Goal: Task Accomplishment & Management: Use online tool/utility

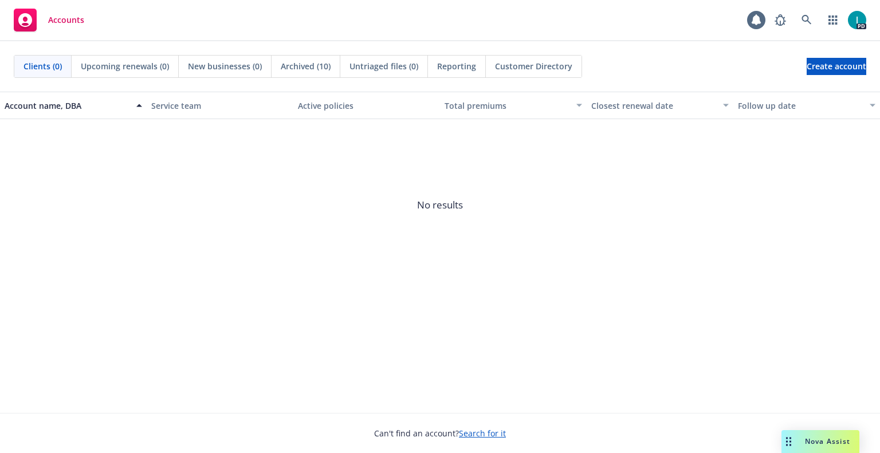
click at [372, 13] on div "Accounts 1 PD" at bounding box center [440, 20] width 880 height 41
click at [812, 19] on icon at bounding box center [807, 20] width 10 height 10
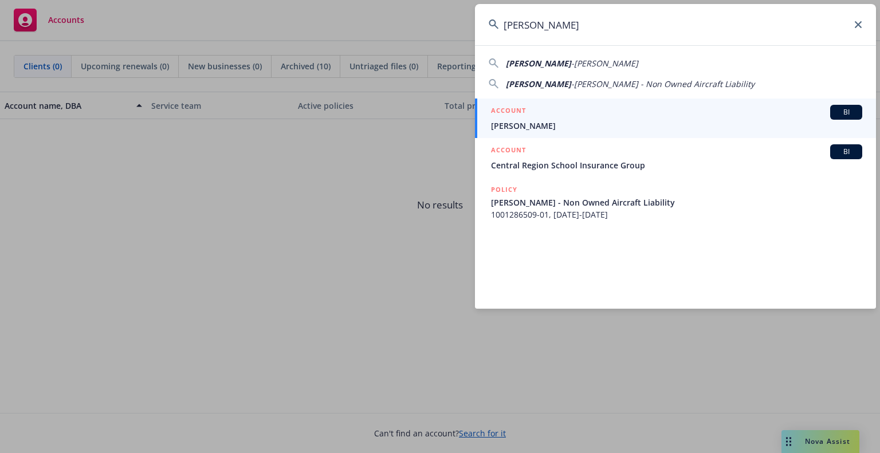
type input "Jovian Krey"
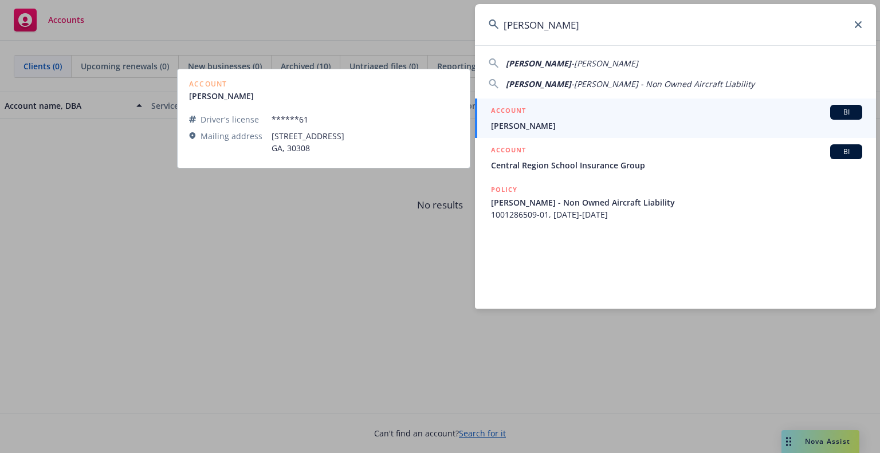
click at [528, 119] on div "ACCOUNT BI" at bounding box center [676, 112] width 371 height 15
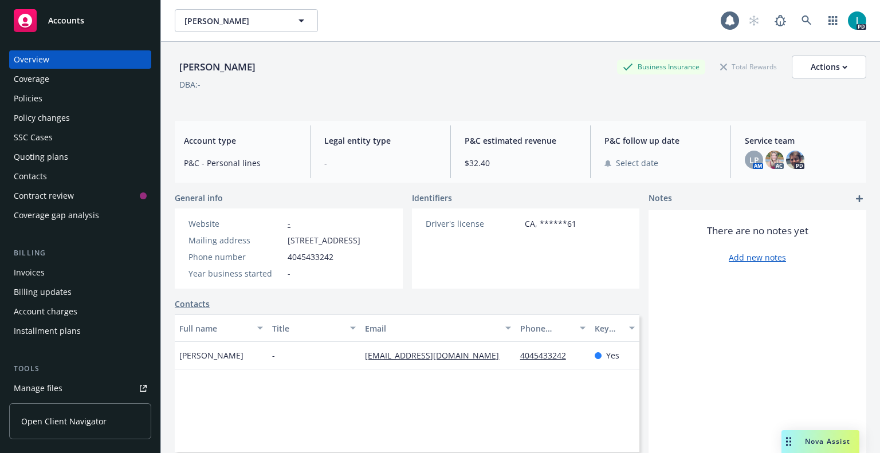
click at [68, 390] on link "Manage files" at bounding box center [80, 388] width 142 height 18
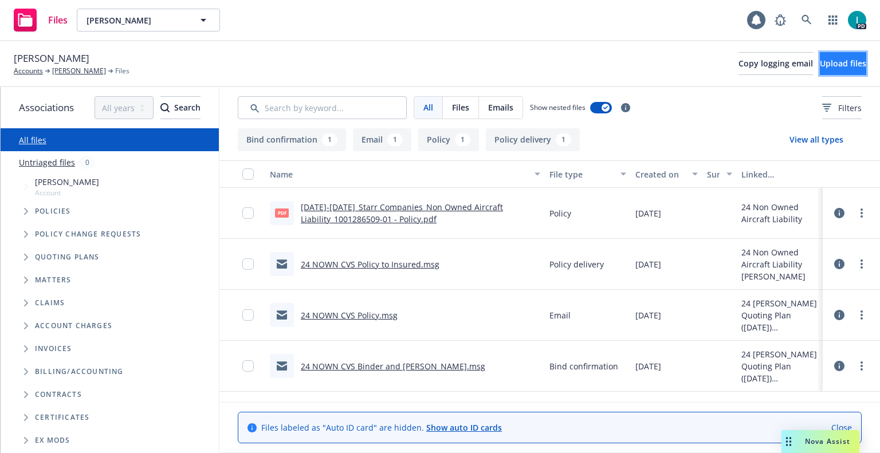
click at [820, 66] on span "Upload files" at bounding box center [843, 63] width 46 height 11
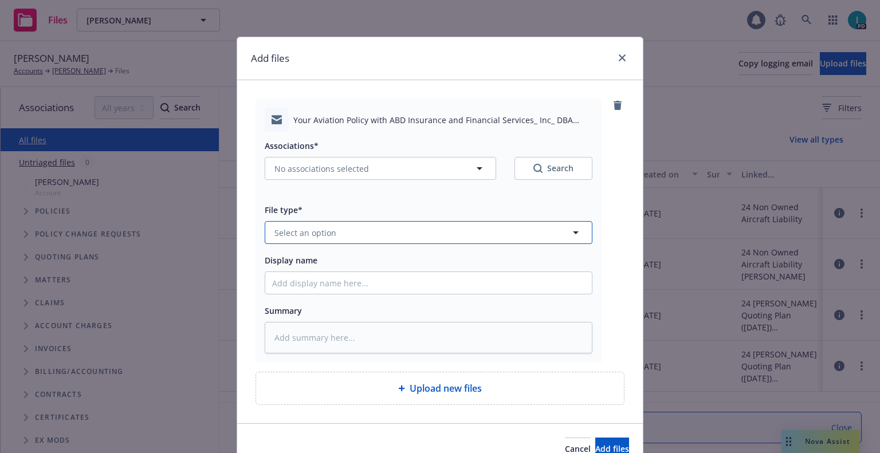
click at [319, 228] on span "Select an option" at bounding box center [306, 233] width 62 height 12
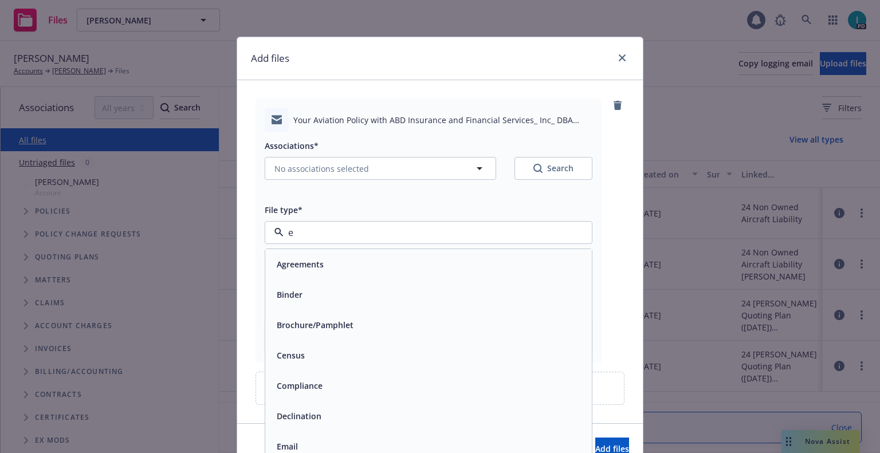
type input "em"
click at [317, 300] on div "Email" at bounding box center [428, 295] width 313 height 17
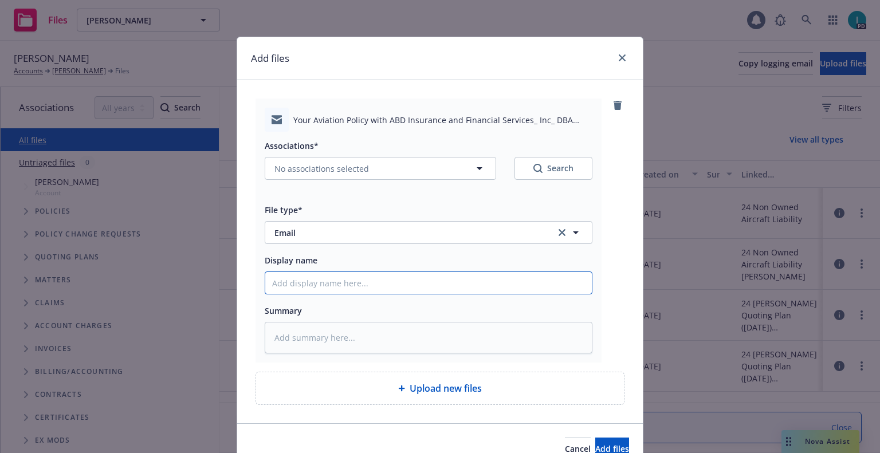
click at [320, 291] on input "Display name" at bounding box center [428, 283] width 327 height 22
type textarea "x"
type input "2"
type textarea "x"
type input "24"
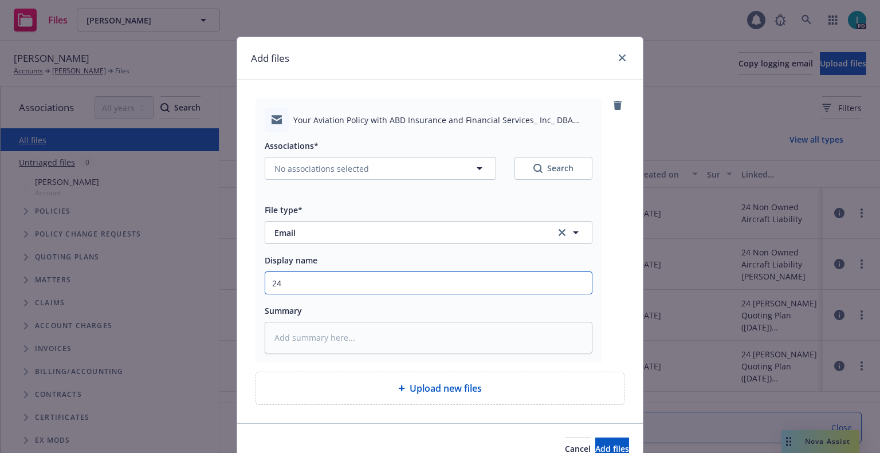
type textarea "x"
type input "24"
click at [327, 277] on input "24" at bounding box center [428, 283] width 327 height 22
type textarea "x"
type input "2"
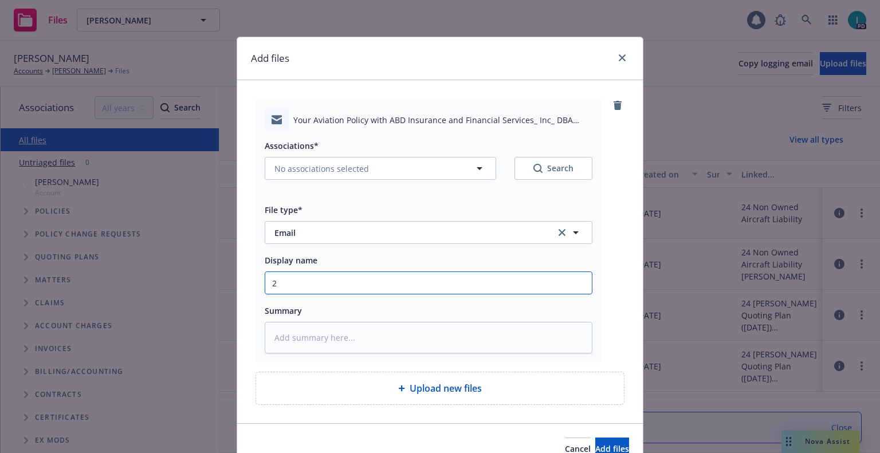
type textarea "x"
type input "25"
type textarea "x"
type input "25 NOWN CVS Quotes to Insured"
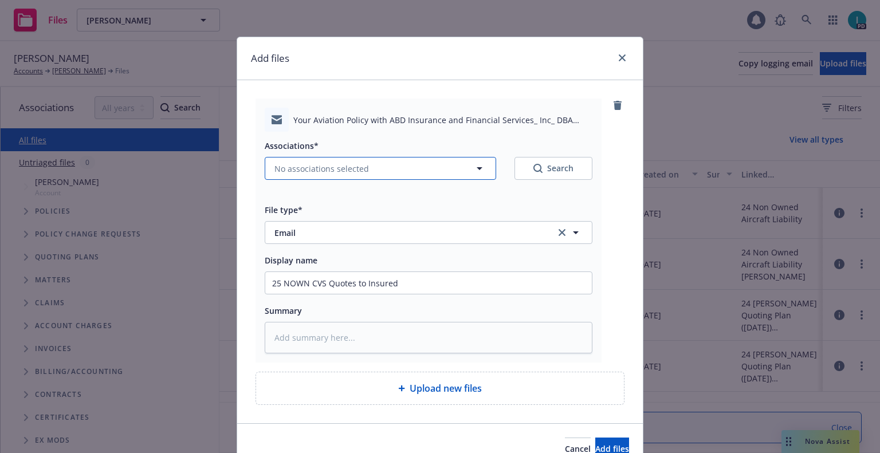
click at [352, 163] on span "No associations selected" at bounding box center [322, 169] width 95 height 12
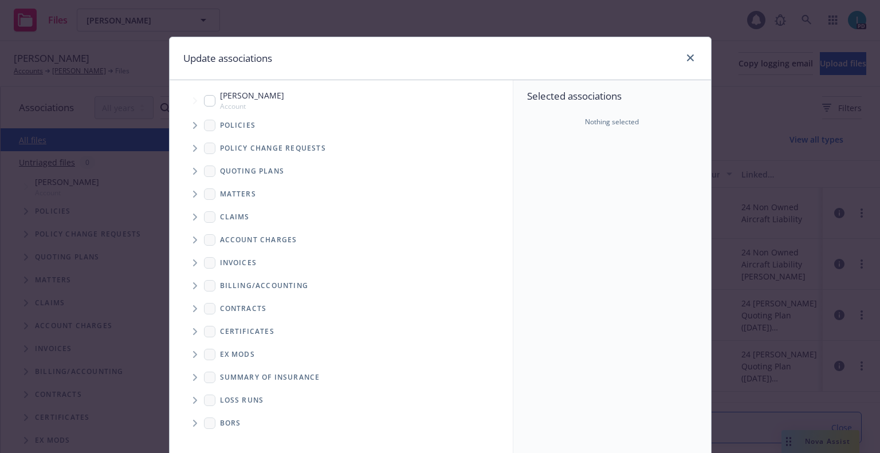
click at [194, 128] on span "Tree Example" at bounding box center [195, 125] width 18 height 18
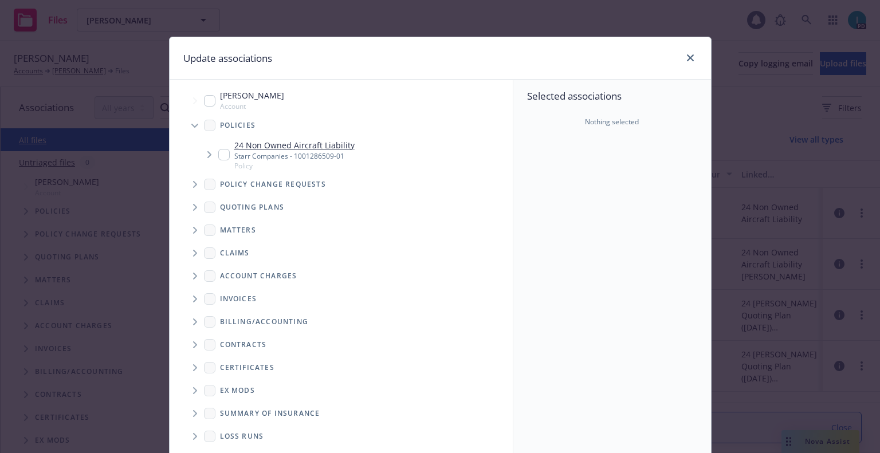
type textarea "x"
click at [219, 149] on input "Tree Example" at bounding box center [223, 154] width 11 height 11
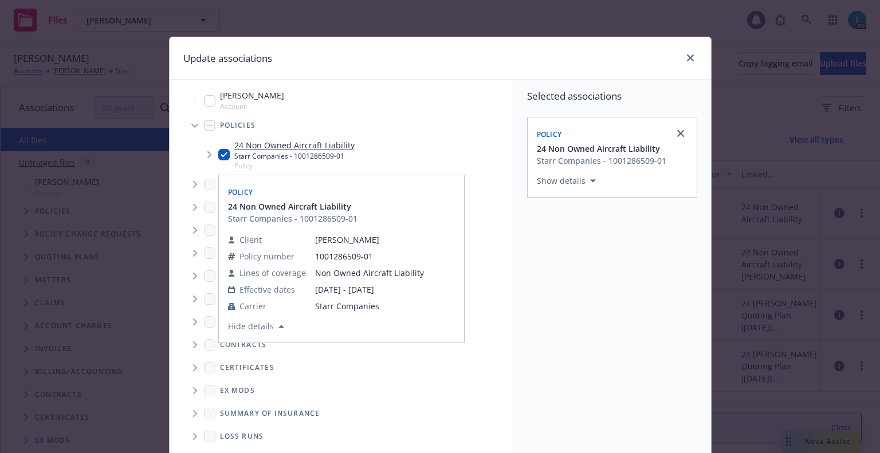
click at [219, 149] on input "Tree Example" at bounding box center [223, 154] width 11 height 11
checkbox input "false"
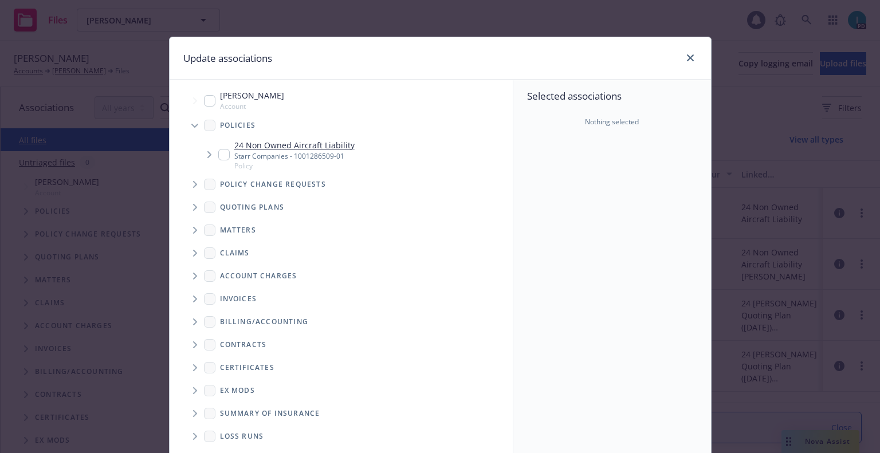
click at [187, 210] on span "Tree Example" at bounding box center [195, 207] width 18 height 18
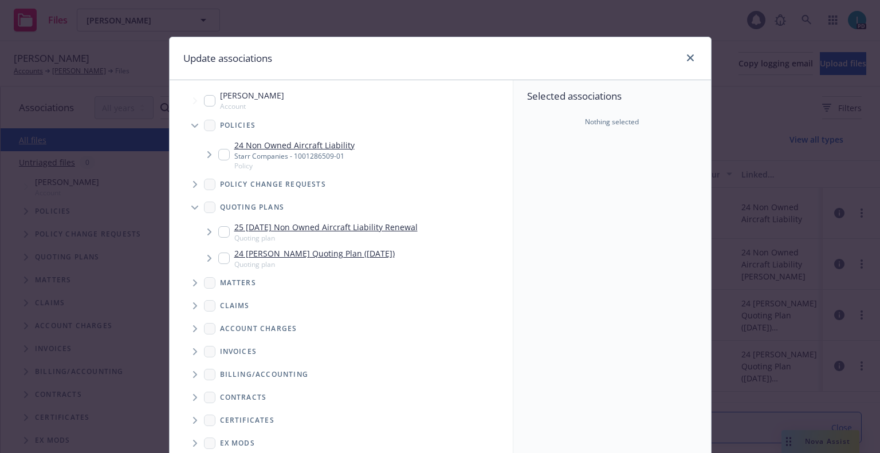
click at [218, 223] on div "25 11/04/25 Non Owned Aircraft Liability Renewal Quoting plan" at bounding box center [317, 232] width 199 height 22
click at [218, 227] on input "Tree Example" at bounding box center [223, 231] width 11 height 11
checkbox input "true"
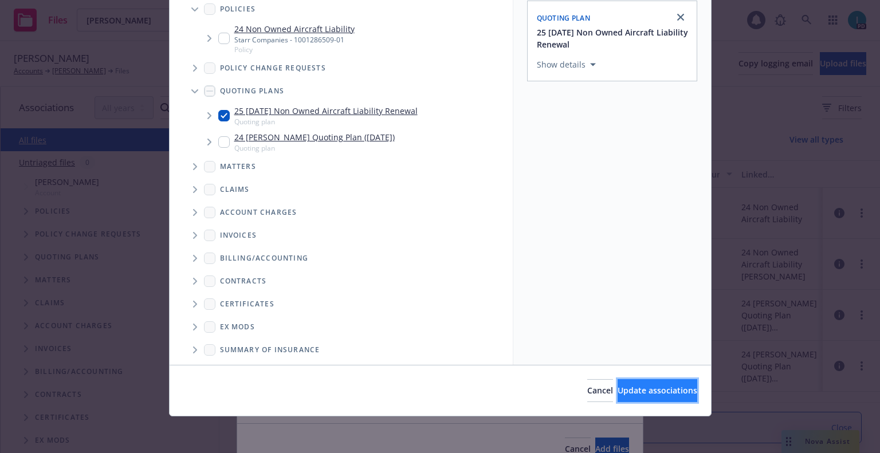
click at [618, 389] on span "Update associations" at bounding box center [658, 390] width 80 height 11
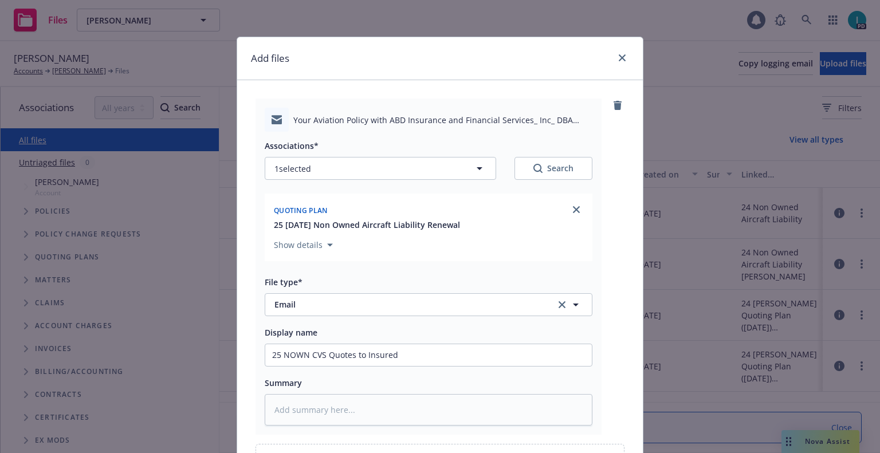
scroll to position [131, 0]
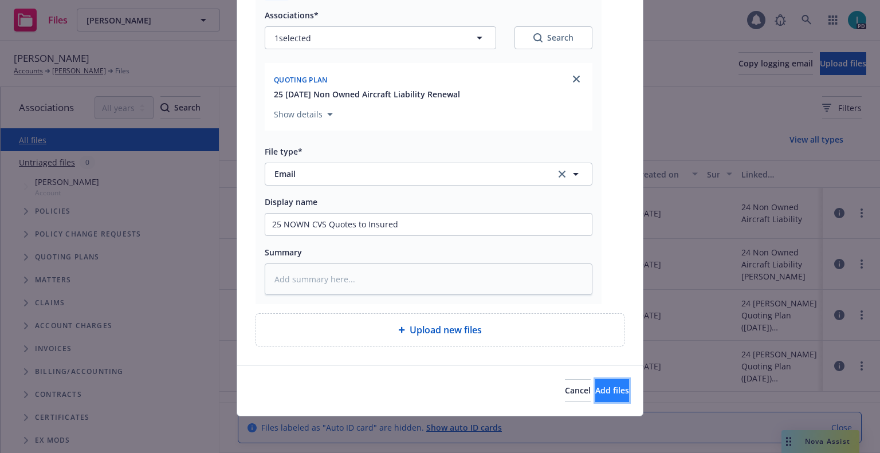
click at [595, 395] on span "Add files" at bounding box center [612, 390] width 34 height 11
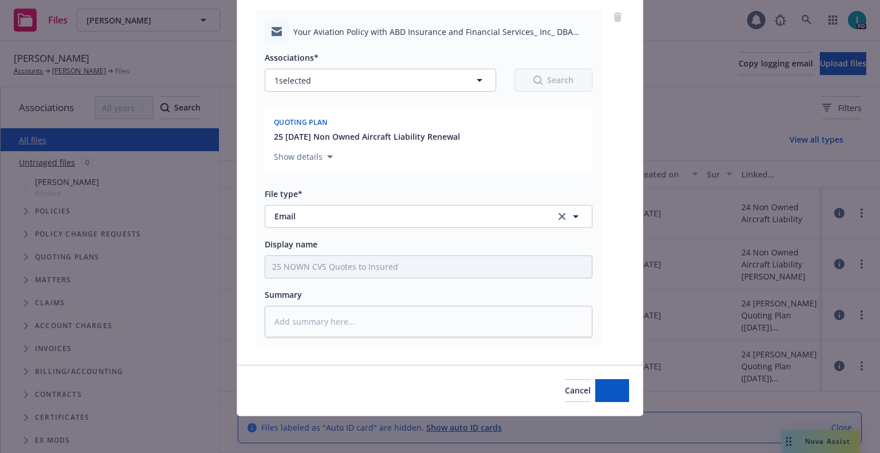
scroll to position [88, 0]
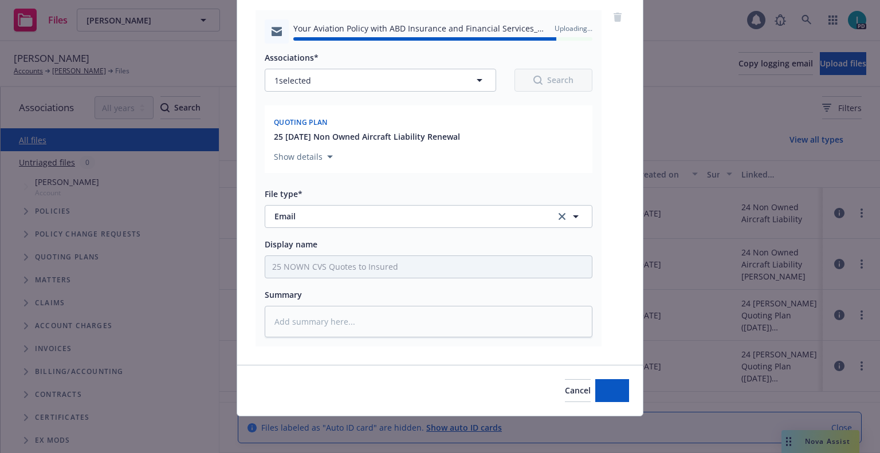
type textarea "x"
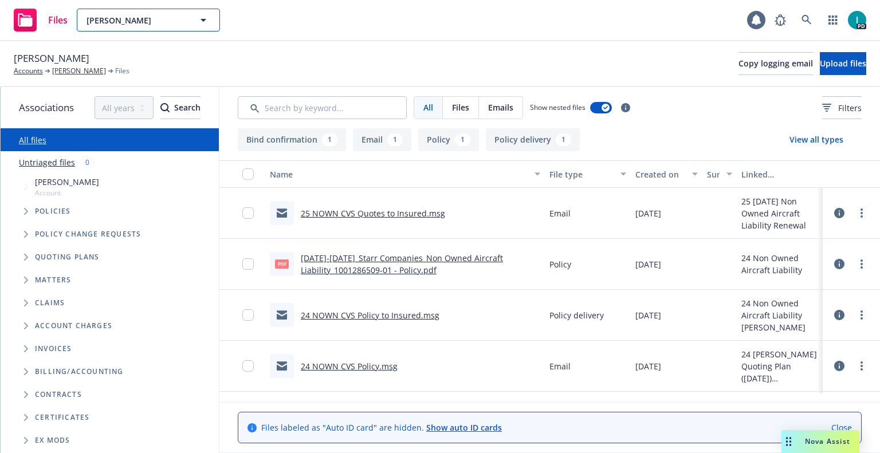
click at [129, 14] on span "Jovian Krey-Patel" at bounding box center [136, 20] width 99 height 12
paste input "Elvis Egharevba"
type input "Elvis Egharevba"
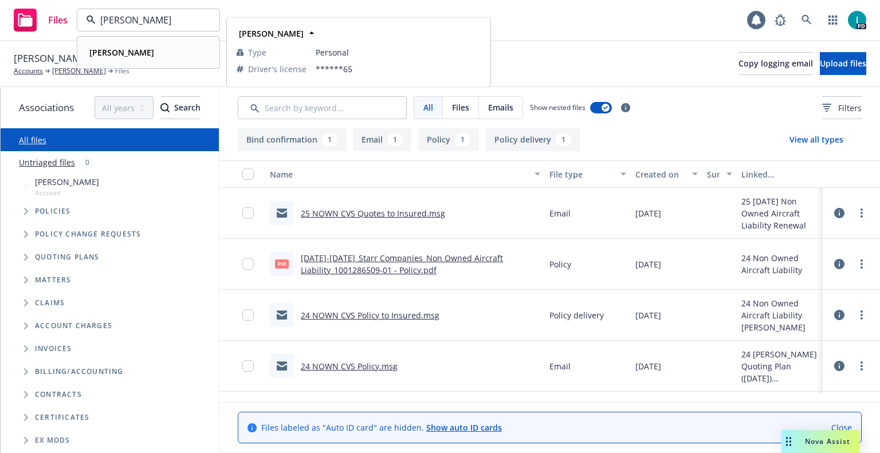
click at [168, 57] on div "Elvis Egharevba" at bounding box center [148, 52] width 127 height 17
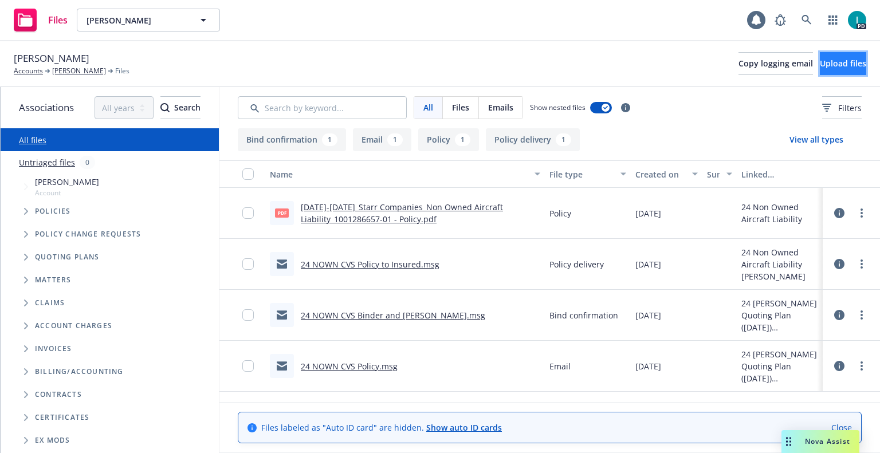
click at [820, 59] on span "Upload files" at bounding box center [843, 63] width 46 height 11
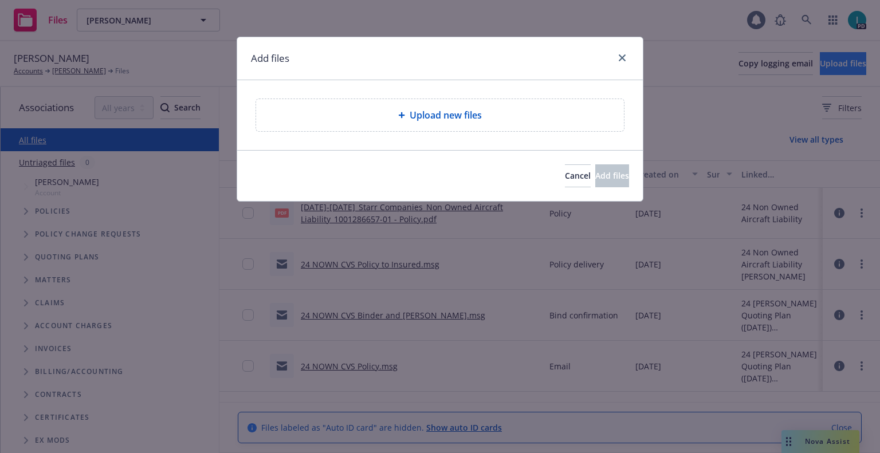
type textarea "x"
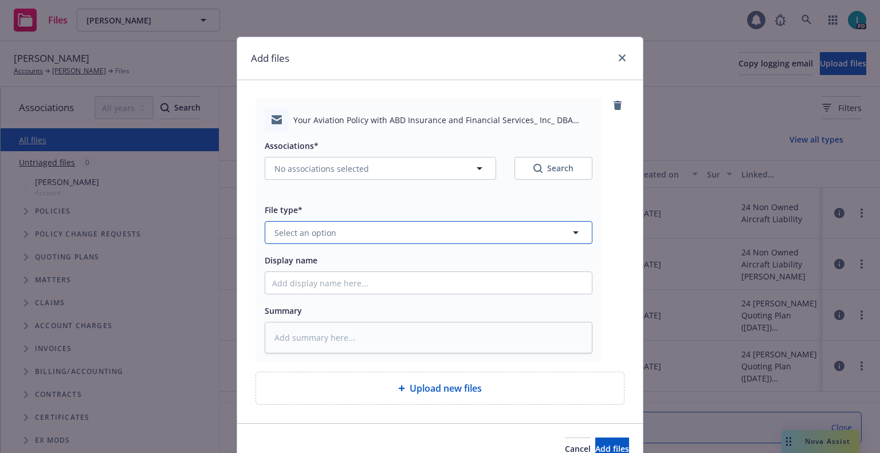
click at [356, 225] on button "Select an option" at bounding box center [429, 232] width 328 height 23
type input "em"
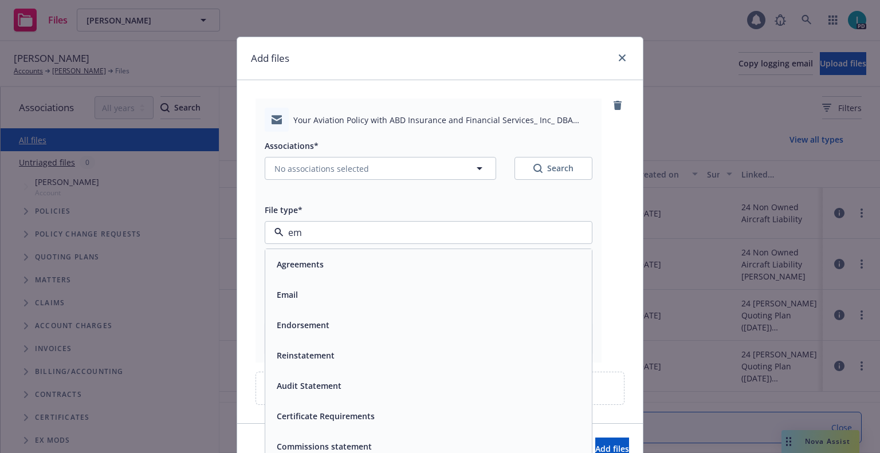
click at [326, 296] on div "Email" at bounding box center [428, 295] width 313 height 17
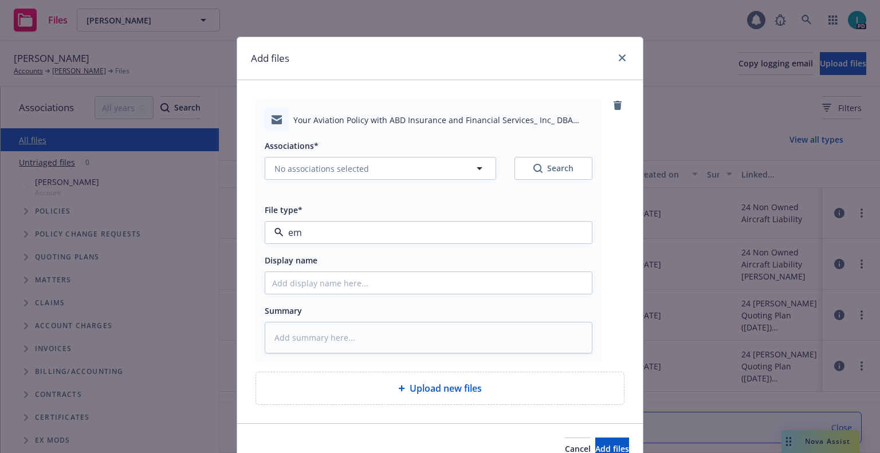
type textarea "x"
click at [326, 296] on div "Associations* No associations selected Search File type* Email Email Display na…" at bounding box center [429, 243] width 328 height 222
click at [331, 285] on input "Display name" at bounding box center [428, 283] width 327 height 22
type input "25 NOWN CVS Quotes to Insured"
click at [309, 162] on button "No associations selected" at bounding box center [381, 168] width 232 height 23
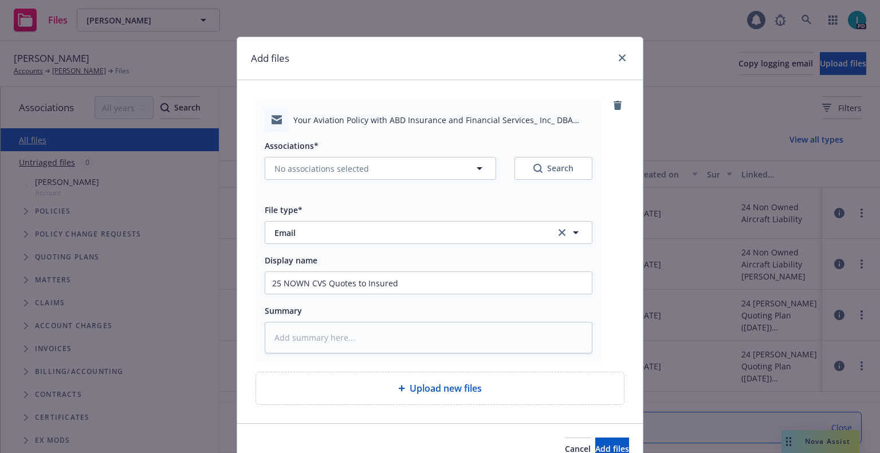
type textarea "x"
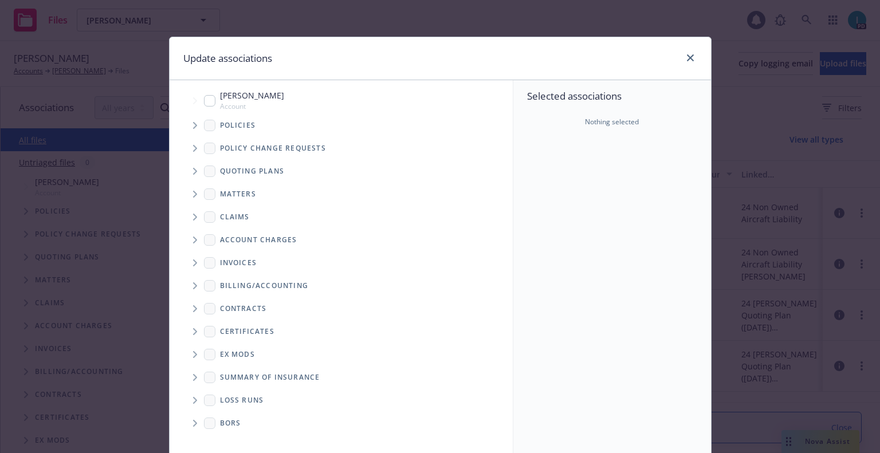
click at [192, 175] on span "Tree Example" at bounding box center [195, 171] width 18 height 18
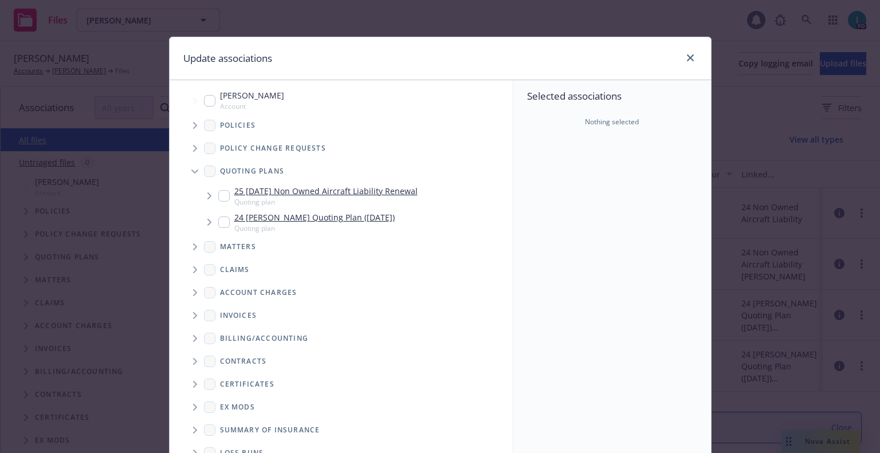
click at [224, 195] on input "Tree Example" at bounding box center [223, 195] width 11 height 11
checkbox input "true"
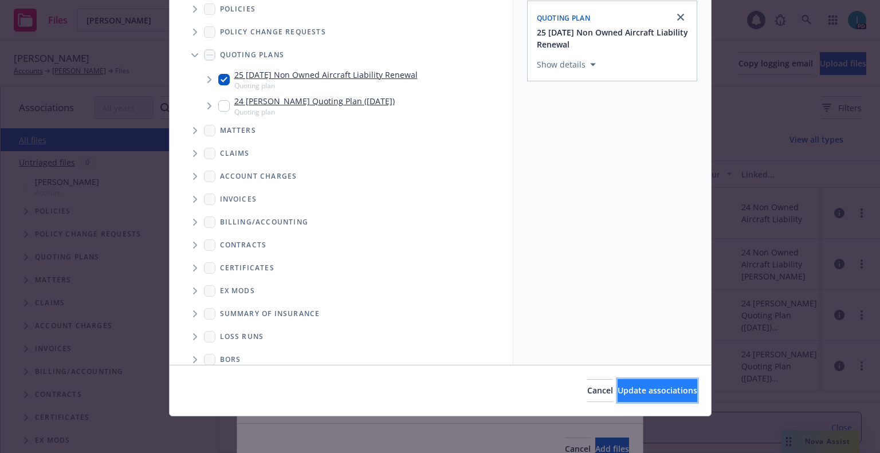
click at [673, 391] on span "Update associations" at bounding box center [658, 390] width 80 height 11
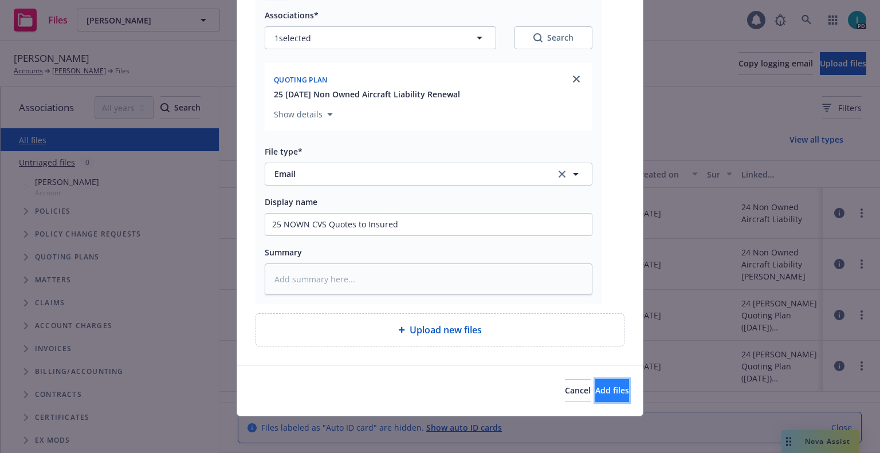
click at [606, 391] on button "Add files" at bounding box center [612, 390] width 34 height 23
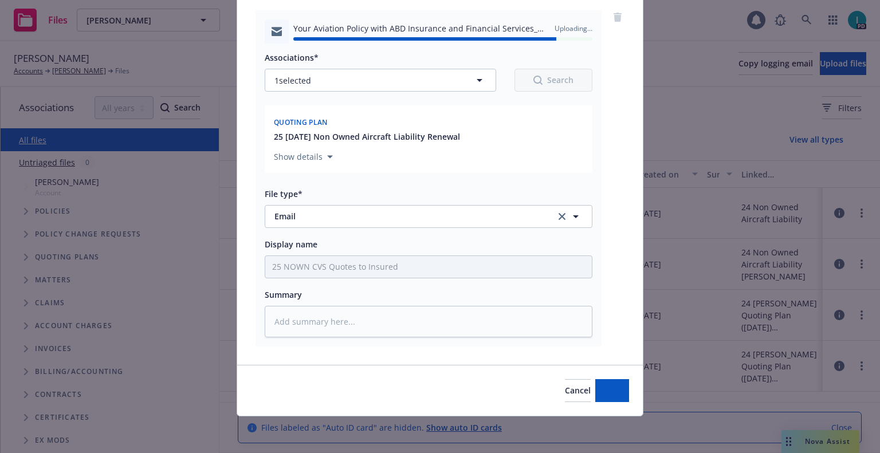
type textarea "x"
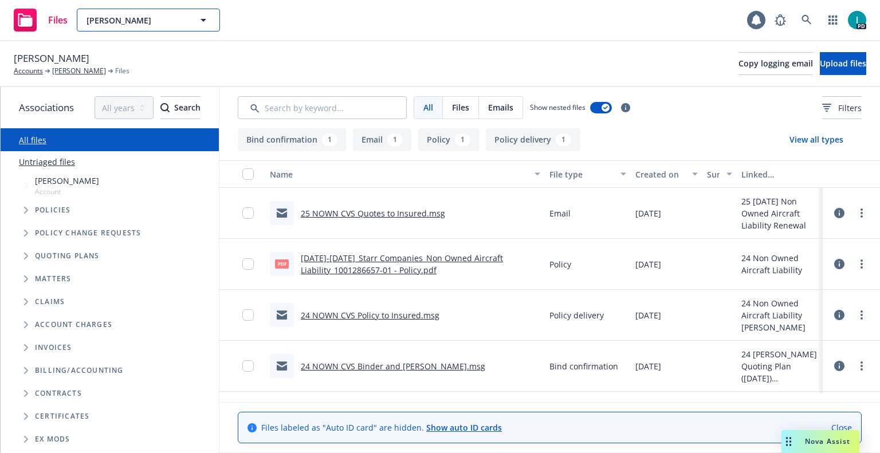
click at [151, 17] on span "Elvis Egharevba" at bounding box center [136, 20] width 99 height 12
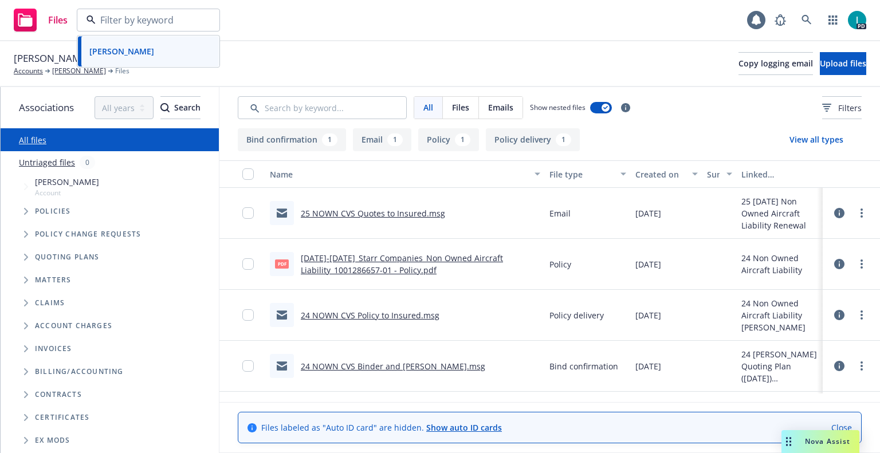
paste input "Christopher Caines"
type input "Christopher Caines"
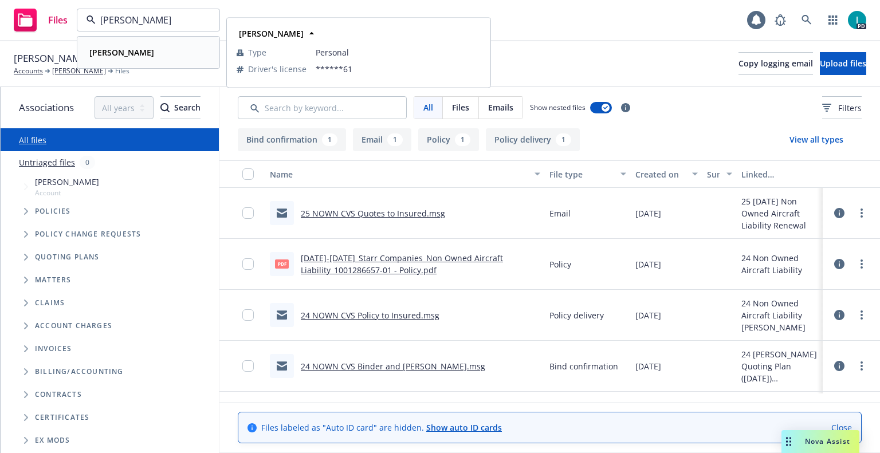
click at [147, 50] on strong "Christopher Caines" at bounding box center [121, 52] width 65 height 11
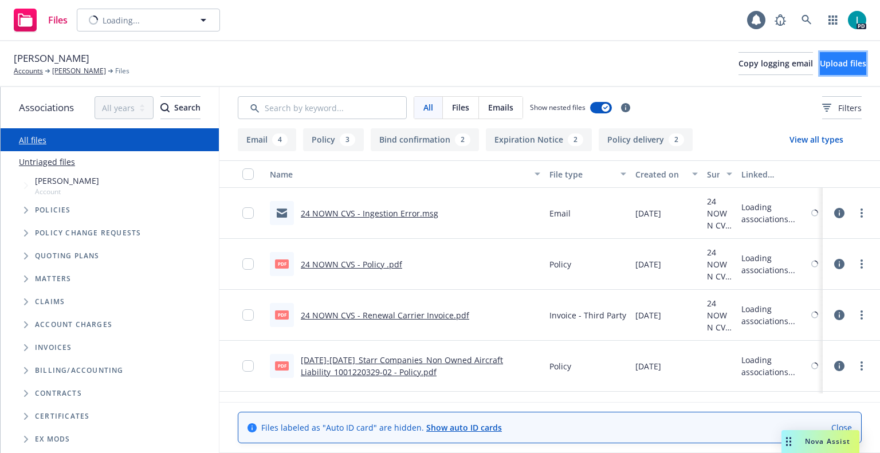
click at [824, 57] on button "Upload files" at bounding box center [843, 63] width 46 height 23
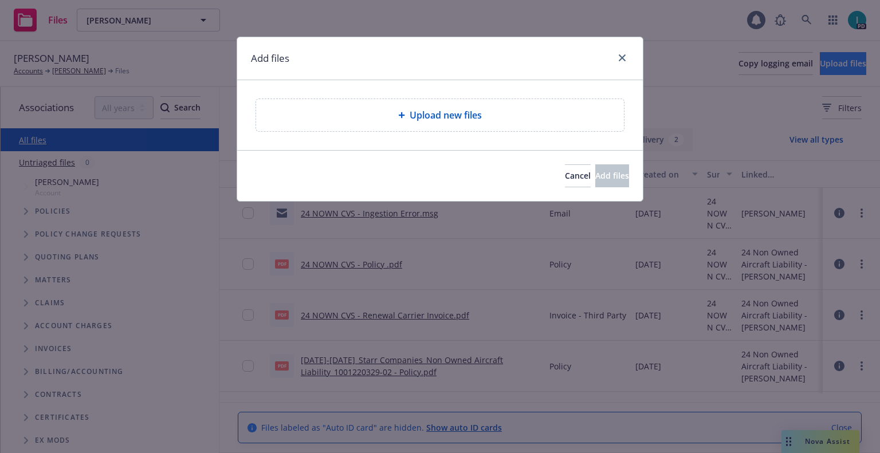
type textarea "x"
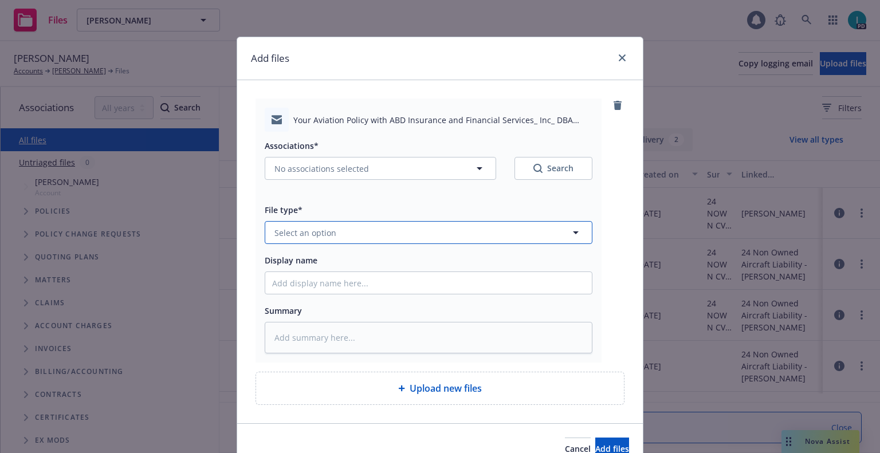
click at [355, 226] on button "Select an option" at bounding box center [429, 232] width 328 height 23
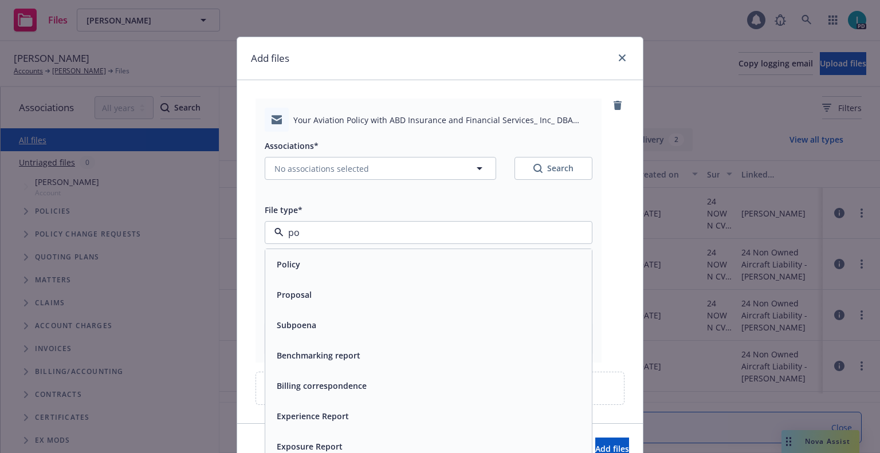
type input "pol"
click at [310, 319] on div "Policy delivery" at bounding box center [304, 325] width 64 height 17
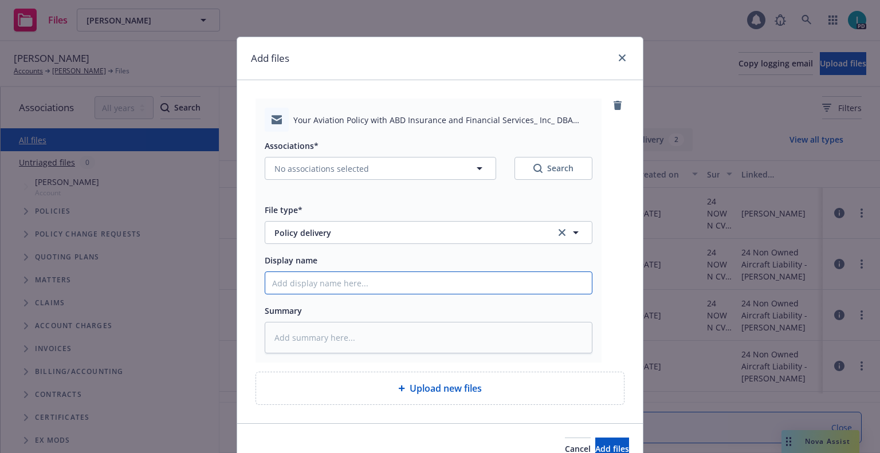
click at [325, 279] on input "Display name" at bounding box center [428, 283] width 327 height 22
type textarea "x"
type input "2"
type textarea "x"
type input "25"
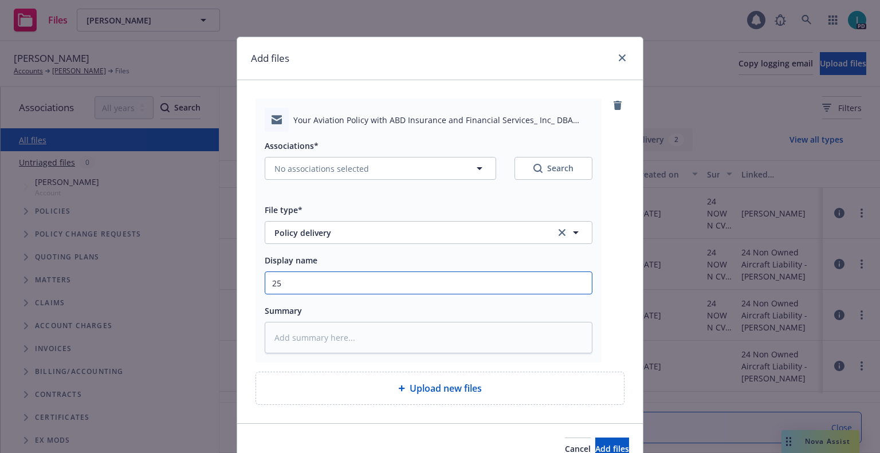
type textarea "x"
type input "25 NOWN CVS Quotes to Insured"
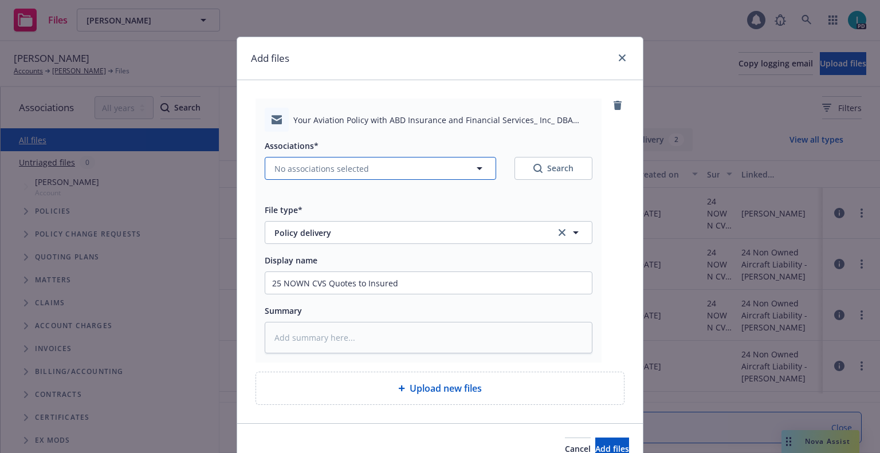
click at [327, 172] on span "No associations selected" at bounding box center [322, 169] width 95 height 12
type textarea "x"
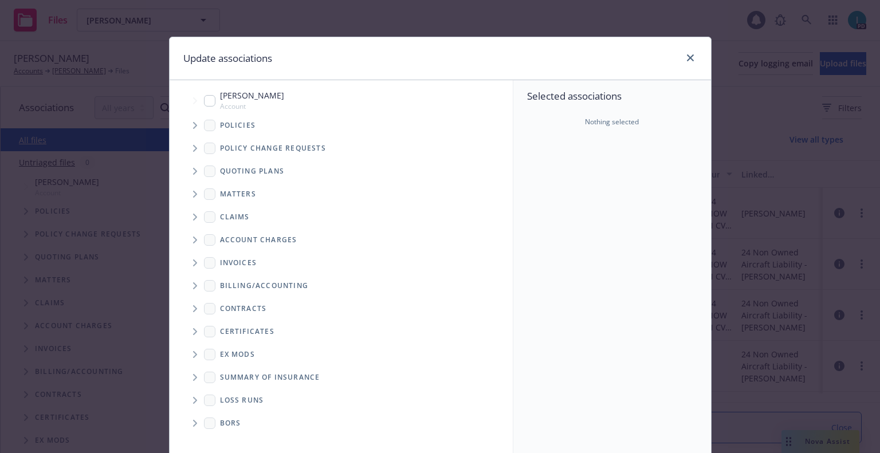
click at [193, 126] on icon "Tree Example" at bounding box center [195, 125] width 5 height 7
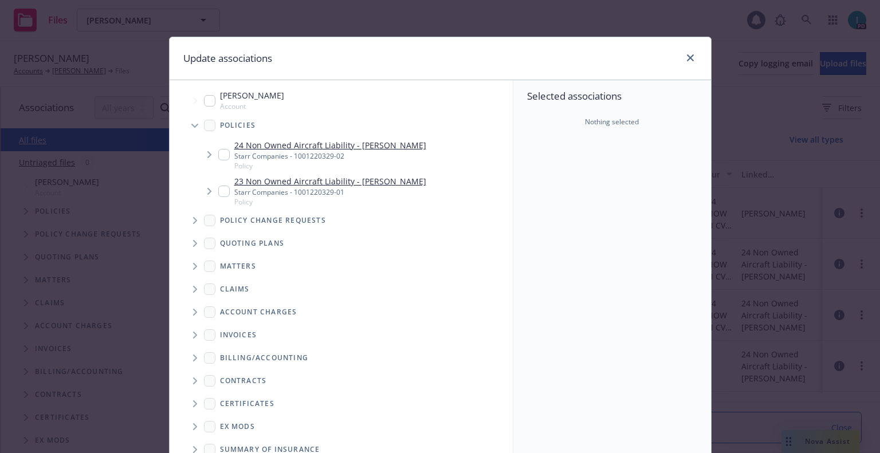
click at [219, 159] on input "Tree Example" at bounding box center [223, 154] width 11 height 11
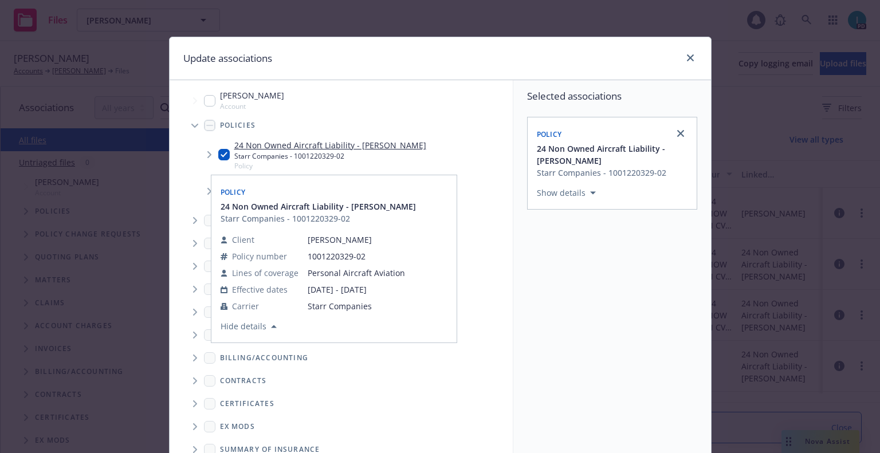
click at [218, 155] on input "Tree Example" at bounding box center [223, 154] width 11 height 11
checkbox input "false"
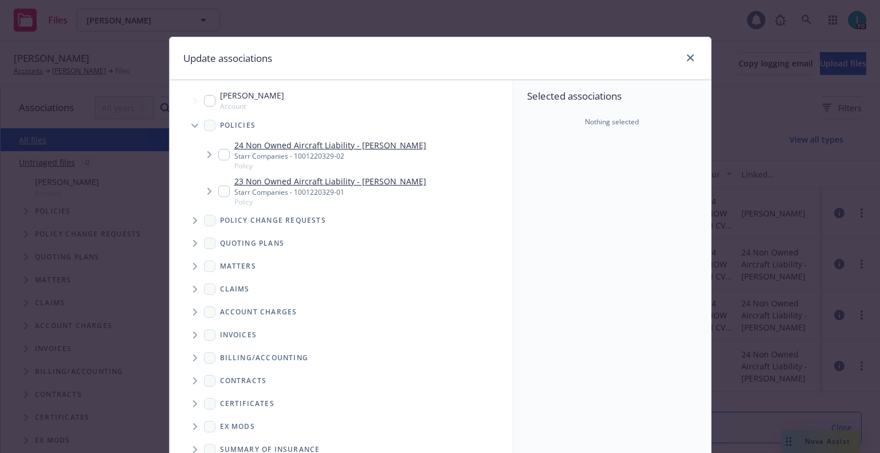
click at [186, 238] on span "Tree Example" at bounding box center [195, 243] width 18 height 18
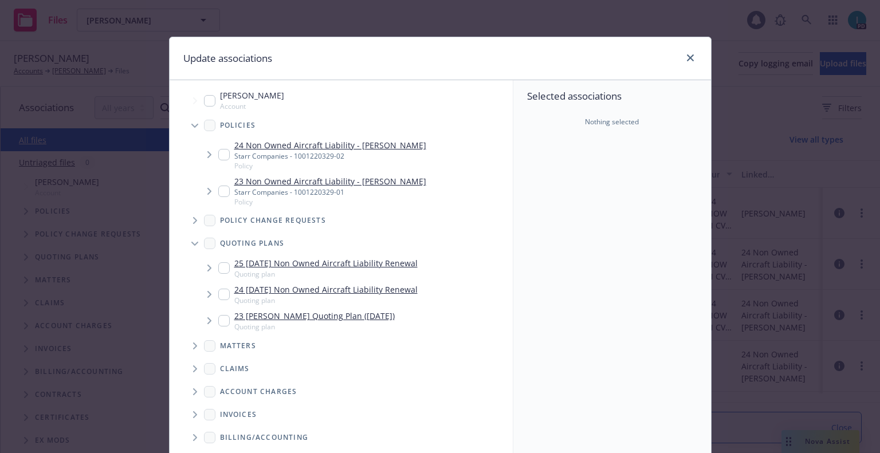
click at [220, 268] on input "Tree Example" at bounding box center [223, 267] width 11 height 11
checkbox input "true"
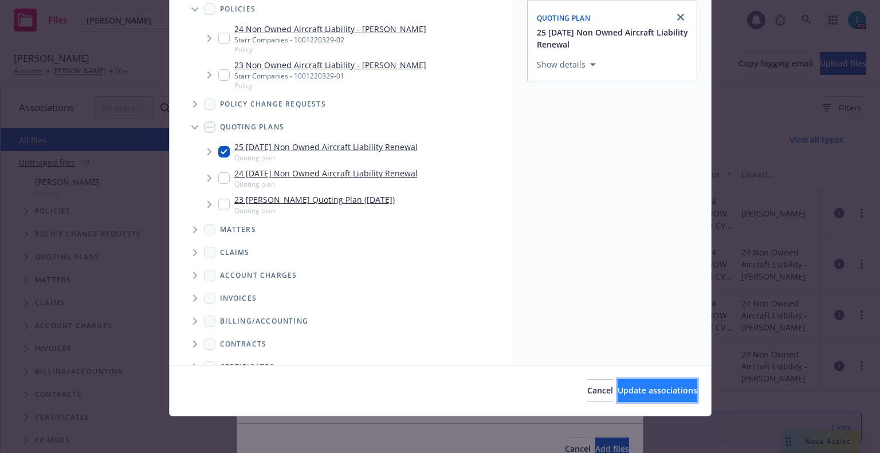
click at [640, 401] on button "Update associations" at bounding box center [658, 390] width 80 height 23
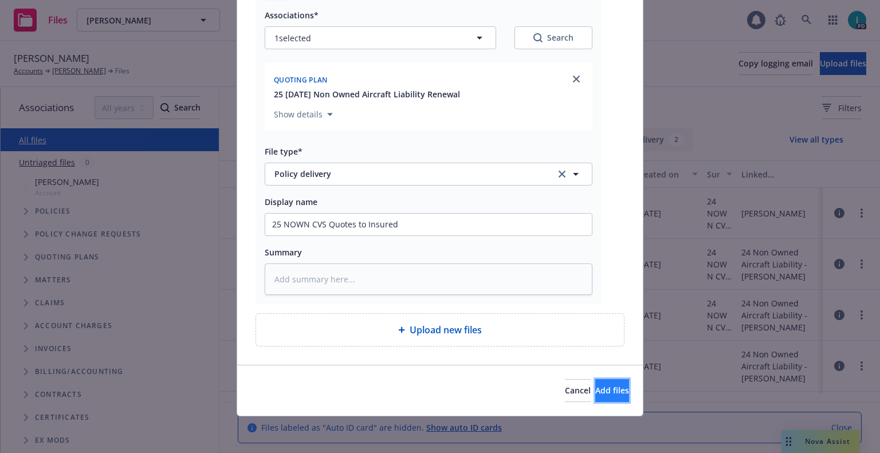
click at [595, 387] on span "Add files" at bounding box center [612, 390] width 34 height 11
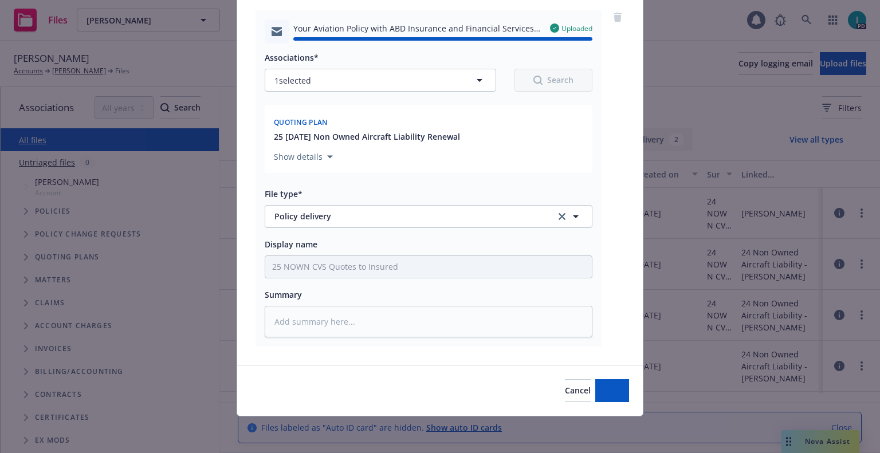
type textarea "x"
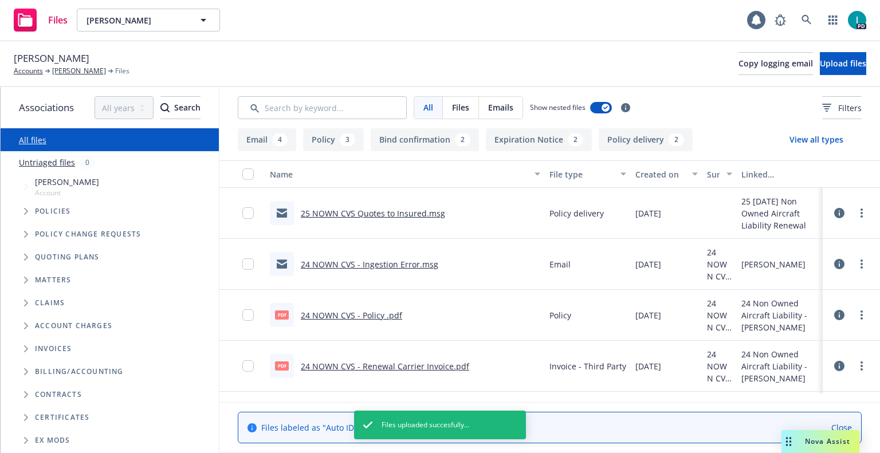
click at [347, 267] on link "24 NOWN CVS - Ingestion Error.msg" at bounding box center [370, 264] width 138 height 11
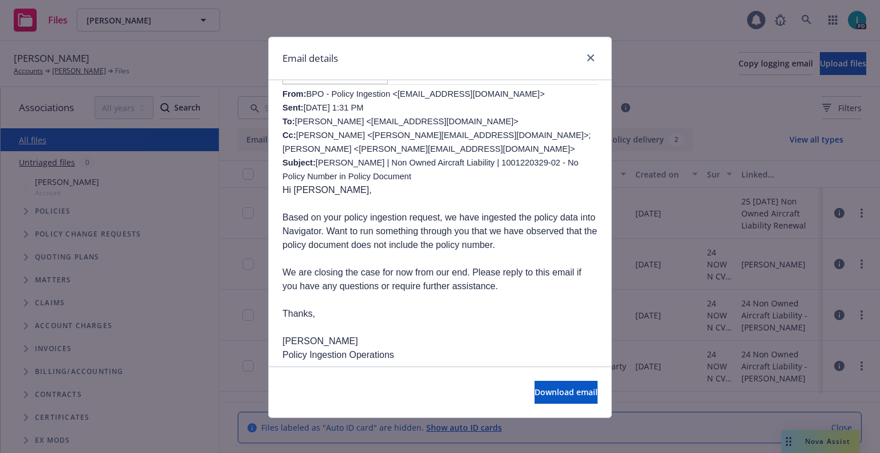
scroll to position [511, 0]
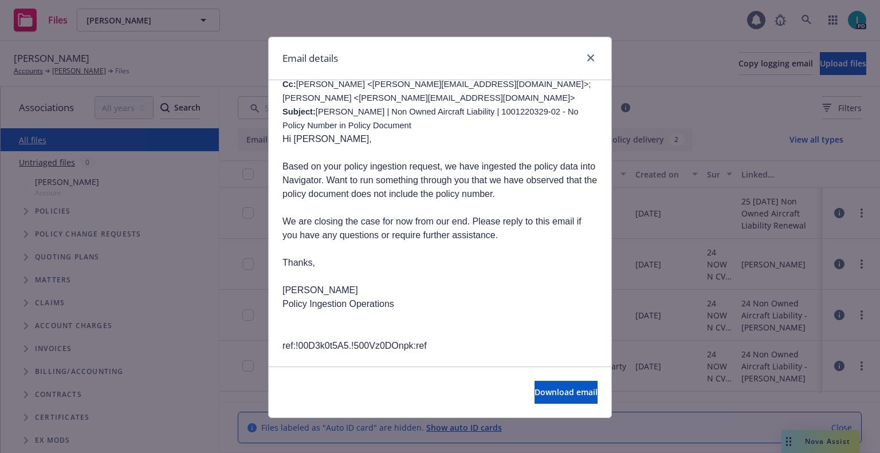
drag, startPoint x: 367, startPoint y: 177, endPoint x: 531, endPoint y: 232, distance: 173.4
click at [531, 232] on p "Hi Samara, Based on your policy ingestion request, we have ingested the policy …" at bounding box center [440, 242] width 315 height 221
click at [531, 235] on p "Hi Samara, Based on your policy ingestion request, we have ingested the policy …" at bounding box center [440, 242] width 315 height 221
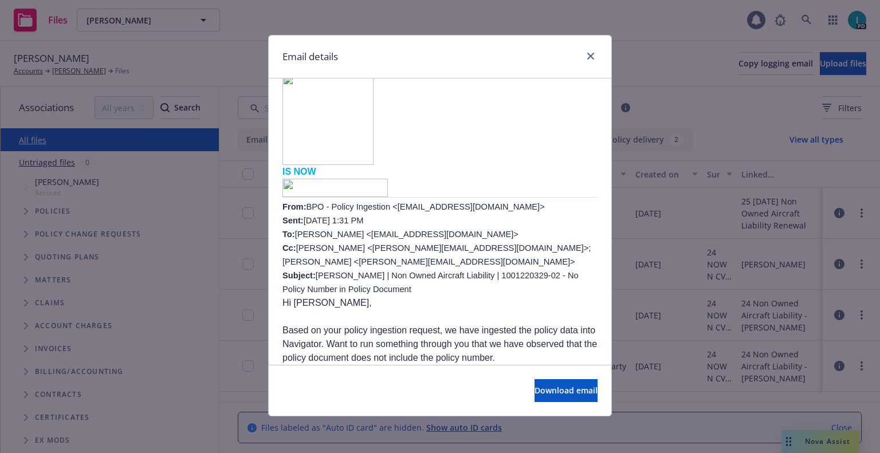
scroll to position [401, 0]
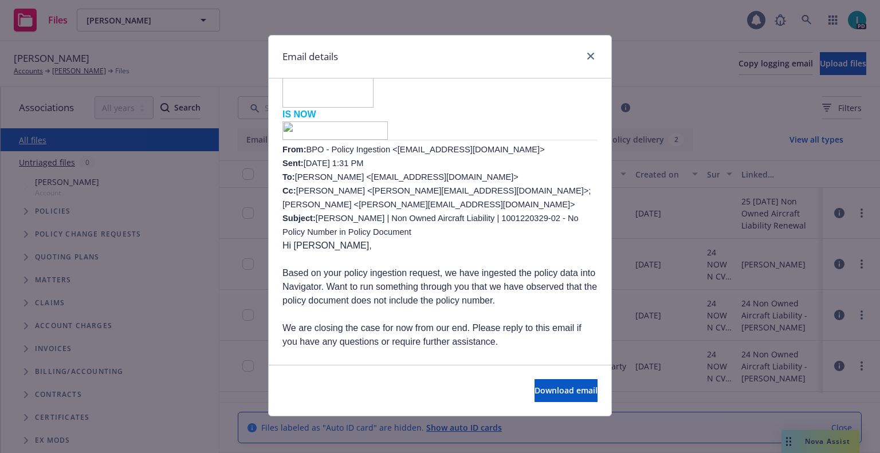
click at [594, 58] on div "Email details" at bounding box center [440, 57] width 343 height 43
click at [588, 50] on link "close" at bounding box center [591, 56] width 14 height 14
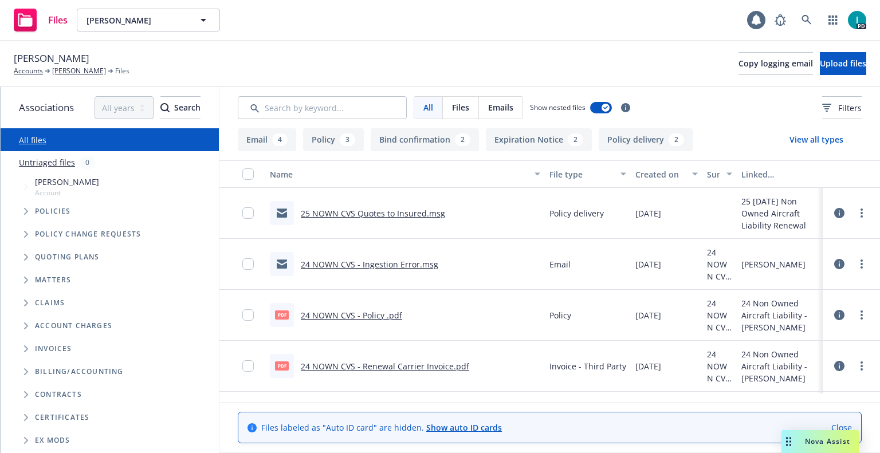
click at [354, 314] on link "24 NOWN CVS - Policy .pdf" at bounding box center [351, 315] width 101 height 11
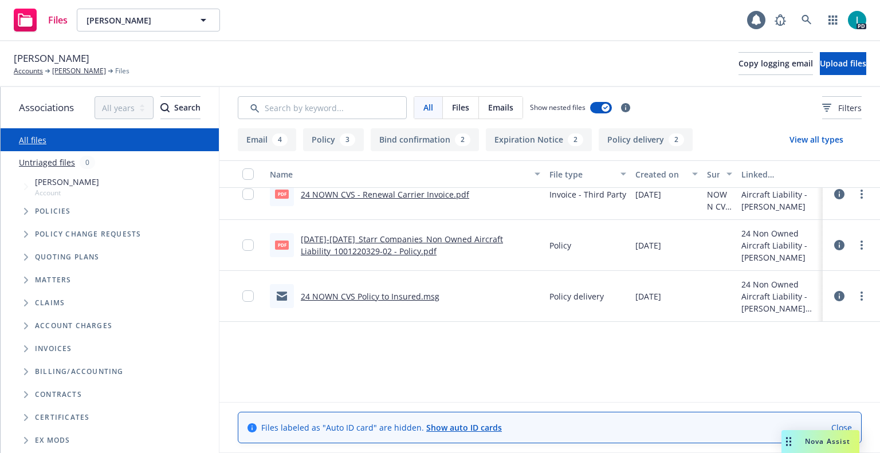
scroll to position [0, 0]
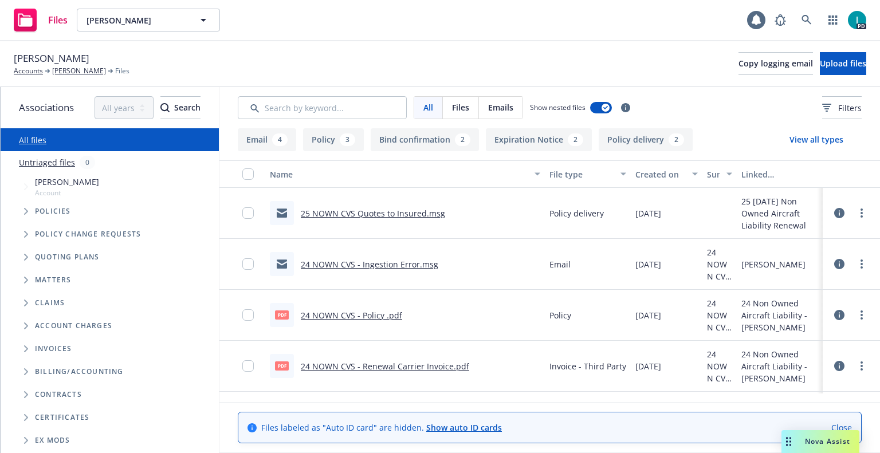
click at [842, 318] on icon at bounding box center [839, 315] width 10 height 10
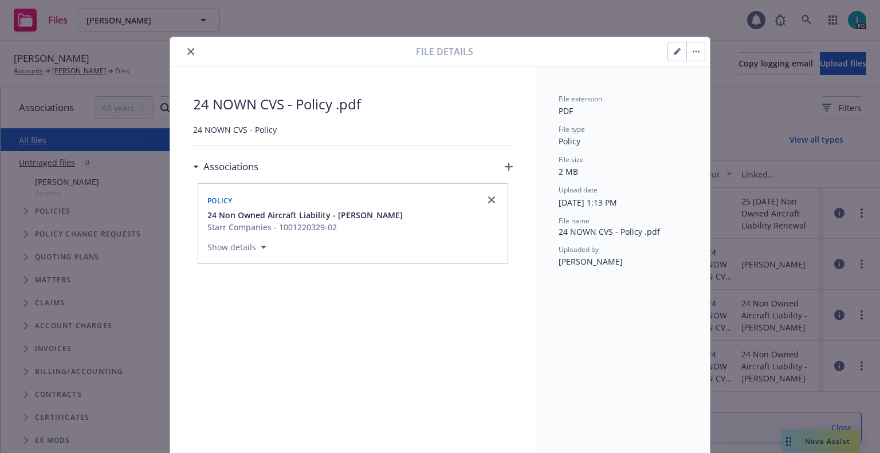
click at [184, 49] on button "close" at bounding box center [191, 52] width 14 height 14
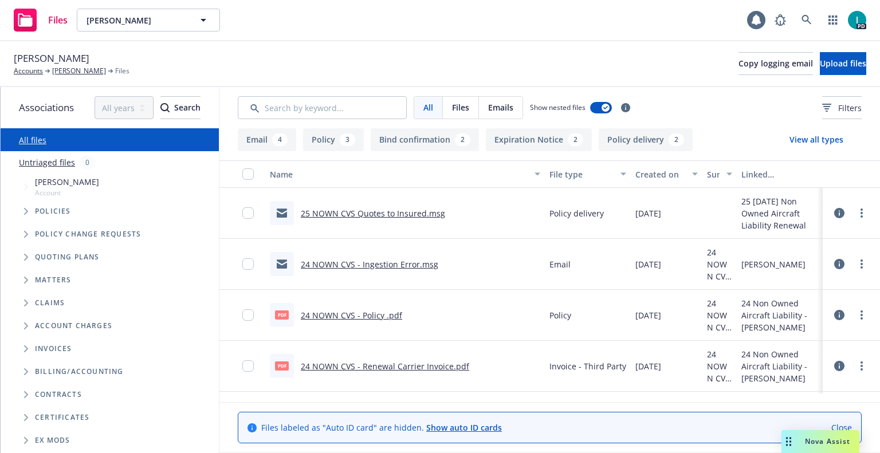
scroll to position [57, 0]
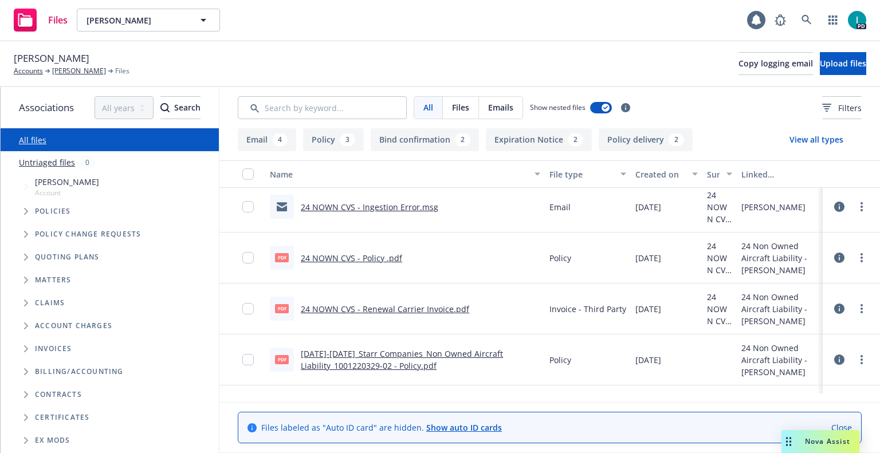
click at [389, 352] on link "2024-2025_Starr Companies_Non Owned Aircraft Liability_1001220329-02 - Policy.p…" at bounding box center [402, 359] width 202 height 23
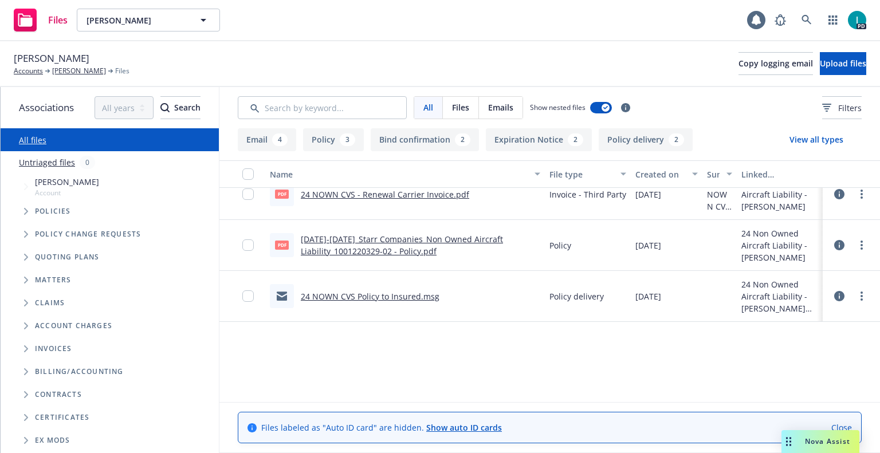
scroll to position [0, 0]
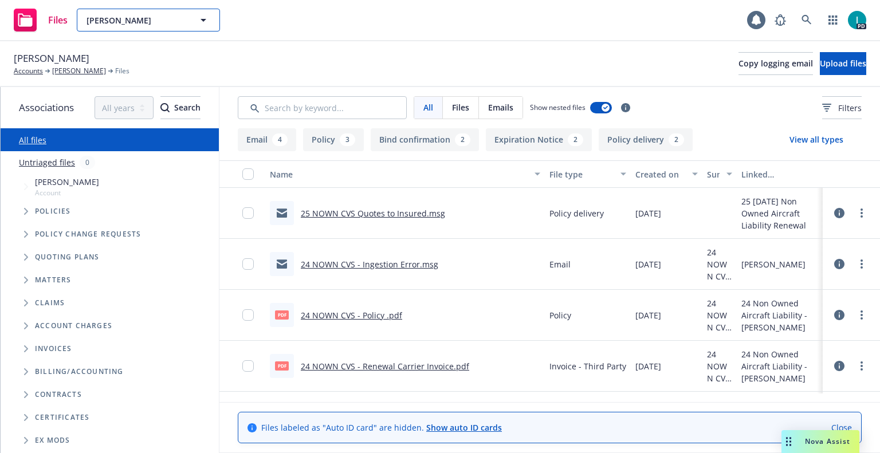
click at [151, 19] on span "Christopher Caines" at bounding box center [136, 20] width 99 height 12
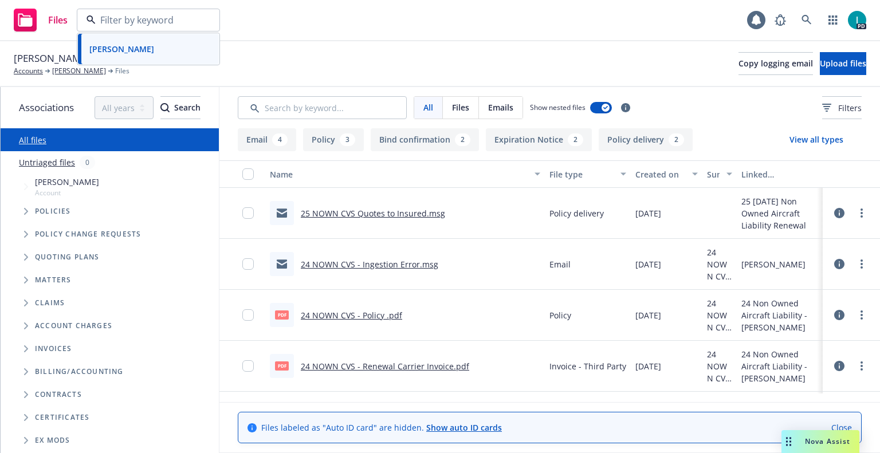
paste input "Matthew Shearer"
type input "Matthew Shearer"
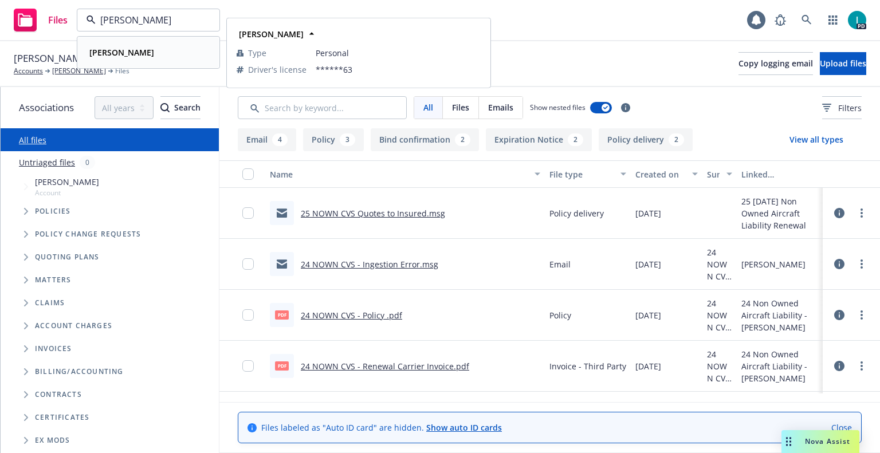
click at [143, 46] on span "Matthew Shearer" at bounding box center [121, 52] width 65 height 12
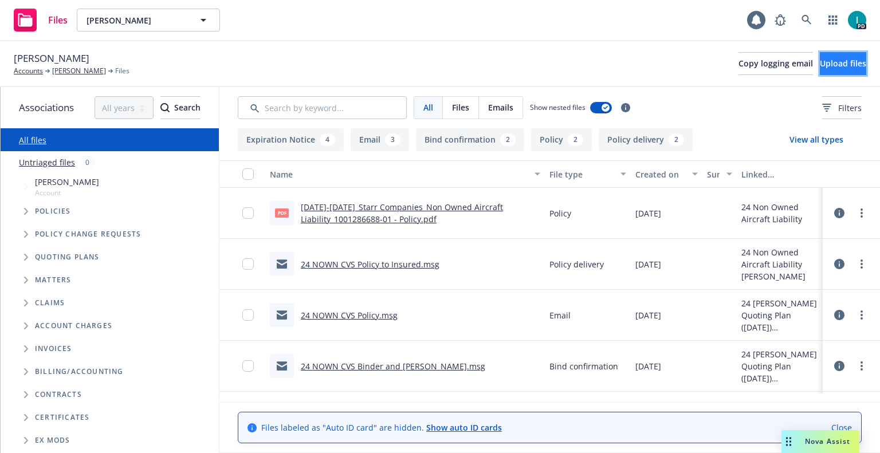
click at [820, 70] on button "Upload files" at bounding box center [843, 63] width 46 height 23
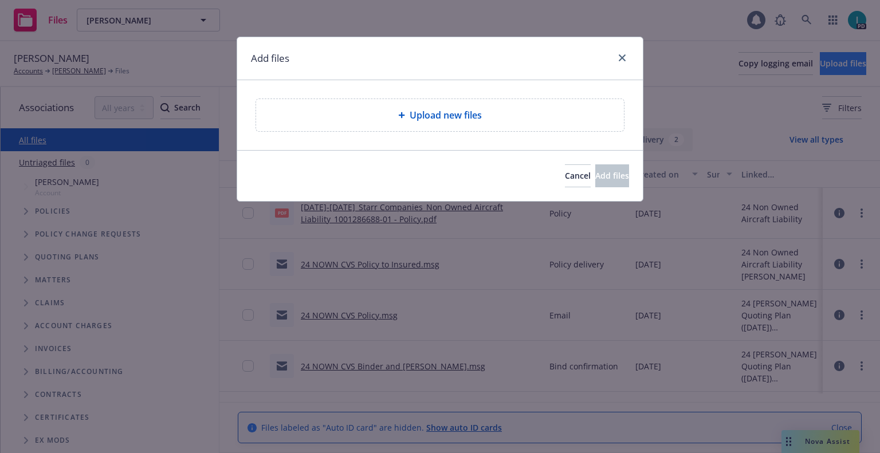
type textarea "x"
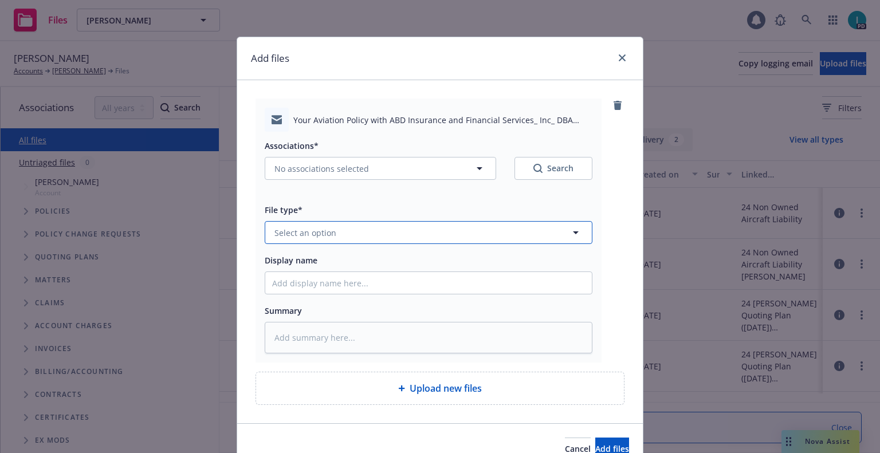
click at [312, 237] on span "Select an option" at bounding box center [306, 233] width 62 height 12
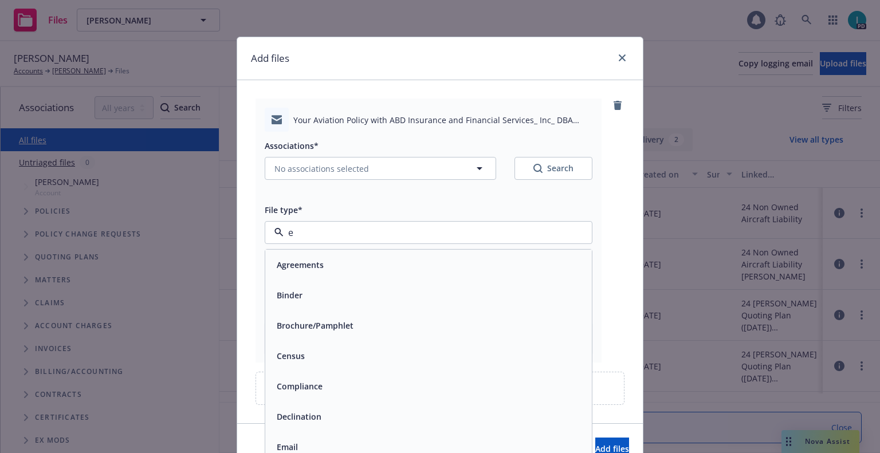
type input "em"
click at [322, 296] on div "Email" at bounding box center [428, 295] width 313 height 17
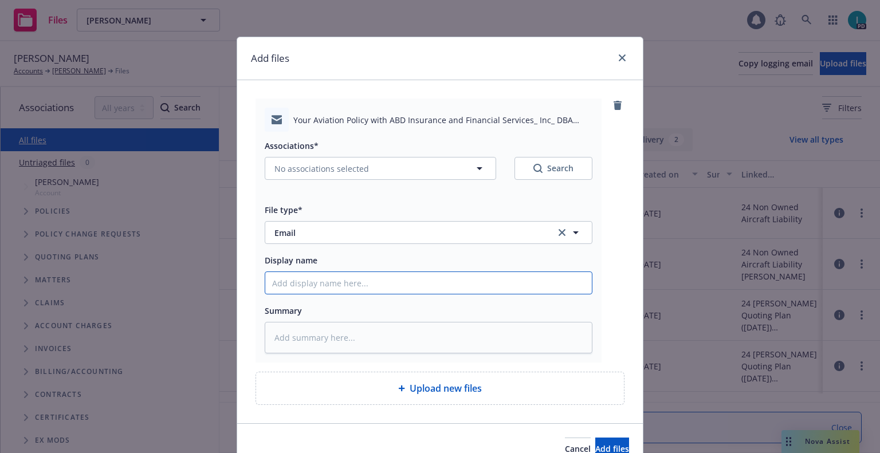
click at [322, 287] on input "Display name" at bounding box center [428, 283] width 327 height 22
type textarea "x"
type input "2"
type textarea "x"
click at [322, 287] on input "25" at bounding box center [428, 283] width 327 height 22
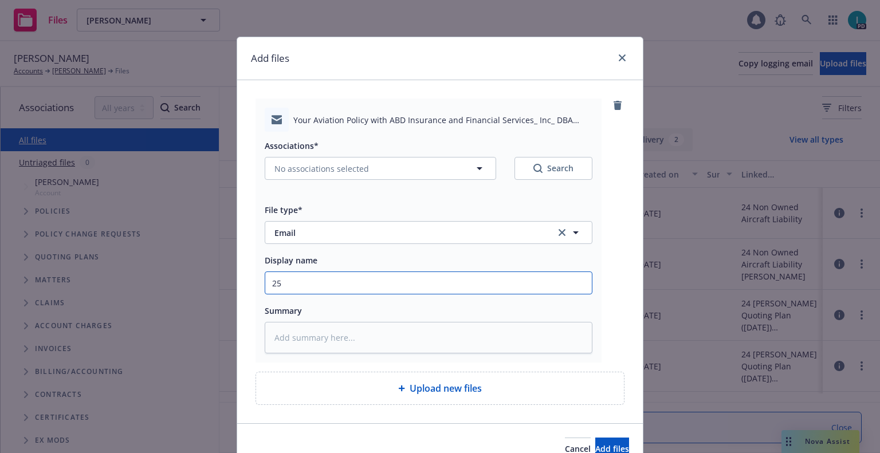
type input "25 NOWN CVS Quotes to Insured"
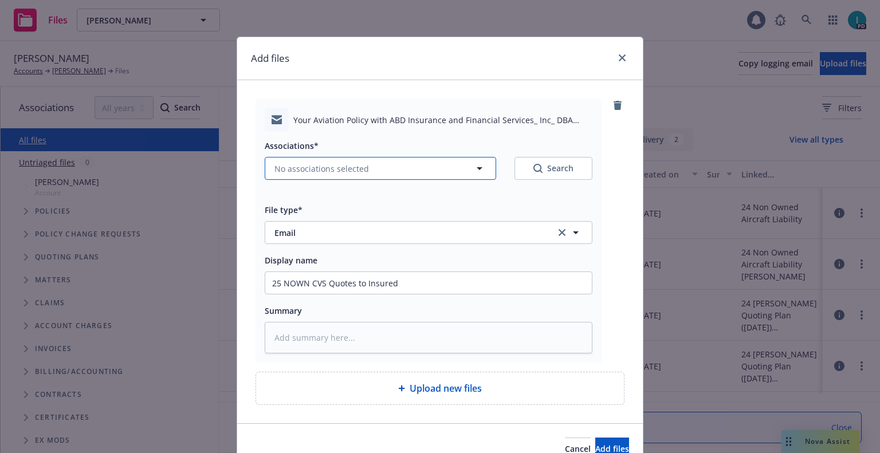
click at [307, 170] on span "No associations selected" at bounding box center [322, 169] width 95 height 12
type textarea "x"
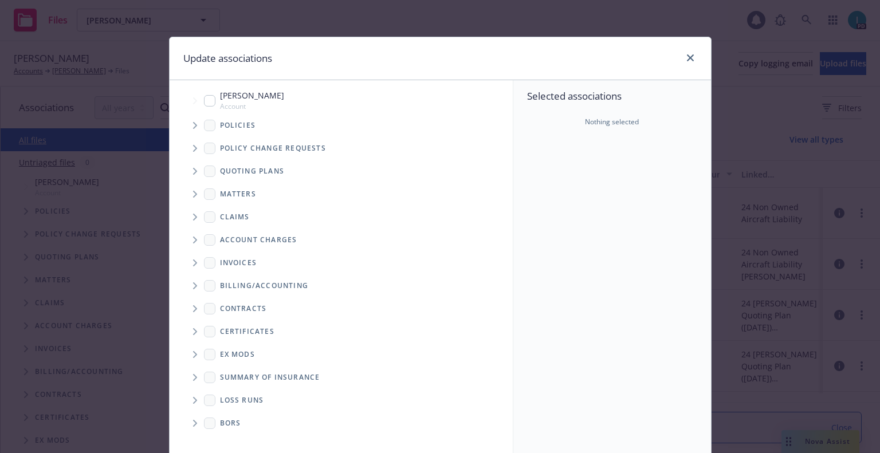
click at [193, 170] on icon "Tree Example" at bounding box center [195, 171] width 5 height 7
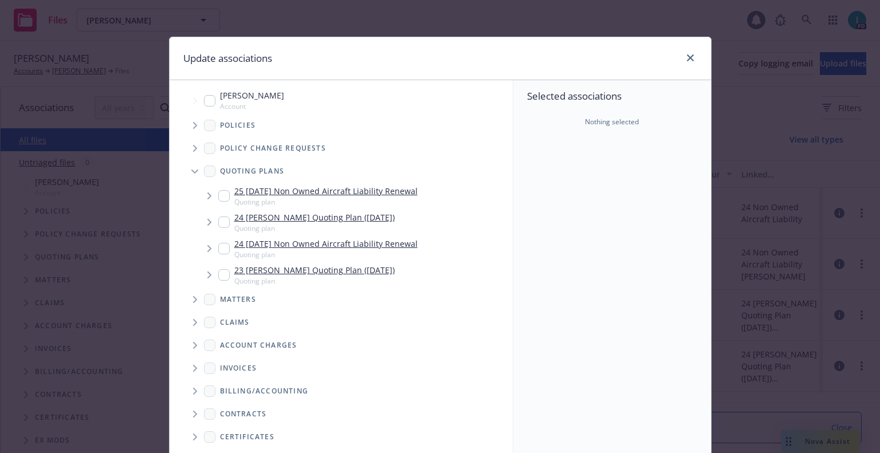
click at [220, 195] on input "Tree Example" at bounding box center [223, 195] width 11 height 11
checkbox input "true"
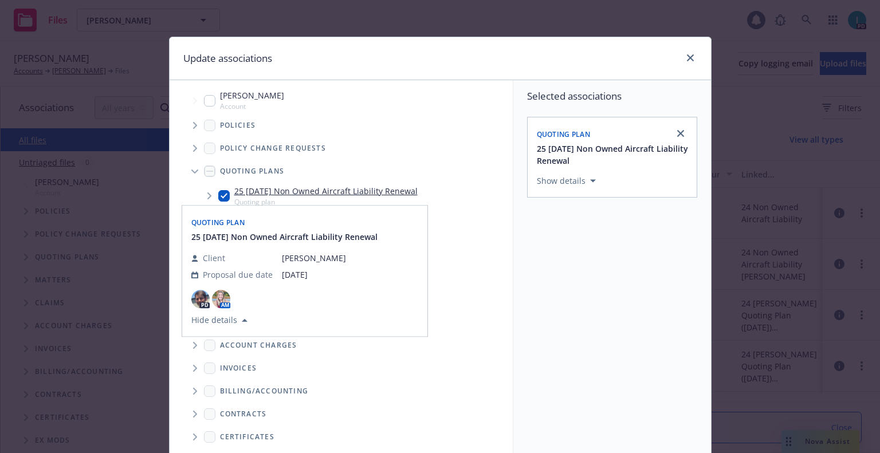
scroll to position [116, 0]
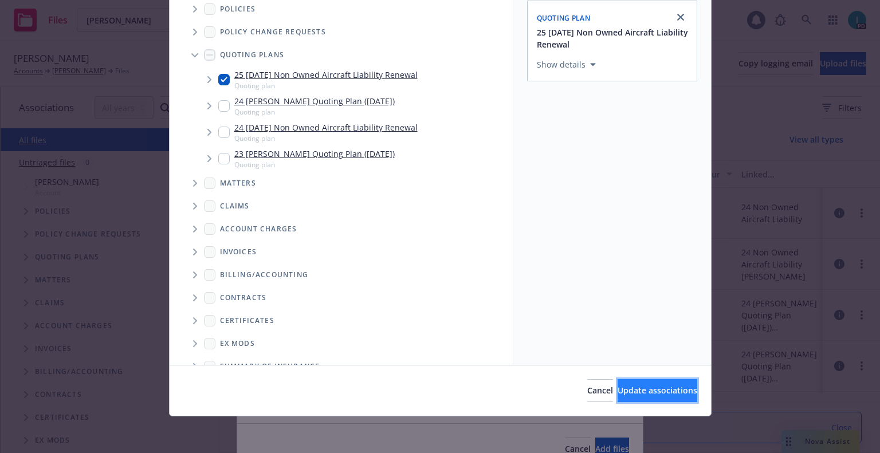
click at [636, 386] on span "Update associations" at bounding box center [658, 390] width 80 height 11
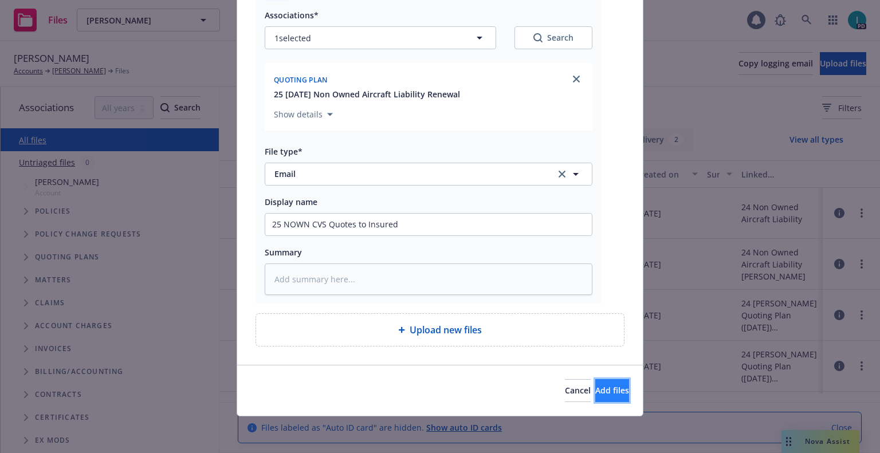
click at [606, 385] on button "Add files" at bounding box center [612, 390] width 34 height 23
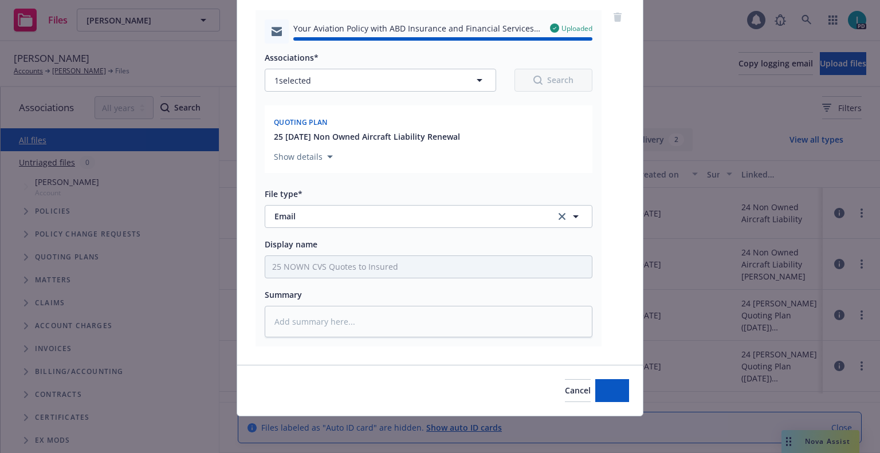
type textarea "x"
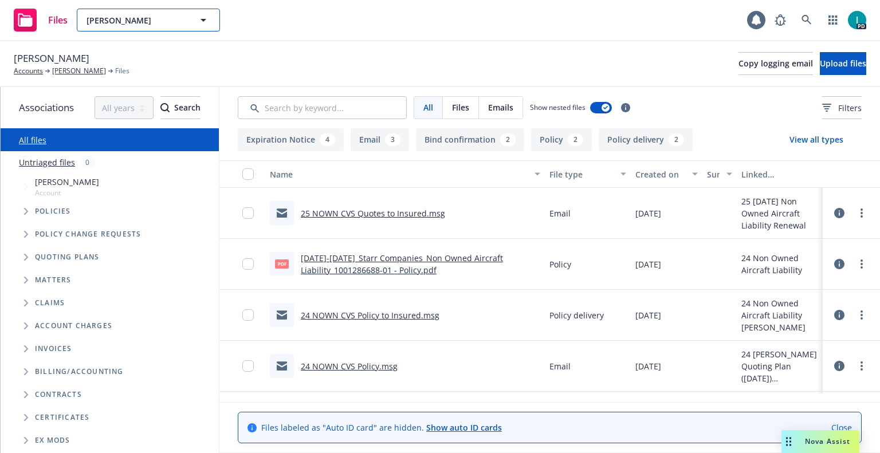
click at [156, 18] on span "Matthew Shearer" at bounding box center [136, 20] width 99 height 12
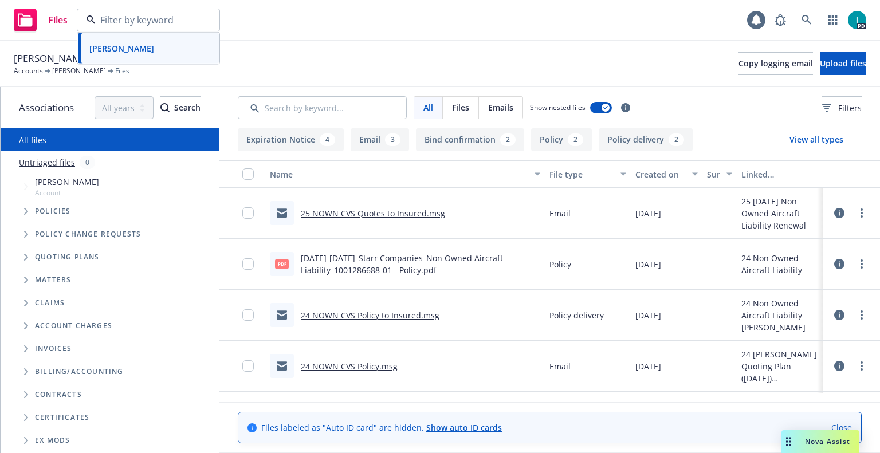
paste input "Kyle Frazier"
type input "Kyle Frazier"
click at [158, 45] on div "Kyle Frazier" at bounding box center [148, 52] width 127 height 17
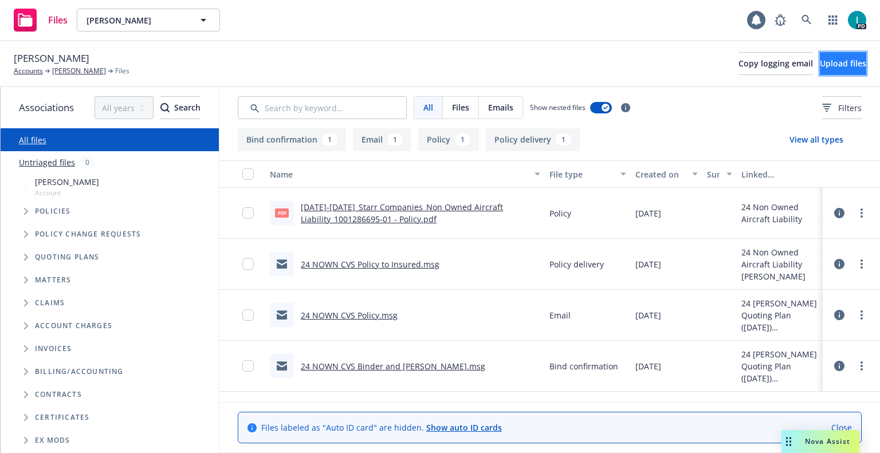
click at [820, 62] on span "Upload files" at bounding box center [843, 63] width 46 height 11
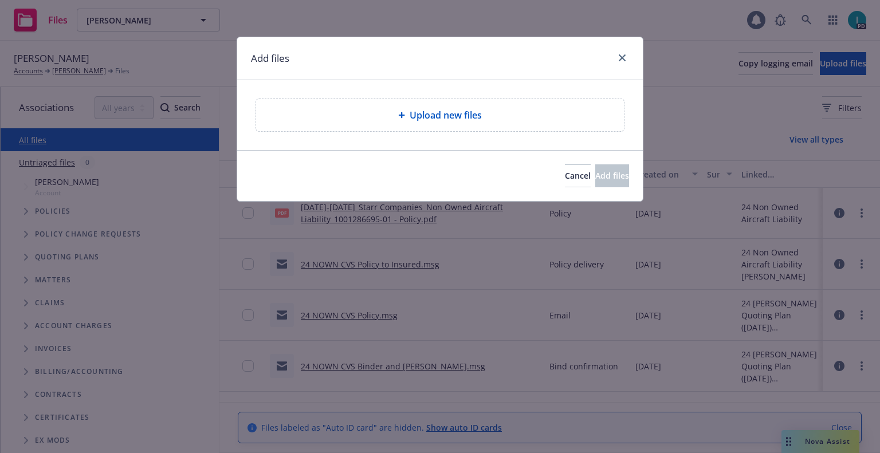
type textarea "x"
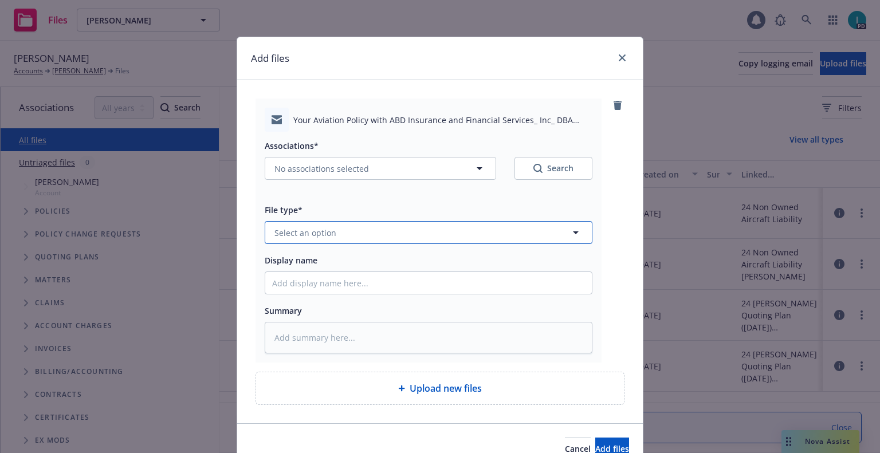
click at [305, 226] on button "Select an option" at bounding box center [429, 232] width 328 height 23
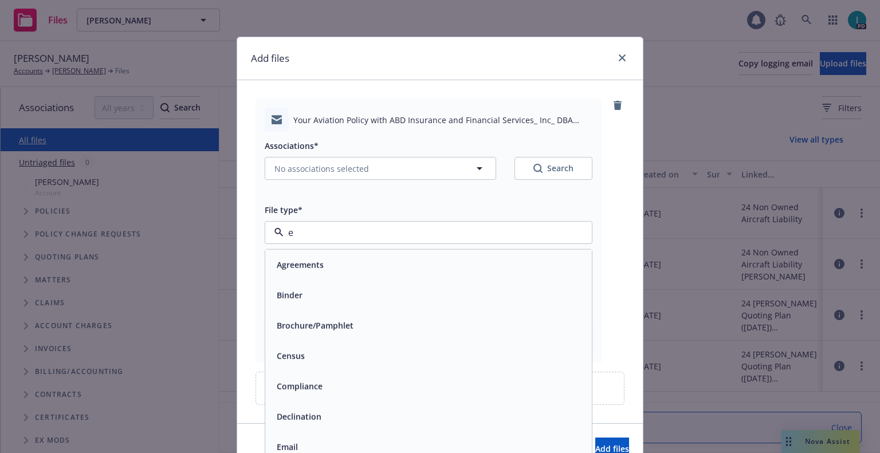
type input "em"
click at [288, 295] on span "Email" at bounding box center [287, 295] width 21 height 12
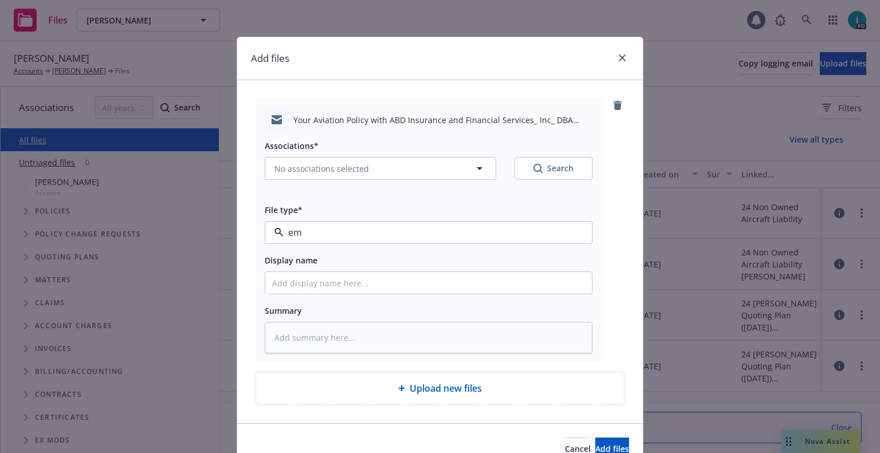
type textarea "x"
click at [317, 275] on input "Display name" at bounding box center [428, 283] width 327 height 22
type input "25 NOWN CVS Quotes to Insured"
click at [328, 175] on button "No associations selected" at bounding box center [381, 168] width 232 height 23
type textarea "x"
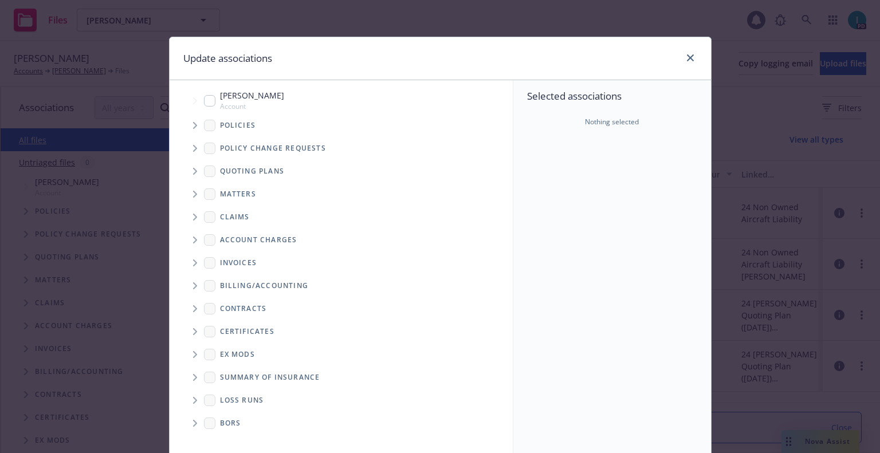
click at [193, 173] on span "Tree Example" at bounding box center [195, 171] width 18 height 18
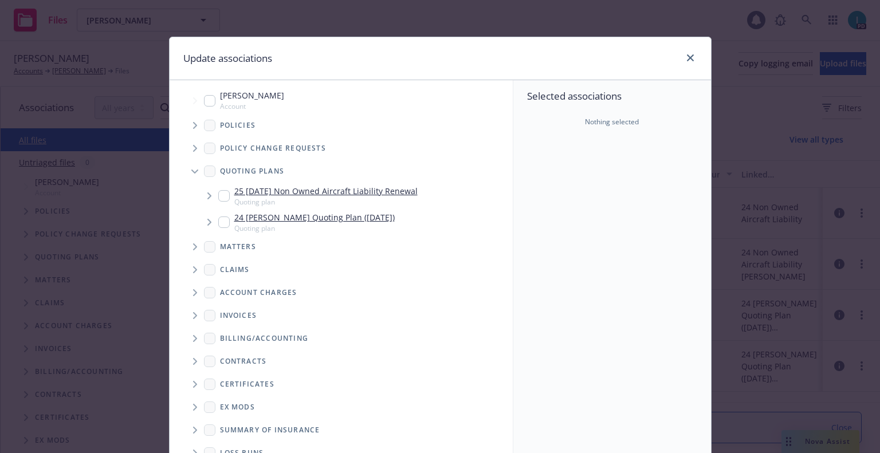
click at [218, 193] on input "Tree Example" at bounding box center [223, 195] width 11 height 11
checkbox input "true"
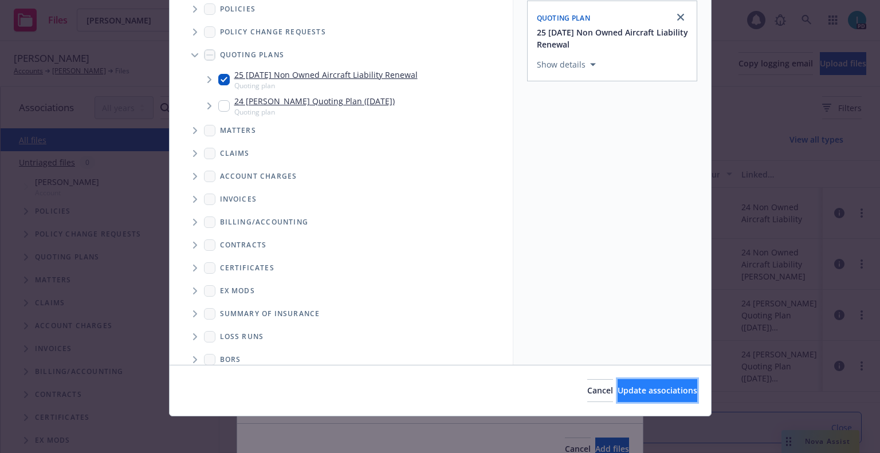
click at [618, 385] on button "Update associations" at bounding box center [658, 390] width 80 height 23
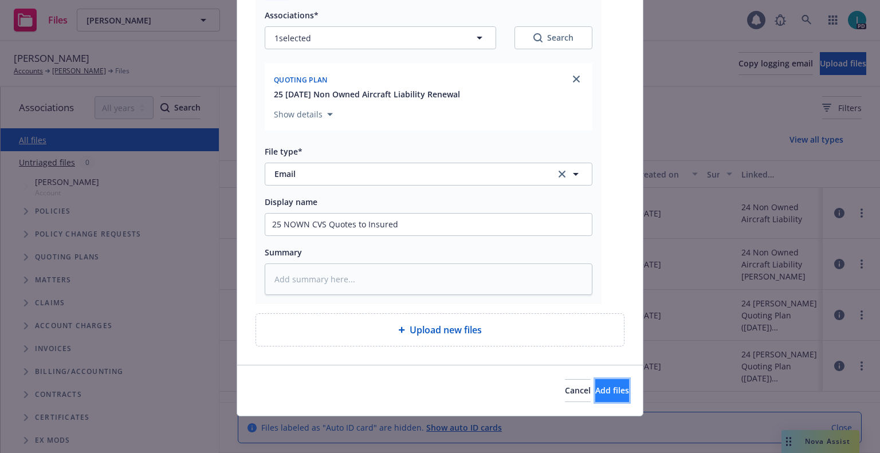
click at [602, 379] on button "Add files" at bounding box center [612, 390] width 34 height 23
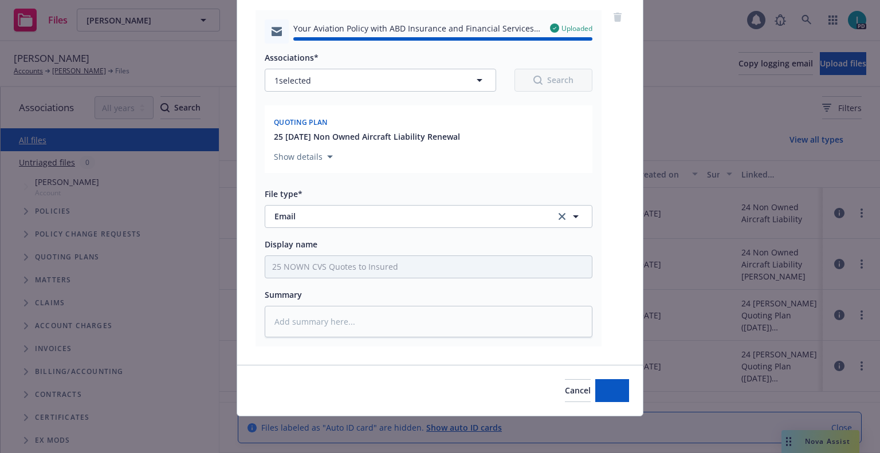
type textarea "x"
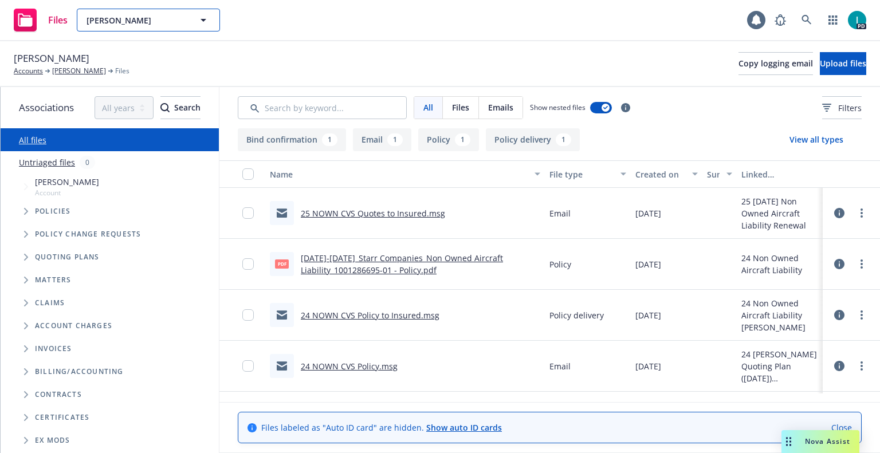
click at [109, 28] on button "Kyle Frazier" at bounding box center [148, 20] width 143 height 23
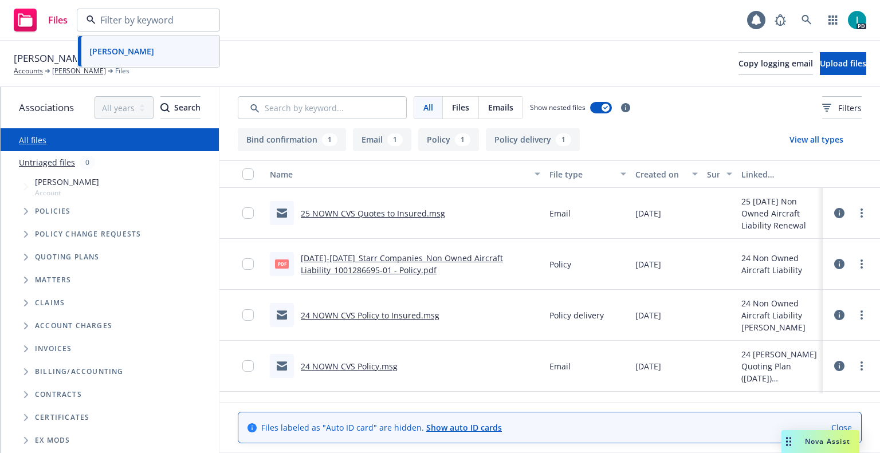
paste input "Daniel Nieuwenhuis"
type input "Daniel Nieuwenhuis"
click at [107, 55] on strong "Daniel Nieuwenhuis" at bounding box center [121, 52] width 65 height 11
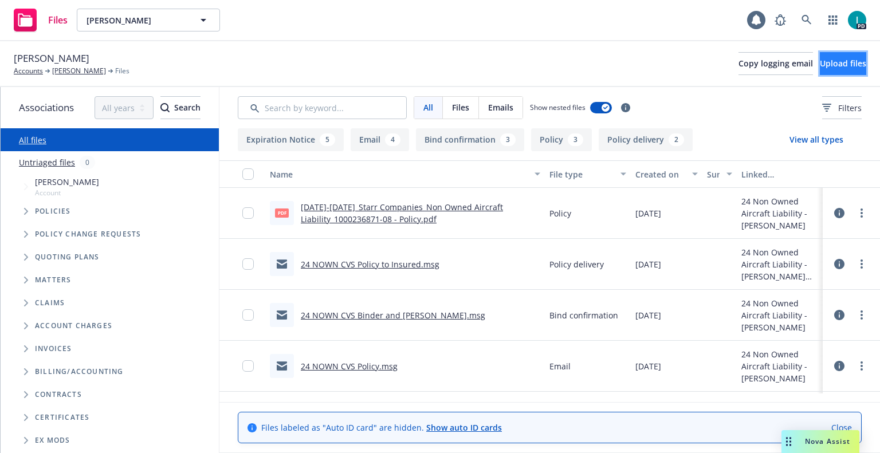
click at [832, 61] on span "Upload files" at bounding box center [843, 63] width 46 height 11
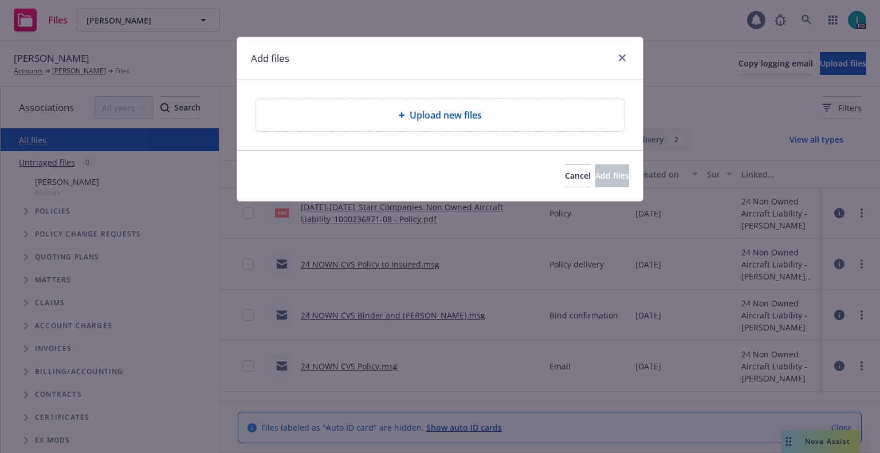
type textarea "x"
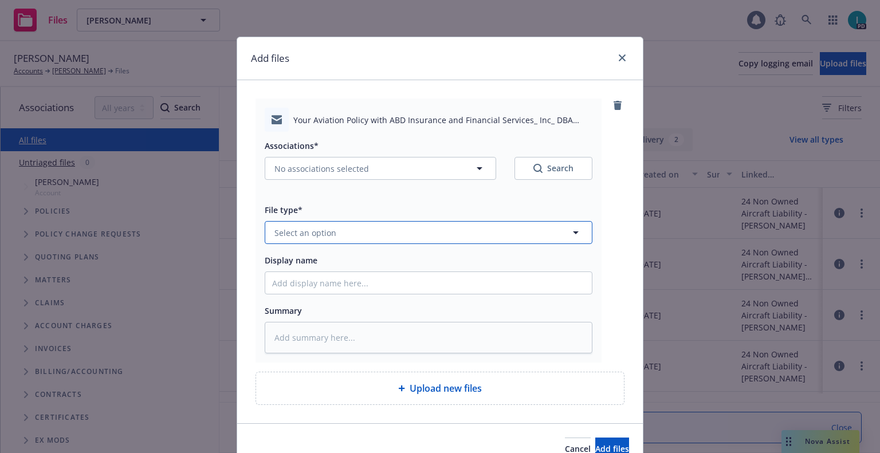
click at [339, 234] on button "Select an option" at bounding box center [429, 232] width 328 height 23
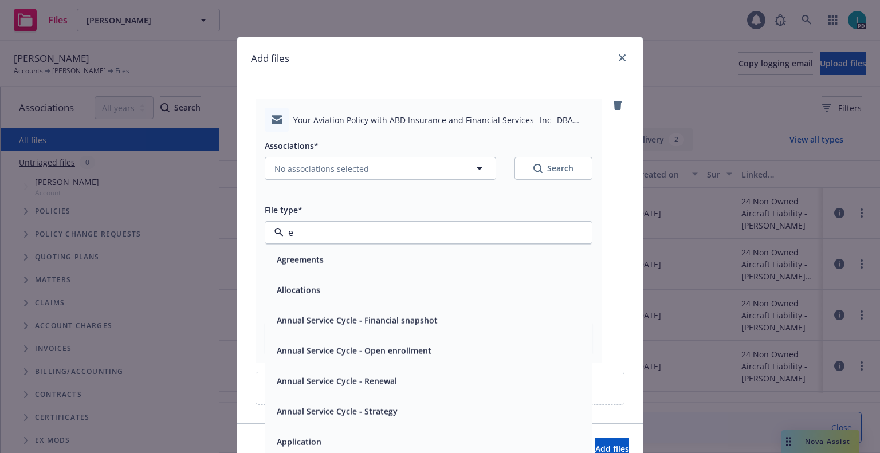
type input "em"
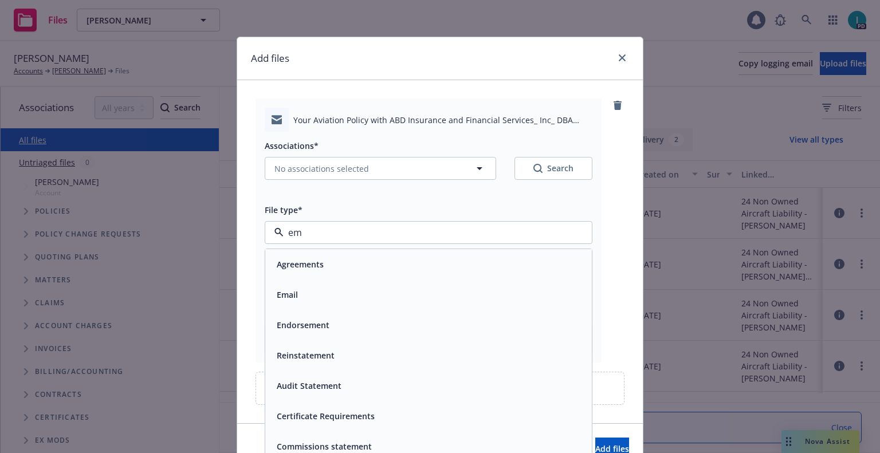
click at [336, 293] on div "Email" at bounding box center [428, 295] width 313 height 17
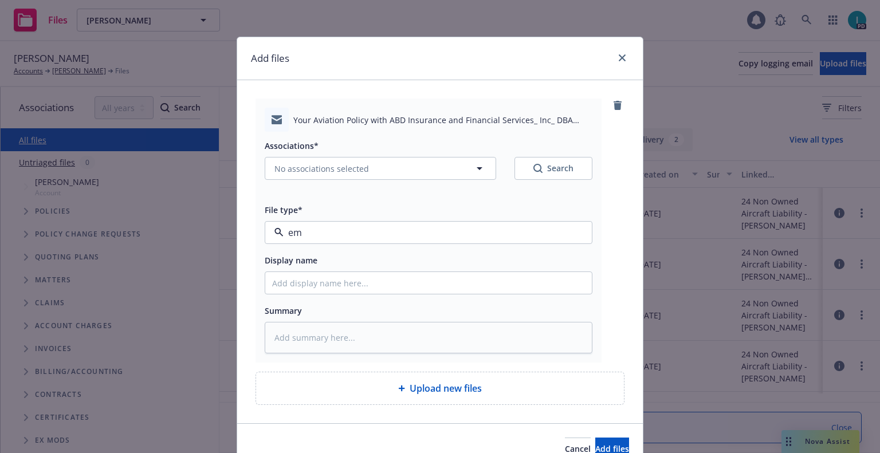
type textarea "x"
click at [332, 285] on input "Display name" at bounding box center [428, 283] width 327 height 22
type input "25 NOWN CVS Quotes to Insured"
click at [339, 171] on span "No associations selected" at bounding box center [322, 169] width 95 height 12
type textarea "x"
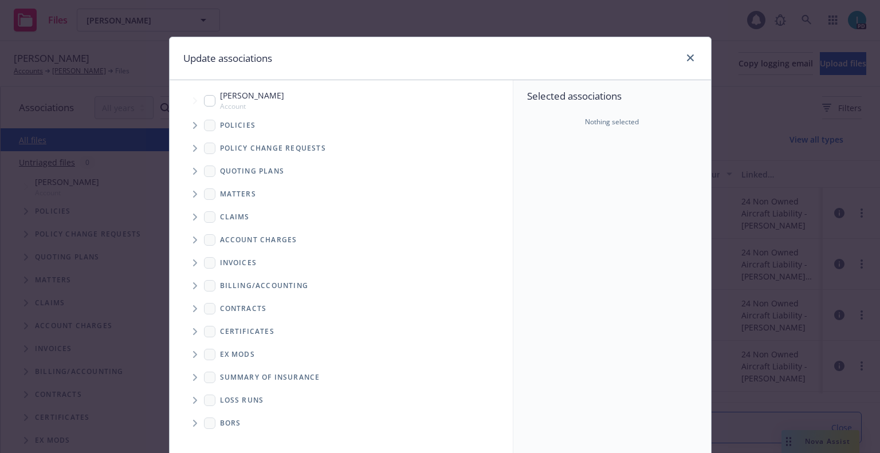
click at [195, 171] on span "Tree Example" at bounding box center [195, 171] width 18 height 18
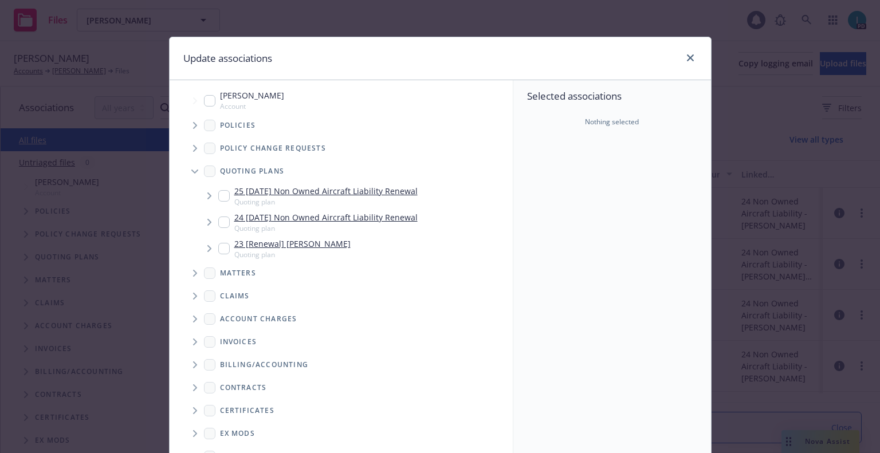
click at [221, 190] on input "Tree Example" at bounding box center [223, 195] width 11 height 11
checkbox input "true"
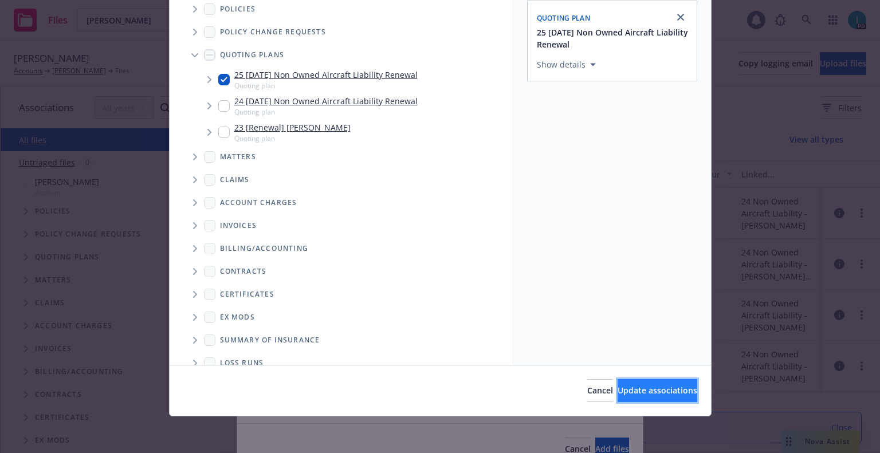
click at [625, 383] on button "Update associations" at bounding box center [658, 390] width 80 height 23
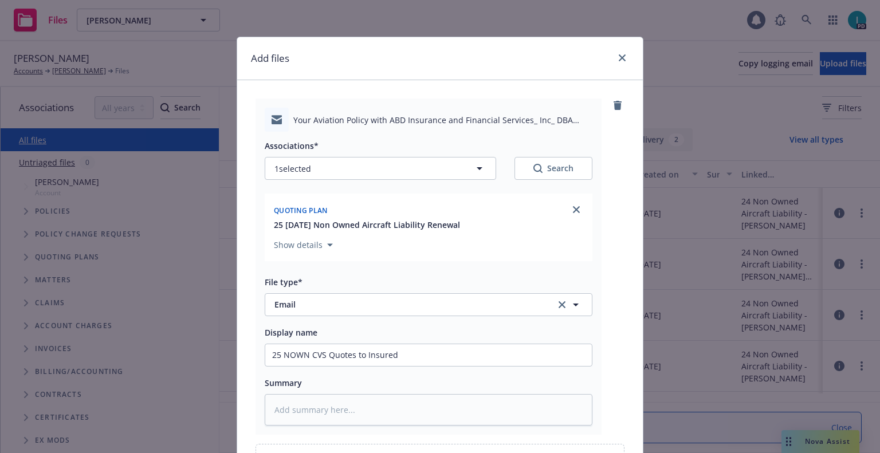
scroll to position [131, 0]
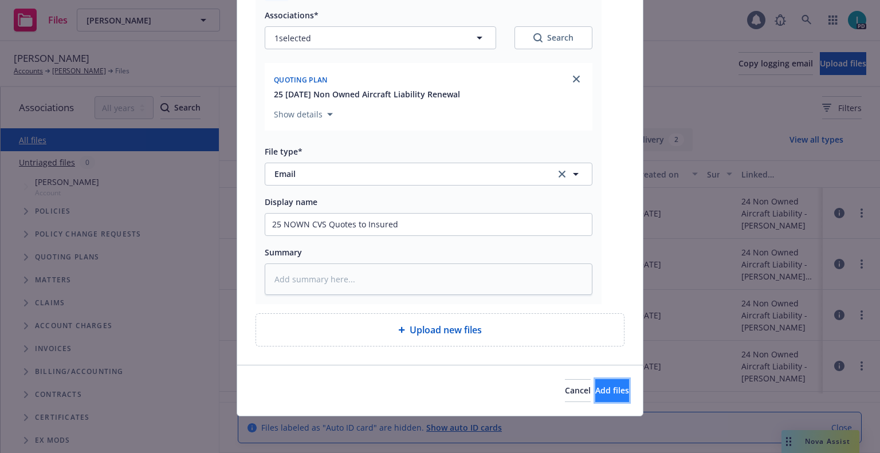
click at [615, 387] on button "Add files" at bounding box center [612, 390] width 34 height 23
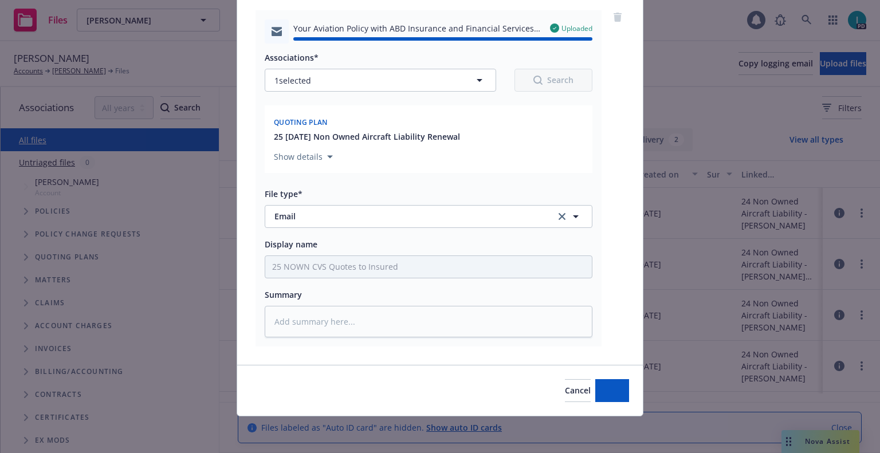
type textarea "x"
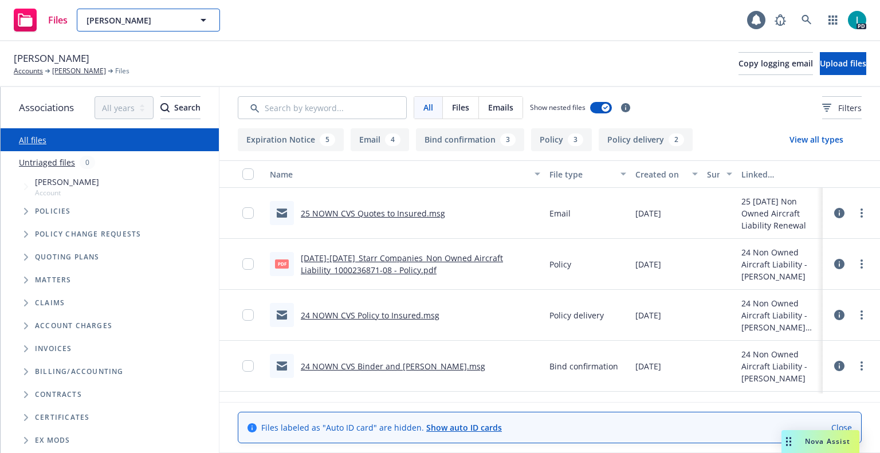
click at [160, 26] on button "Daniel Nieuwenhuis" at bounding box center [148, 20] width 143 height 23
paste input "Sydney Rohan"
type input "Sydney Rohan"
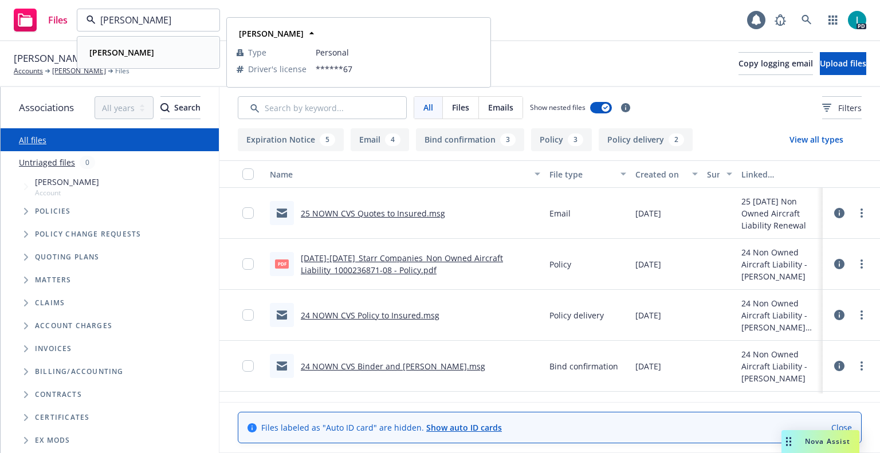
click at [149, 52] on div "Sydney Rohan" at bounding box center [148, 52] width 127 height 17
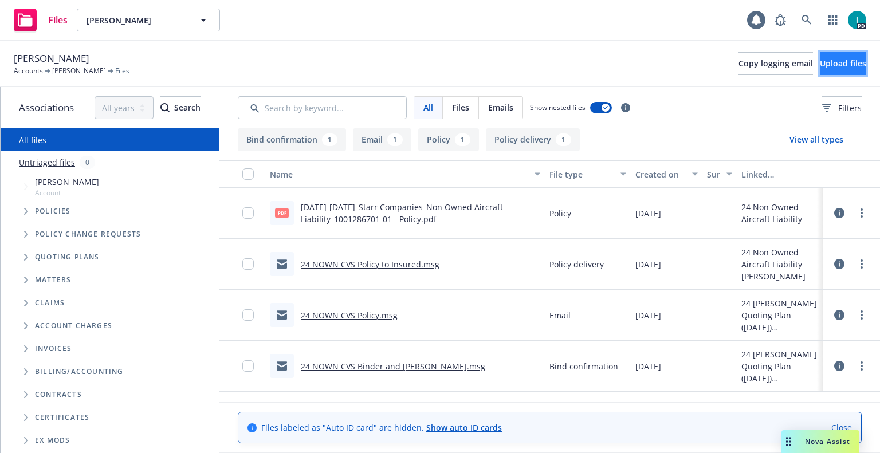
click at [840, 70] on button "Upload files" at bounding box center [843, 63] width 46 height 23
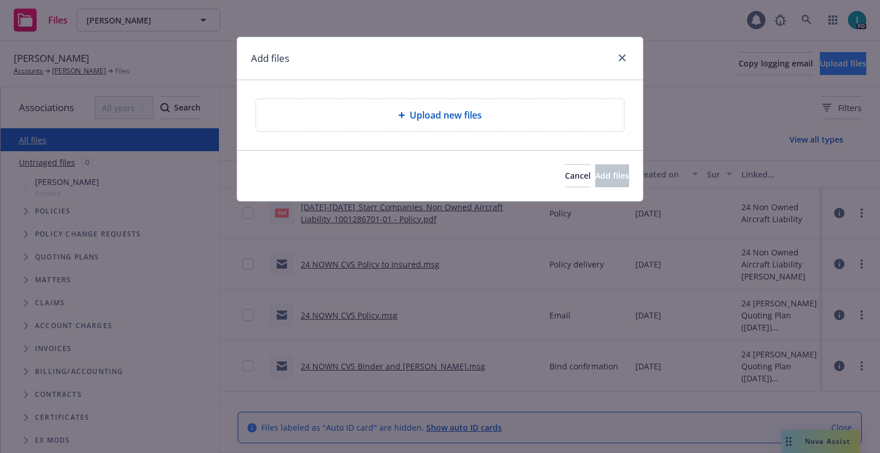
type textarea "x"
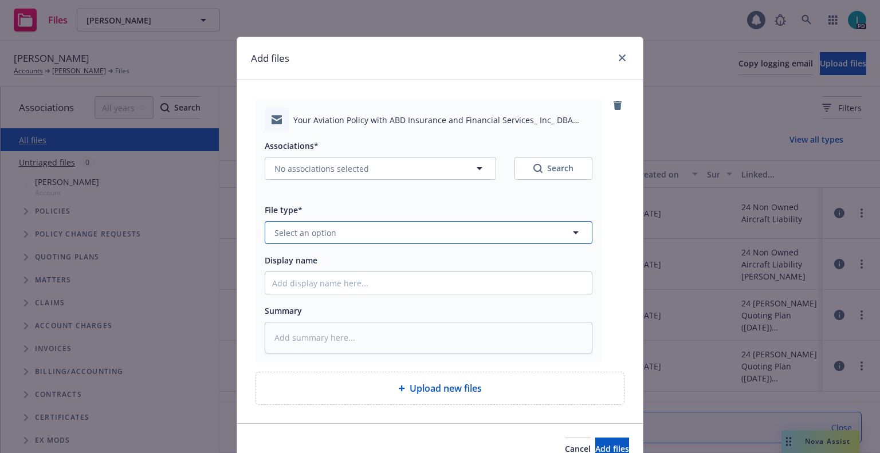
click at [331, 233] on button "Select an option" at bounding box center [429, 232] width 328 height 23
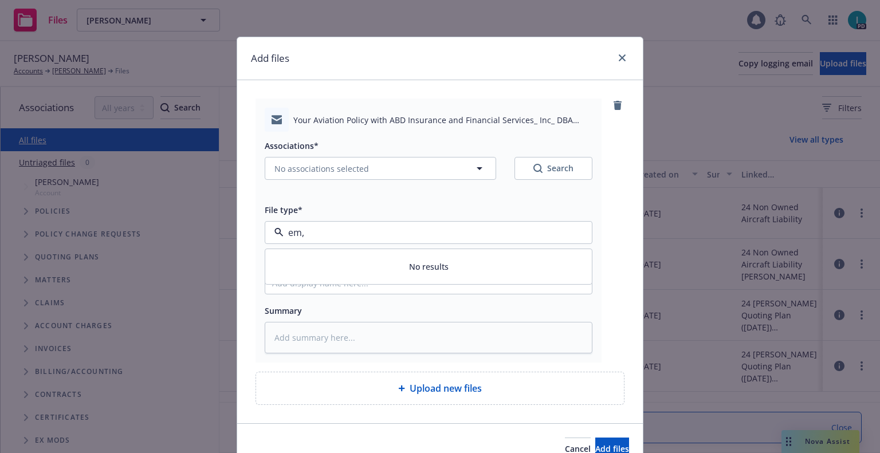
type input "em"
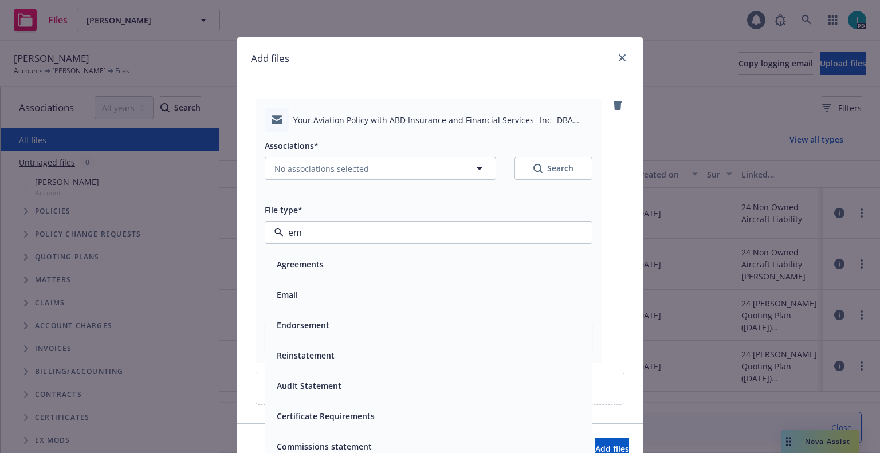
click at [315, 287] on div "Email" at bounding box center [428, 295] width 313 height 17
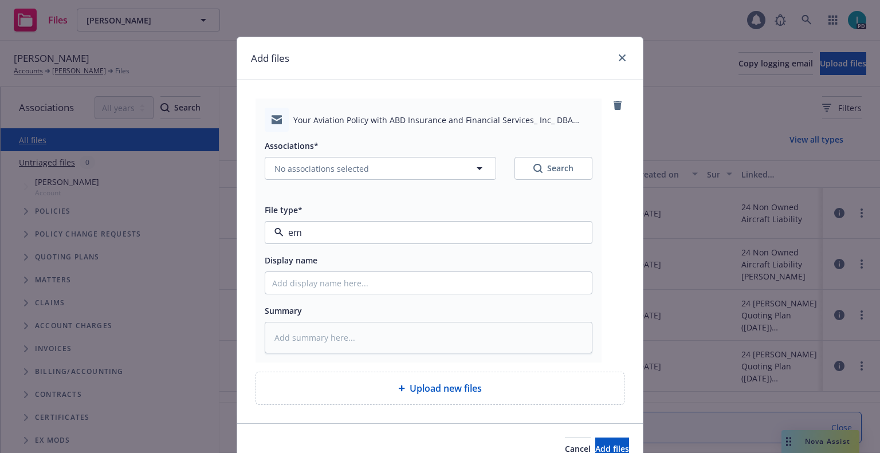
type textarea "x"
click at [316, 283] on input "Display name" at bounding box center [428, 283] width 327 height 22
type input "25 NOWN CVS Quotes to Insured"
click at [313, 168] on span "No associations selected" at bounding box center [322, 169] width 95 height 12
type textarea "x"
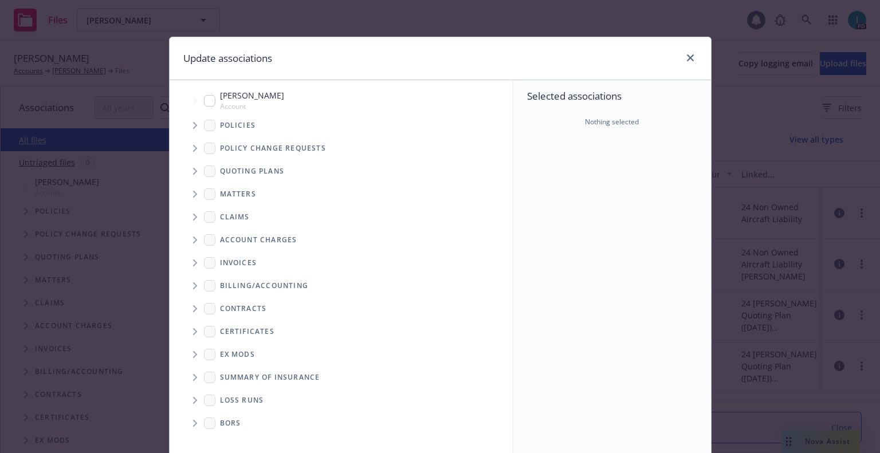
click at [186, 170] on span "Tree Example" at bounding box center [195, 171] width 18 height 18
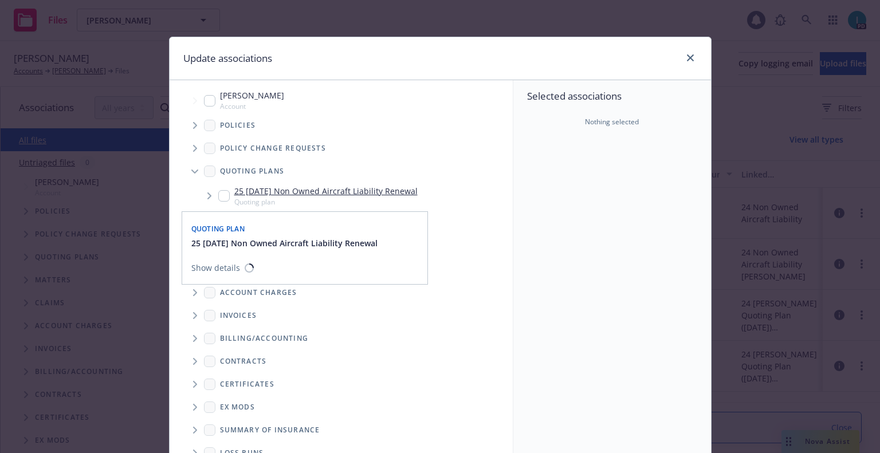
click at [218, 201] on input "Tree Example" at bounding box center [223, 195] width 11 height 11
checkbox input "true"
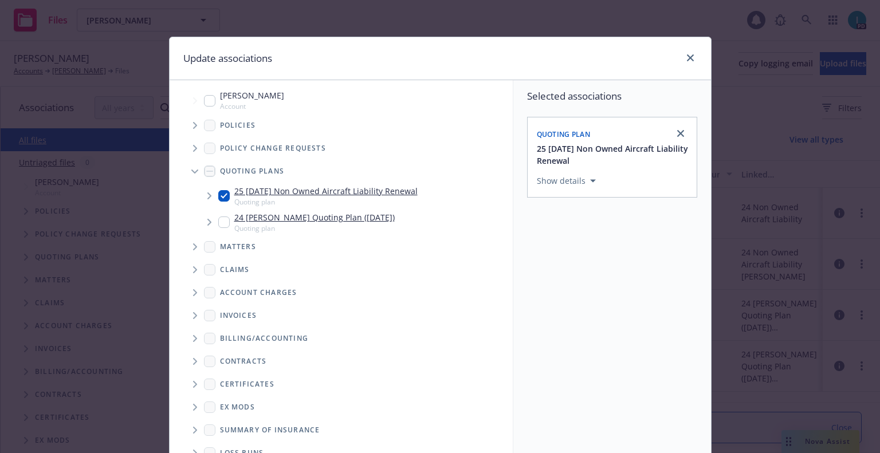
scroll to position [116, 0]
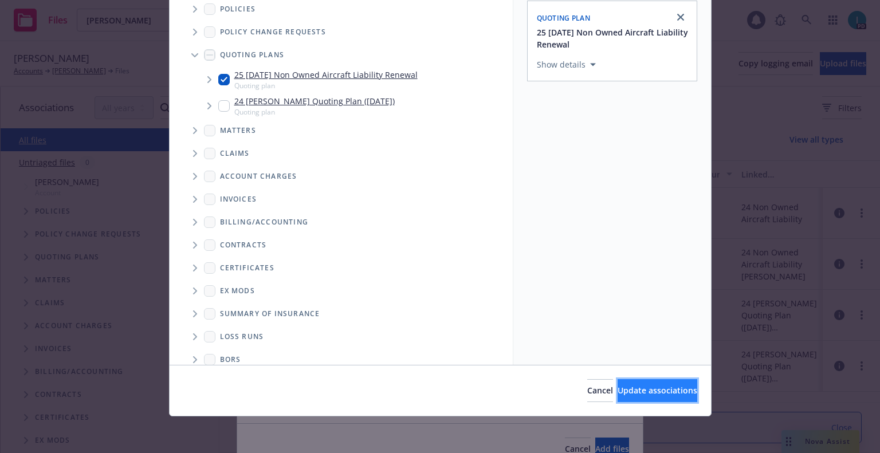
click at [621, 385] on button "Update associations" at bounding box center [658, 390] width 80 height 23
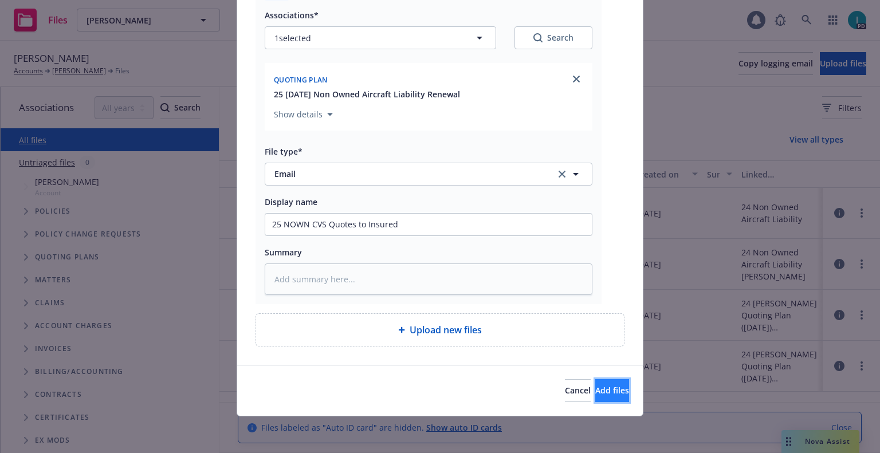
click at [605, 385] on span "Add files" at bounding box center [612, 390] width 34 height 11
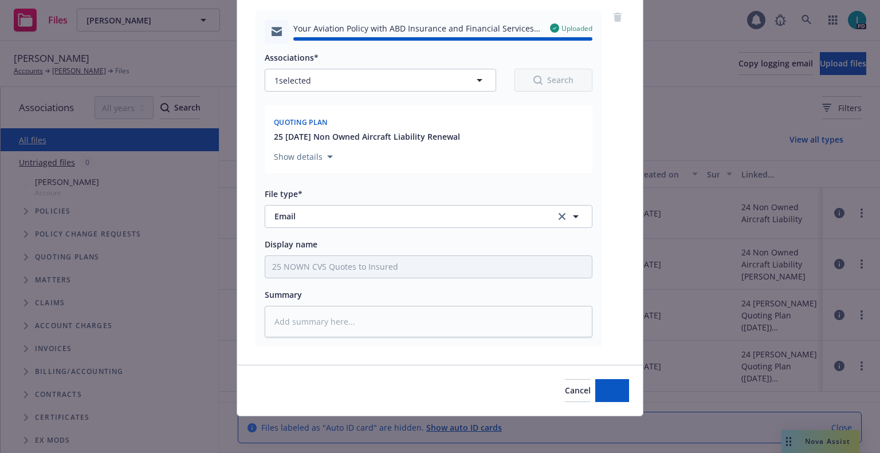
type textarea "x"
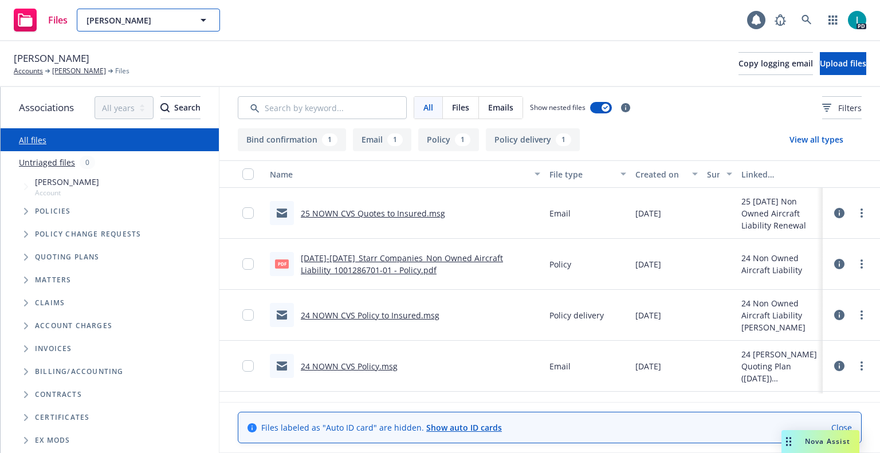
click at [147, 14] on span "Sydney Rohan" at bounding box center [136, 20] width 99 height 12
paste input "Benjamin Callaway"
type input "Benjamin Callaway"
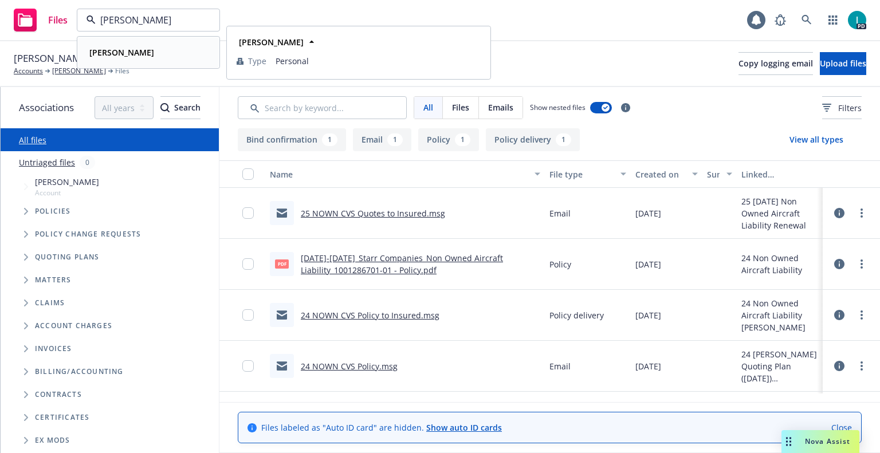
click at [143, 50] on strong "Benjamin Callaway" at bounding box center [121, 52] width 65 height 11
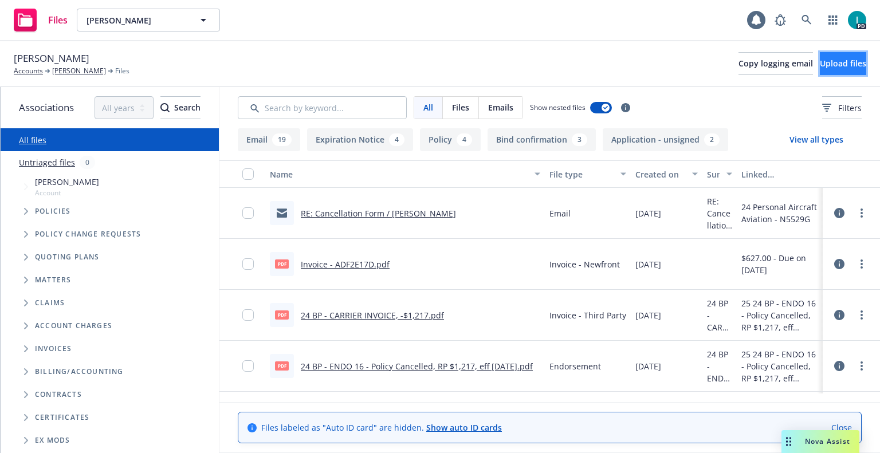
click at [820, 58] on span "Upload files" at bounding box center [843, 63] width 46 height 11
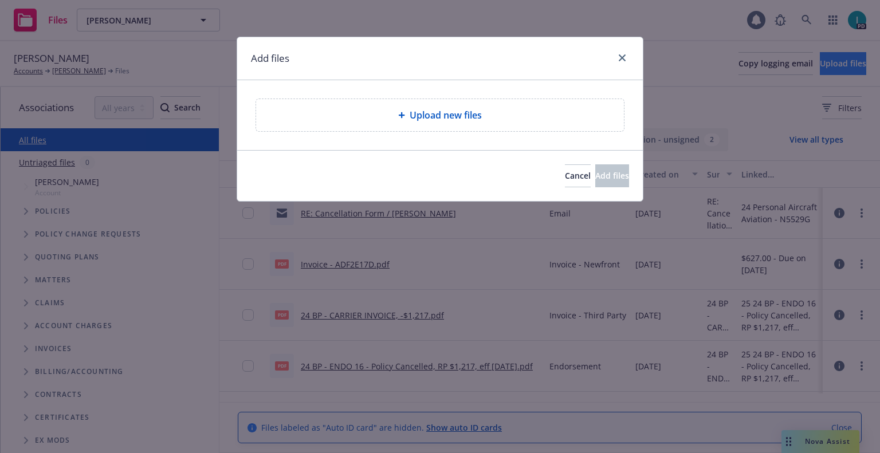
type textarea "x"
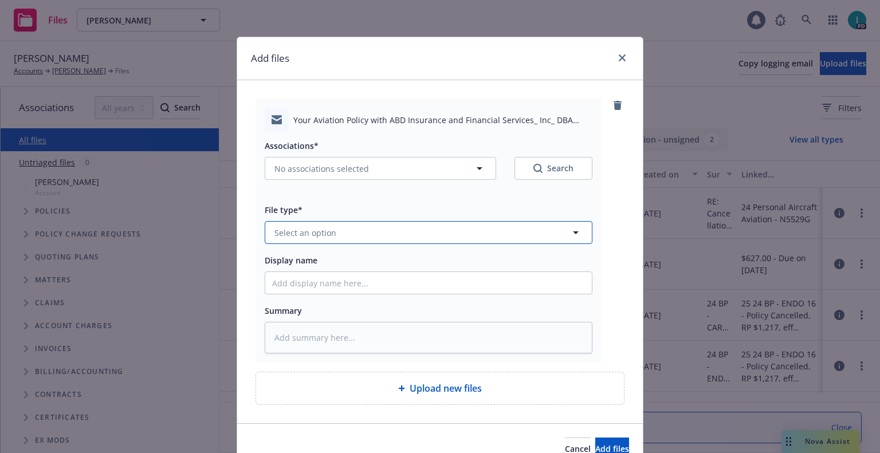
click at [330, 236] on span "Select an option" at bounding box center [306, 233] width 62 height 12
type input "em"
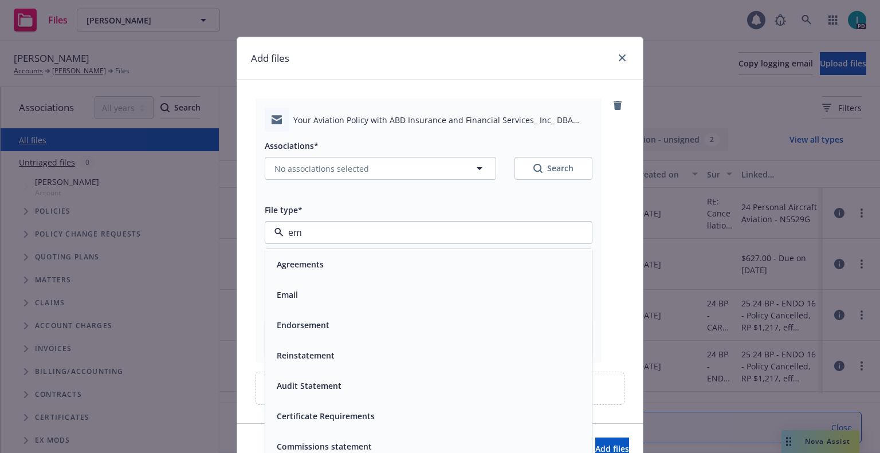
click at [298, 297] on div "Email" at bounding box center [428, 295] width 313 height 17
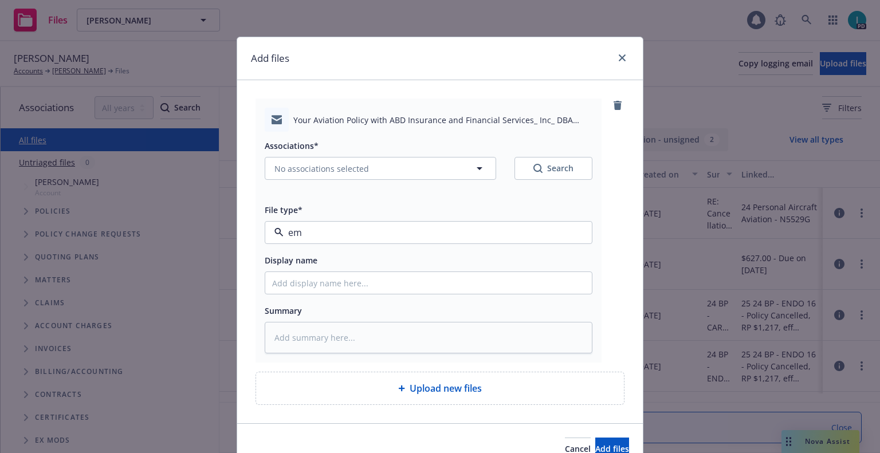
type textarea "x"
click at [312, 293] on input "Display name" at bounding box center [428, 283] width 327 height 22
type input "25 NOWN CVS Quotes to Insured"
click at [324, 165] on span "No associations selected" at bounding box center [322, 169] width 95 height 12
type textarea "x"
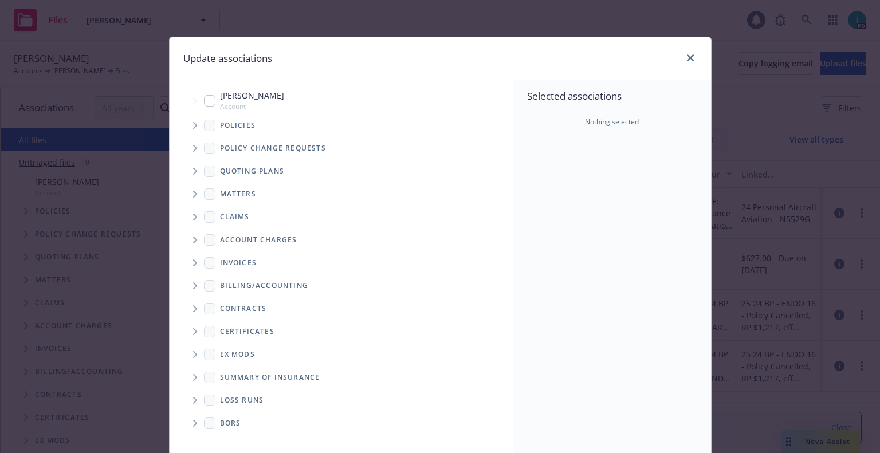
click at [188, 165] on span "Tree Example" at bounding box center [195, 171] width 18 height 18
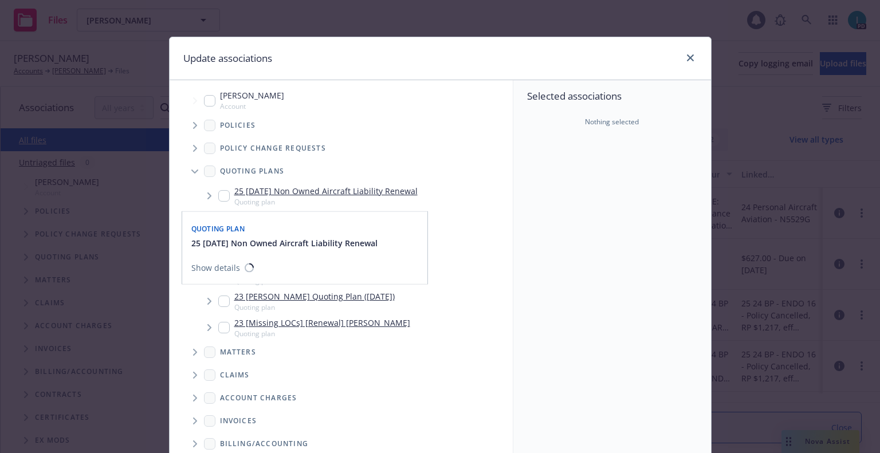
click at [219, 193] on input "Tree Example" at bounding box center [223, 195] width 11 height 11
checkbox input "true"
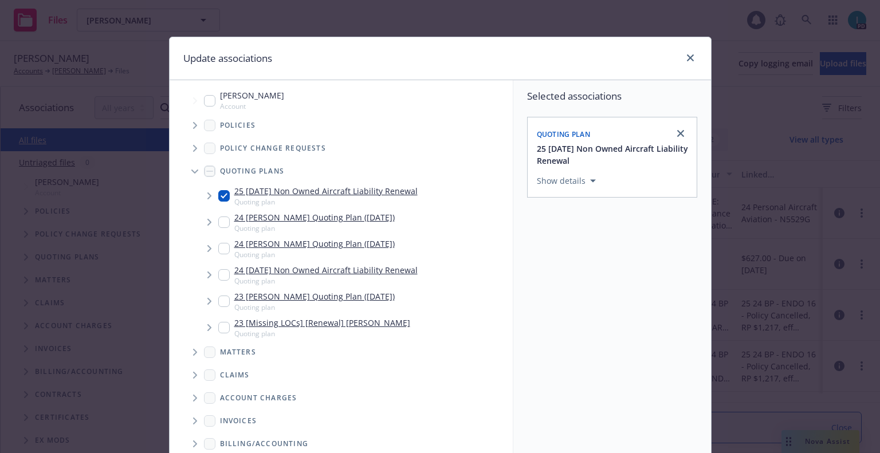
scroll to position [116, 0]
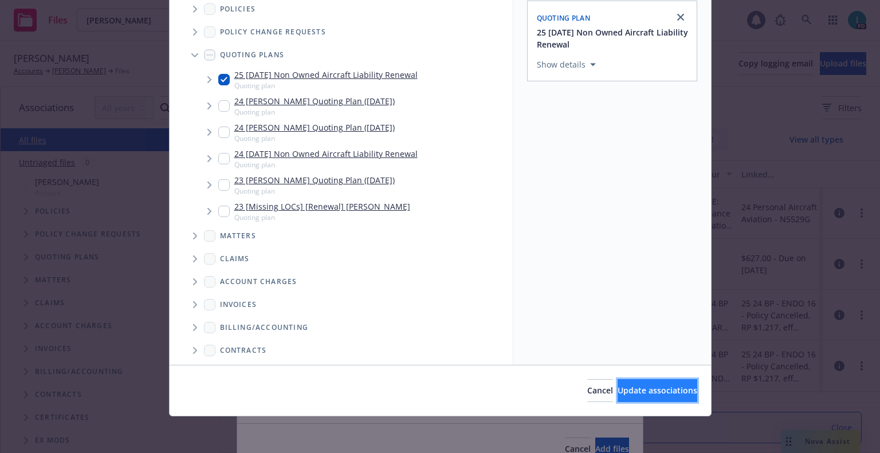
click at [621, 393] on span "Update associations" at bounding box center [658, 390] width 80 height 11
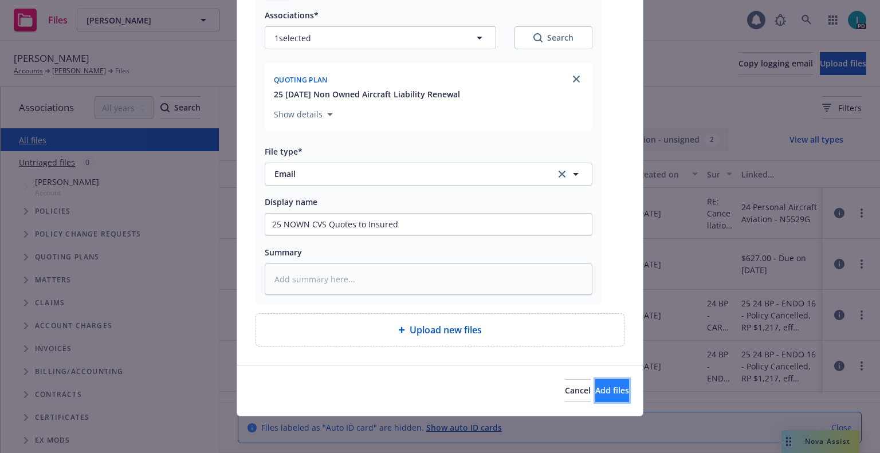
click at [595, 390] on span "Add files" at bounding box center [612, 390] width 34 height 11
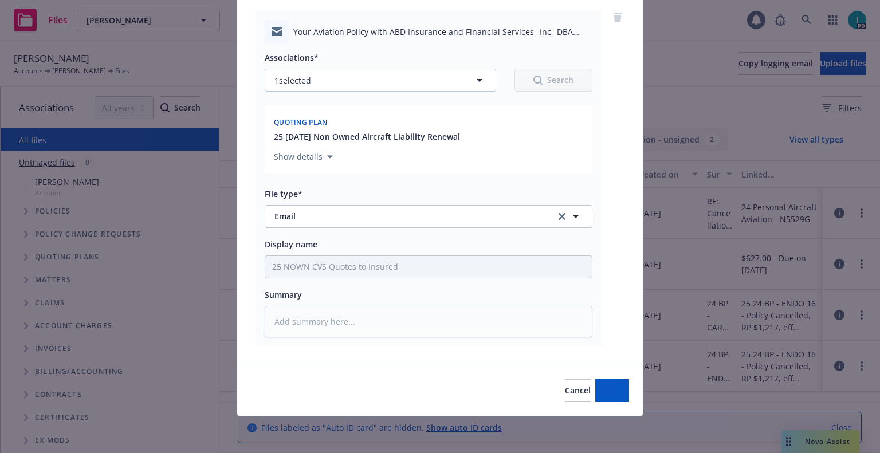
scroll to position [88, 0]
type textarea "x"
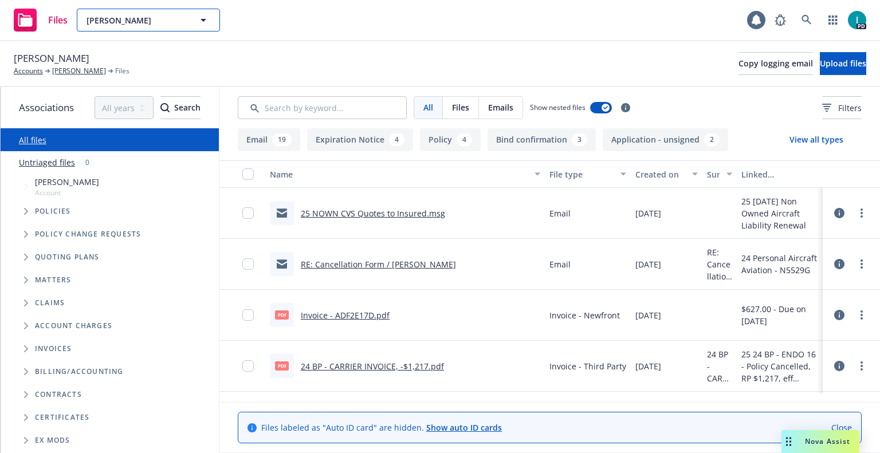
click at [170, 19] on span "Benjamin Callaway" at bounding box center [136, 20] width 99 height 12
paste input "Theodore Stinson"
type input "Theodore Stinson"
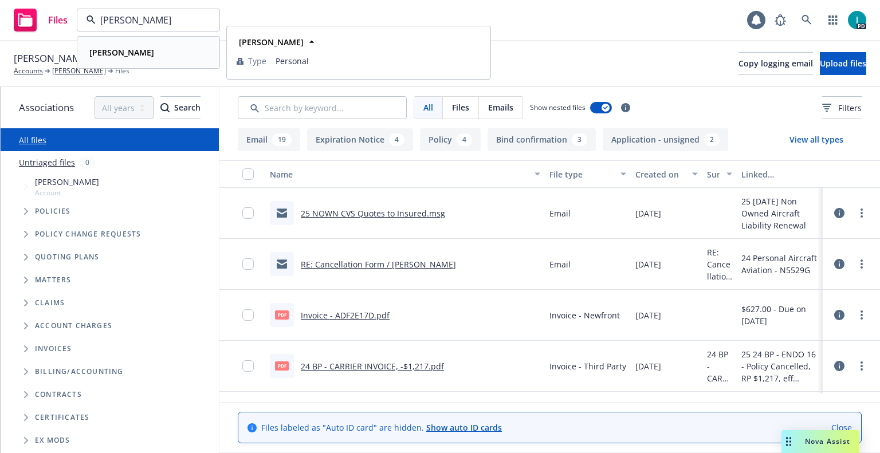
click at [167, 49] on div "Theodore Stinson" at bounding box center [148, 52] width 127 height 17
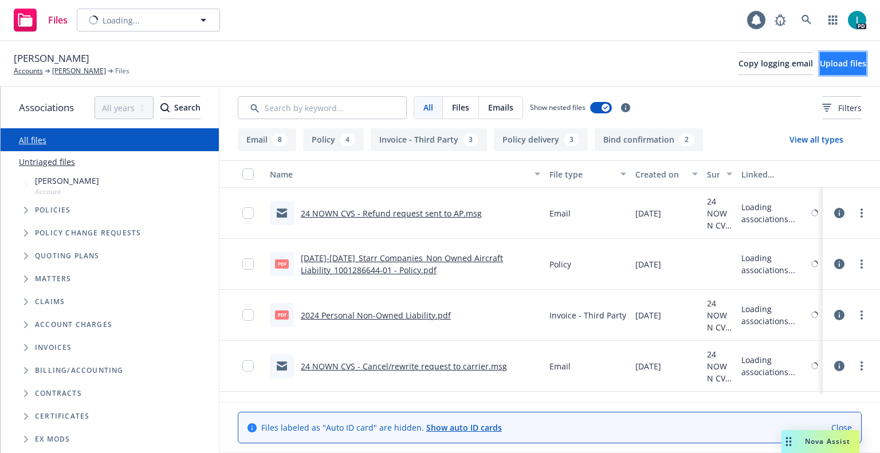
click at [820, 60] on span "Upload files" at bounding box center [843, 63] width 46 height 11
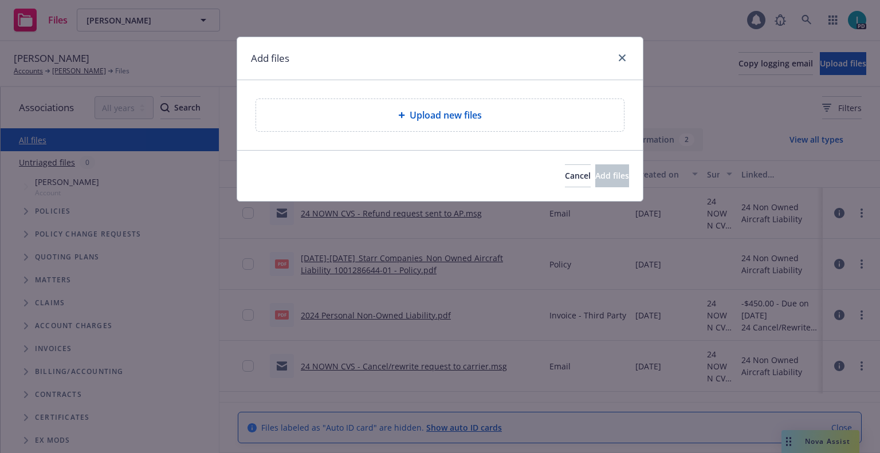
type textarea "x"
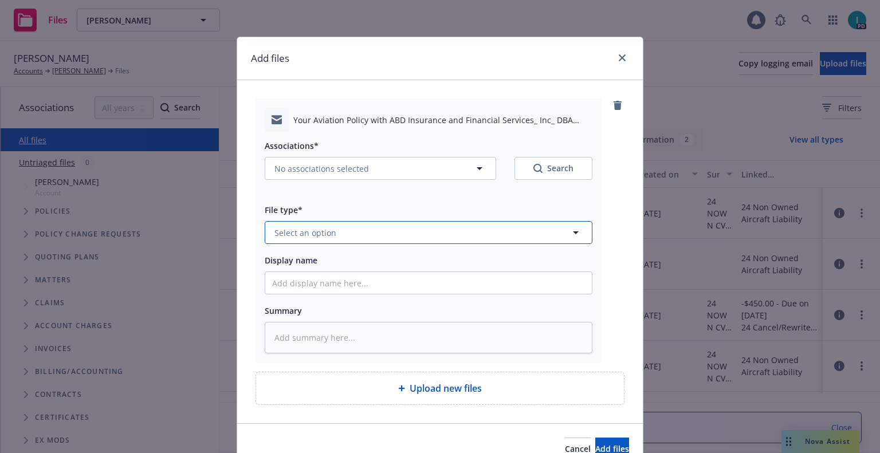
click at [327, 242] on button "Select an option" at bounding box center [429, 232] width 328 height 23
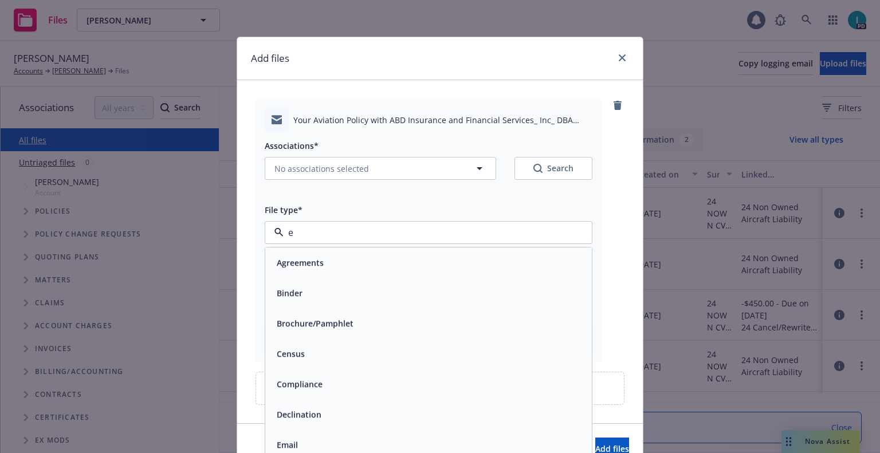
type input "em"
click at [307, 288] on div "Email" at bounding box center [428, 295] width 313 height 17
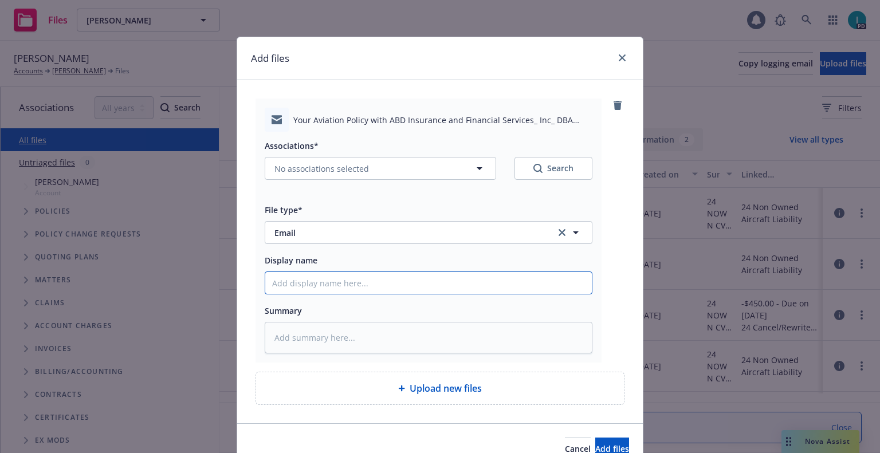
click at [308, 280] on input "Display name" at bounding box center [428, 283] width 327 height 22
type textarea "x"
type input "2"
type textarea "x"
type input "24"
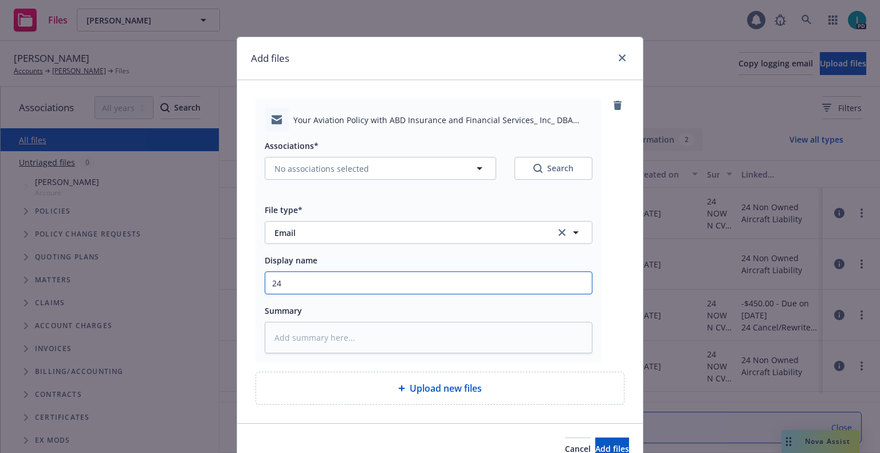
type textarea "x"
type input "24"
click at [337, 279] on input "24" at bounding box center [428, 283] width 327 height 22
type textarea "x"
type input "2"
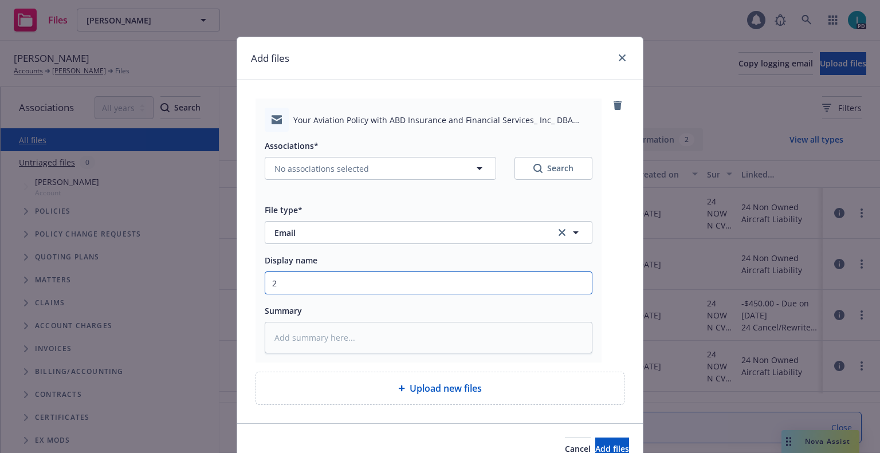
type textarea "x"
type input "25"
type textarea "x"
type input "25 NOWN CVS Quotes to Insured"
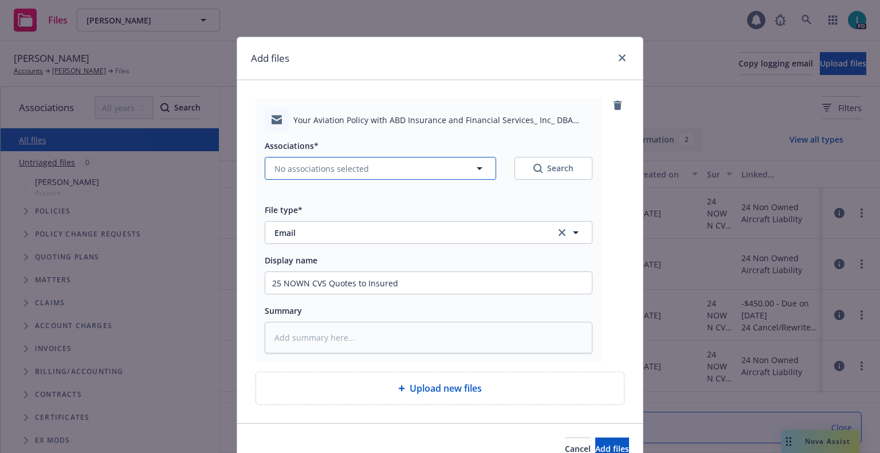
click at [292, 171] on span "No associations selected" at bounding box center [322, 169] width 95 height 12
type textarea "x"
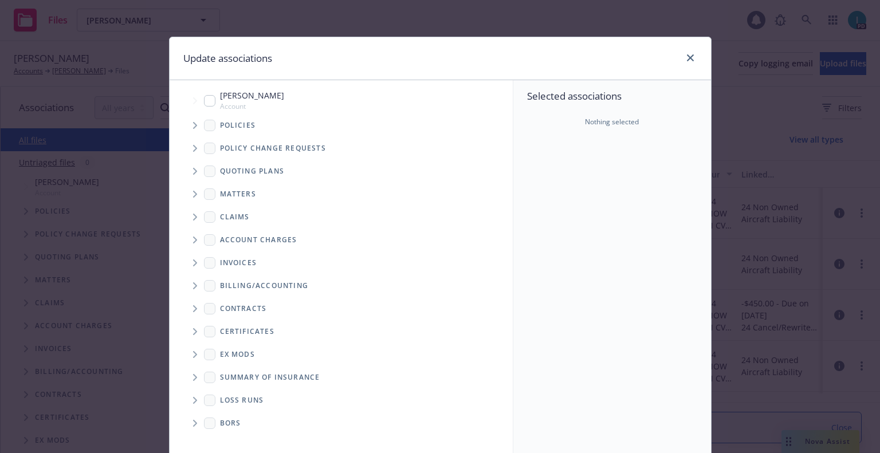
click at [193, 174] on icon "Tree Example" at bounding box center [195, 171] width 5 height 7
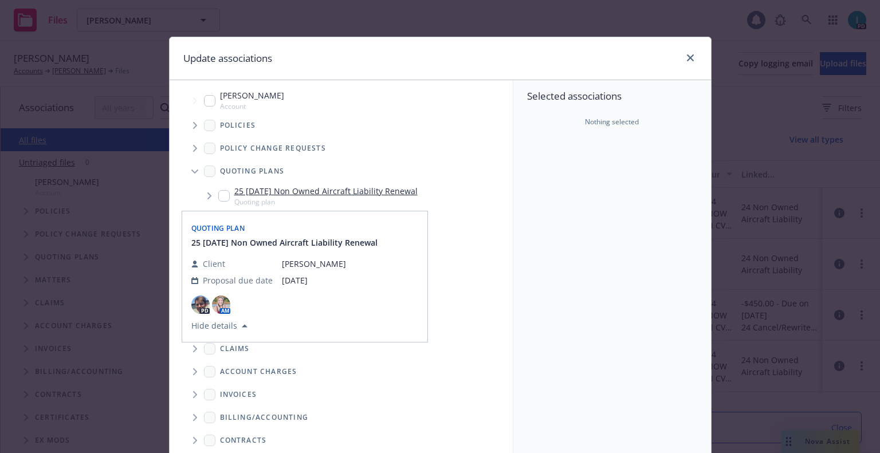
click at [218, 197] on input "Tree Example" at bounding box center [223, 195] width 11 height 11
checkbox input "true"
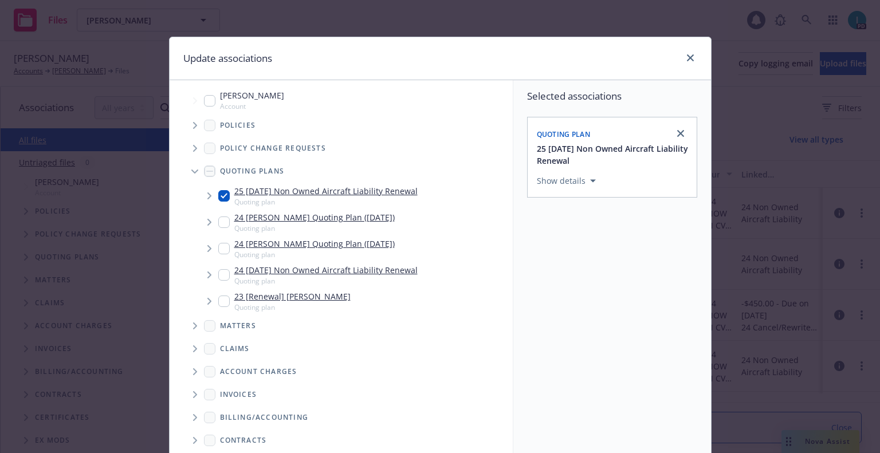
scroll to position [116, 0]
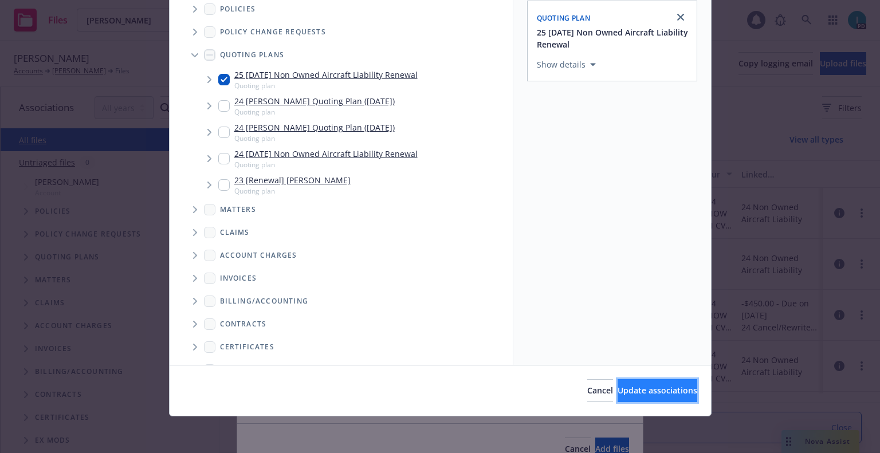
click at [630, 391] on span "Update associations" at bounding box center [658, 390] width 80 height 11
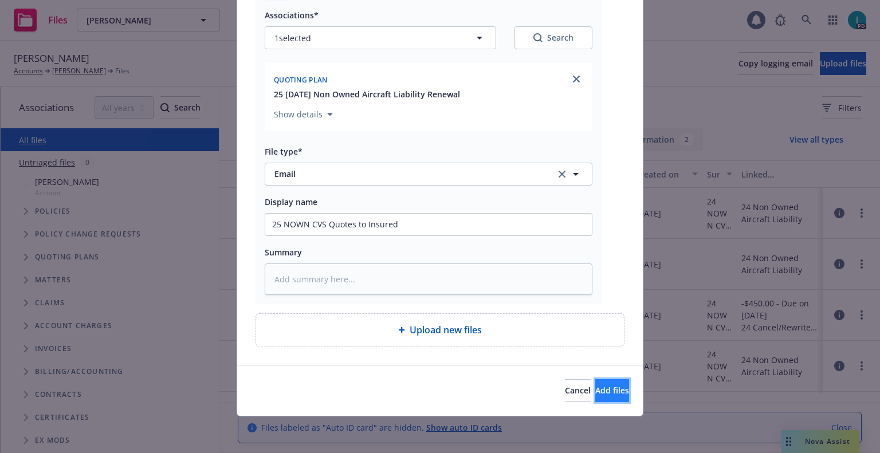
click at [597, 387] on span "Add files" at bounding box center [612, 390] width 34 height 11
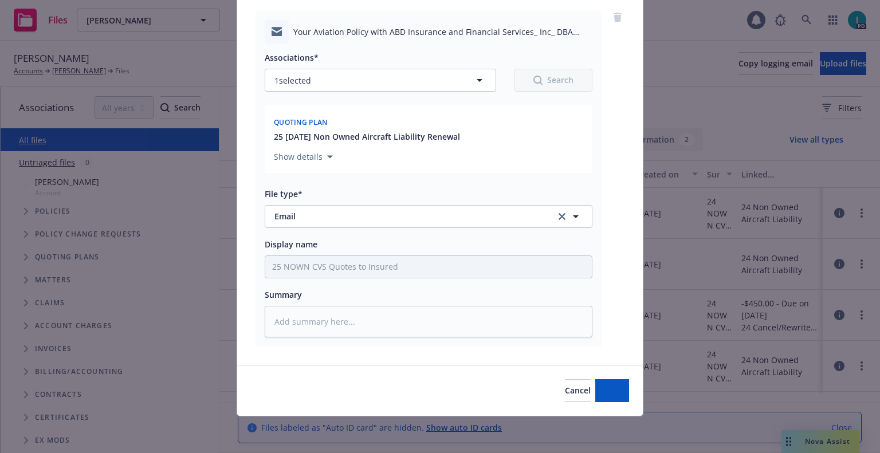
scroll to position [88, 0]
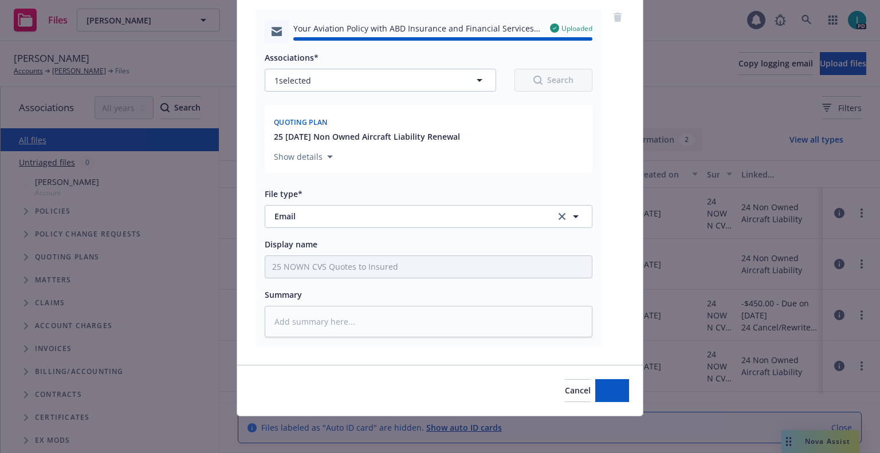
type textarea "x"
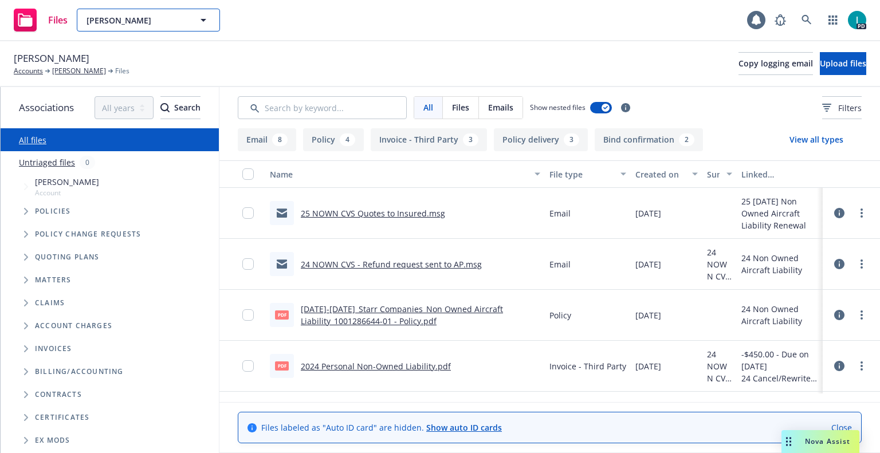
click at [116, 16] on span "Theodore Stinson" at bounding box center [136, 20] width 99 height 12
paste input "Arthur Arriola"
type input "Arthur Arriola"
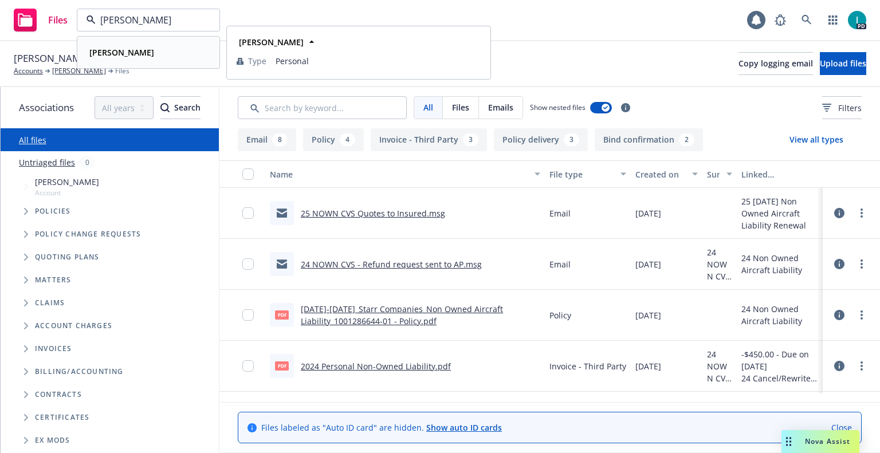
click at [148, 50] on div "Arthur Arriola" at bounding box center [148, 52] width 127 height 17
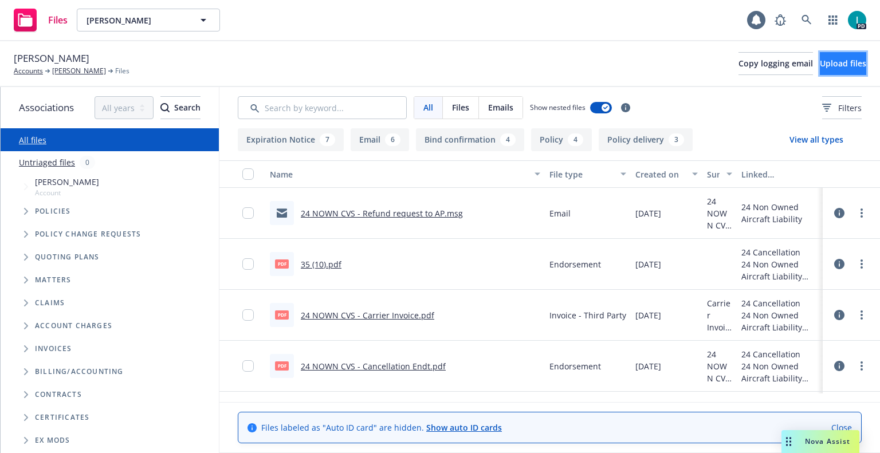
click at [820, 58] on span "Upload files" at bounding box center [843, 63] width 46 height 11
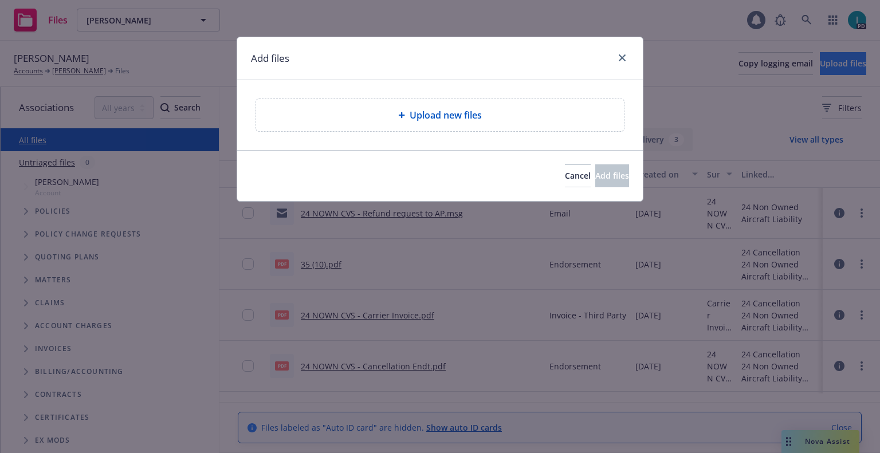
type textarea "x"
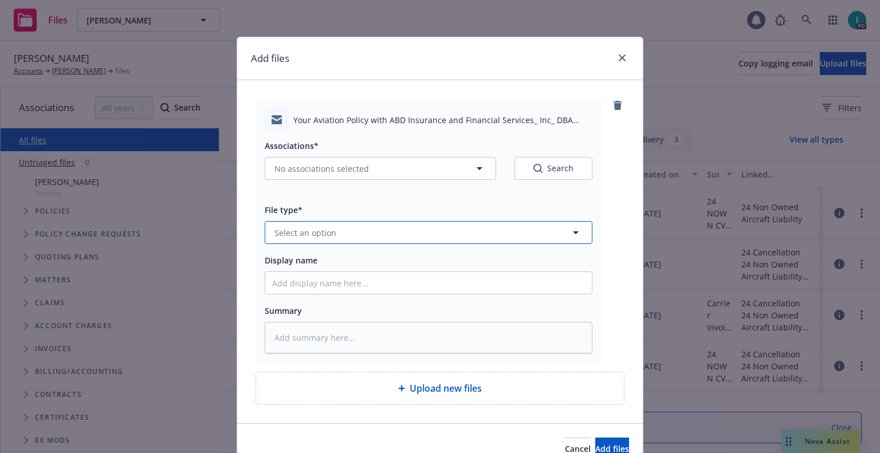
click at [377, 226] on button "Select an option" at bounding box center [429, 232] width 328 height 23
type input "em"
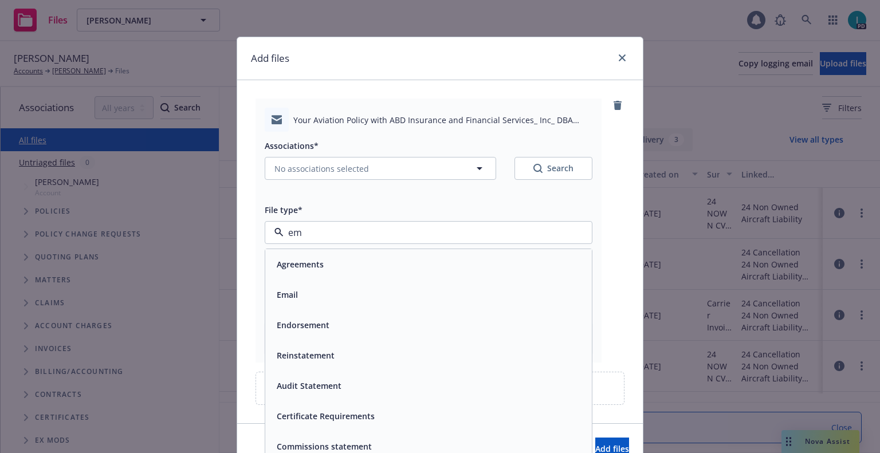
click at [344, 285] on div "Email" at bounding box center [428, 295] width 327 height 30
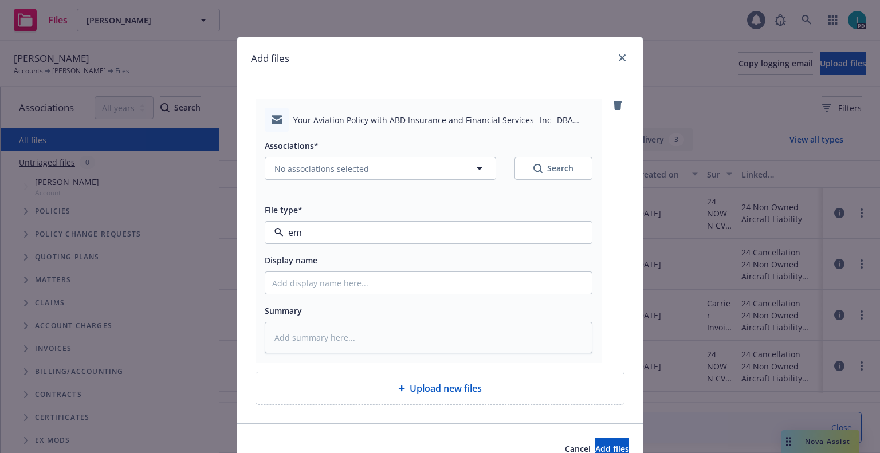
type textarea "x"
click at [339, 287] on input "Display name" at bounding box center [428, 283] width 327 height 22
type input "25 NOWN CVS Quotes to Insured"
click at [333, 173] on span "No associations selected" at bounding box center [322, 169] width 95 height 12
type textarea "x"
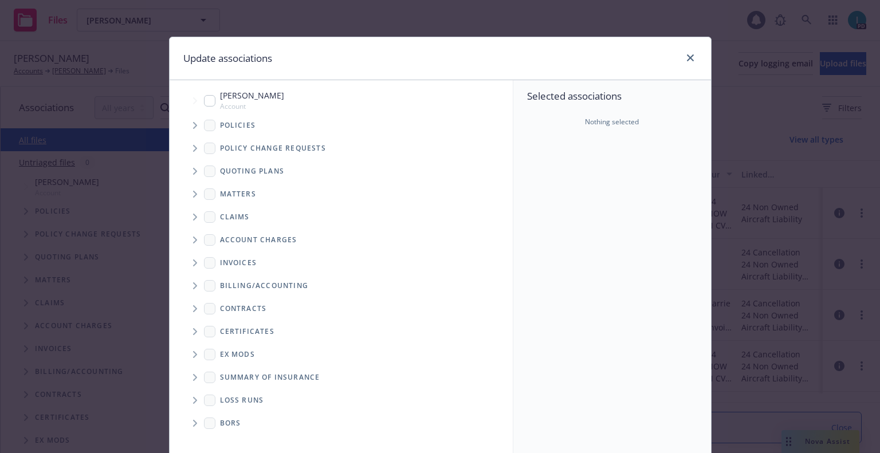
click at [197, 179] on span "Tree Example" at bounding box center [195, 171] width 18 height 18
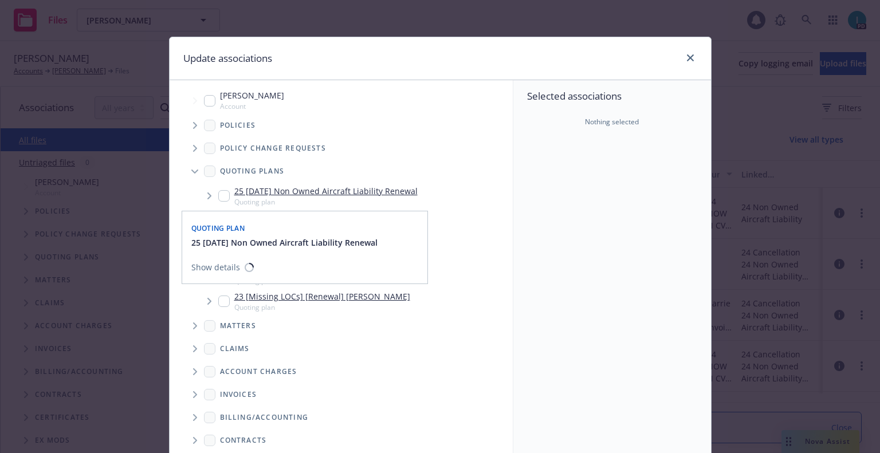
click at [220, 197] on input "Tree Example" at bounding box center [223, 195] width 11 height 11
checkbox input "true"
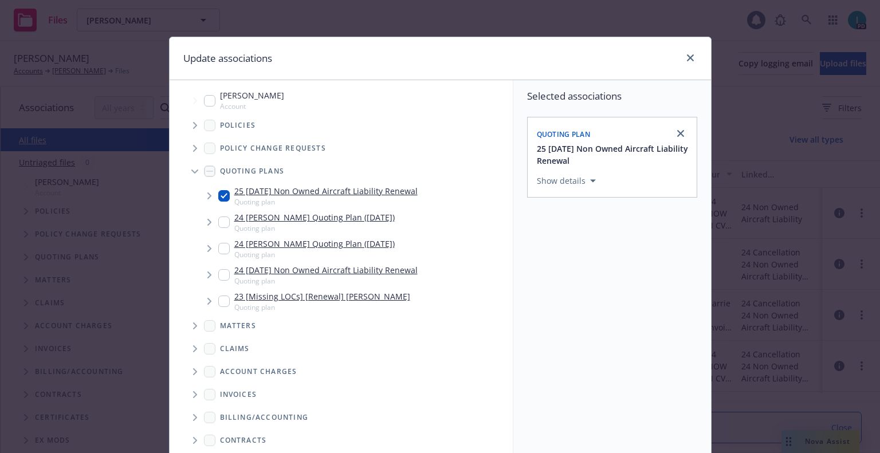
scroll to position [116, 0]
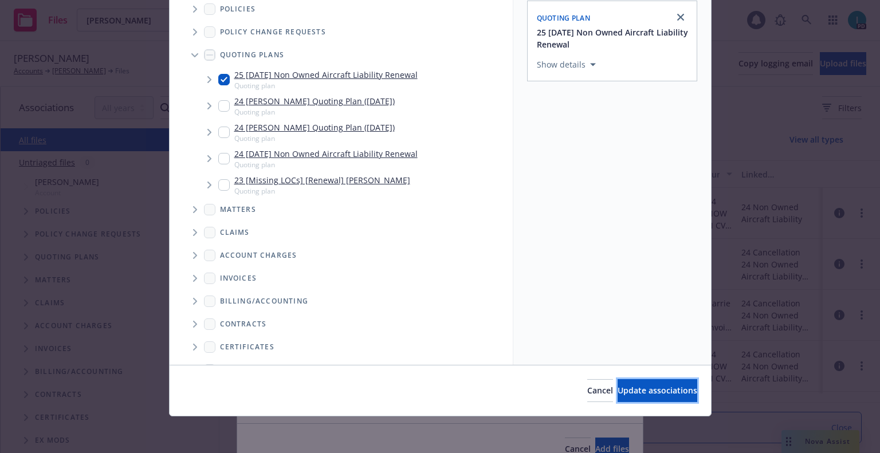
click at [641, 389] on span "Update associations" at bounding box center [658, 390] width 80 height 11
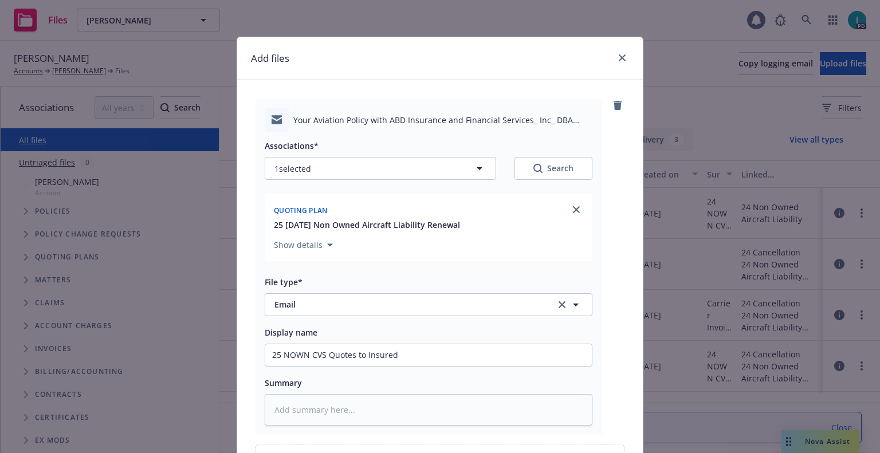
scroll to position [131, 0]
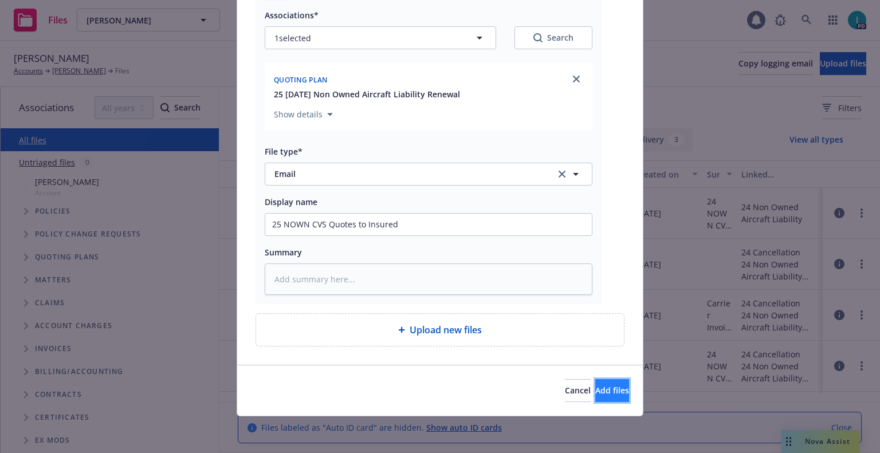
click at [610, 389] on button "Add files" at bounding box center [612, 390] width 34 height 23
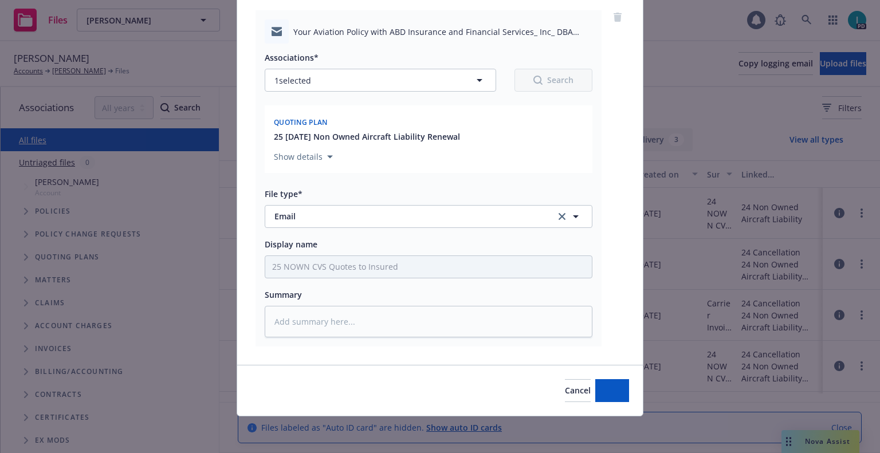
scroll to position [88, 0]
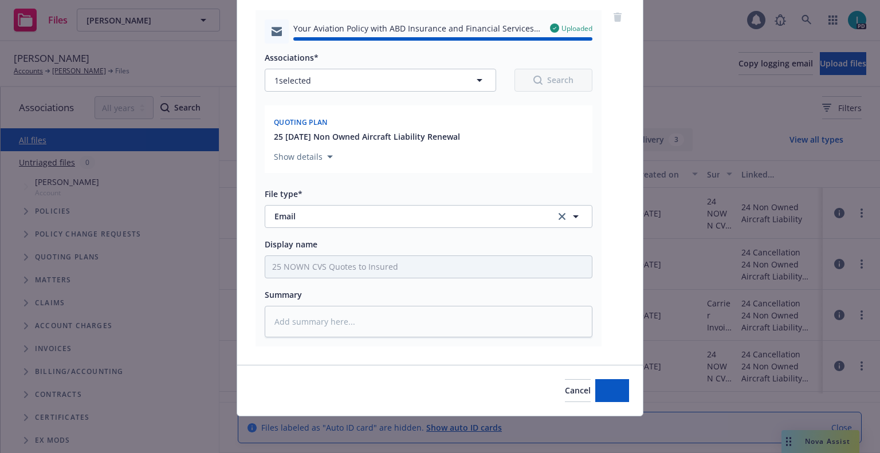
type textarea "x"
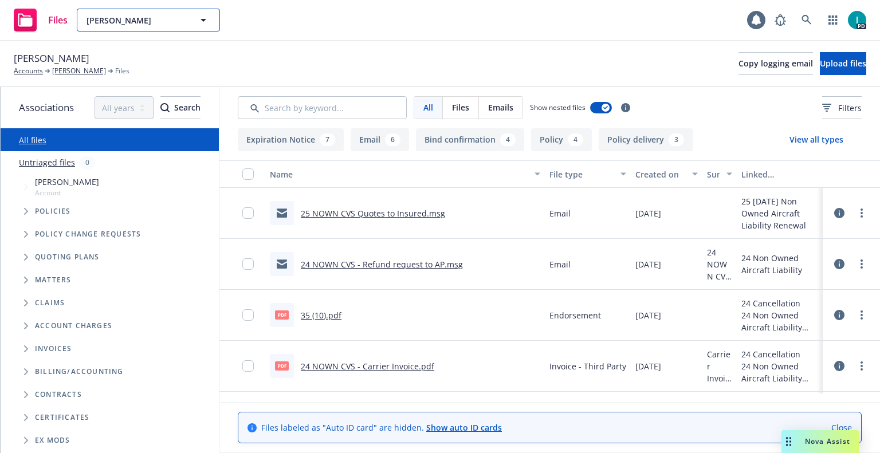
click at [117, 16] on span "Arthur Arriola" at bounding box center [136, 20] width 99 height 12
paste input "Conner Dahm"
type input "Conner Dahm"
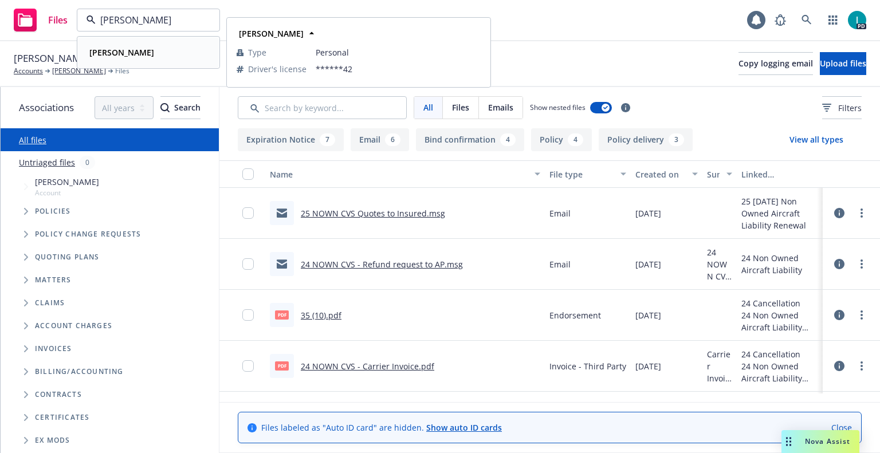
click at [164, 53] on div "Conner Dahm" at bounding box center [148, 52] width 127 height 17
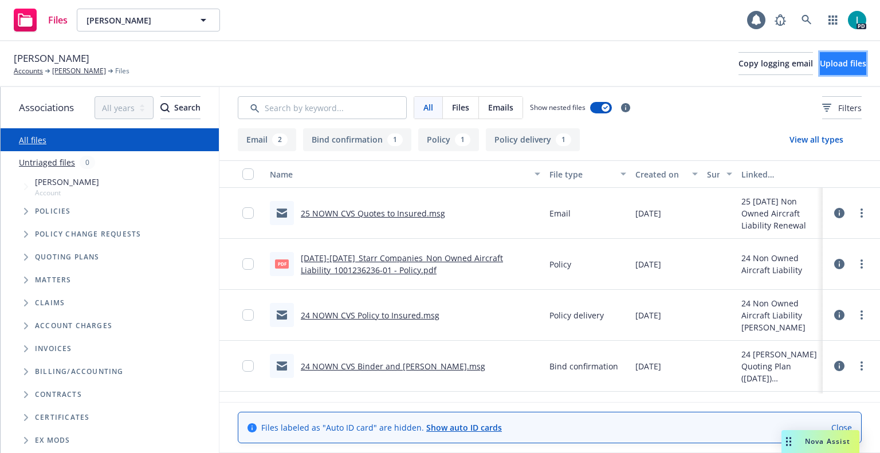
click at [823, 60] on span "Upload files" at bounding box center [843, 63] width 46 height 11
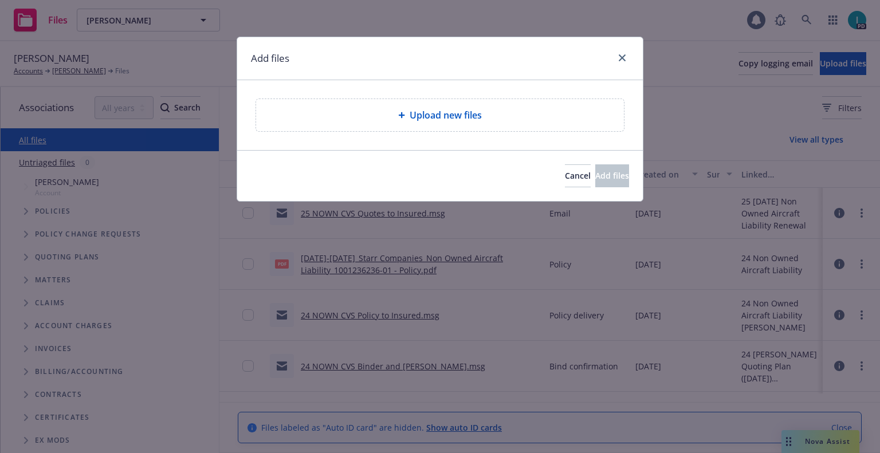
type textarea "x"
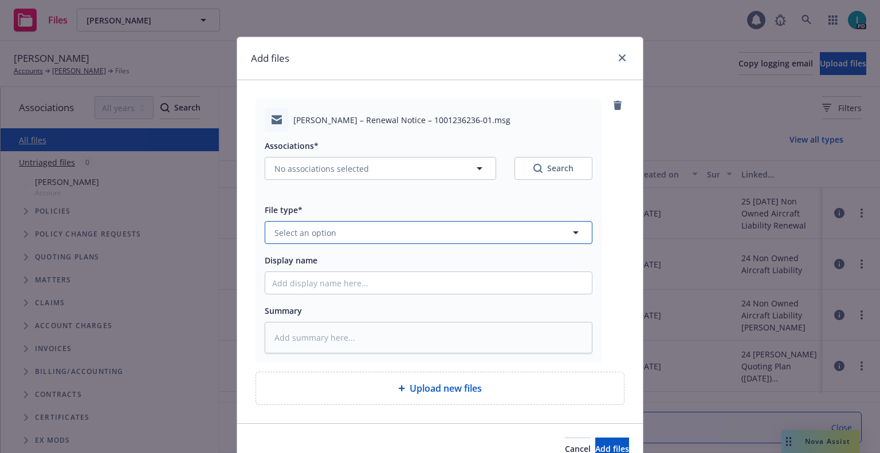
click at [326, 236] on span "Select an option" at bounding box center [306, 233] width 62 height 12
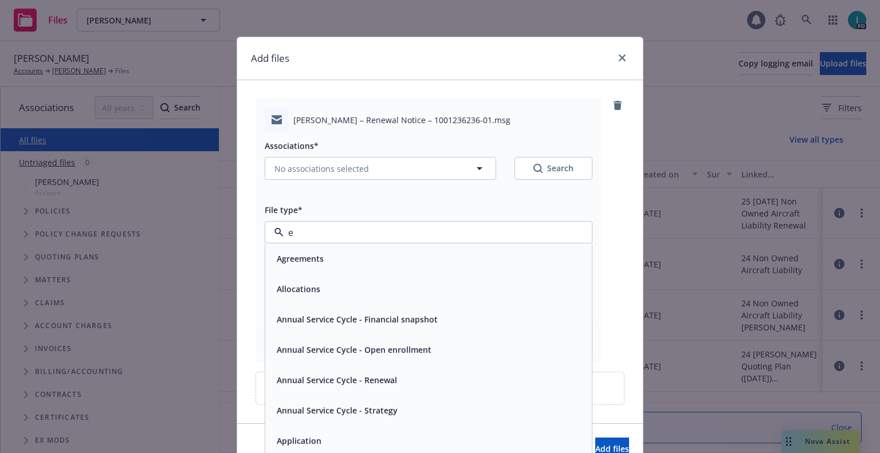
type input "ex"
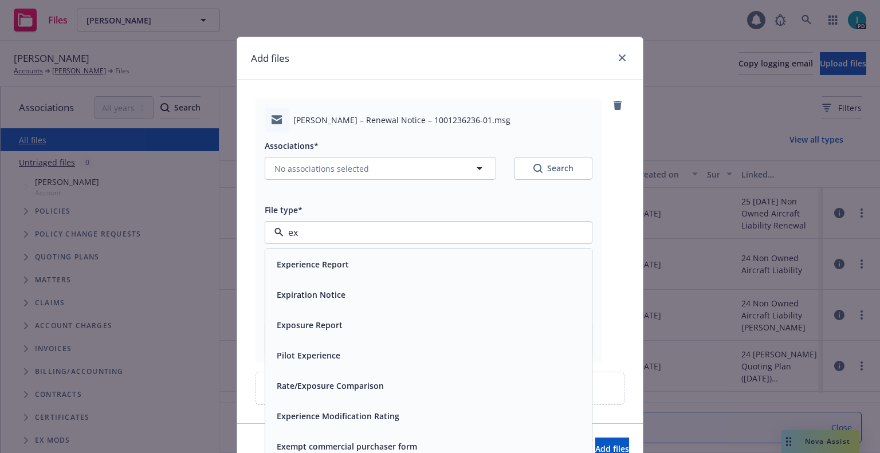
click at [332, 298] on span "Expiration Notice" at bounding box center [311, 295] width 69 height 12
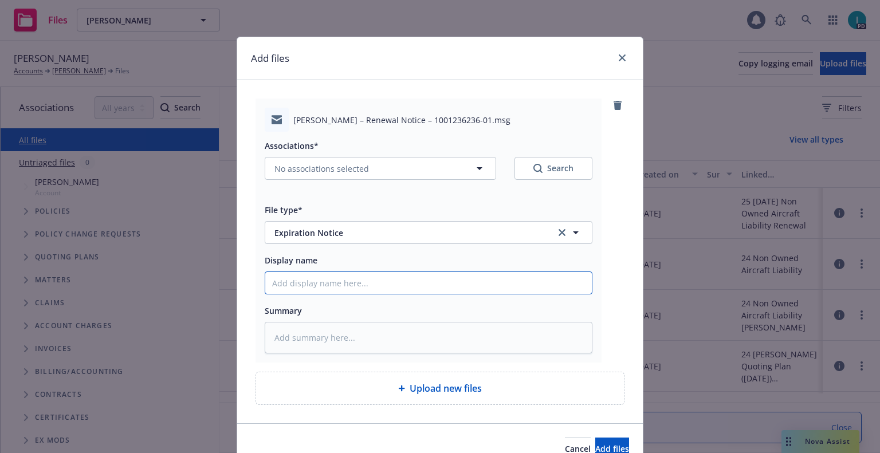
click at [332, 292] on input "Display name" at bounding box center [428, 283] width 327 height 22
type textarea "x"
type input "2"
type textarea "x"
type input "24"
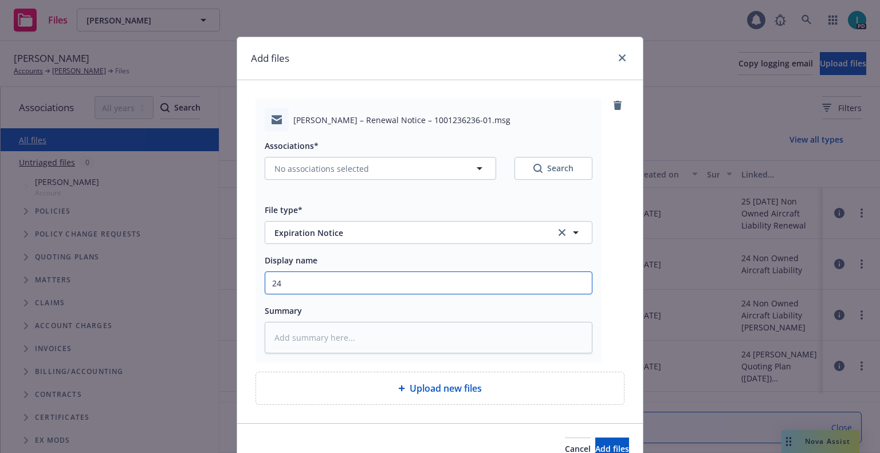
type textarea "x"
type input "24 NOWN CVS Renewal Notice"
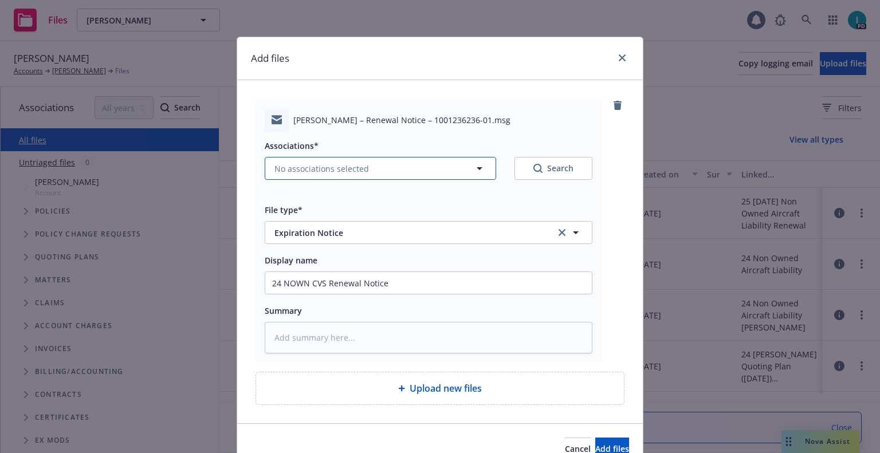
click at [300, 166] on span "No associations selected" at bounding box center [322, 169] width 95 height 12
type textarea "x"
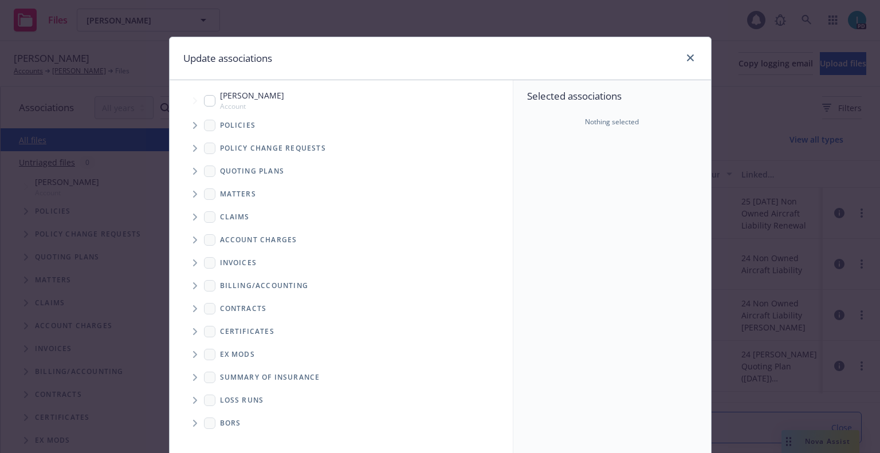
click at [190, 131] on span "Tree Example" at bounding box center [195, 125] width 18 height 18
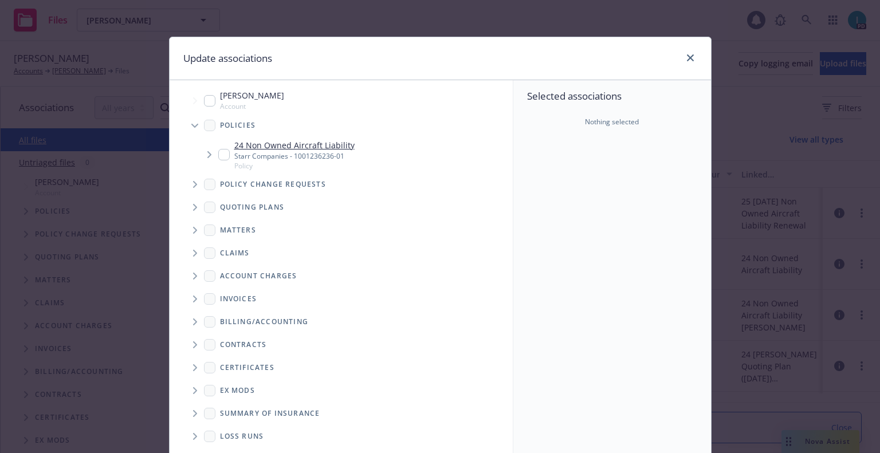
click at [218, 156] on input "Tree Example" at bounding box center [223, 154] width 11 height 11
checkbox input "true"
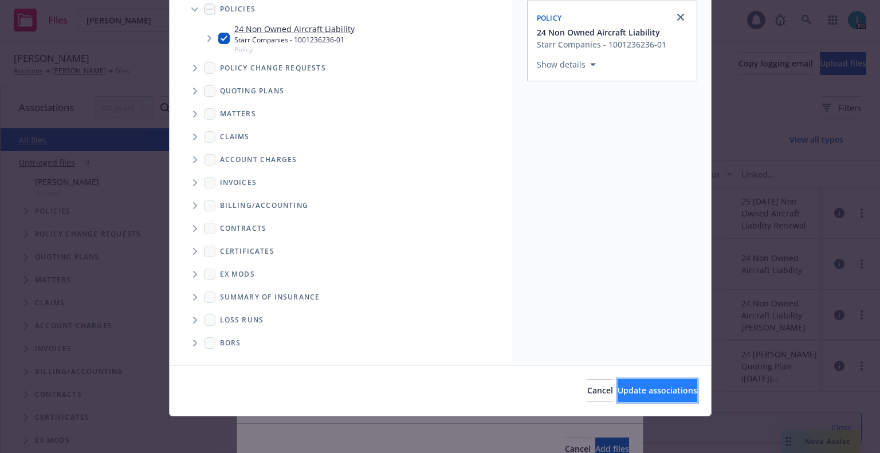
click at [626, 387] on span "Update associations" at bounding box center [658, 390] width 80 height 11
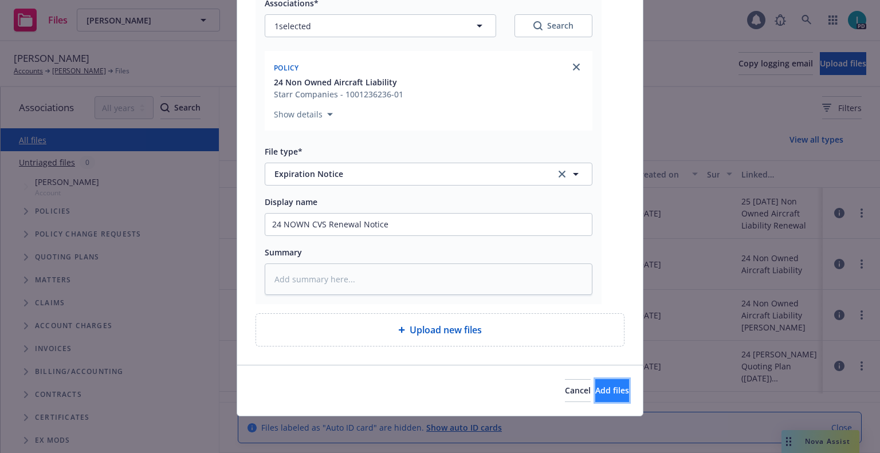
click at [595, 395] on span "Add files" at bounding box center [612, 390] width 34 height 11
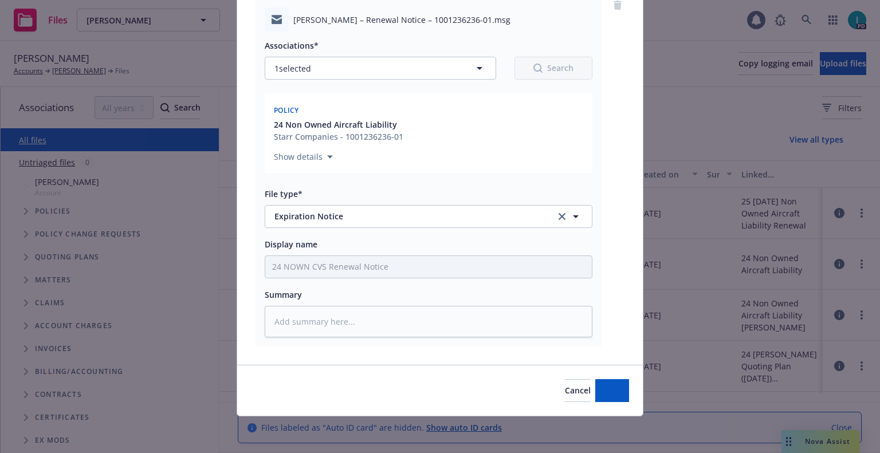
scroll to position [100, 0]
type textarea "x"
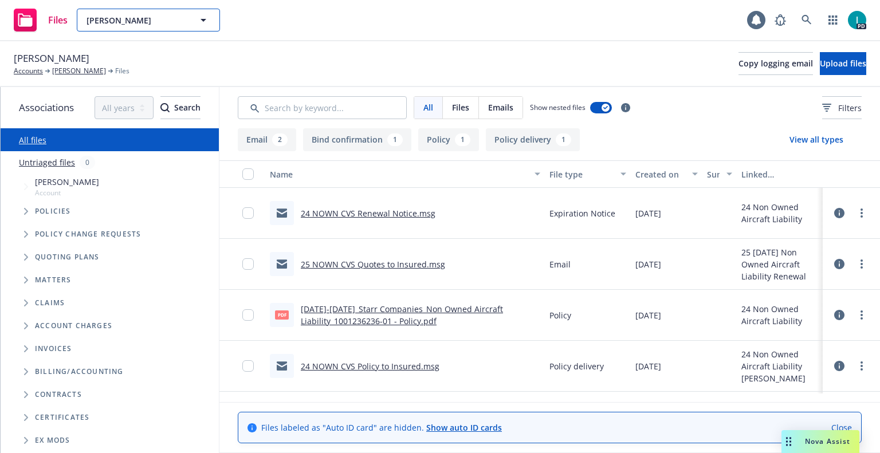
click at [102, 15] on span "Conner Dahm" at bounding box center [136, 20] width 99 height 12
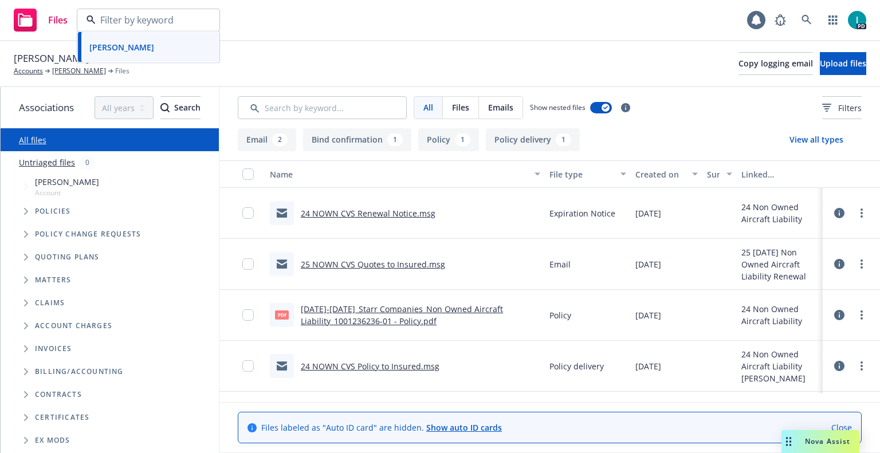
paste input "Keaton Martell"
type input "Keaton Martell"
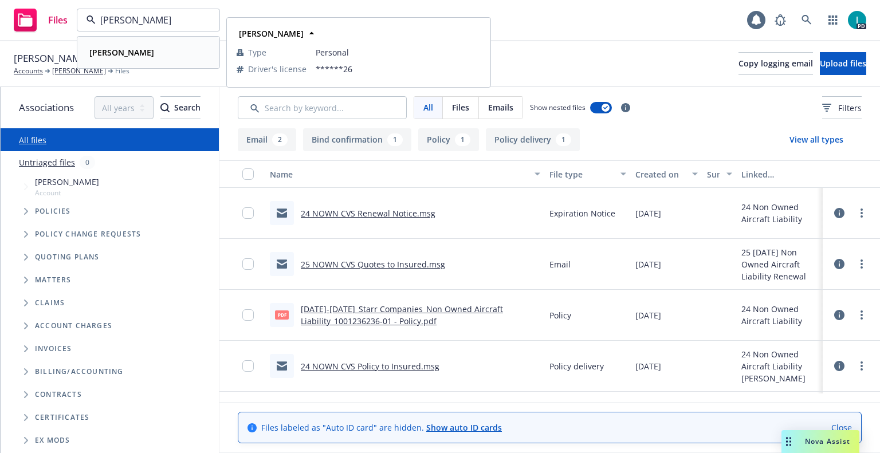
click at [150, 54] on div "Keaton Martell" at bounding box center [148, 52] width 127 height 17
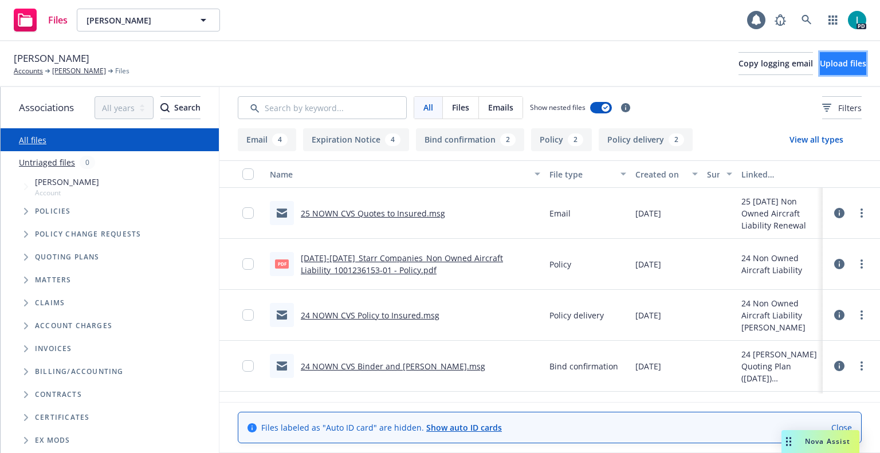
click at [820, 65] on span "Upload files" at bounding box center [843, 63] width 46 height 11
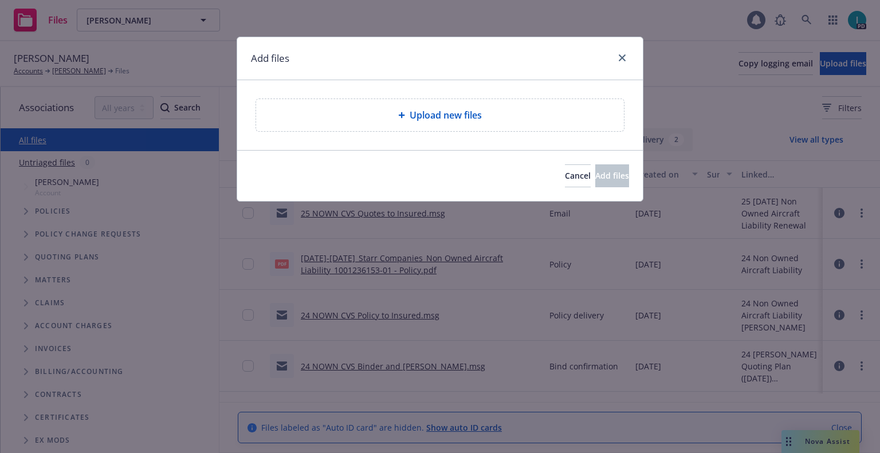
type textarea "x"
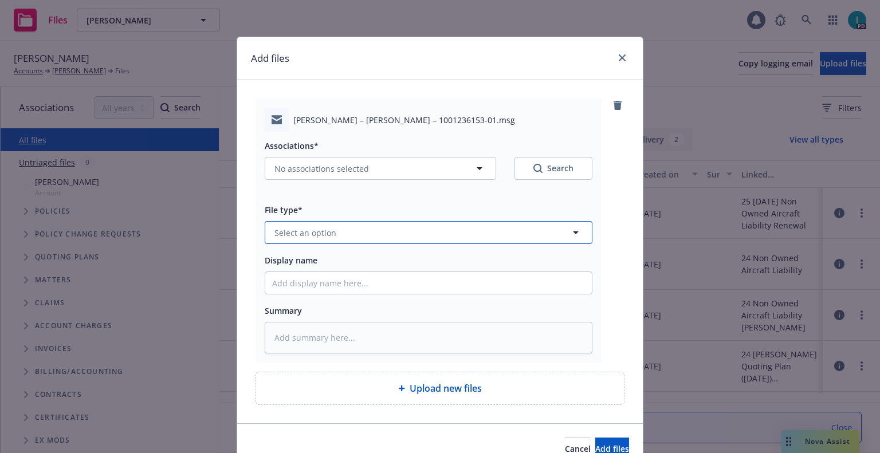
click at [315, 222] on button "Select an option" at bounding box center [429, 232] width 328 height 23
type input "ex"
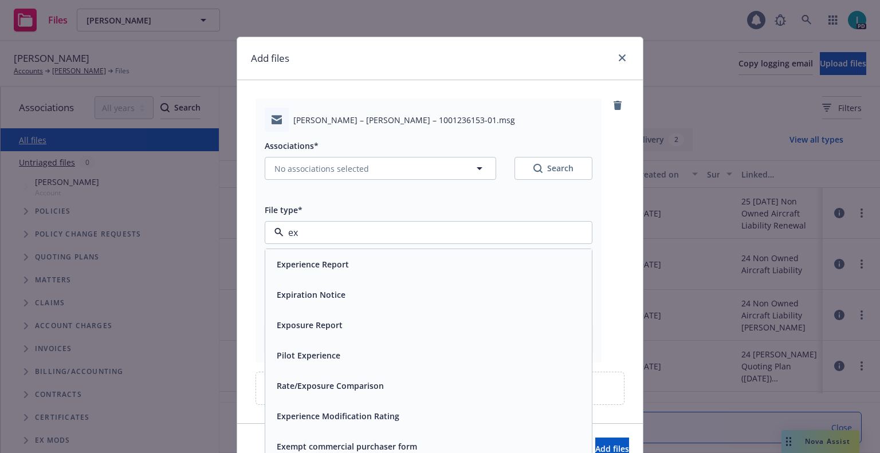
click at [327, 300] on span "Expiration Notice" at bounding box center [311, 295] width 69 height 12
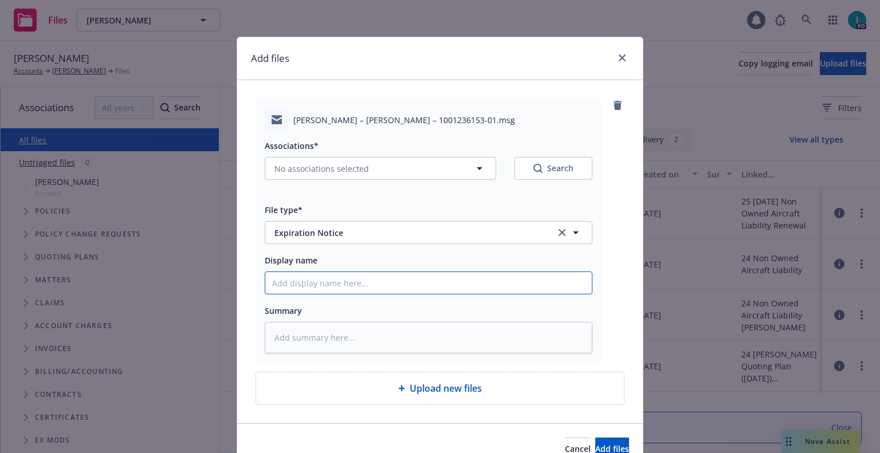
click at [331, 293] on input "Display name" at bounding box center [428, 283] width 327 height 22
type textarea "x"
type input "2"
type textarea "x"
type input "24"
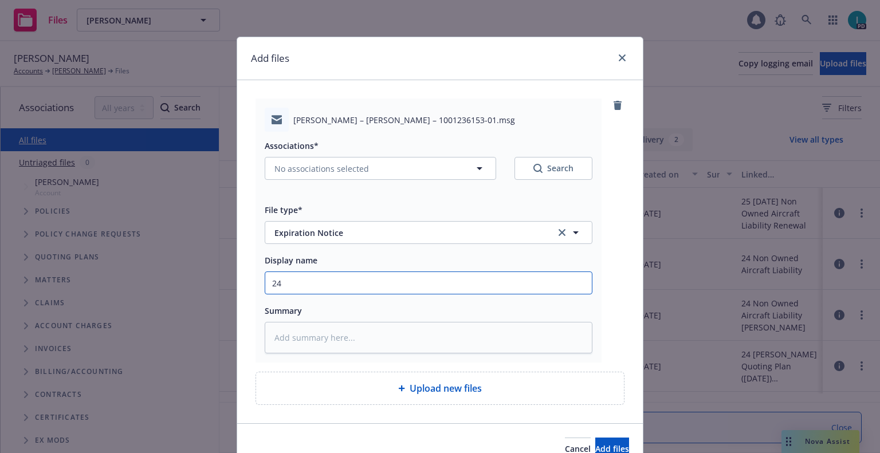
type textarea "x"
type input "24 NOWN CVS Renewal Notice"
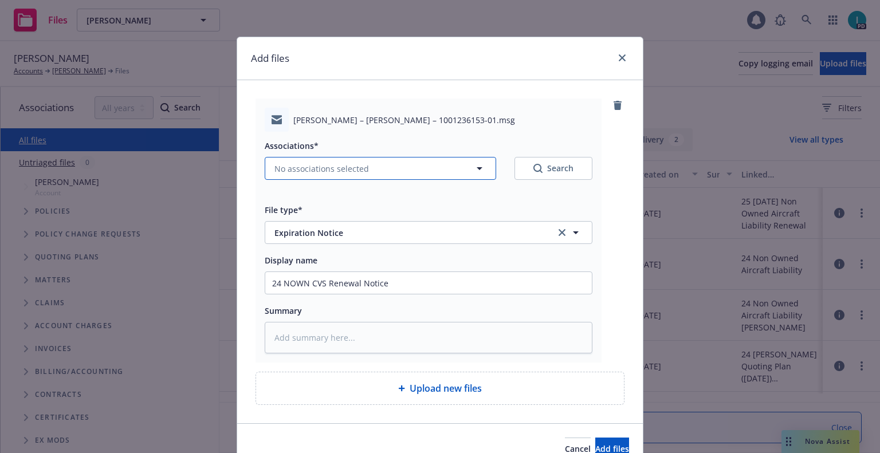
click at [314, 163] on span "No associations selected" at bounding box center [322, 169] width 95 height 12
type textarea "x"
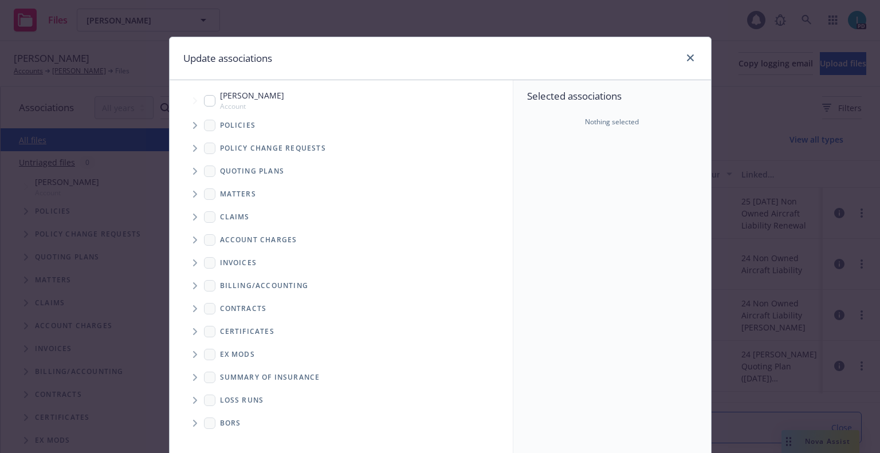
click at [193, 123] on icon "Tree Example" at bounding box center [195, 125] width 5 height 7
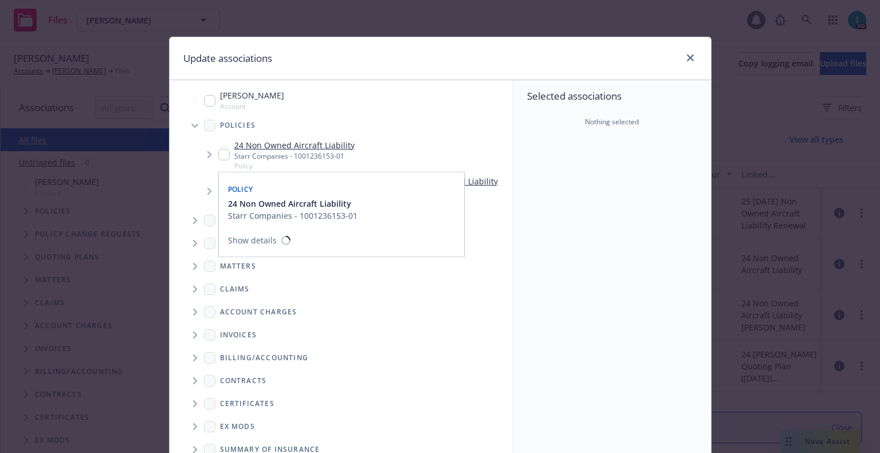
click at [218, 155] on input "Tree Example" at bounding box center [223, 154] width 11 height 11
checkbox input "true"
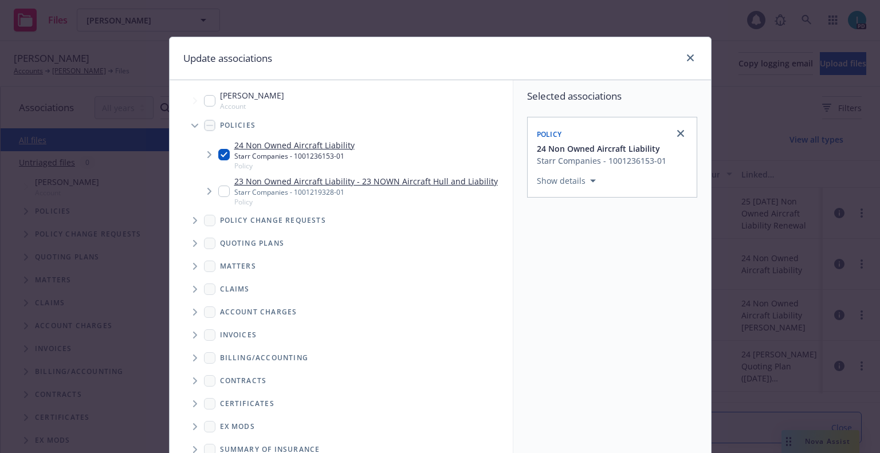
scroll to position [116, 0]
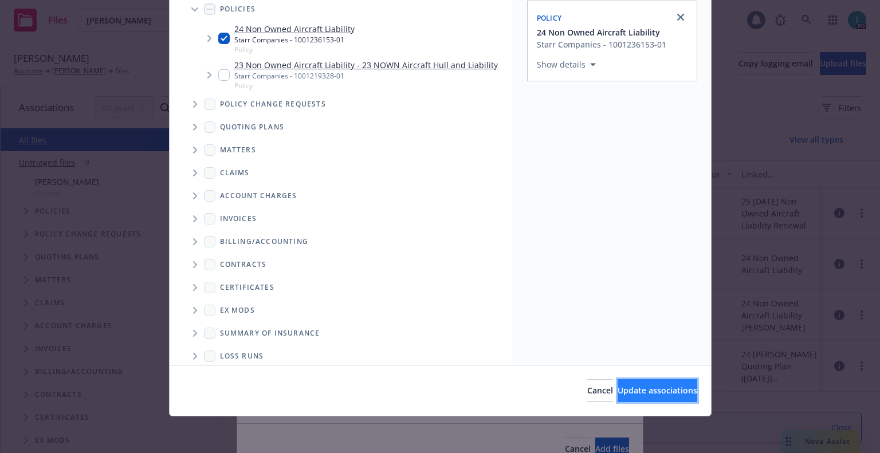
click at [618, 386] on span "Update associations" at bounding box center [658, 390] width 80 height 11
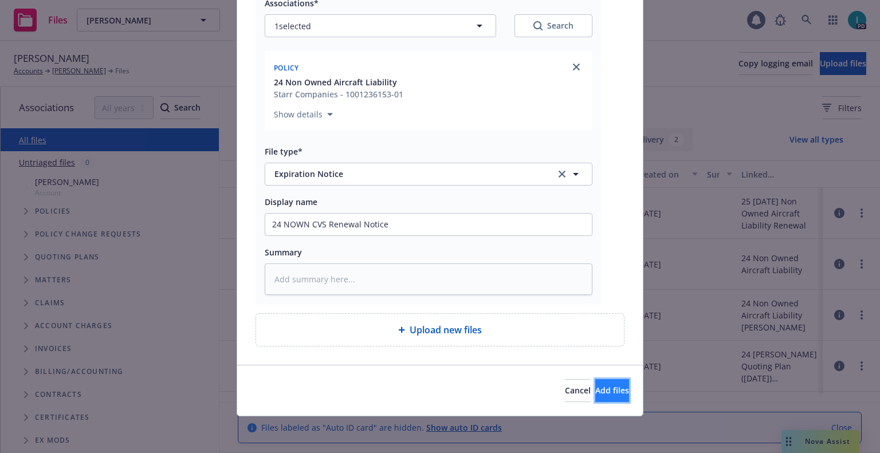
click at [595, 392] on span "Add files" at bounding box center [612, 390] width 34 height 11
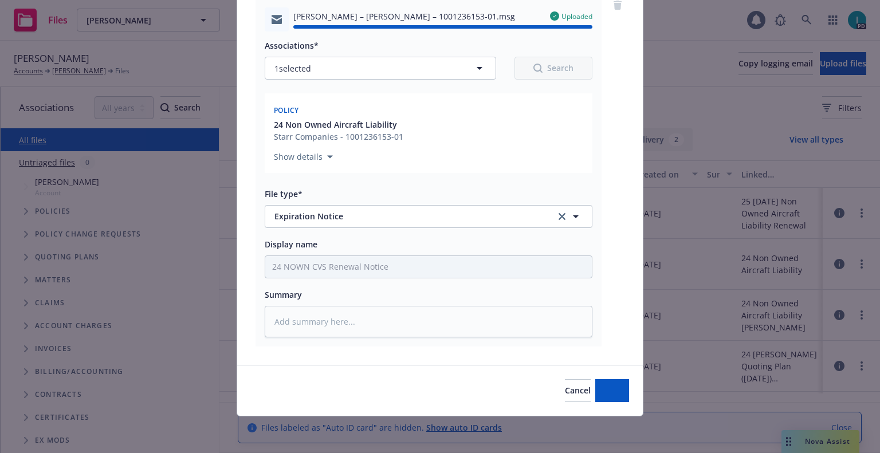
type textarea "x"
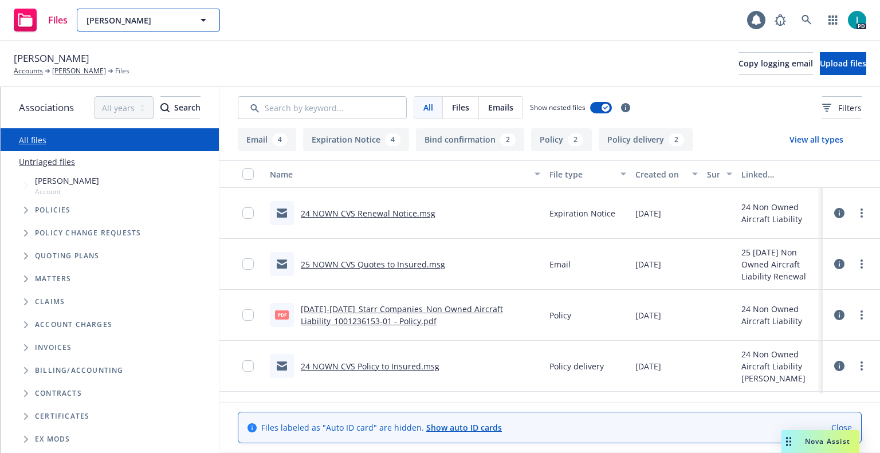
click at [121, 25] on span "Keaton Martell" at bounding box center [136, 20] width 99 height 12
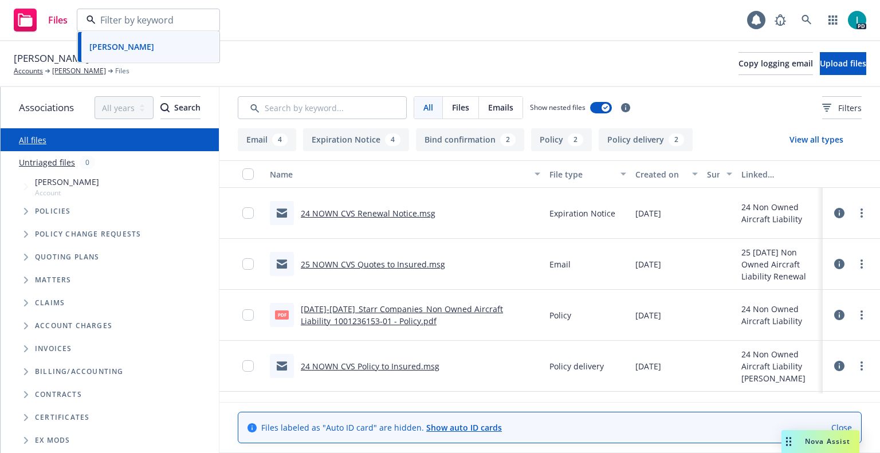
paste input "Smit Deorukhkar"
type input "Smit Deorukhkar"
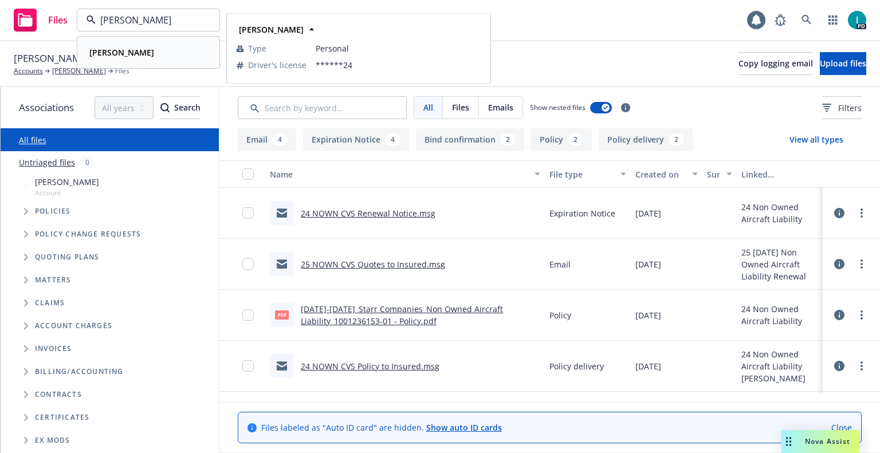
click at [173, 58] on div "Smit Deorukhkar" at bounding box center [148, 52] width 127 height 17
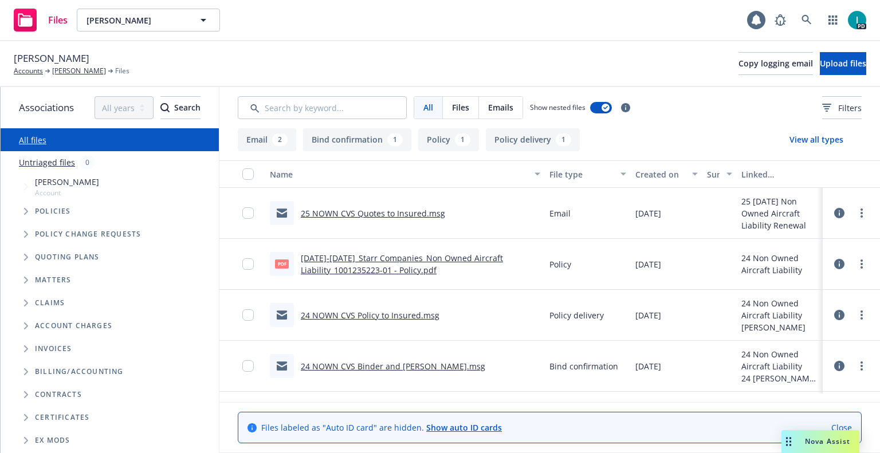
click at [816, 75] on div "Smit Deorukhkar Accounts Smit Deorukhkar Files Copy logging email Upload files" at bounding box center [440, 63] width 853 height 25
click at [398, 66] on div "Smit Deorukhkar Accounts Smit Deorukhkar Files Copy logging email Upload files" at bounding box center [440, 63] width 853 height 25
click at [820, 58] on span "Upload files" at bounding box center [843, 63] width 46 height 11
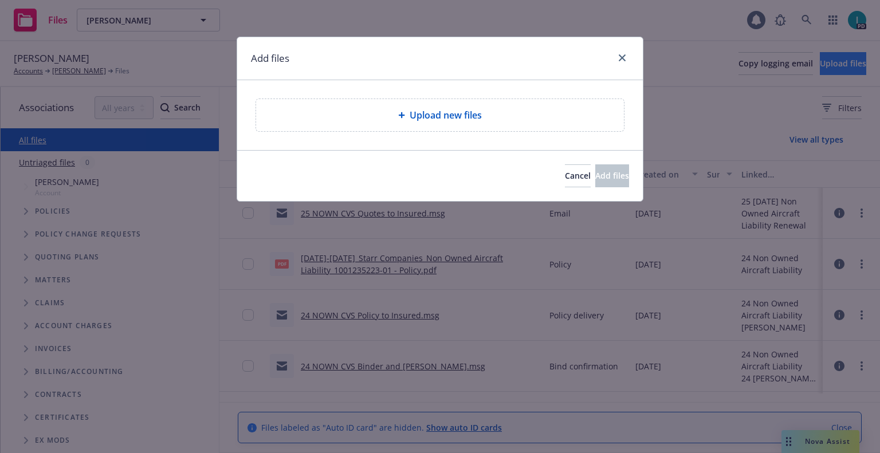
type textarea "x"
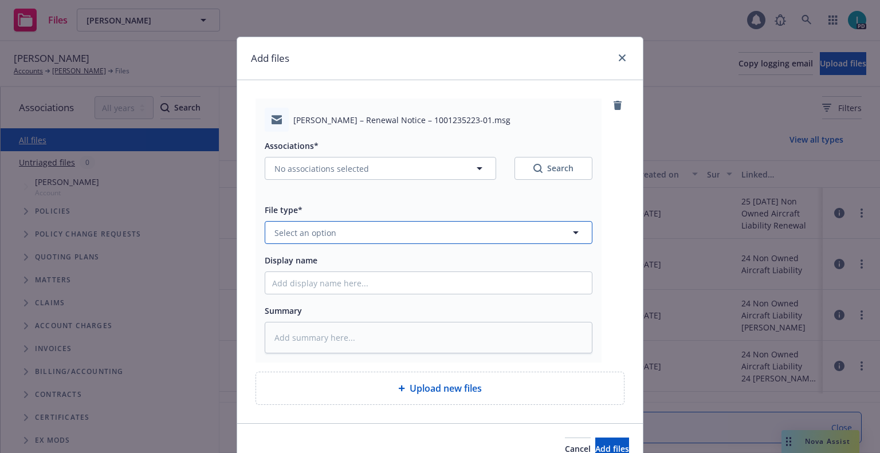
click at [347, 234] on button "Select an option" at bounding box center [429, 232] width 328 height 23
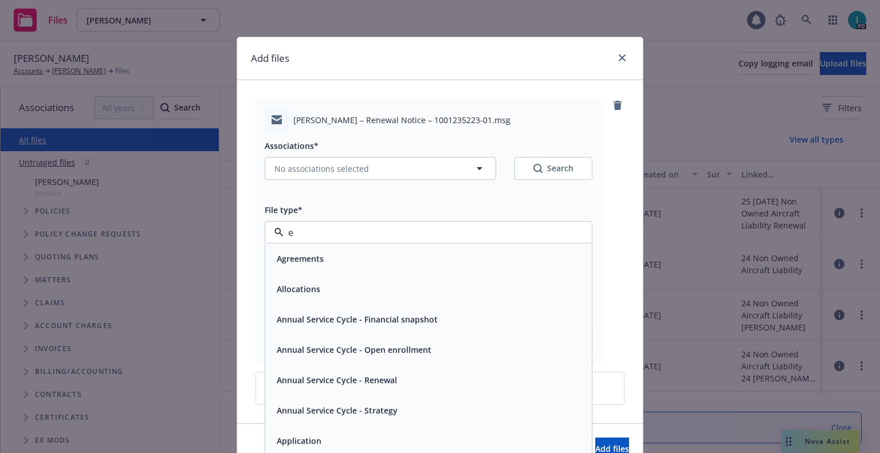
type input "ex"
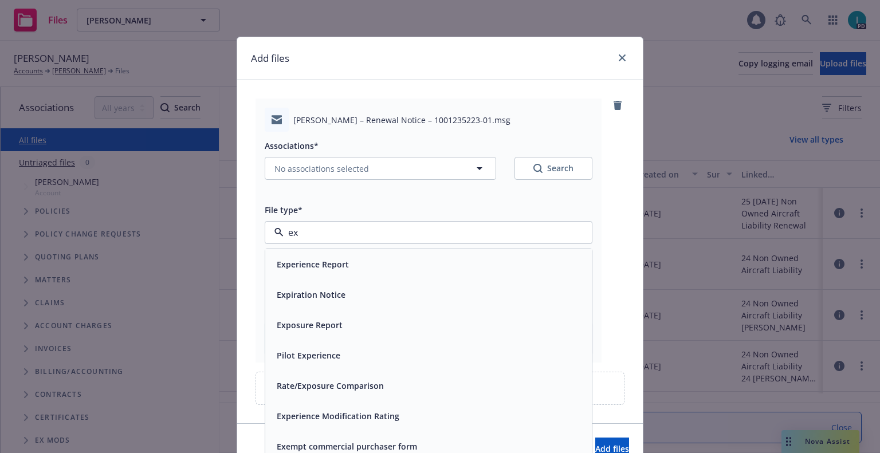
click at [326, 293] on span "Expiration Notice" at bounding box center [311, 295] width 69 height 12
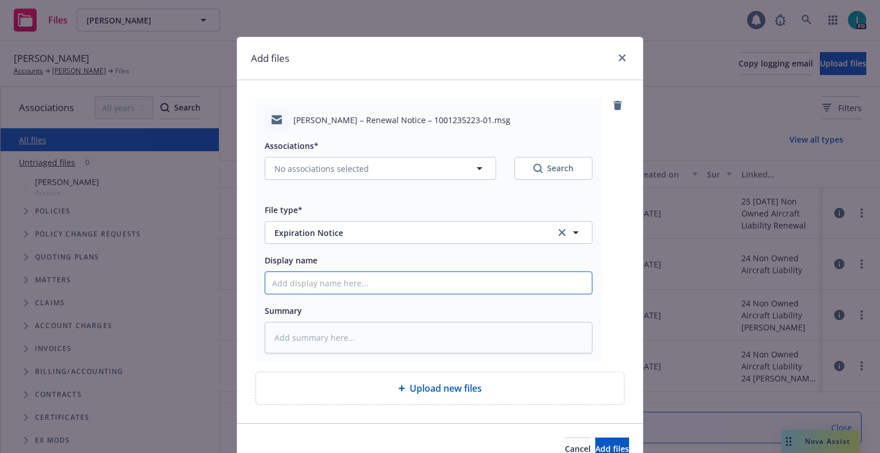
click at [351, 290] on input "Display name" at bounding box center [428, 283] width 327 height 22
type textarea "x"
type input "2"
type textarea "x"
type input "24"
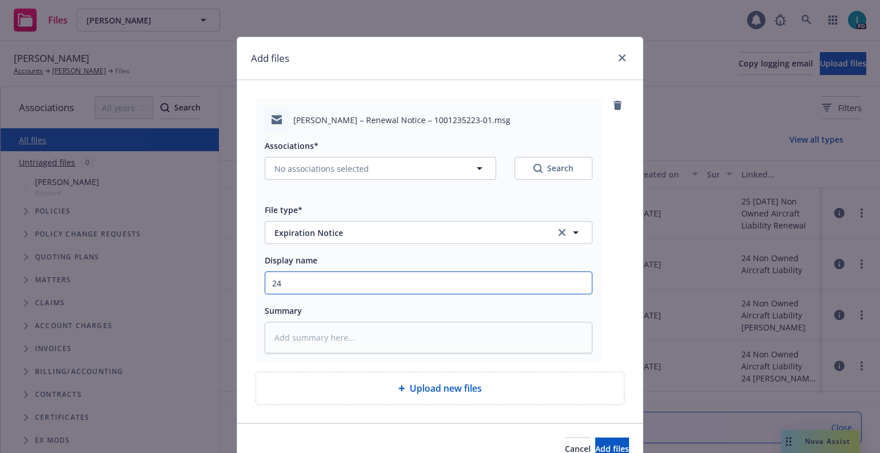
type textarea "x"
type input "24 NOWN CVS Renewal Notice"
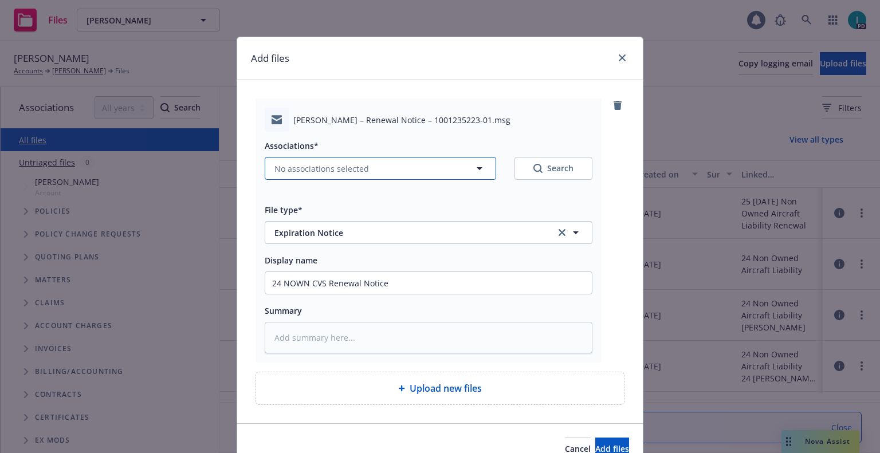
click at [338, 174] on span "No associations selected" at bounding box center [322, 169] width 95 height 12
type textarea "x"
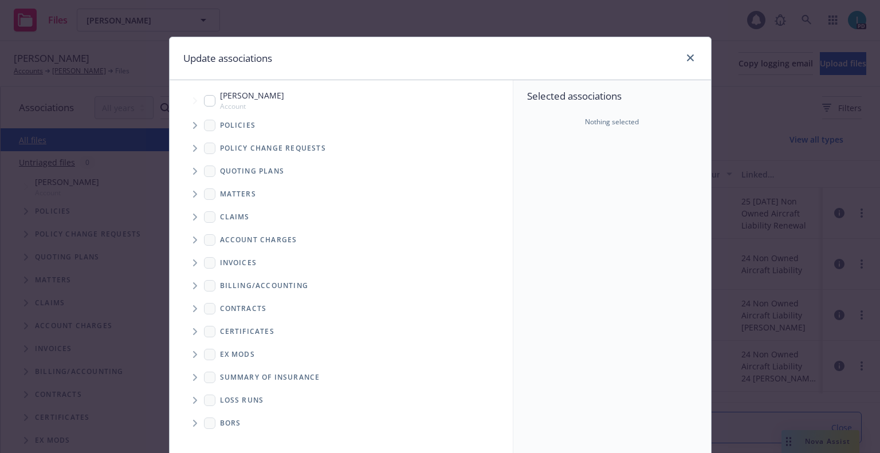
click at [193, 168] on span "Tree Example" at bounding box center [195, 171] width 18 height 18
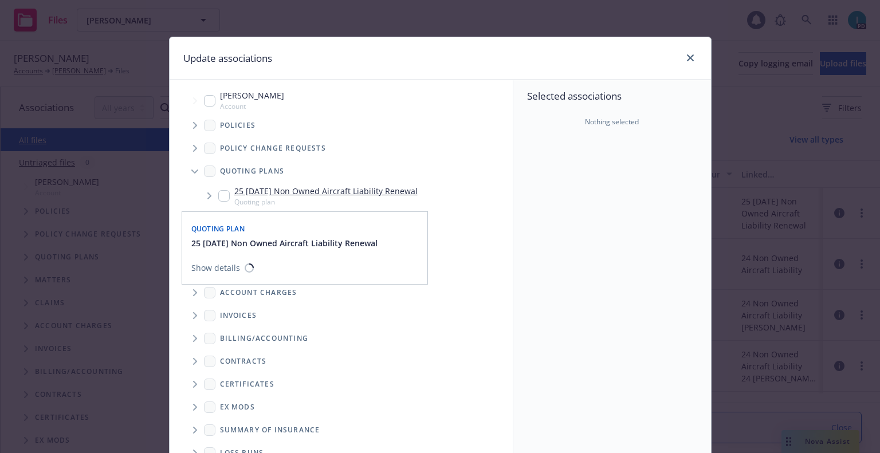
click at [219, 199] on input "Tree Example" at bounding box center [223, 195] width 11 height 11
checkbox input "true"
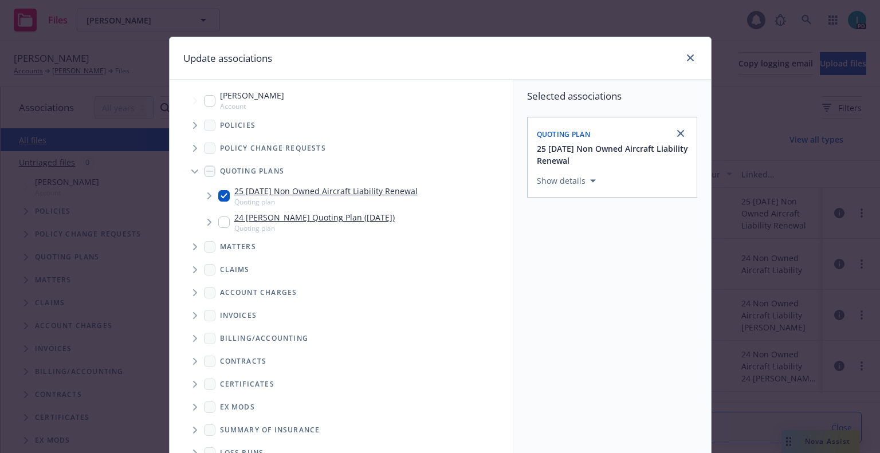
scroll to position [116, 0]
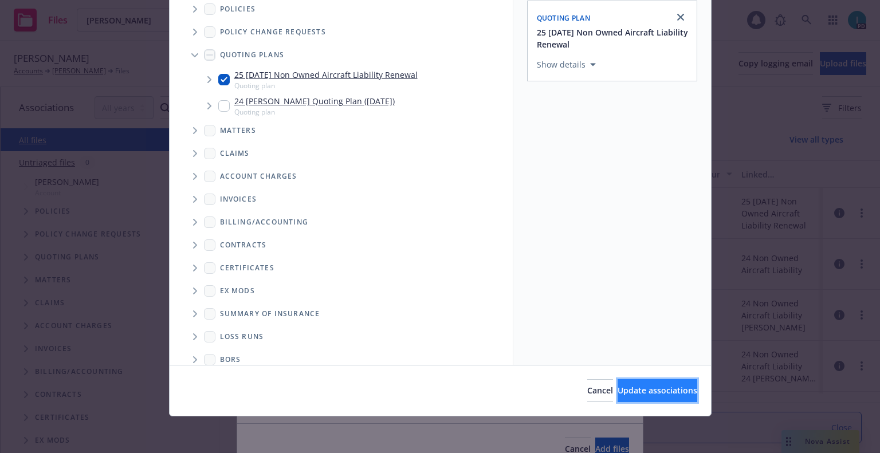
click at [634, 396] on span "Update associations" at bounding box center [658, 390] width 80 height 11
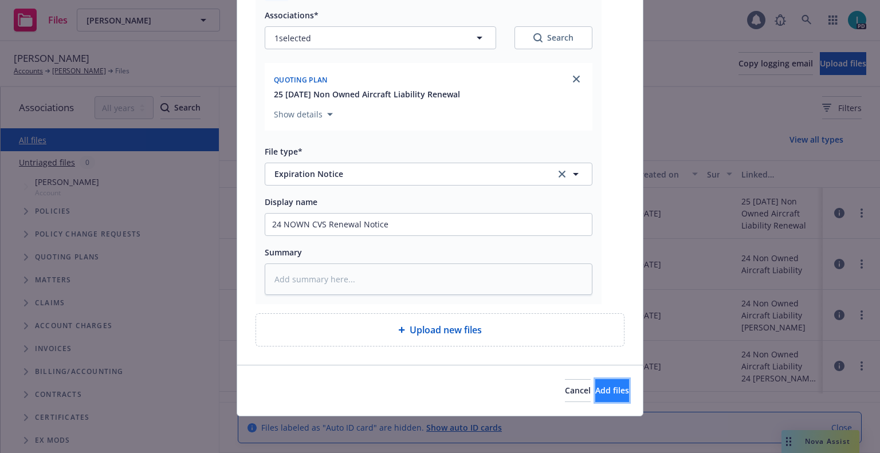
click at [595, 398] on button "Add files" at bounding box center [612, 390] width 34 height 23
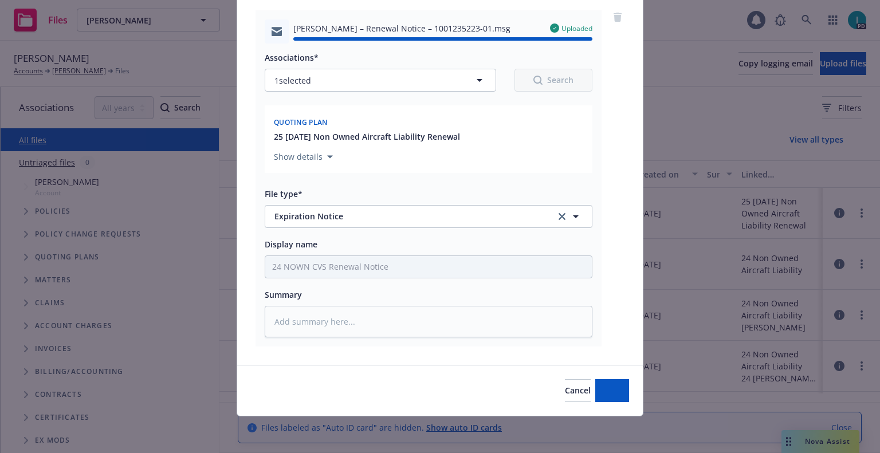
type textarea "x"
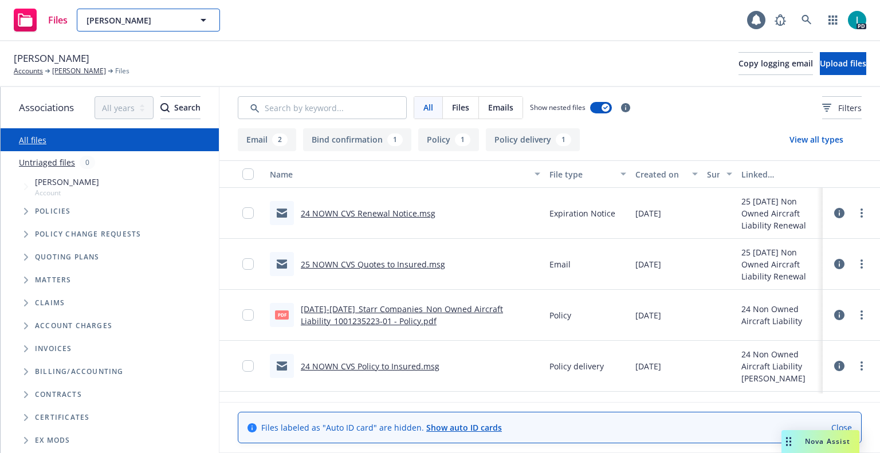
click at [108, 19] on span "Smit Deorukhkar" at bounding box center [136, 20] width 99 height 12
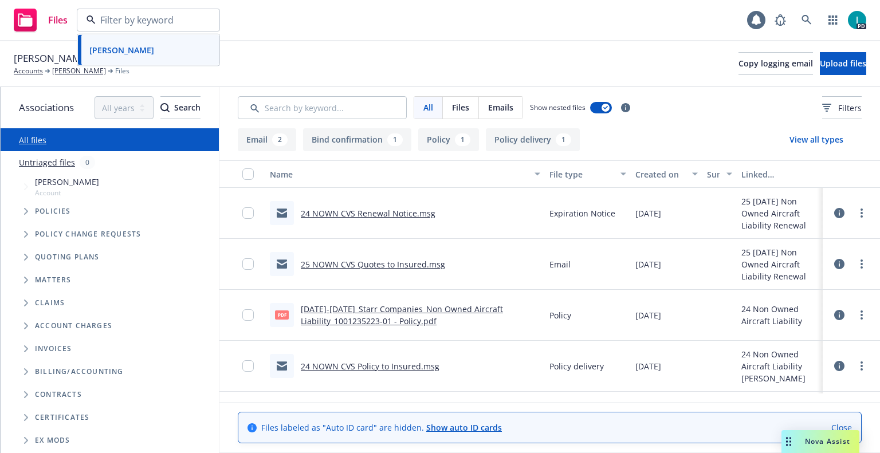
paste input "Ava Wade"
type input "Ava Wade"
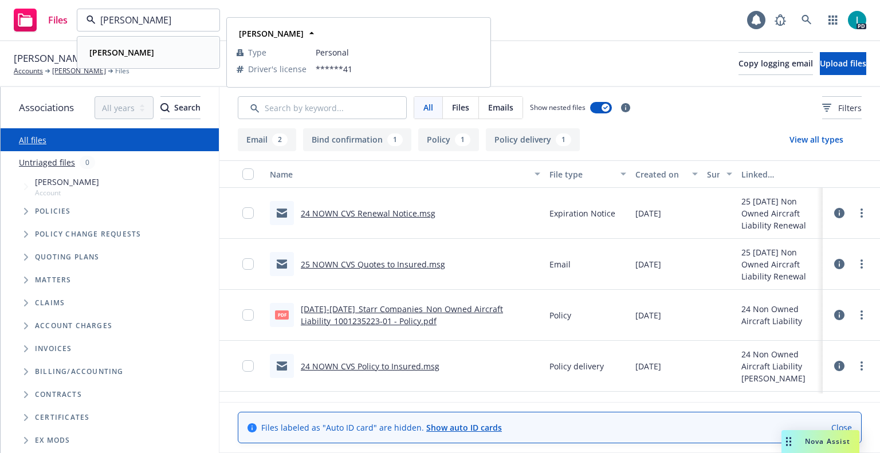
click at [145, 57] on div "Ava Wade" at bounding box center [148, 52] width 127 height 17
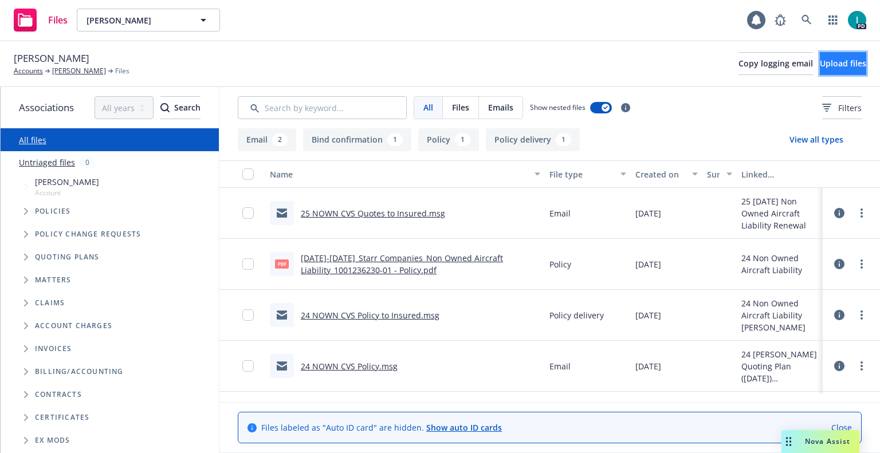
click at [838, 63] on span "Upload files" at bounding box center [843, 63] width 46 height 11
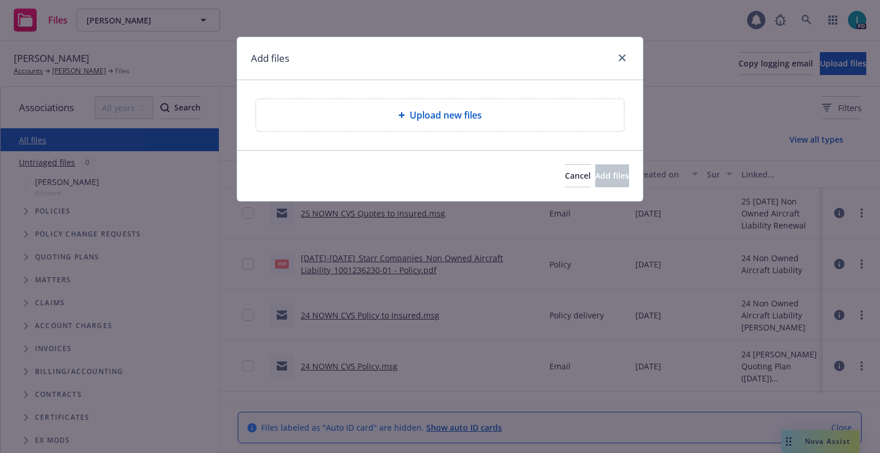
type textarea "x"
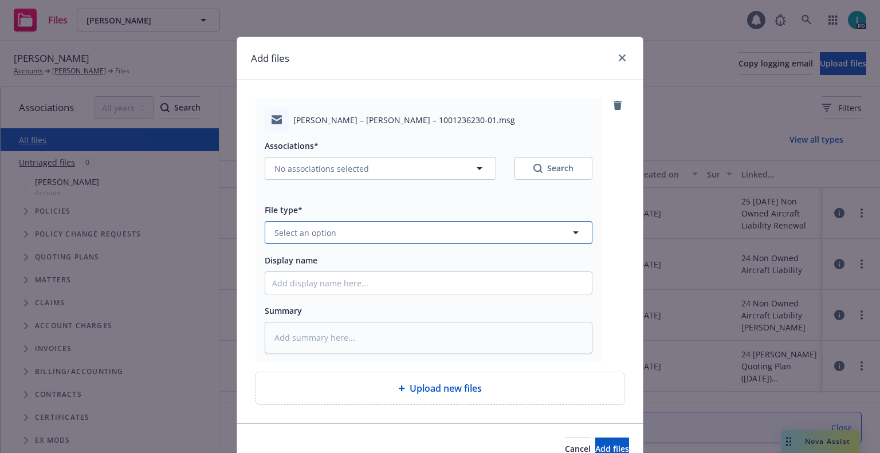
click at [320, 229] on span "Select an option" at bounding box center [306, 233] width 62 height 12
type input "ex"
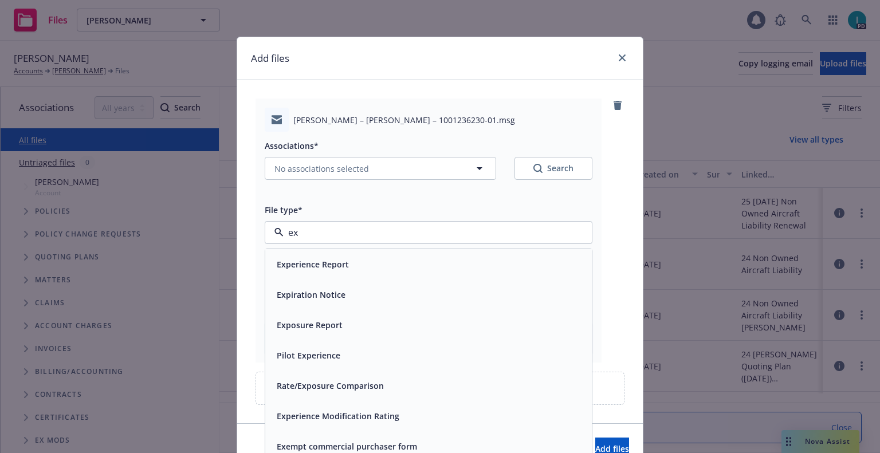
click at [320, 295] on span "Expiration Notice" at bounding box center [311, 295] width 69 height 12
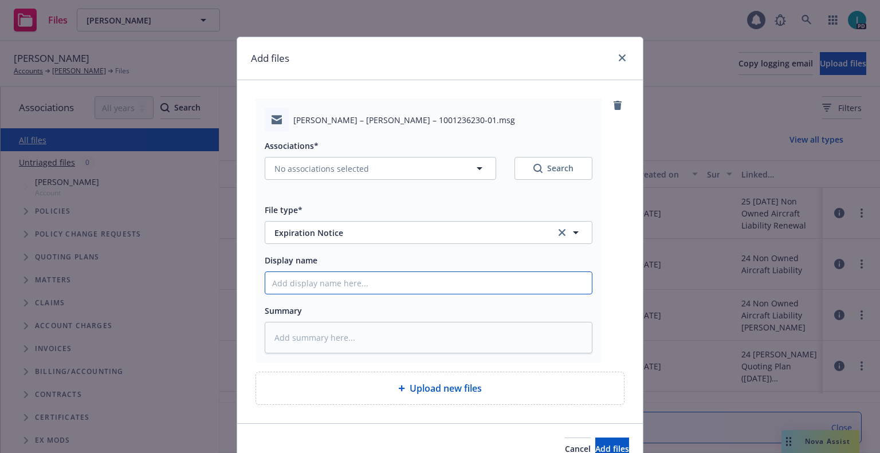
click at [309, 281] on input "Display name" at bounding box center [428, 283] width 327 height 22
type textarea "x"
type input "2"
type textarea "x"
type input "24"
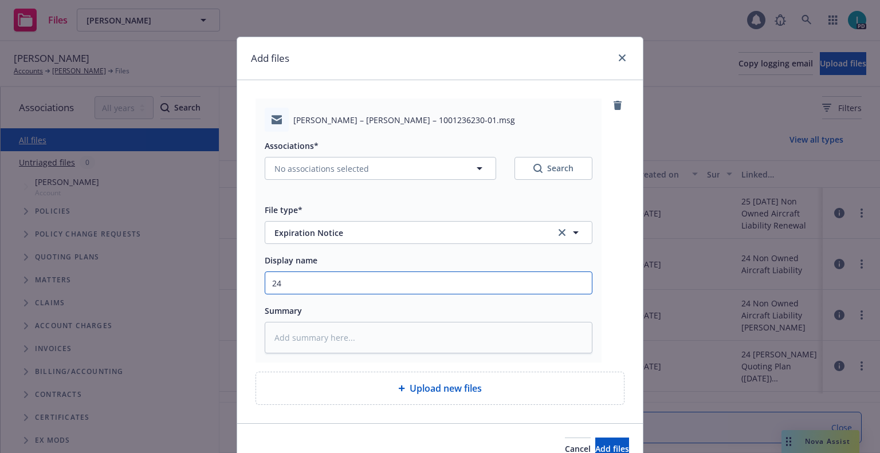
type textarea "x"
type input "24 NOWN CVS Renewal Notice"
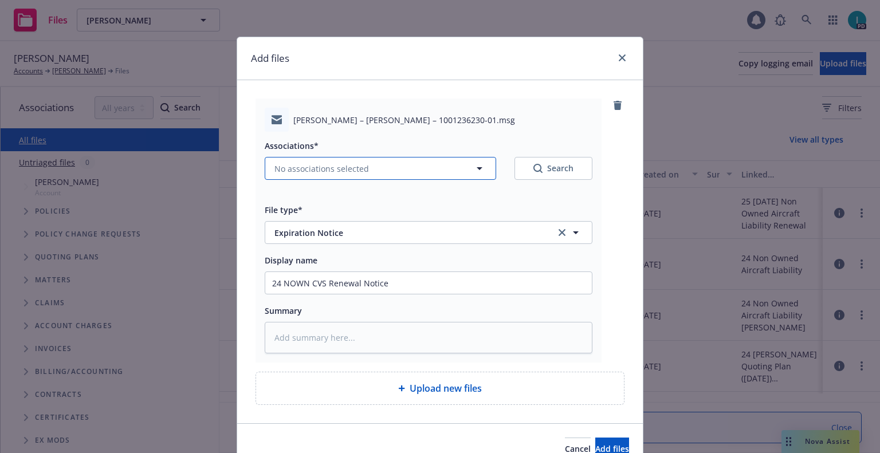
click at [313, 159] on button "No associations selected" at bounding box center [381, 168] width 232 height 23
type textarea "x"
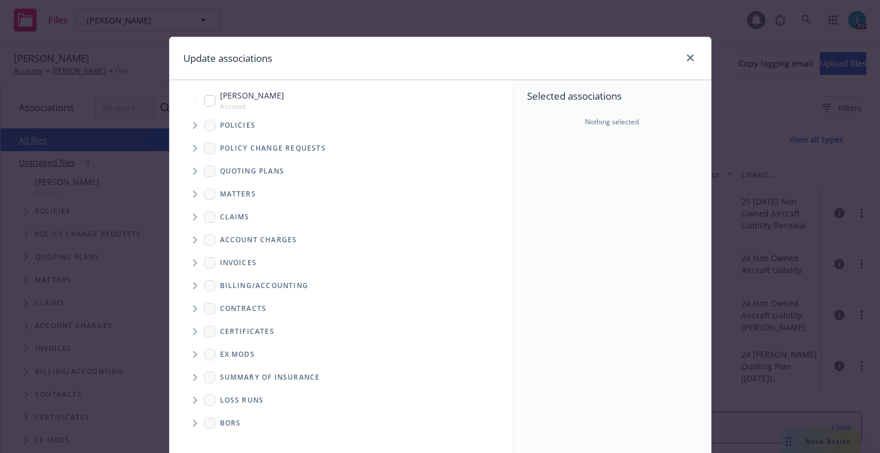
click at [193, 126] on icon "Tree Example" at bounding box center [195, 125] width 5 height 7
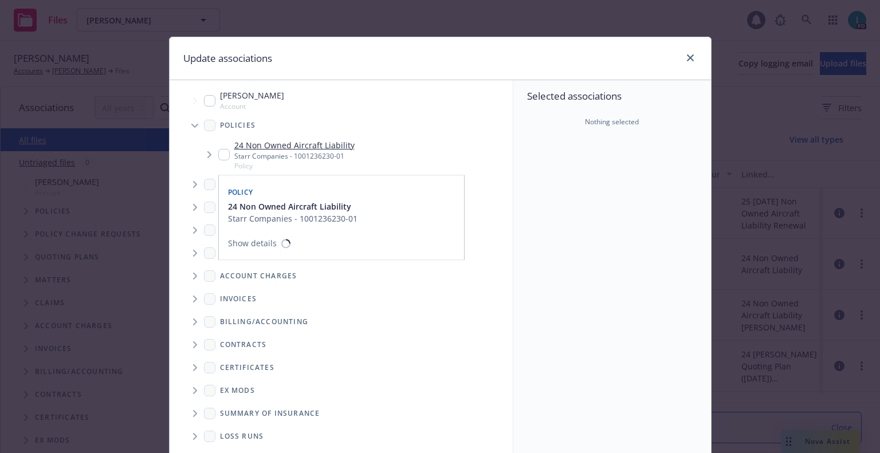
click at [218, 158] on input "Tree Example" at bounding box center [223, 154] width 11 height 11
checkbox input "true"
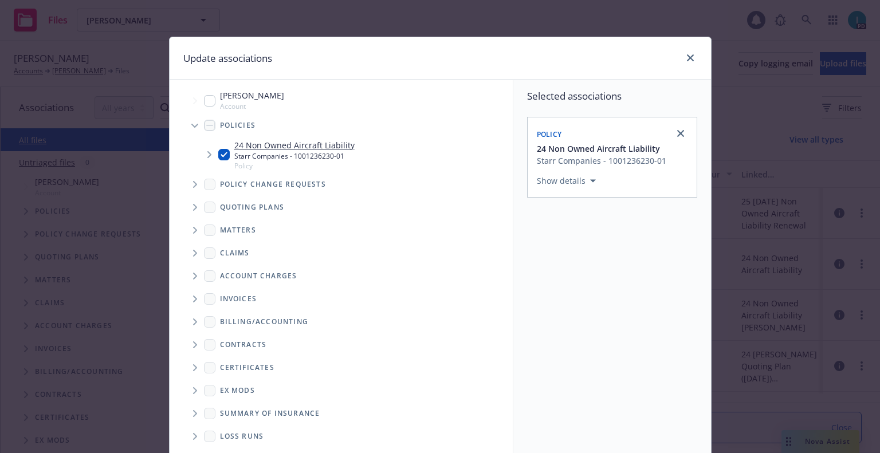
scroll to position [116, 0]
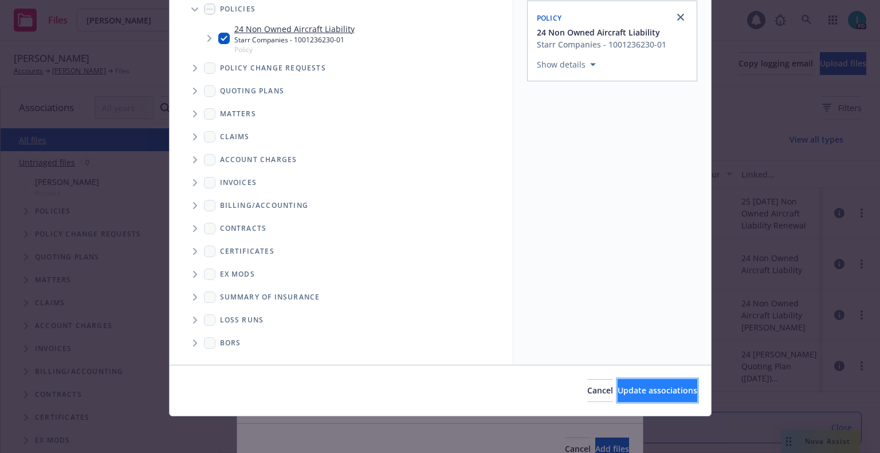
click at [621, 383] on button "Update associations" at bounding box center [658, 390] width 80 height 23
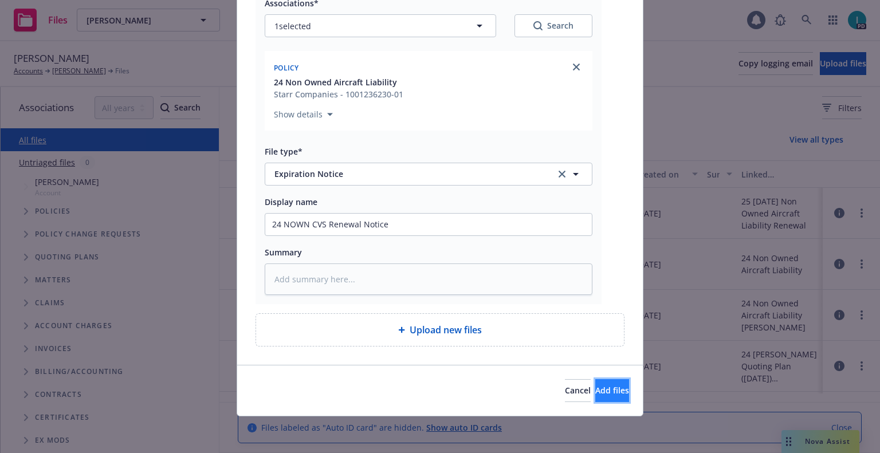
click at [595, 387] on span "Add files" at bounding box center [612, 390] width 34 height 11
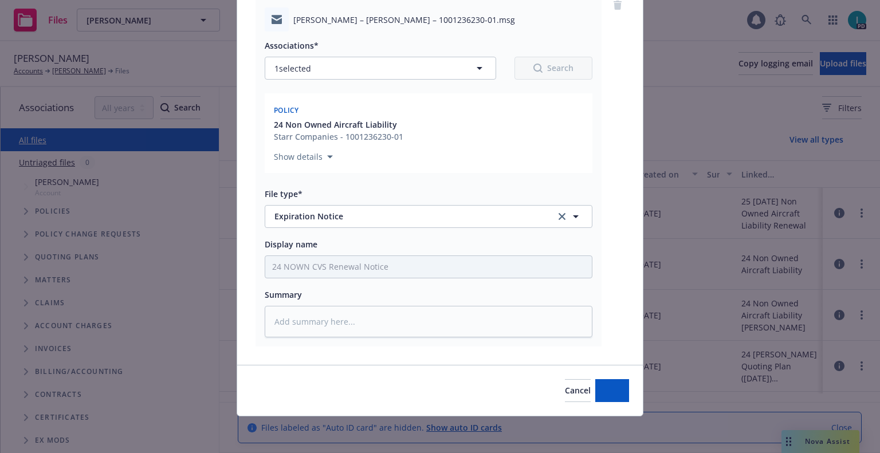
scroll to position [100, 0]
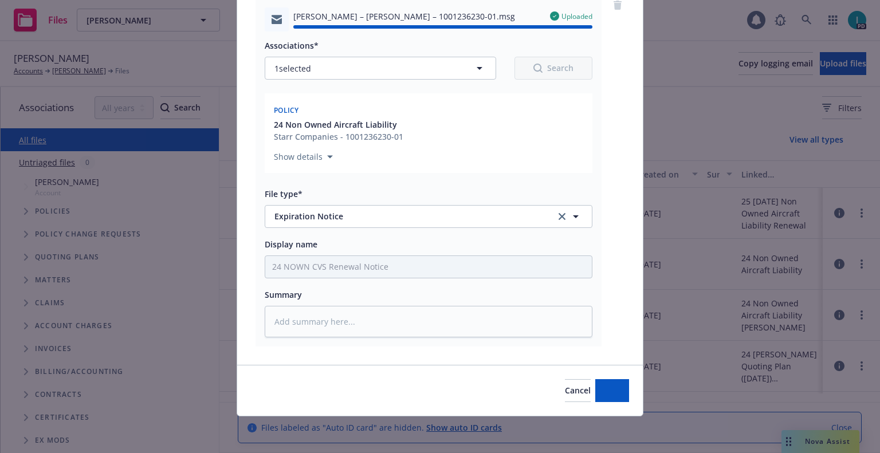
type textarea "x"
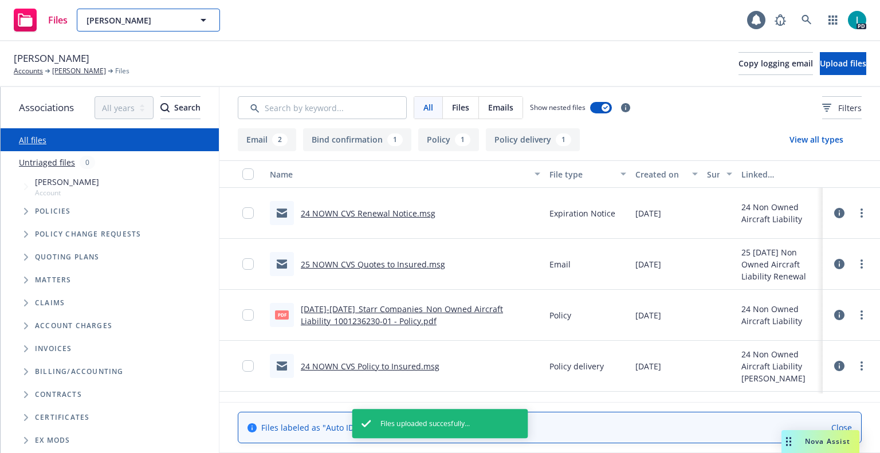
click at [155, 18] on span "Ava Wade" at bounding box center [136, 20] width 99 height 12
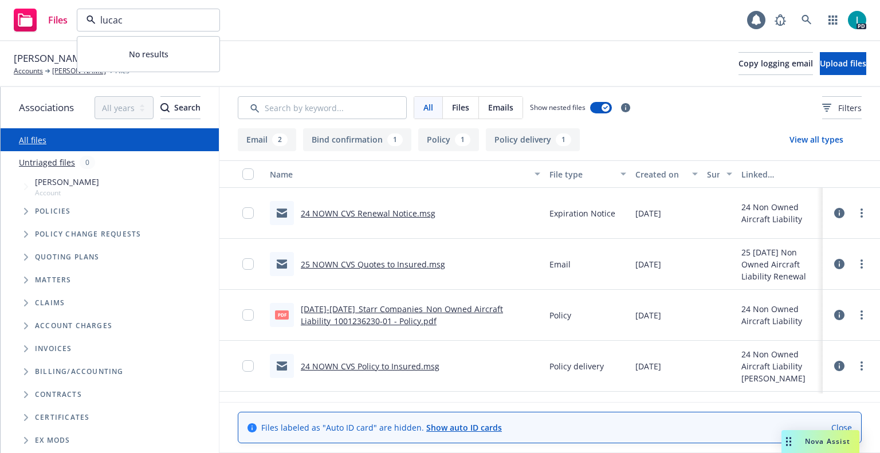
type input "lucacz"
click at [147, 14] on span "Ava Wade" at bounding box center [136, 20] width 99 height 12
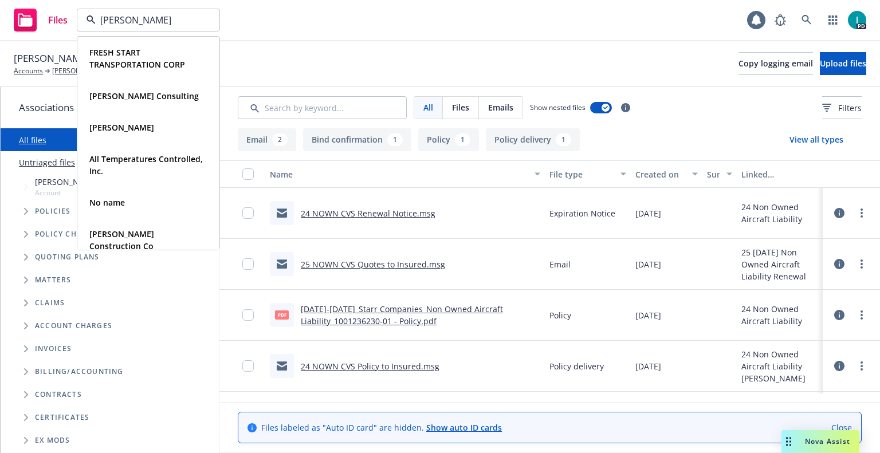
type input "lukasz"
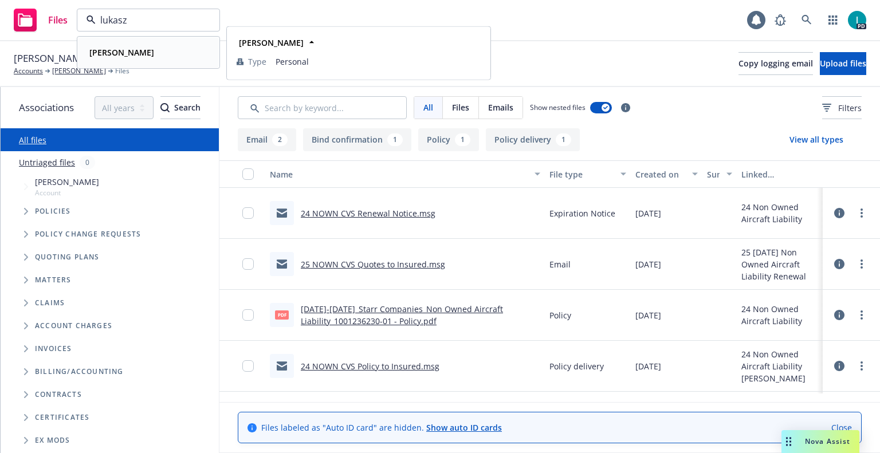
click at [156, 60] on div "Lukasz Weber" at bounding box center [148, 52] width 127 height 17
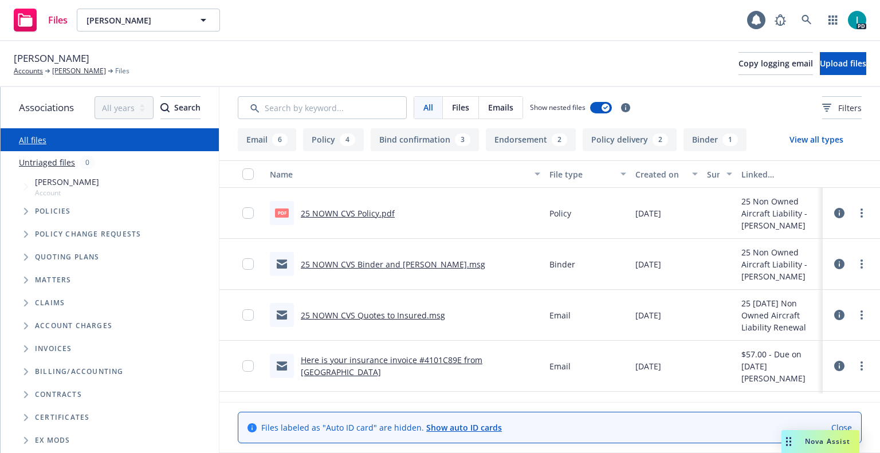
click at [838, 215] on icon at bounding box center [839, 213] width 10 height 10
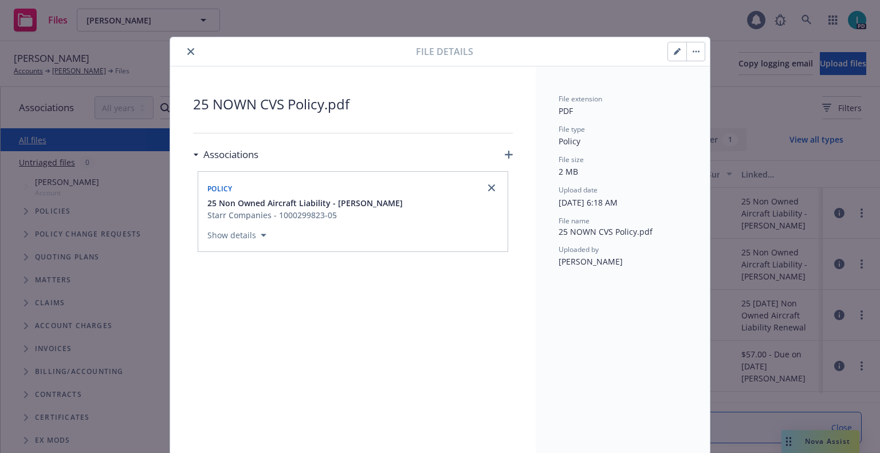
click at [187, 52] on icon "close" at bounding box center [190, 51] width 7 height 7
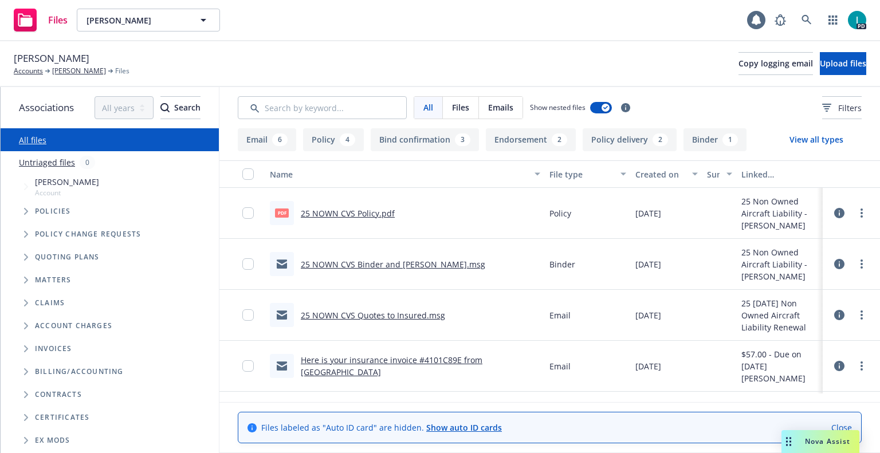
click at [838, 213] on icon at bounding box center [839, 213] width 10 height 10
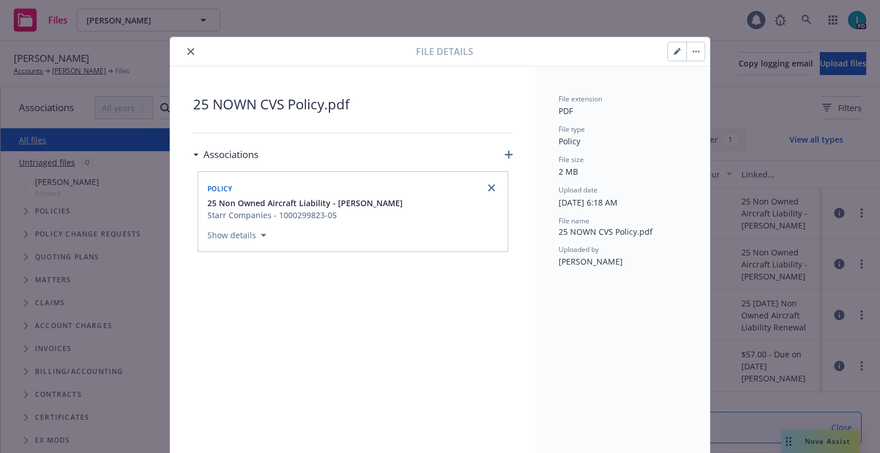
click at [187, 52] on icon "close" at bounding box center [190, 51] width 7 height 7
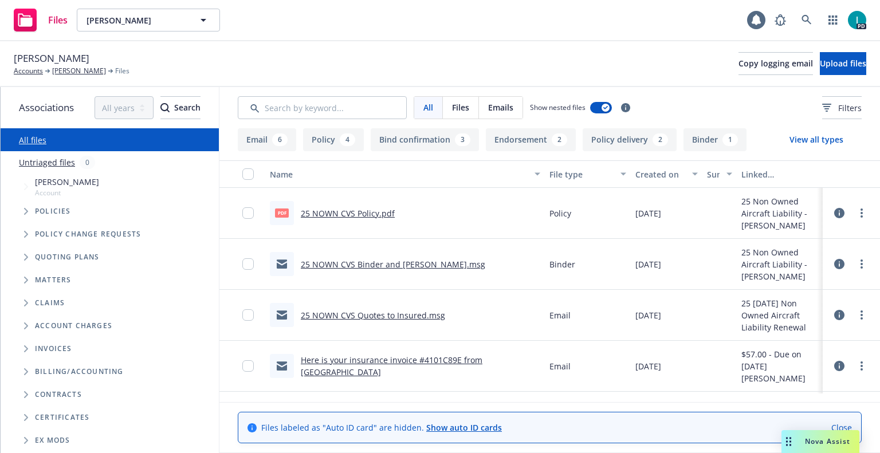
click at [354, 268] on link "25 NOWN CVS Binder and Bill.msg" at bounding box center [393, 264] width 185 height 11
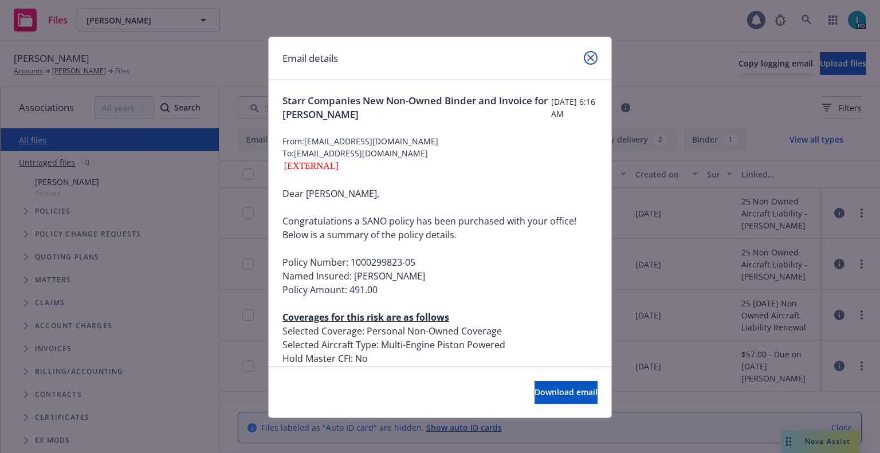
click at [589, 57] on icon "close" at bounding box center [590, 57] width 7 height 7
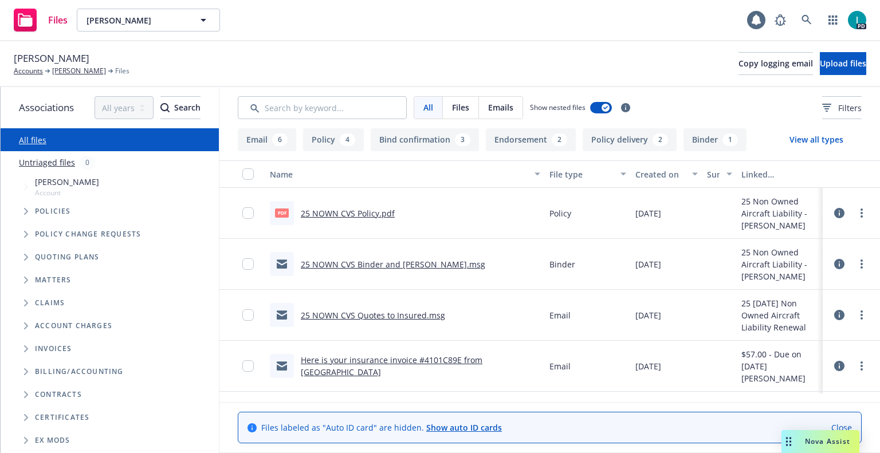
click at [839, 213] on icon at bounding box center [839, 213] width 10 height 10
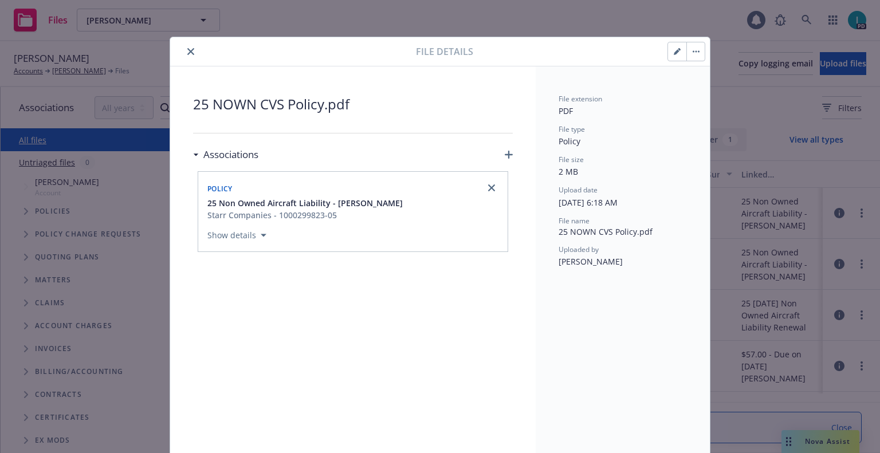
scroll to position [9, 0]
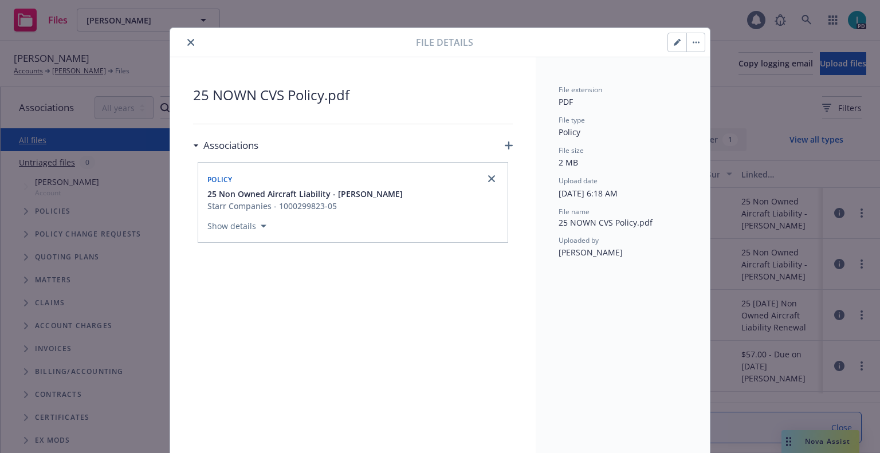
drag, startPoint x: 628, startPoint y: 248, endPoint x: 555, endPoint y: 258, distance: 73.5
click at [559, 258] on div "Uploaded by Tako Genebashvili" at bounding box center [623, 247] width 128 height 23
click at [191, 42] on button "close" at bounding box center [191, 43] width 14 height 14
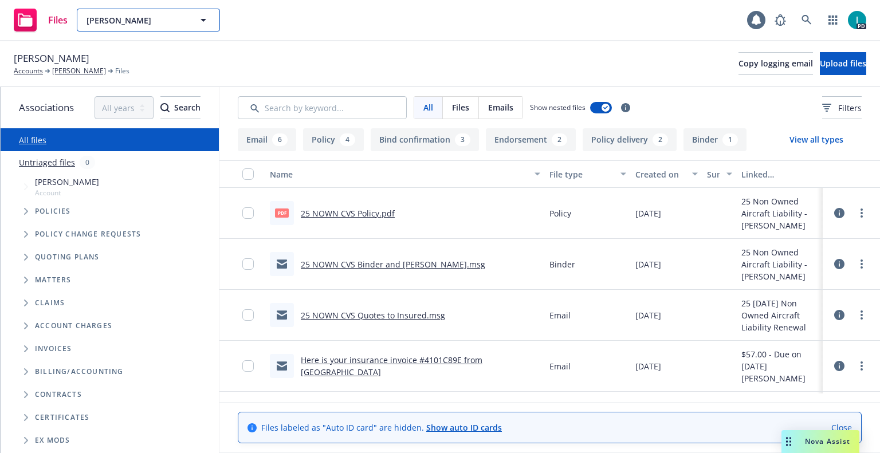
click at [156, 21] on span "Lukasz Weber" at bounding box center [136, 20] width 99 height 12
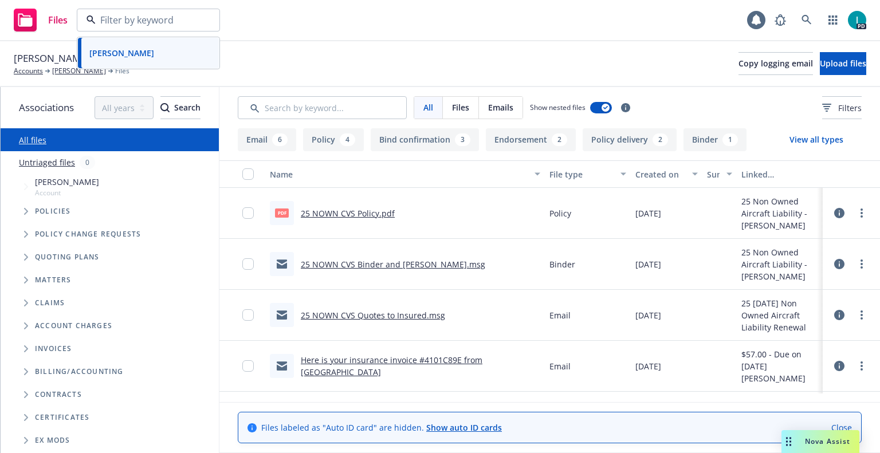
paste input "Jose Suez"
type input "Jose Suez"
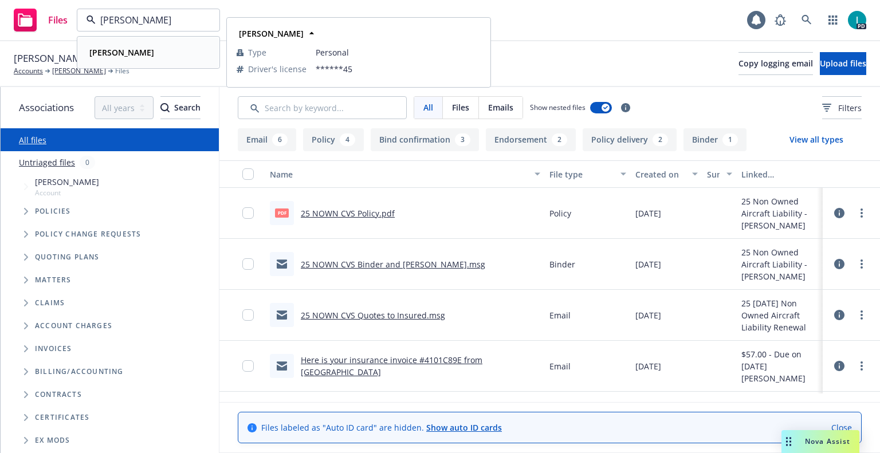
click at [139, 57] on div "Jose Suez" at bounding box center [148, 52] width 127 height 17
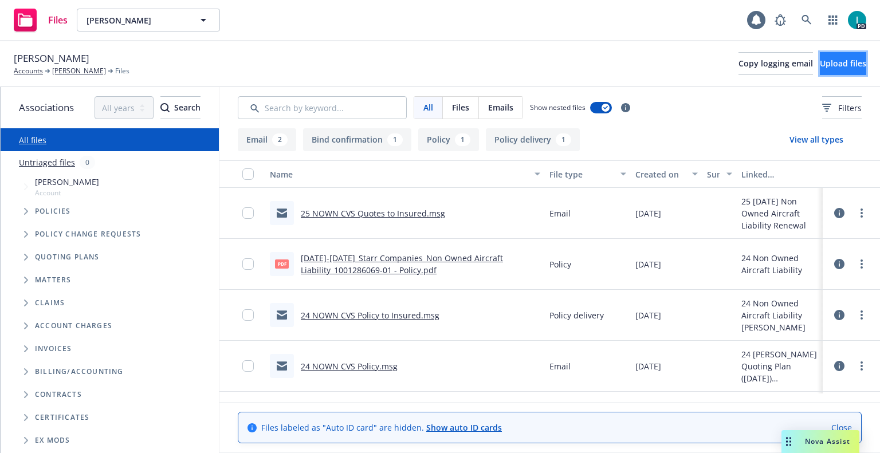
click at [822, 66] on span "Upload files" at bounding box center [843, 63] width 46 height 11
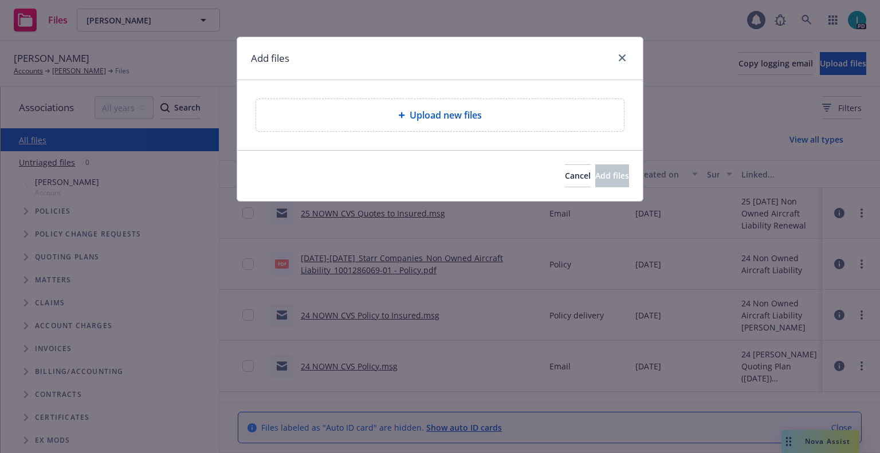
type textarea "x"
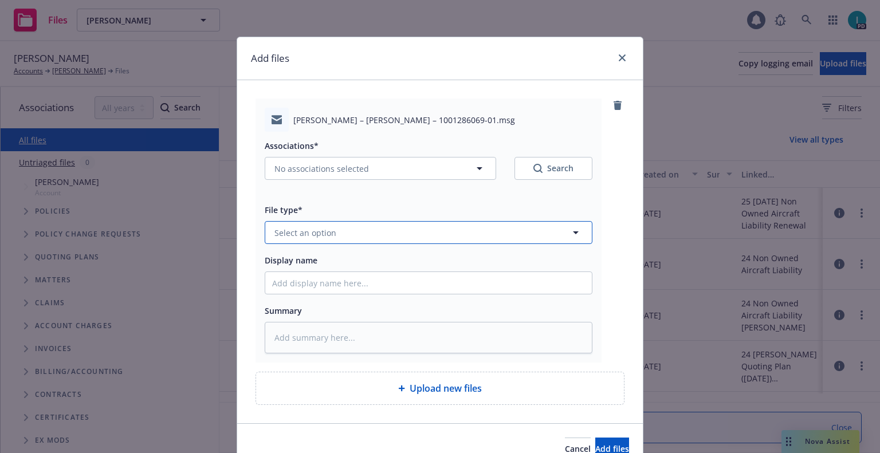
click at [352, 241] on button "Select an option" at bounding box center [429, 232] width 328 height 23
type input "ex"
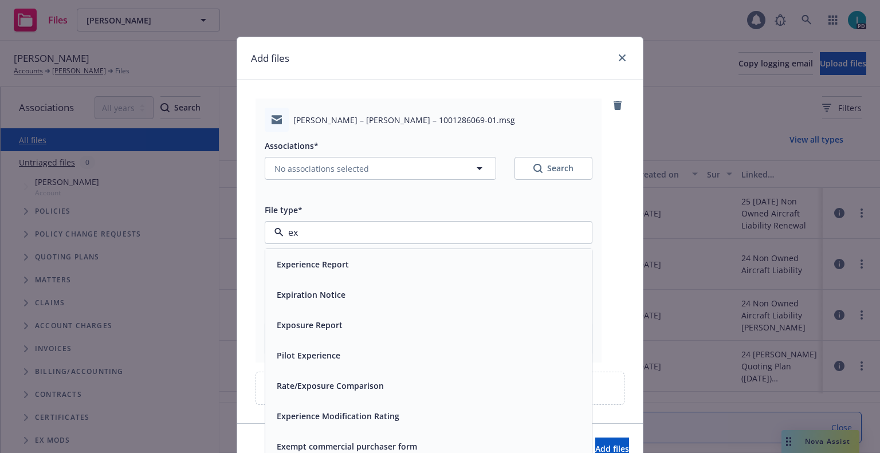
click at [331, 292] on span "Expiration Notice" at bounding box center [311, 295] width 69 height 12
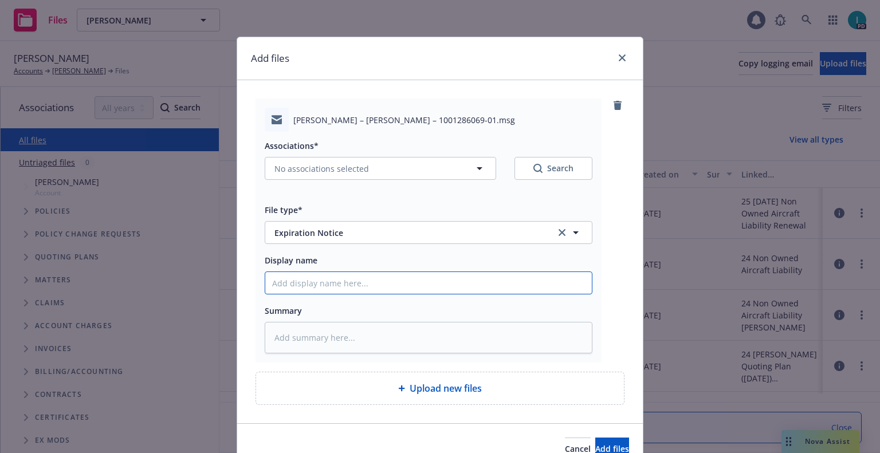
click at [346, 285] on input "Display name" at bounding box center [428, 283] width 327 height 22
type textarea "x"
type input "2"
type textarea "x"
type input "24"
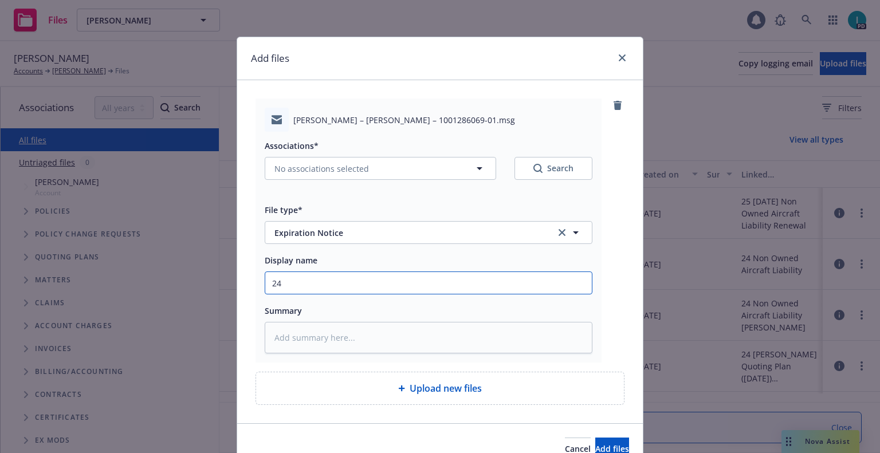
type textarea "x"
type input "24 NOWN CVS Renewal Notice"
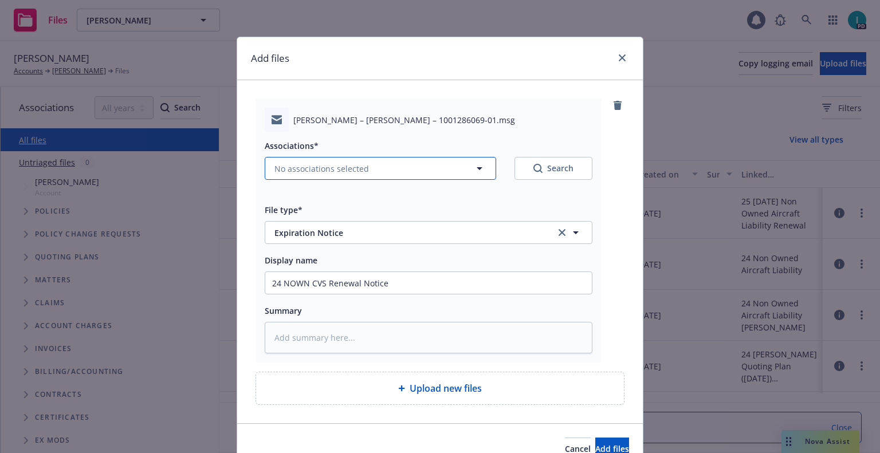
click at [335, 165] on span "No associations selected" at bounding box center [322, 169] width 95 height 12
type textarea "x"
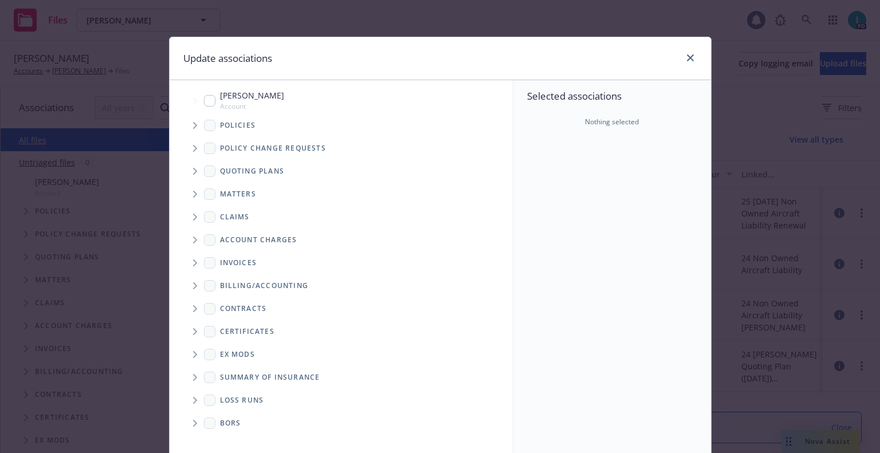
click at [186, 120] on span "Tree Example" at bounding box center [195, 125] width 18 height 18
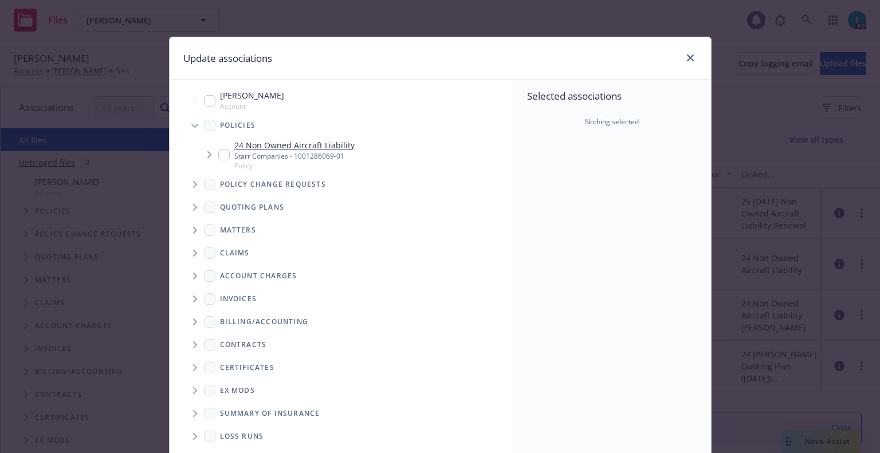
click at [218, 154] on input "Tree Example" at bounding box center [223, 154] width 11 height 11
checkbox input "true"
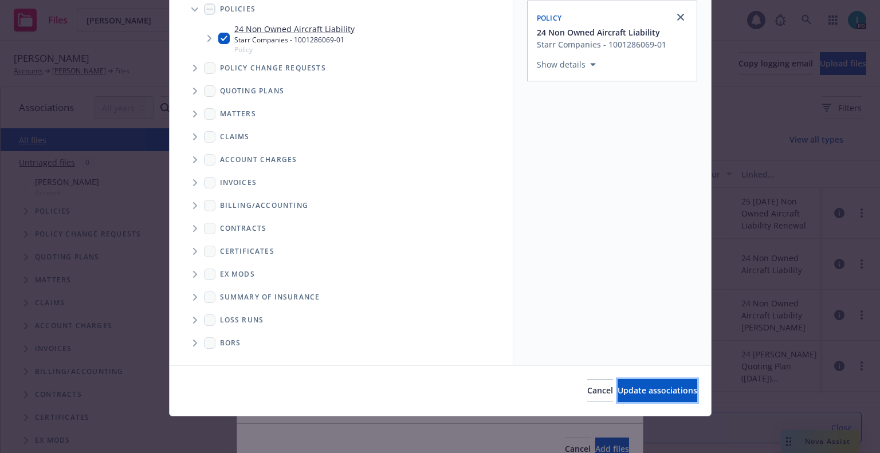
click at [646, 382] on button "Update associations" at bounding box center [658, 390] width 80 height 23
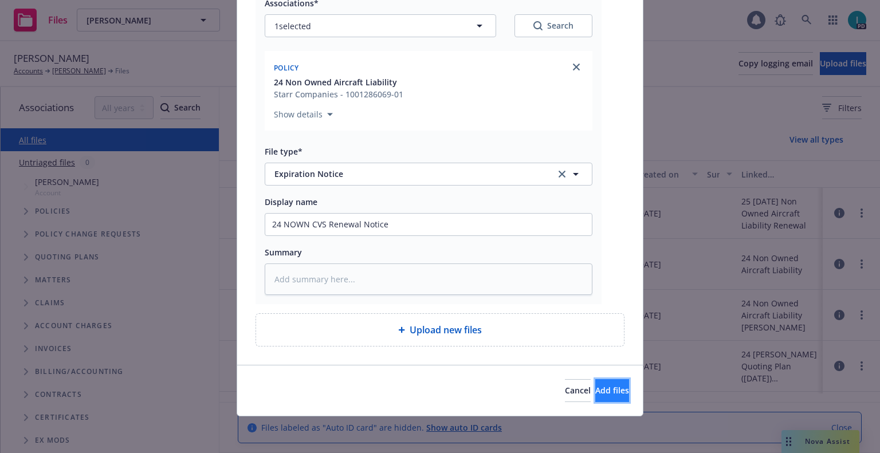
click at [599, 391] on span "Add files" at bounding box center [612, 390] width 34 height 11
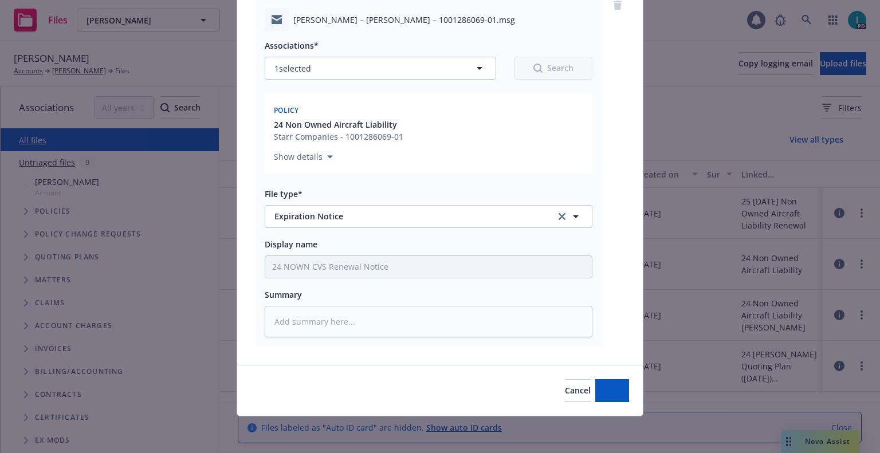
scroll to position [100, 0]
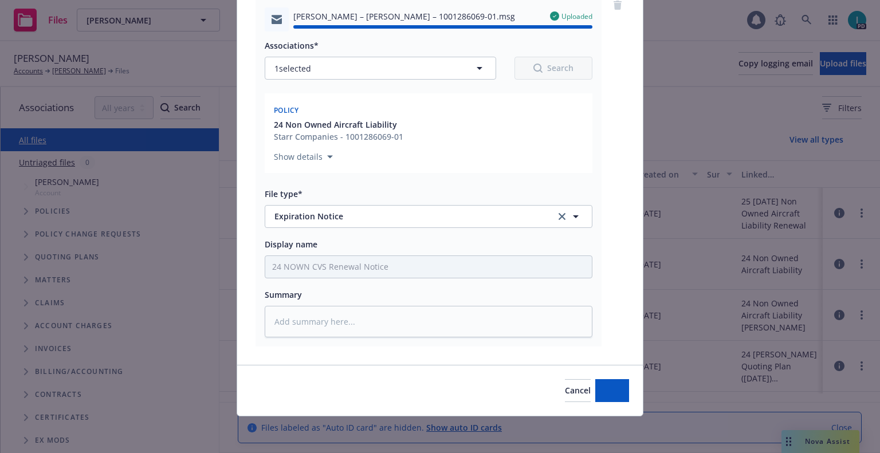
type textarea "x"
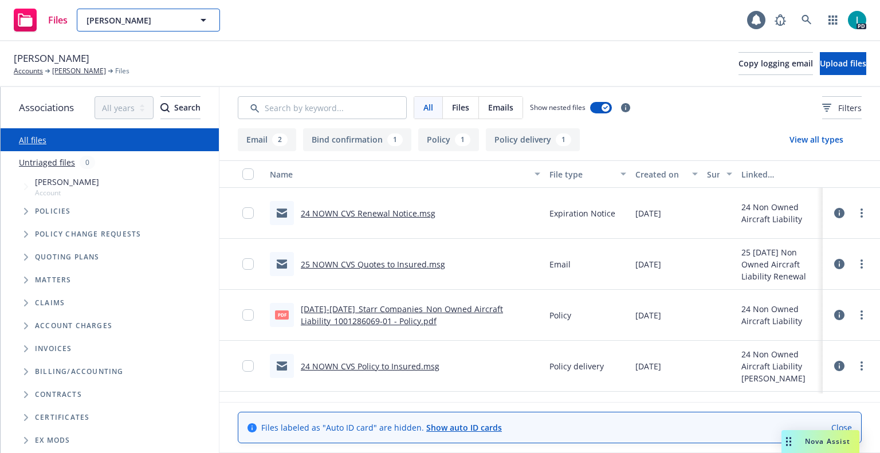
click at [167, 10] on button "Jose Suez" at bounding box center [148, 20] width 143 height 23
paste input "Jackson Bledsoe"
type input "Jackson Bledsoe"
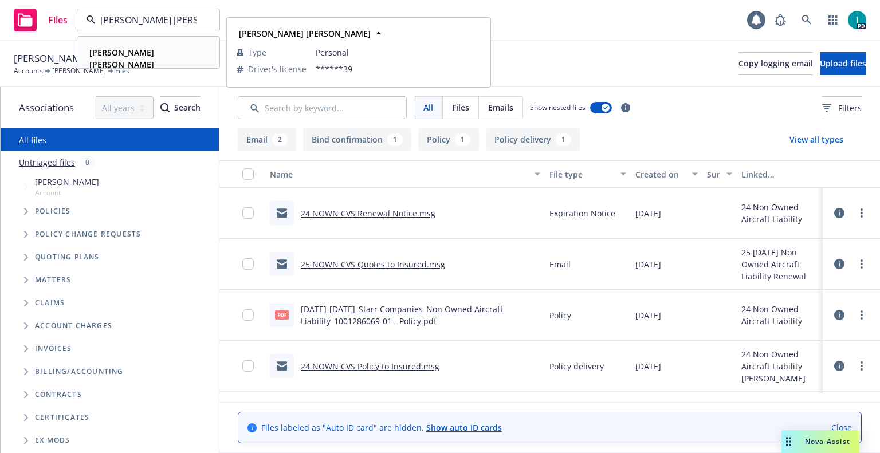
click at [167, 49] on div "Jackson Bledsoe" at bounding box center [148, 58] width 127 height 29
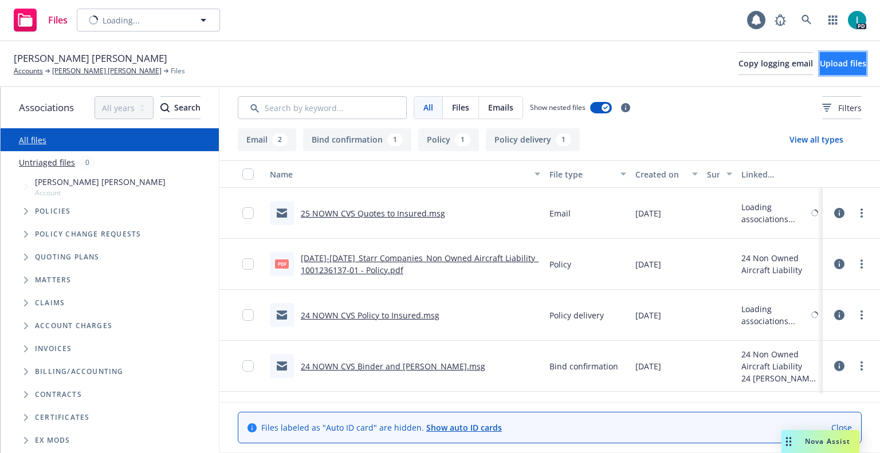
click at [829, 65] on span "Upload files" at bounding box center [843, 63] width 46 height 11
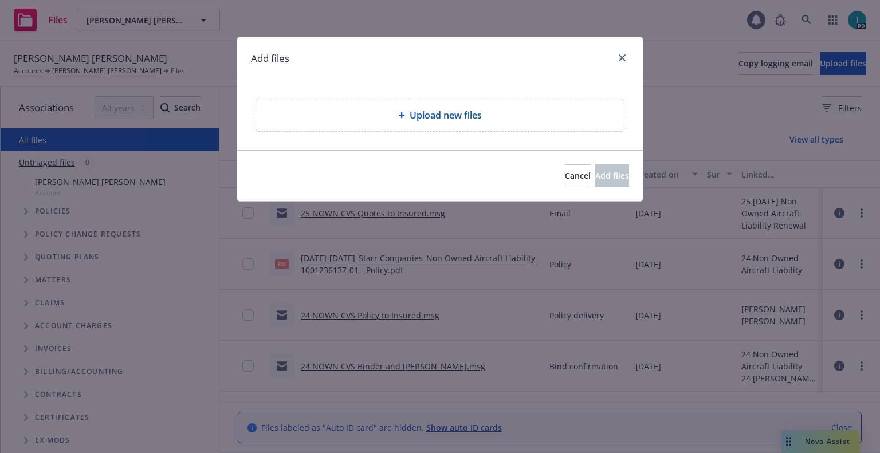
type textarea "x"
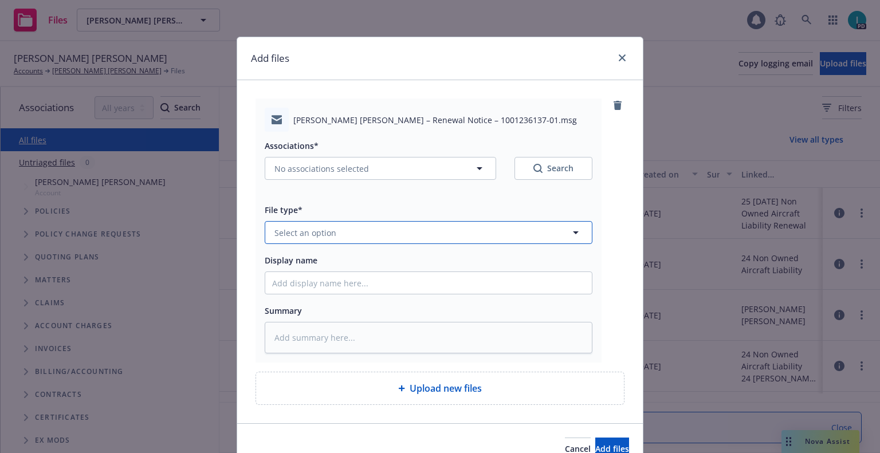
click at [313, 230] on span "Select an option" at bounding box center [306, 233] width 62 height 12
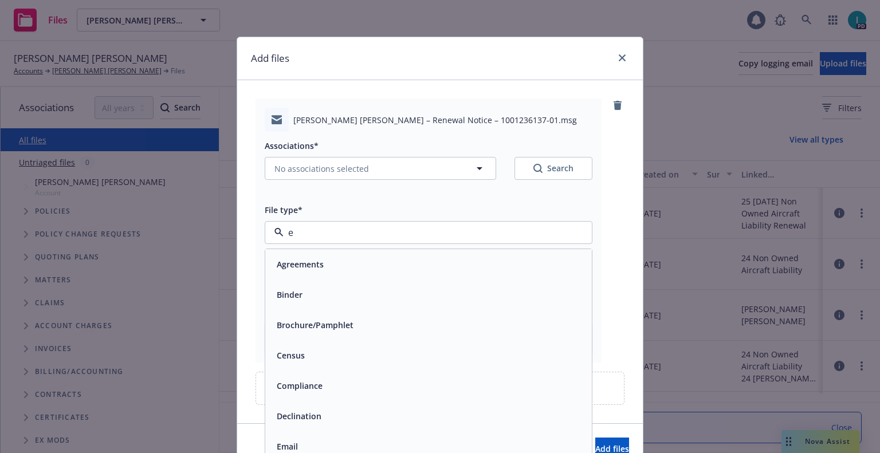
type input "ex"
click at [306, 288] on div "Expiration Notice" at bounding box center [310, 295] width 76 height 17
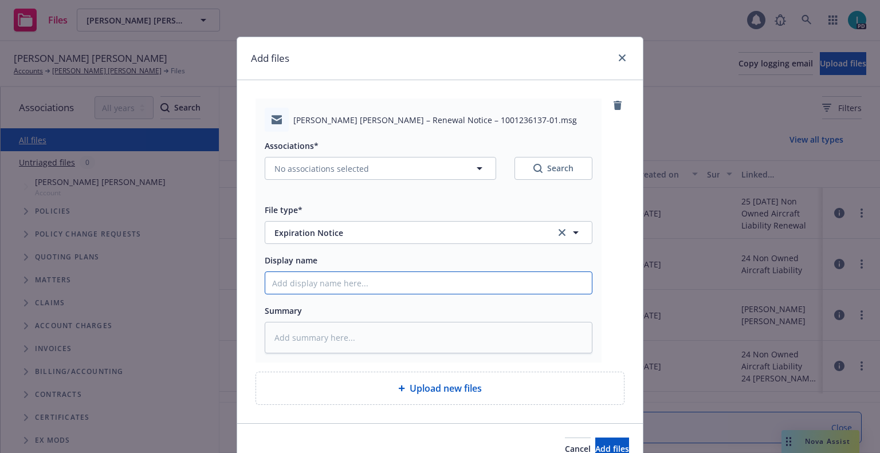
click at [320, 288] on input "Display name" at bounding box center [428, 283] width 327 height 22
type textarea "x"
type input "2"
type textarea "x"
type input "24"
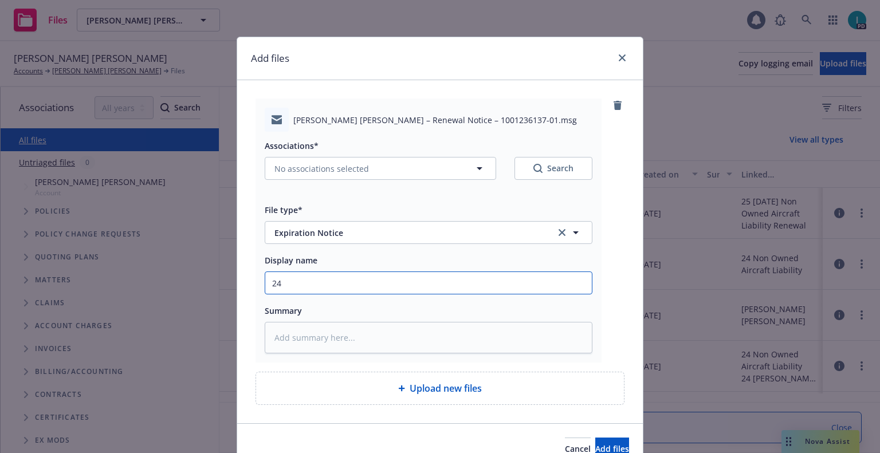
type textarea "x"
type input "24 NOWN CVS Renewal Notice"
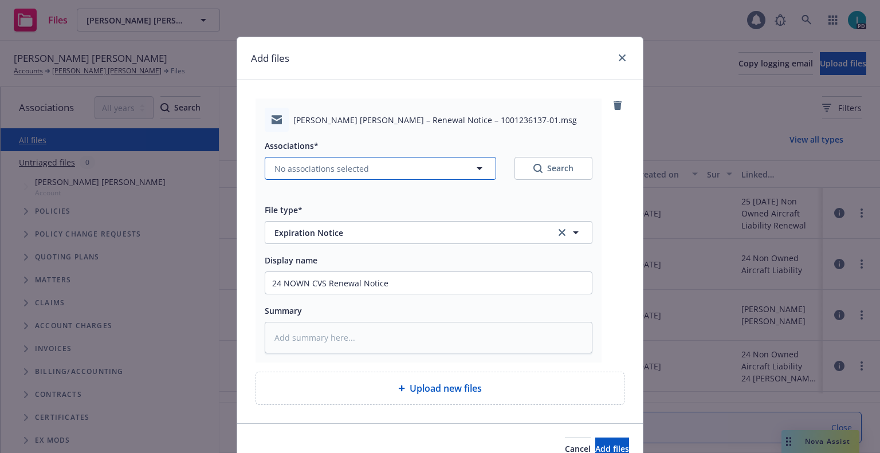
click at [316, 172] on span "No associations selected" at bounding box center [322, 169] width 95 height 12
type textarea "x"
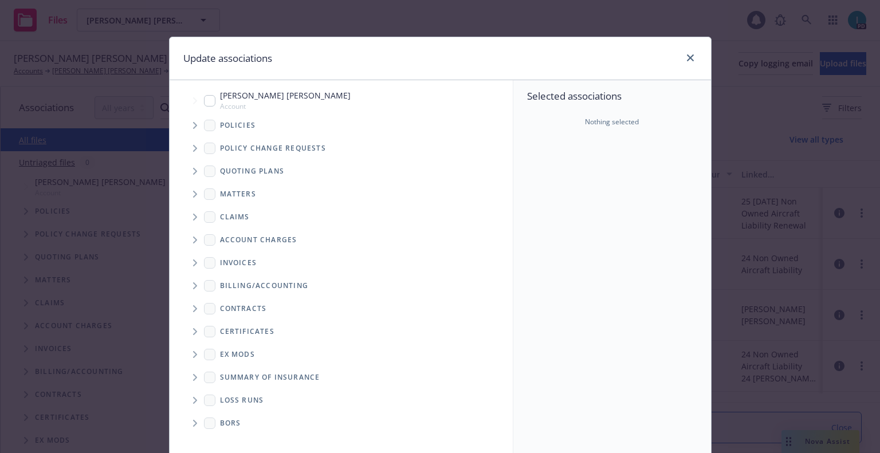
click at [187, 130] on span "Tree Example" at bounding box center [195, 125] width 18 height 18
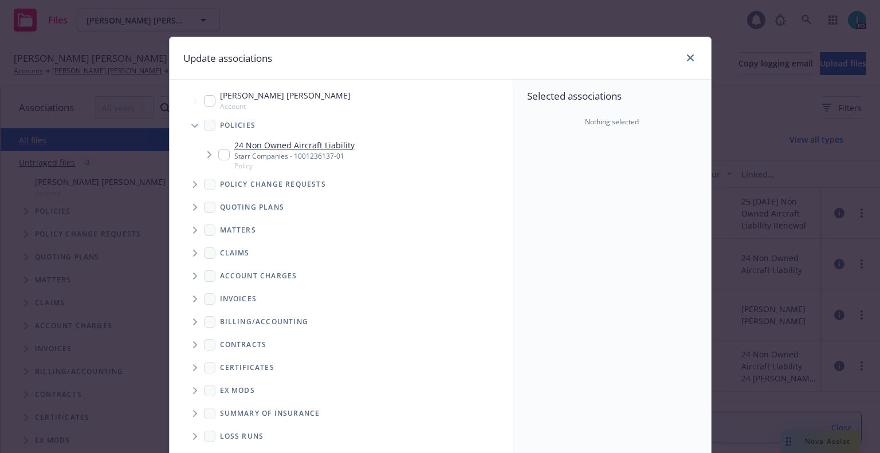
click at [219, 154] on input "Tree Example" at bounding box center [223, 154] width 11 height 11
checkbox input "true"
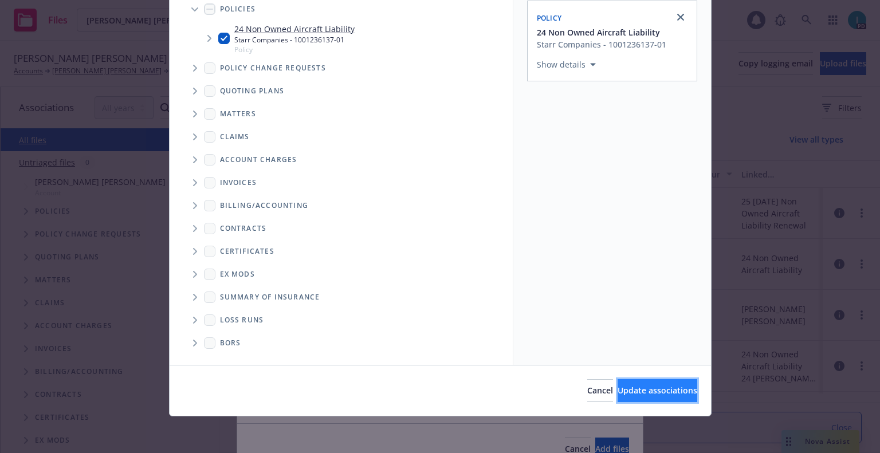
click at [622, 395] on span "Update associations" at bounding box center [658, 390] width 80 height 11
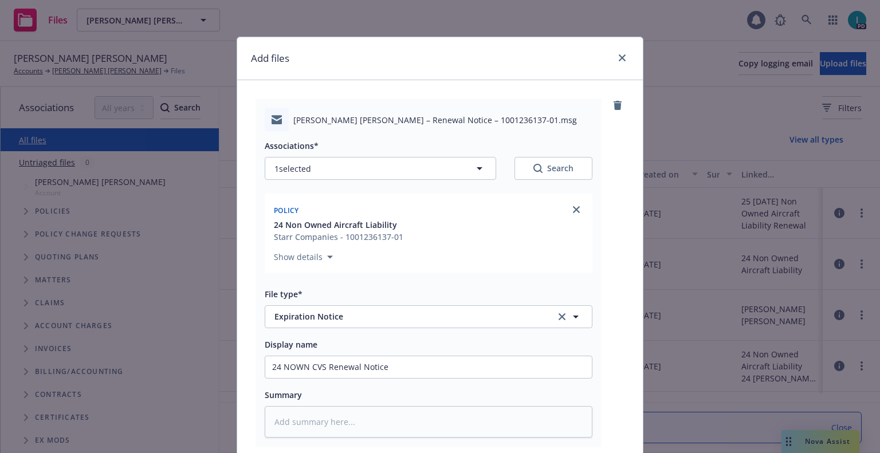
scroll to position [143, 0]
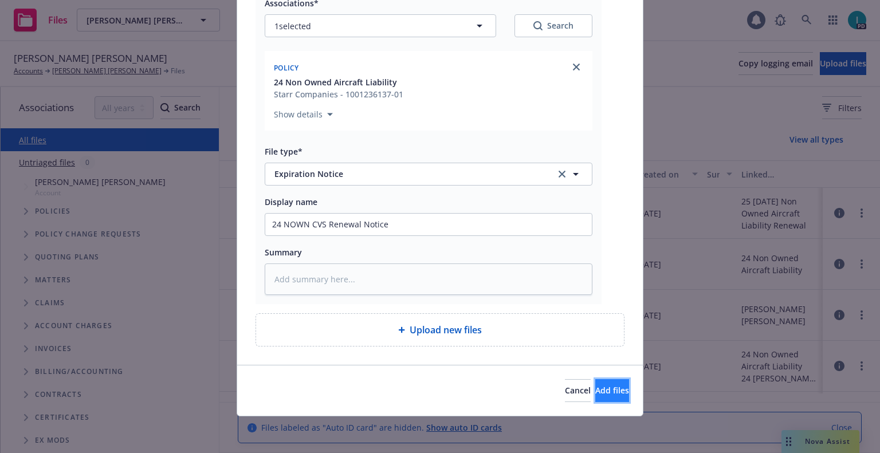
click at [596, 398] on button "Add files" at bounding box center [612, 390] width 34 height 23
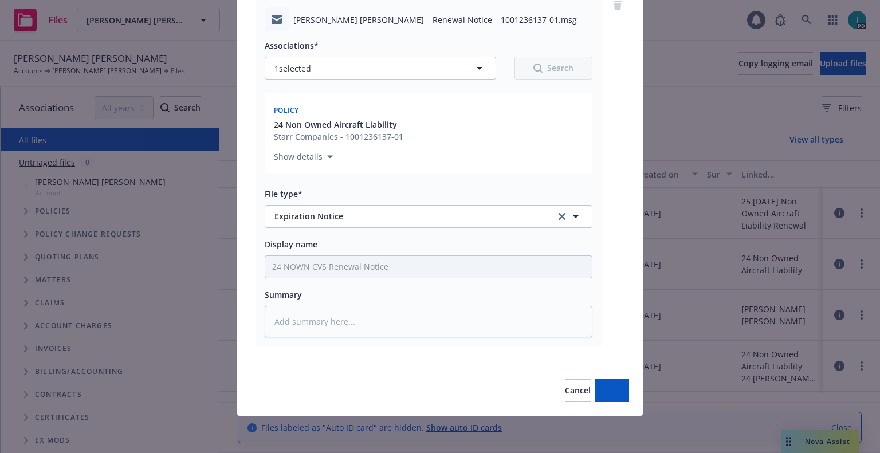
scroll to position [100, 0]
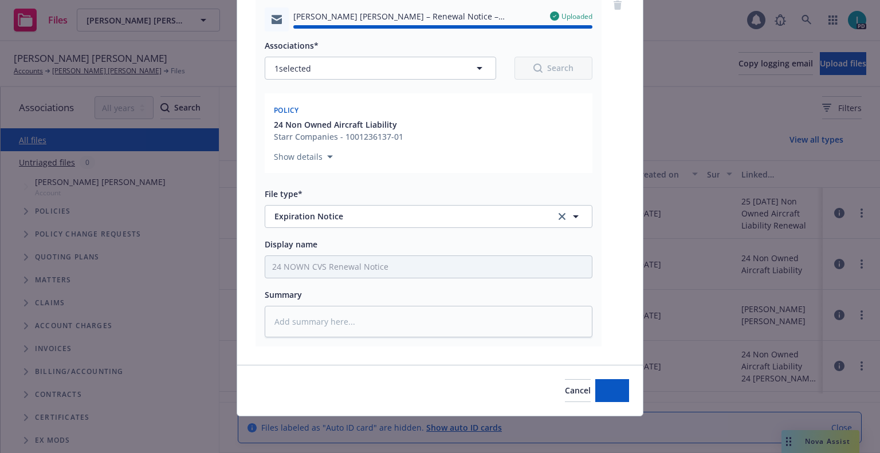
type textarea "x"
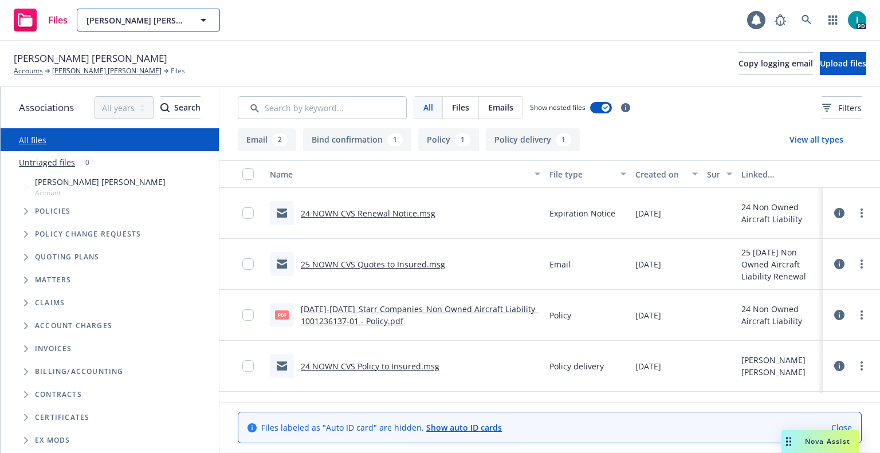
click at [124, 26] on button "Jackson Bledsoe" at bounding box center [148, 20] width 143 height 23
paste input "Greta Lowry"
type input "Greta Lowry"
click at [144, 56] on div "Greta Lowry" at bounding box center [148, 52] width 127 height 17
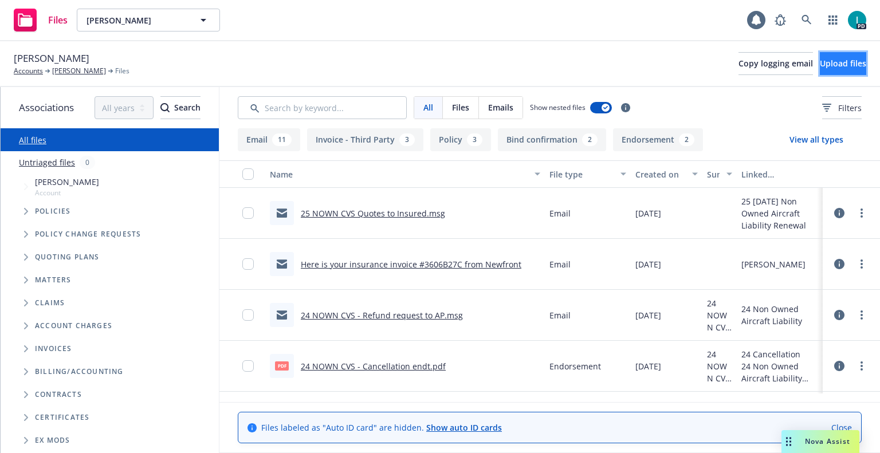
click at [820, 62] on span "Upload files" at bounding box center [843, 63] width 46 height 11
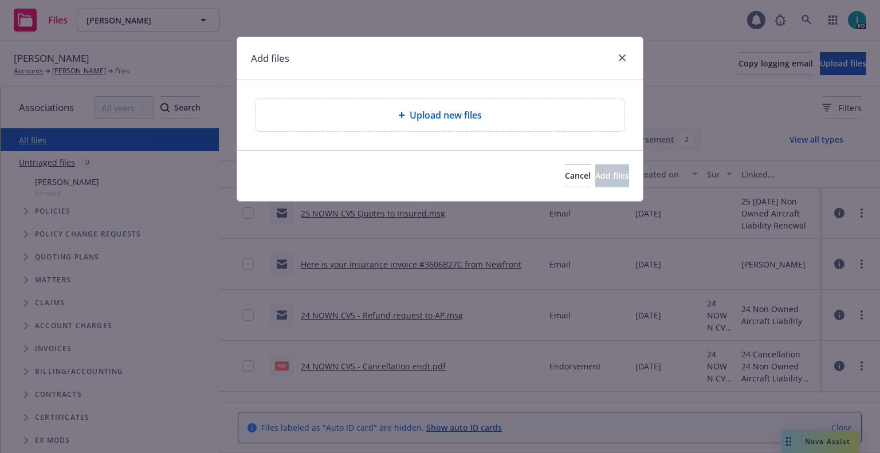
type textarea "x"
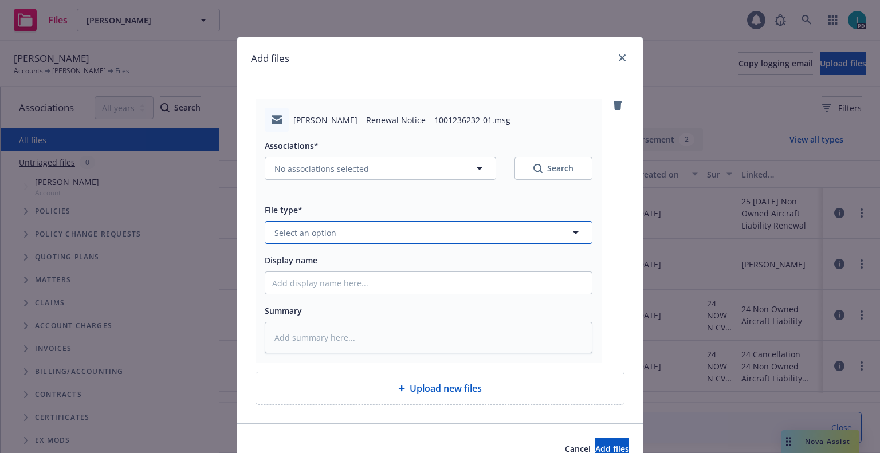
click at [326, 229] on span "Select an option" at bounding box center [306, 233] width 62 height 12
type input "ex"
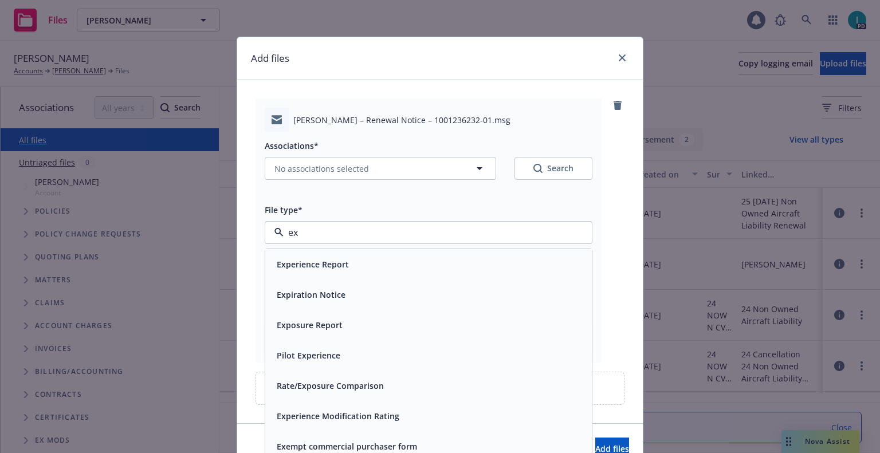
click at [318, 290] on span "Expiration Notice" at bounding box center [311, 295] width 69 height 12
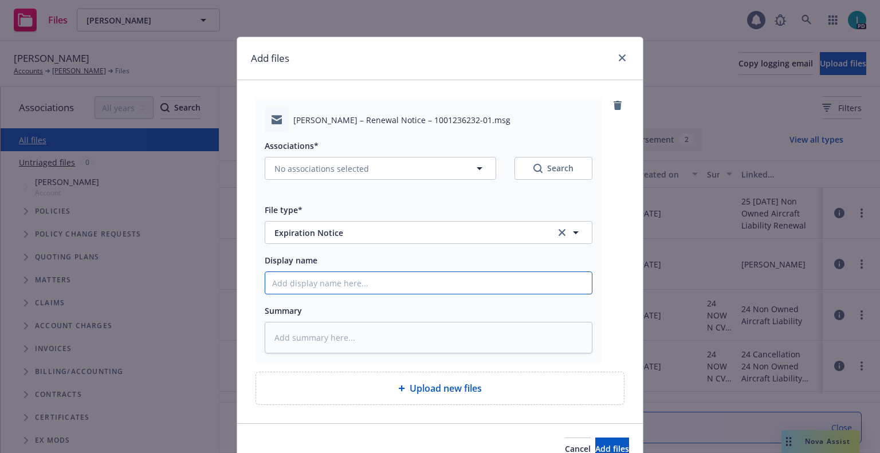
click at [328, 283] on input "Display name" at bounding box center [428, 283] width 327 height 22
type textarea "x"
type input "2"
type textarea "x"
type input "24"
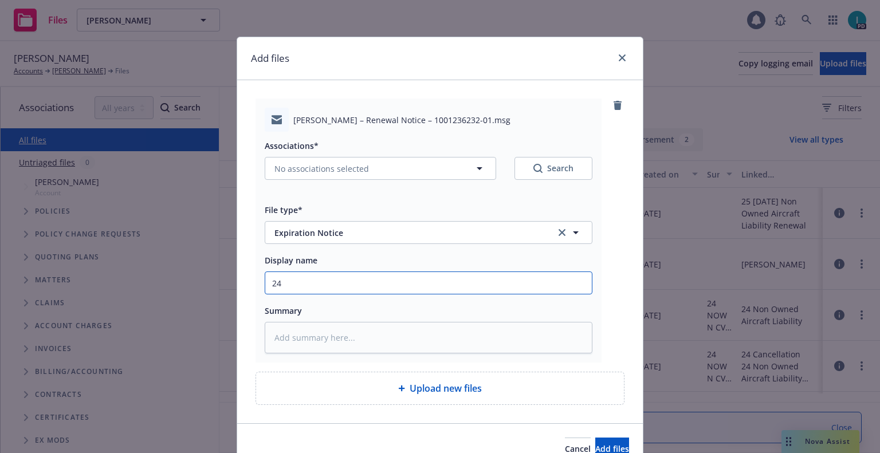
type textarea "x"
type input "24 NOWN CVS Renewal Notice"
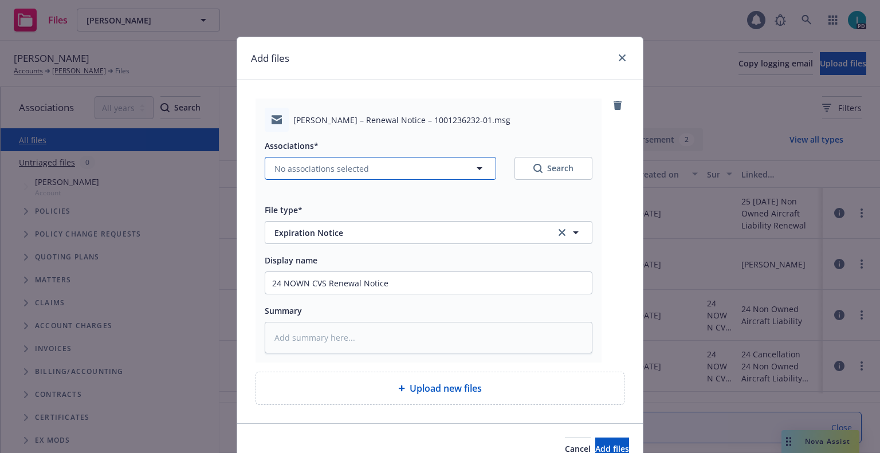
click at [325, 174] on span "No associations selected" at bounding box center [322, 169] width 95 height 12
type textarea "x"
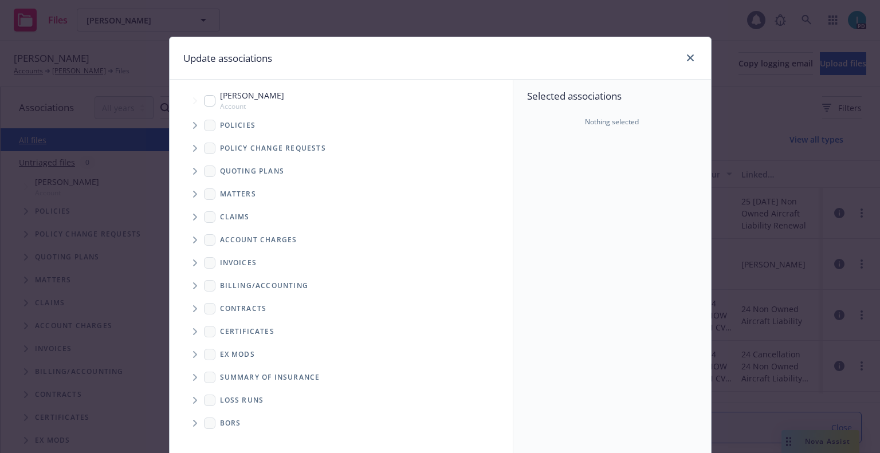
click at [187, 173] on span "Tree Example" at bounding box center [195, 171] width 18 height 18
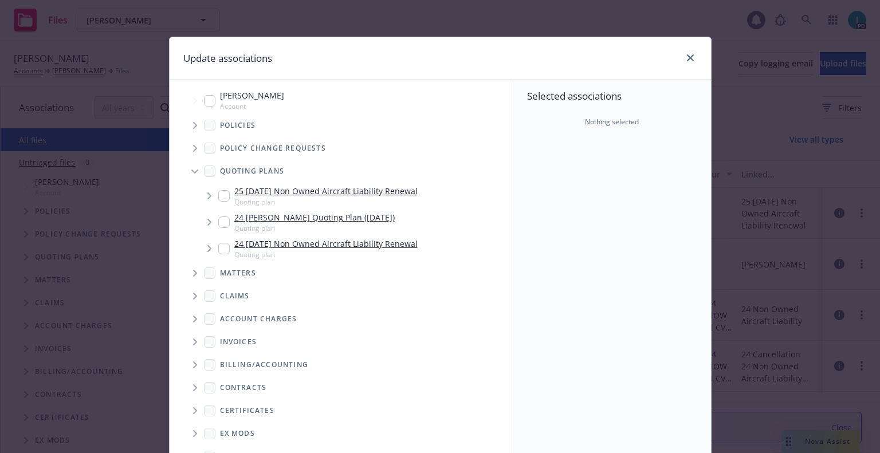
click at [223, 193] on input "Tree Example" at bounding box center [223, 195] width 11 height 11
checkbox input "true"
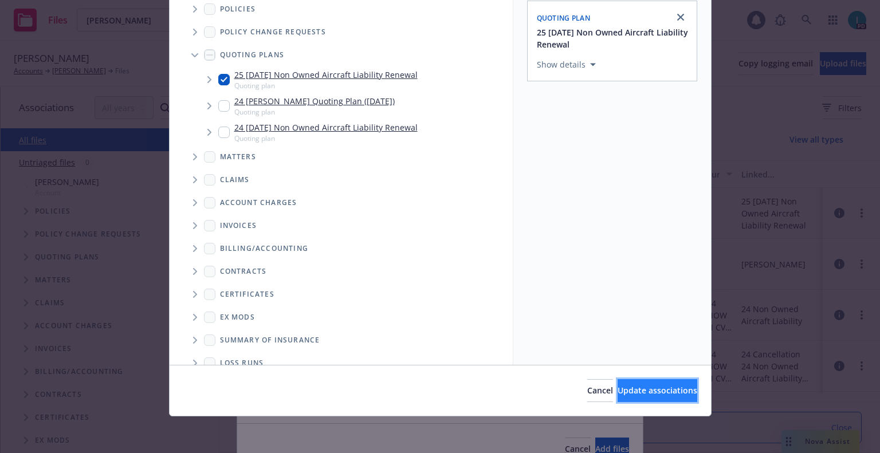
click at [667, 392] on span "Update associations" at bounding box center [658, 390] width 80 height 11
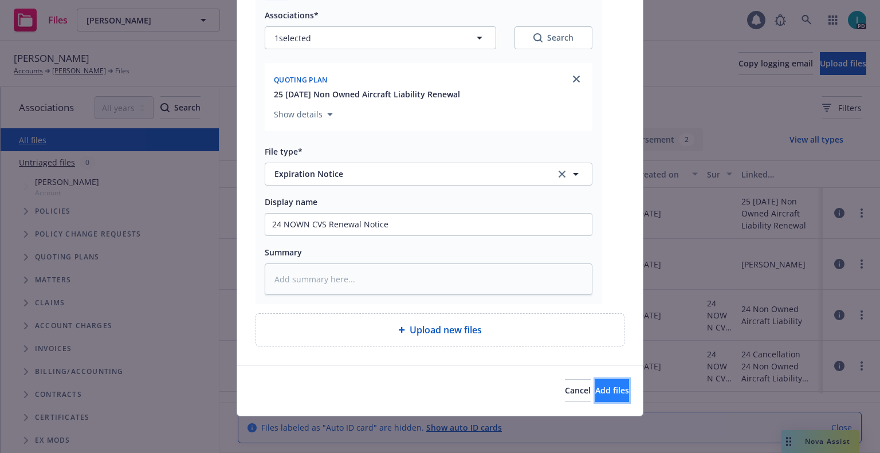
click at [595, 393] on span "Add files" at bounding box center [612, 390] width 34 height 11
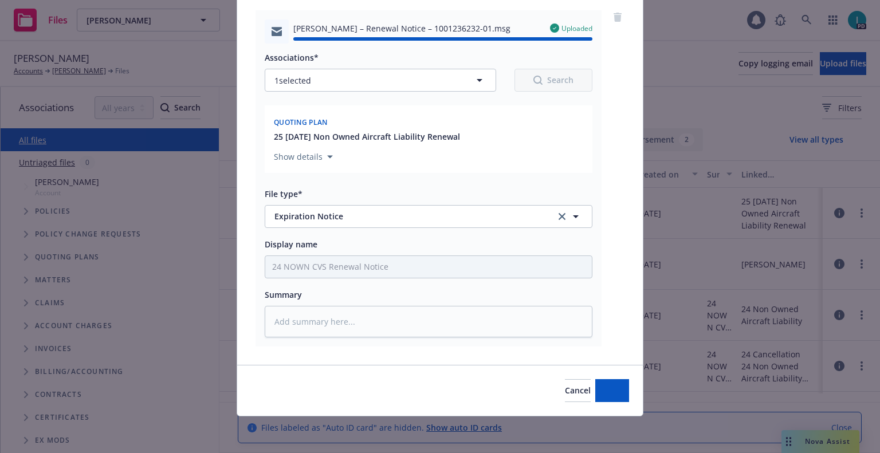
type textarea "x"
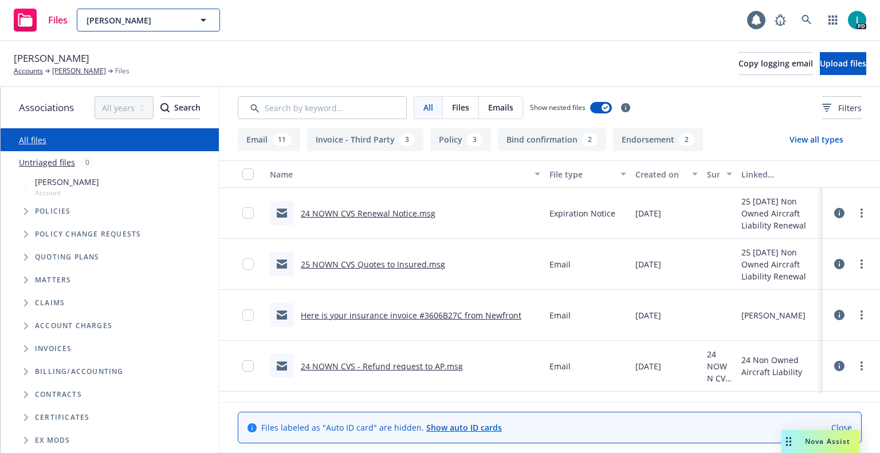
click at [103, 19] on span "Greta Lowry" at bounding box center [136, 20] width 99 height 12
paste input "[PERSON_NAME]"
type input "[PERSON_NAME]"
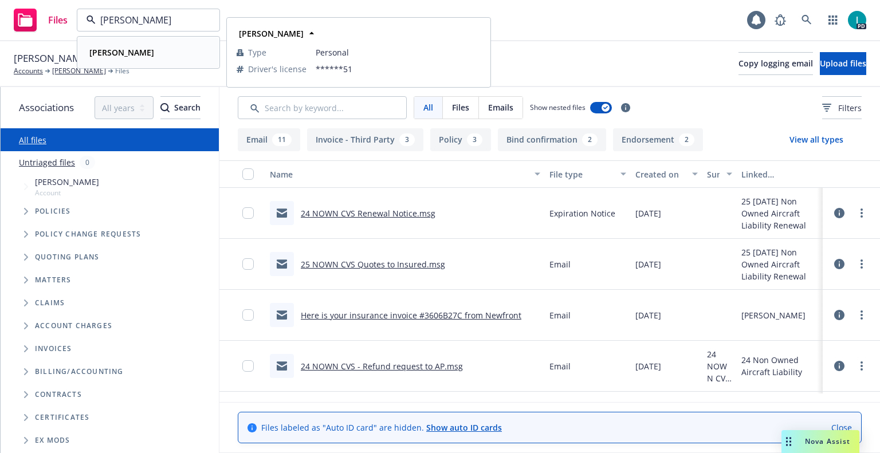
click at [154, 56] on strong "[PERSON_NAME]" at bounding box center [121, 52] width 65 height 11
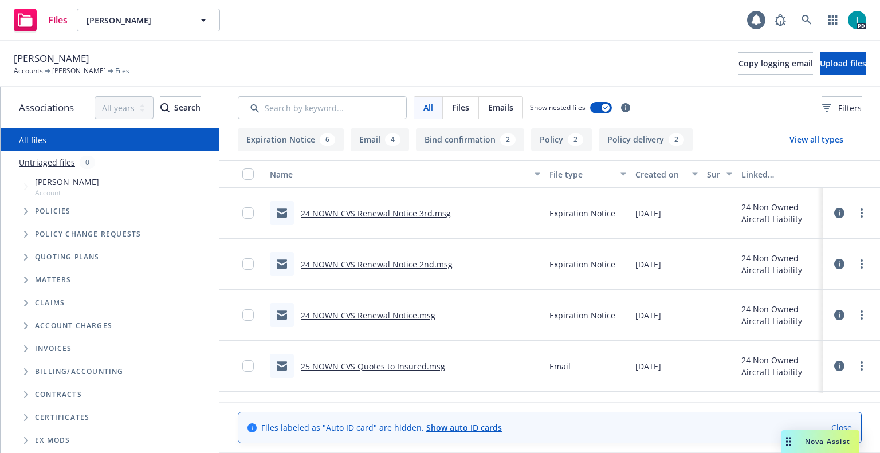
click at [381, 213] on link "24 NOWN CVS Renewal Notice 3rd.msg" at bounding box center [376, 213] width 150 height 11
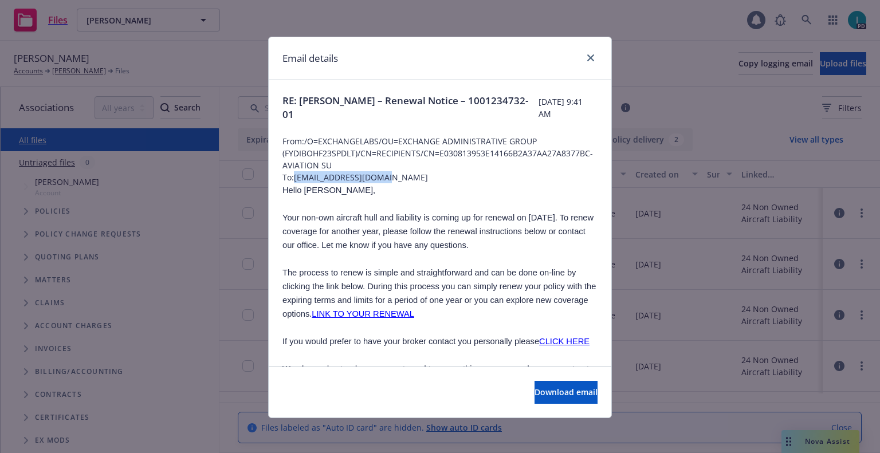
drag, startPoint x: 383, startPoint y: 178, endPoint x: 293, endPoint y: 175, distance: 90.0
click at [293, 175] on span "To: nicholas27j@gmail.com" at bounding box center [440, 177] width 315 height 12
copy span "[EMAIL_ADDRESS][DOMAIN_NAME]"
click at [312, 191] on span "Hello Nicholas," at bounding box center [329, 190] width 93 height 9
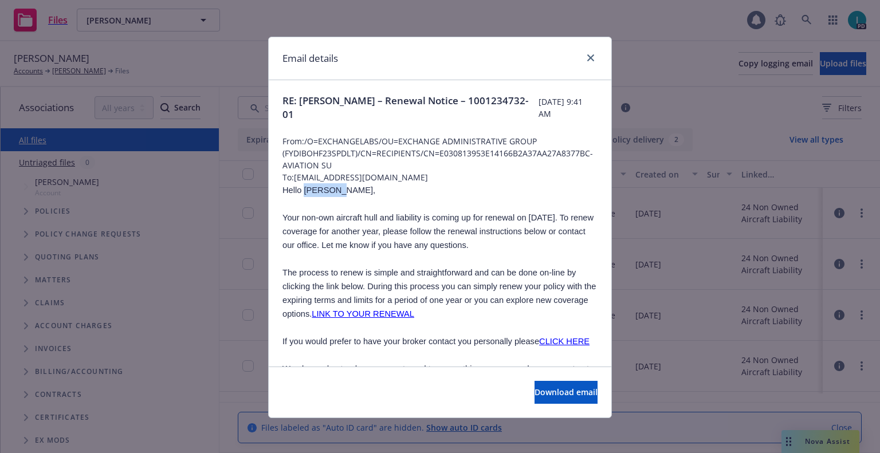
copy span "Nicholas"
click at [587, 57] on icon "close" at bounding box center [590, 57] width 7 height 7
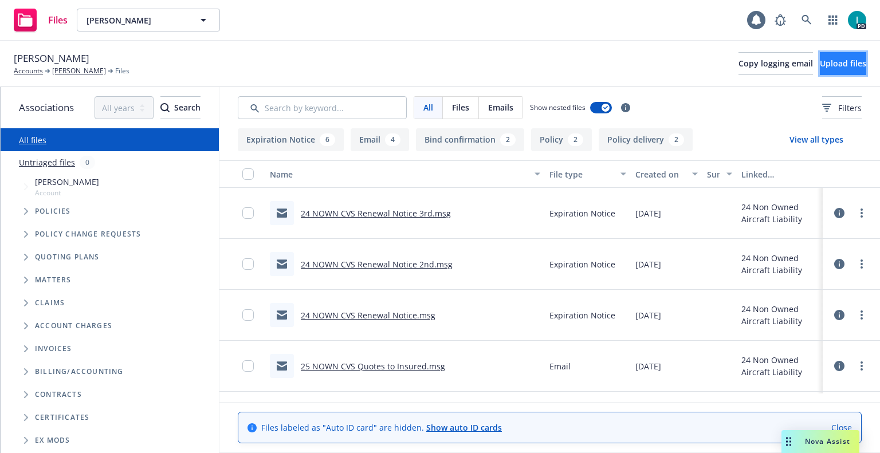
click at [820, 67] on button "Upload files" at bounding box center [843, 63] width 46 height 23
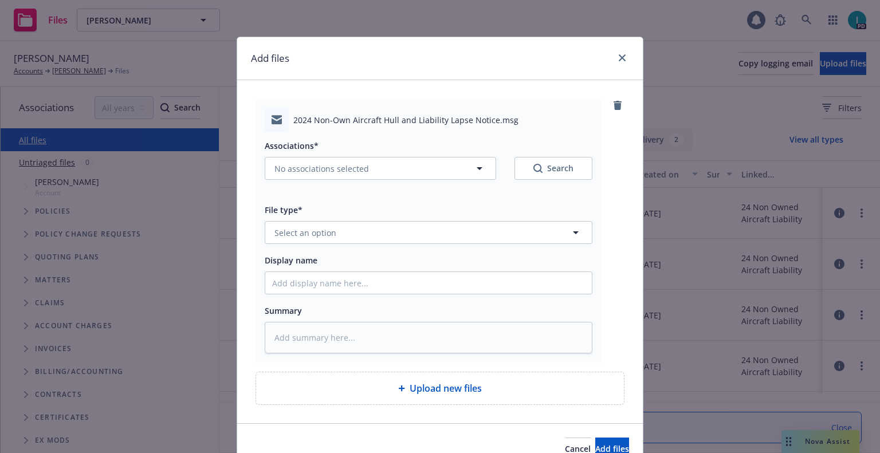
type textarea "x"
click at [337, 230] on button "Select an option" at bounding box center [429, 232] width 328 height 23
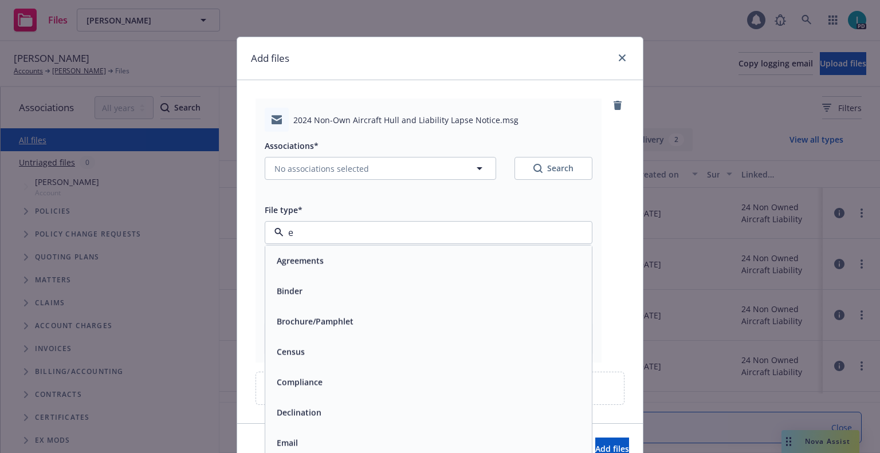
type input "ex"
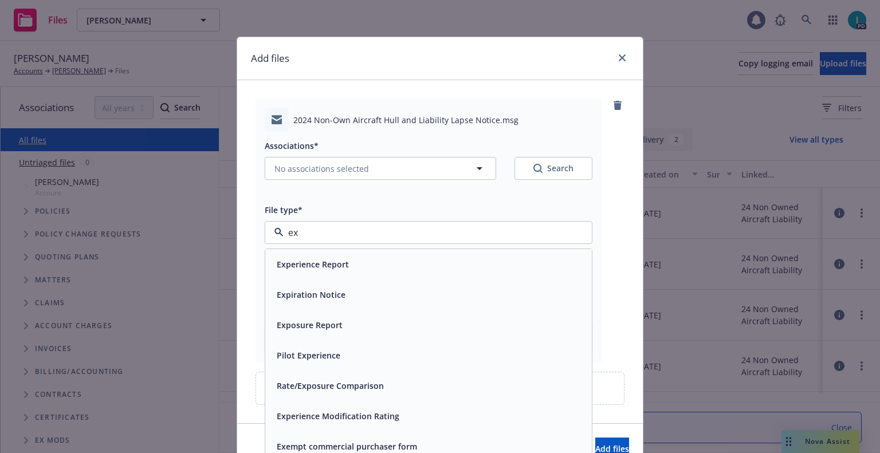
click at [305, 291] on span "Expiration Notice" at bounding box center [311, 295] width 69 height 12
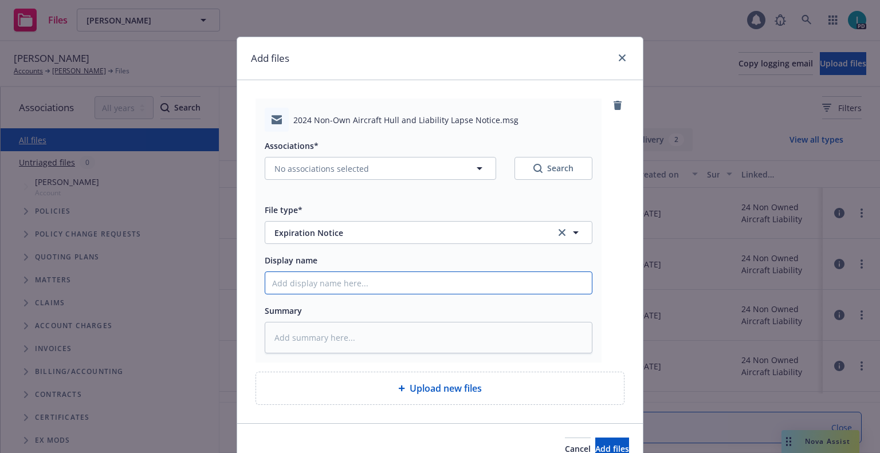
click at [311, 281] on input "Display name" at bounding box center [428, 283] width 327 height 22
type textarea "x"
type input "2"
type textarea "x"
type input "24"
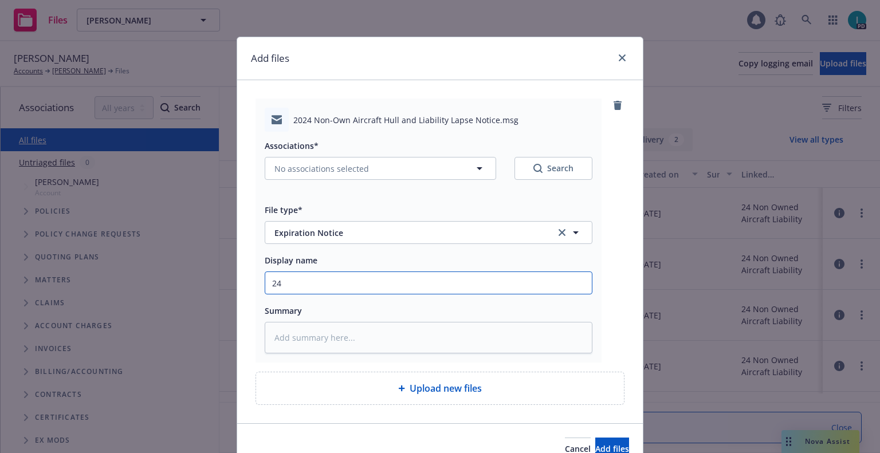
type textarea "x"
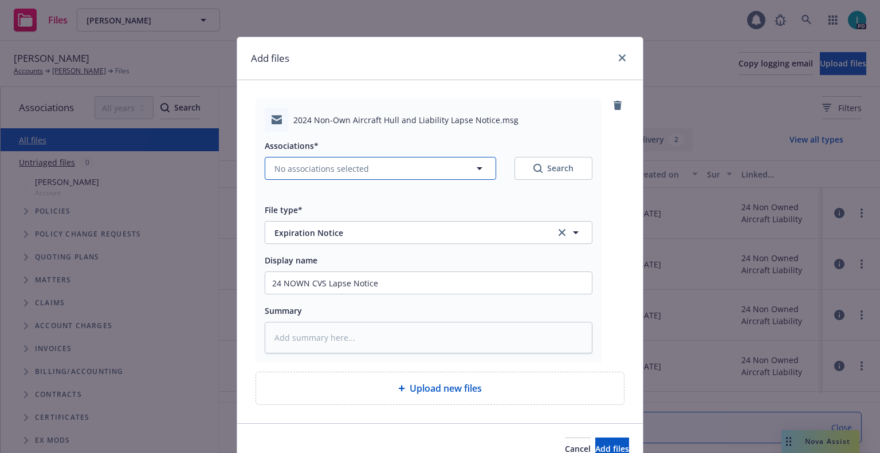
click at [301, 168] on span "No associations selected" at bounding box center [322, 169] width 95 height 12
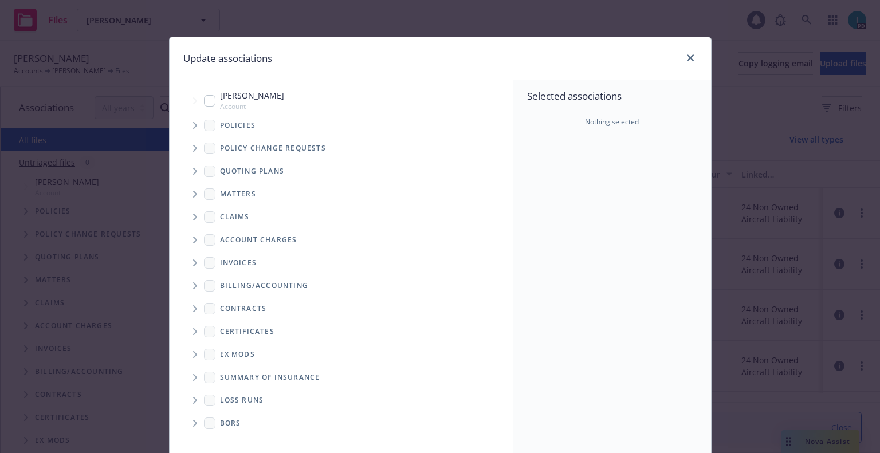
click at [193, 131] on span "Tree Example" at bounding box center [195, 125] width 18 height 18
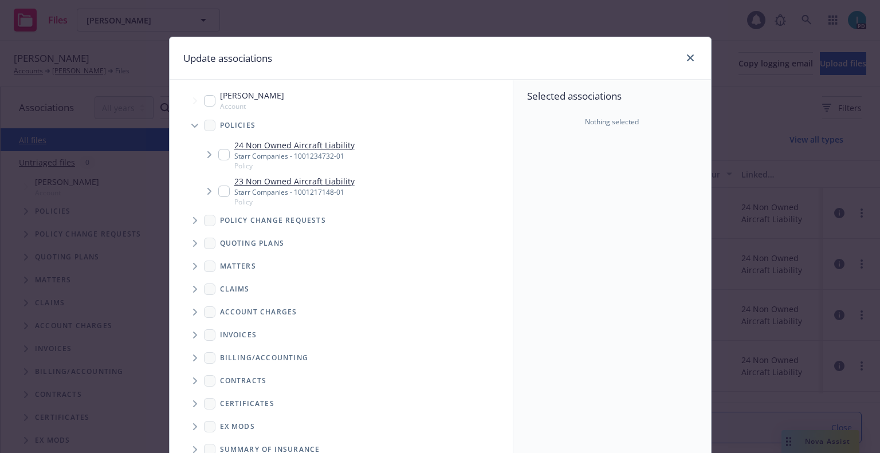
click at [218, 156] on input "Tree Example" at bounding box center [223, 154] width 11 height 11
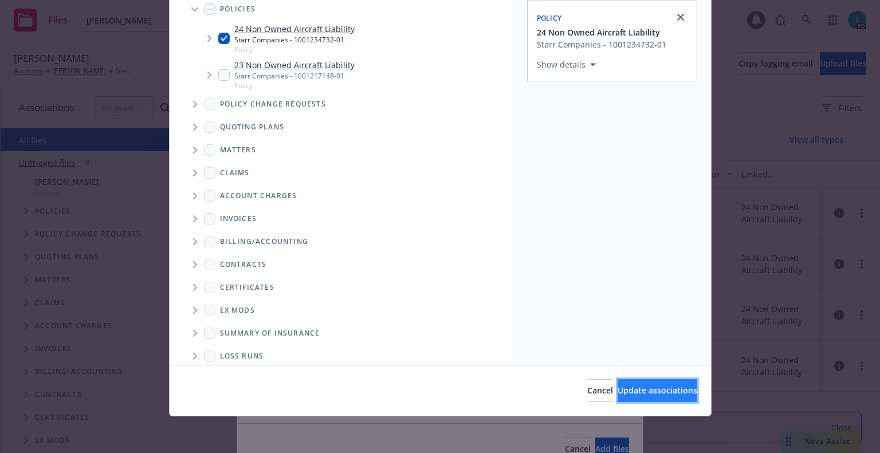
click at [645, 393] on span "Update associations" at bounding box center [658, 390] width 80 height 11
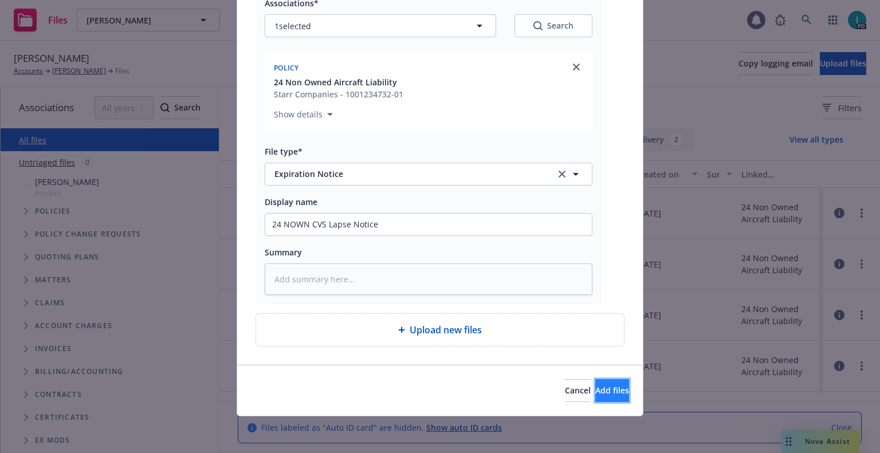
click at [602, 393] on span "Add files" at bounding box center [612, 390] width 34 height 11
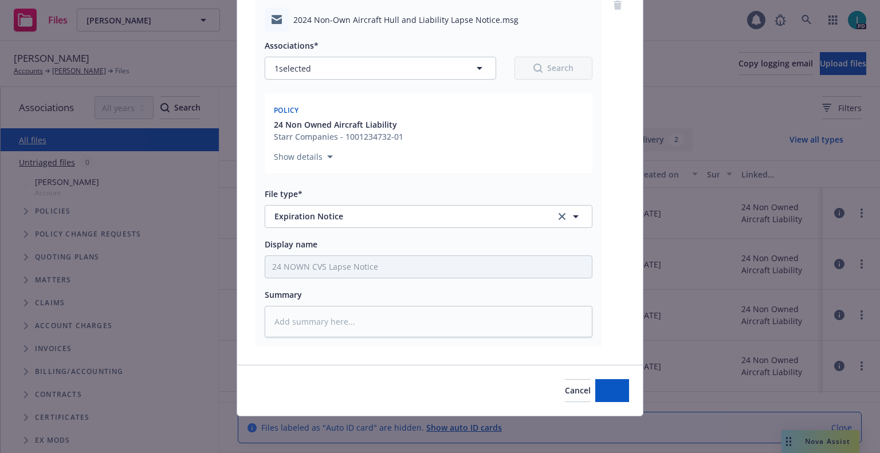
scroll to position [100, 0]
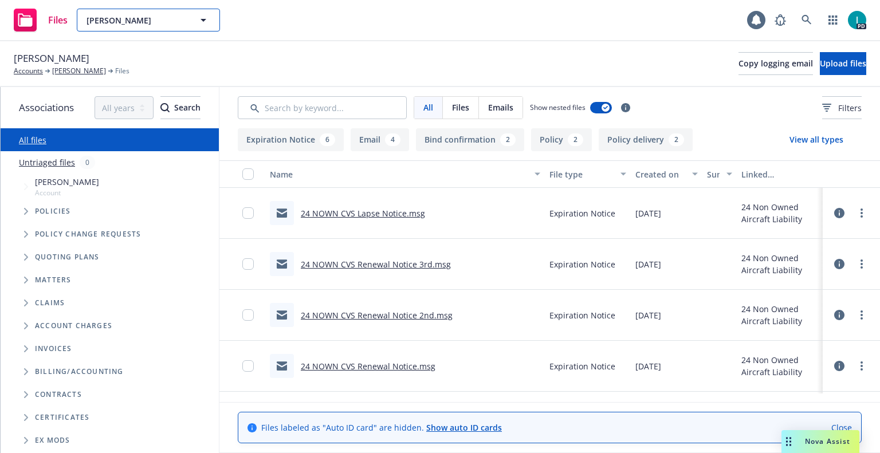
click at [123, 18] on span "[PERSON_NAME]" at bounding box center [136, 20] width 99 height 12
paste input "[PERSON_NAME]"
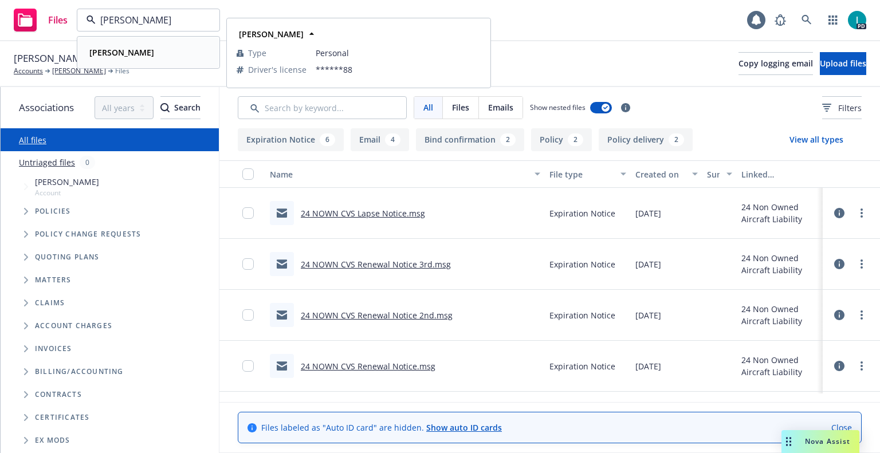
click at [139, 48] on strong "[PERSON_NAME]" at bounding box center [121, 52] width 65 height 11
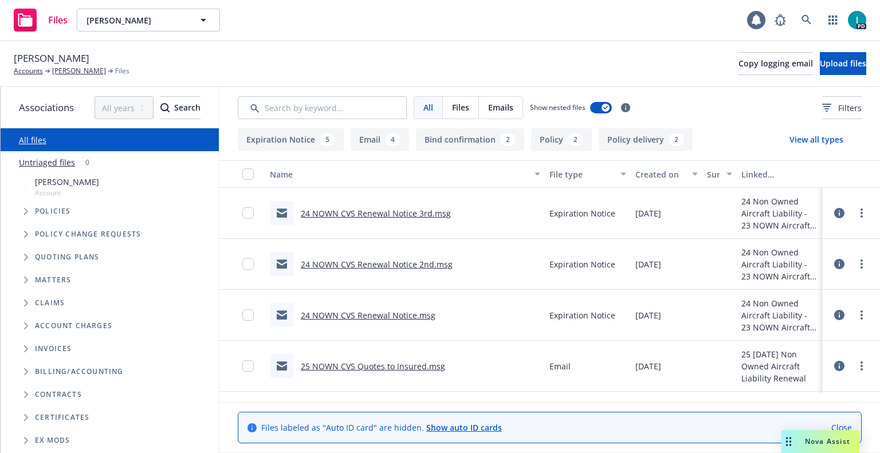
click at [410, 215] on link "24 NOWN CVS Renewal Notice 3rd.msg" at bounding box center [376, 213] width 150 height 11
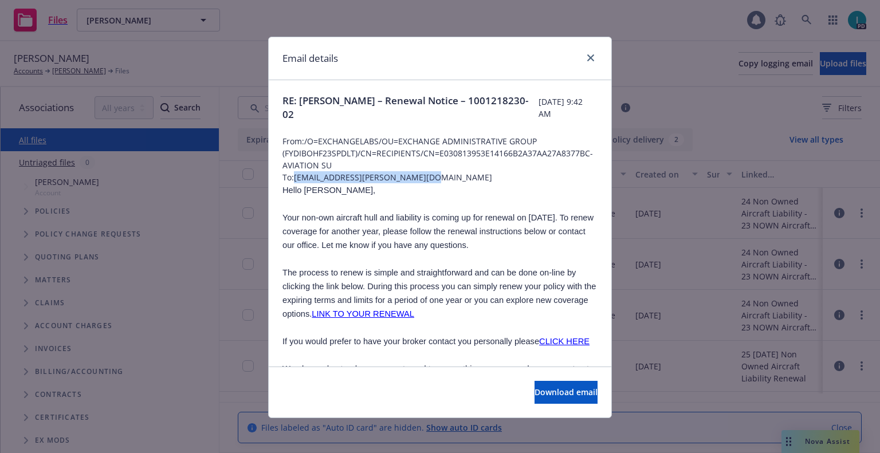
drag, startPoint x: 430, startPoint y: 174, endPoint x: 293, endPoint y: 177, distance: 136.4
click at [293, 177] on span "To: giovanni.becerra.1102@gmail.com" at bounding box center [440, 177] width 315 height 12
copy span "giovanni.becerra.1102@gmail.com"
click at [315, 192] on span "Hello Giovanni," at bounding box center [329, 190] width 93 height 9
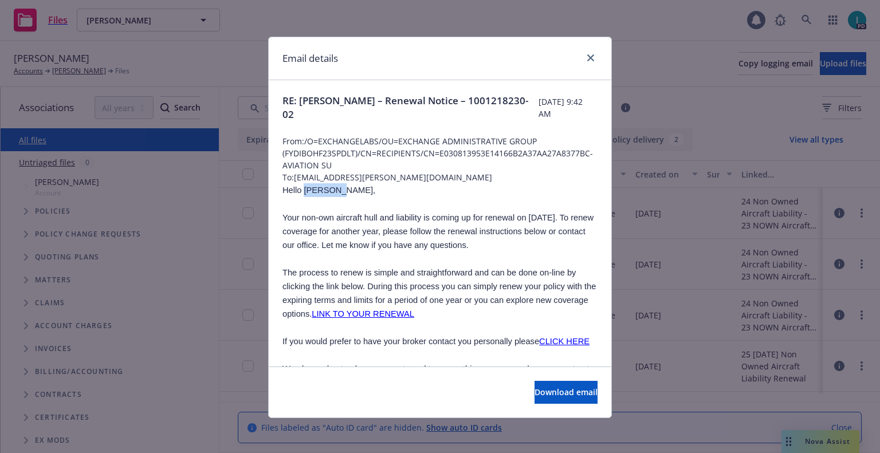
copy span "Giovanni"
click at [587, 55] on icon "close" at bounding box center [590, 57] width 7 height 7
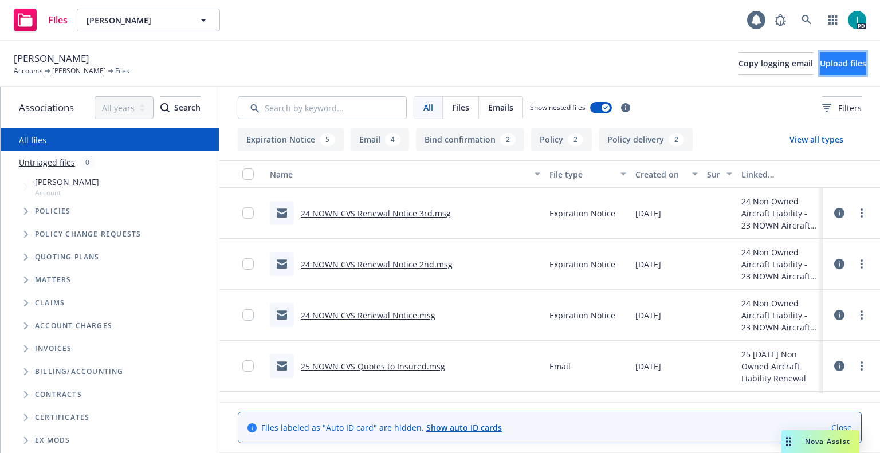
click at [820, 61] on span "Upload files" at bounding box center [843, 63] width 46 height 11
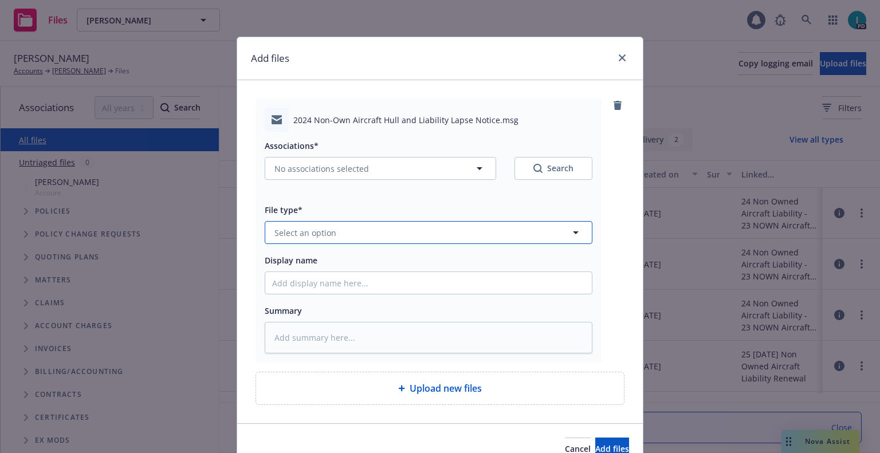
click at [318, 231] on span "Select an option" at bounding box center [306, 233] width 62 height 12
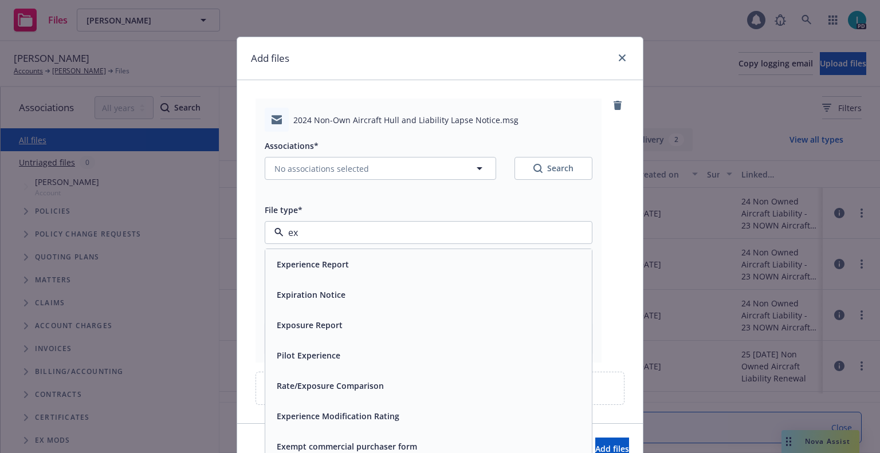
click at [336, 298] on span "Expiration Notice" at bounding box center [311, 295] width 69 height 12
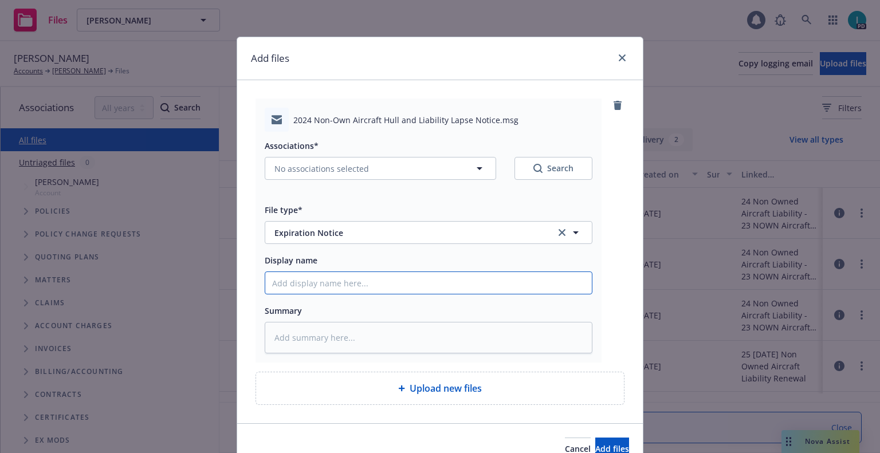
click at [328, 287] on input "Display name" at bounding box center [428, 283] width 327 height 22
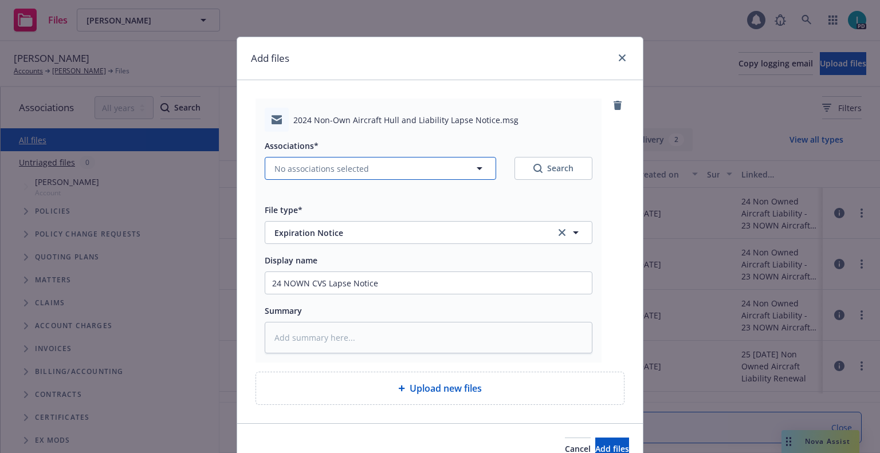
click at [330, 177] on button "No associations selected" at bounding box center [381, 168] width 232 height 23
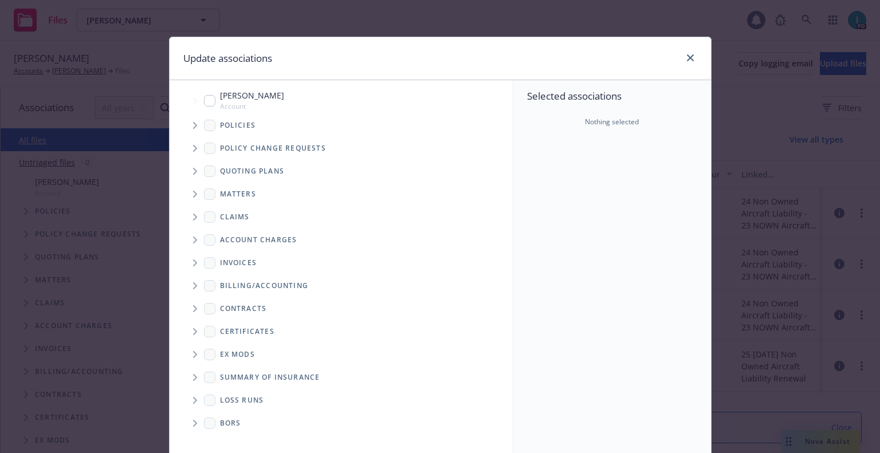
click at [191, 132] on span "Tree Example" at bounding box center [195, 125] width 18 height 18
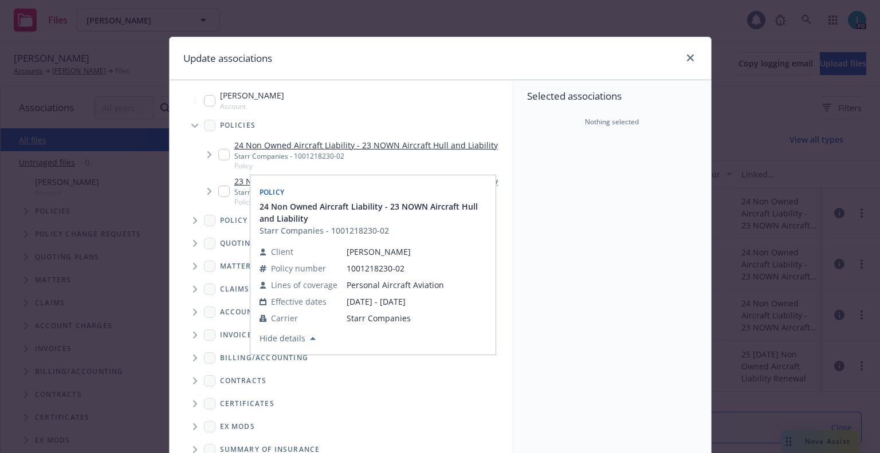
click at [221, 160] on input "Tree Example" at bounding box center [223, 154] width 11 height 11
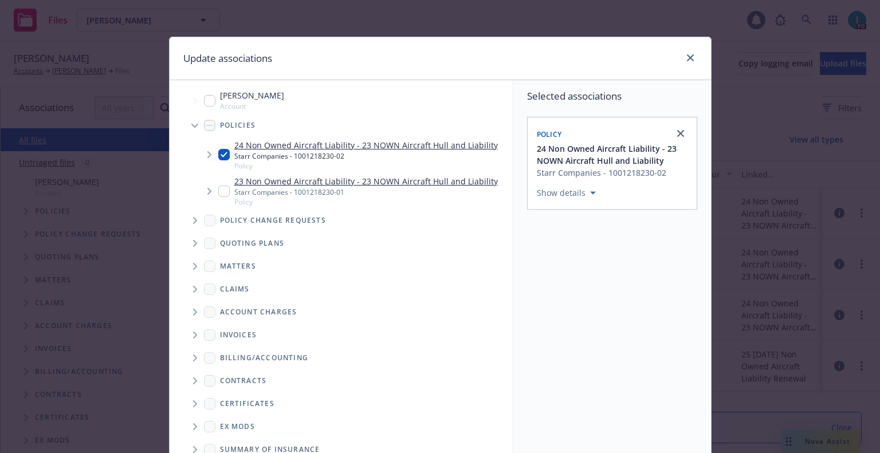
scroll to position [116, 0]
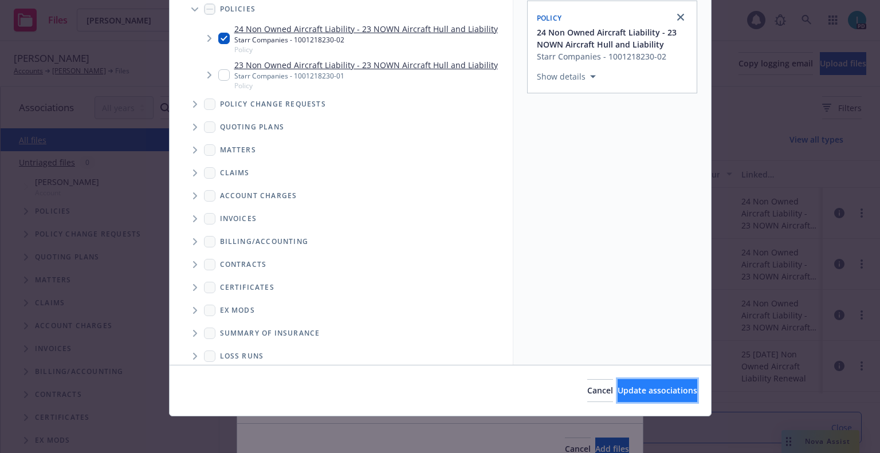
click at [628, 383] on button "Update associations" at bounding box center [658, 390] width 80 height 23
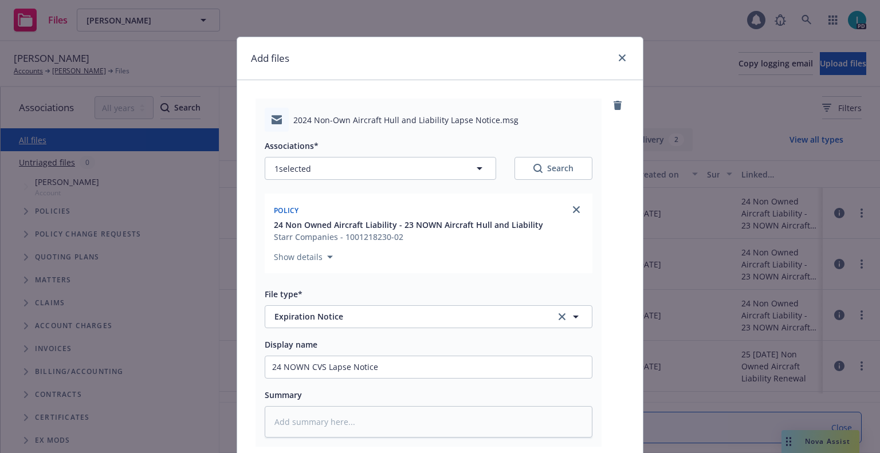
scroll to position [143, 0]
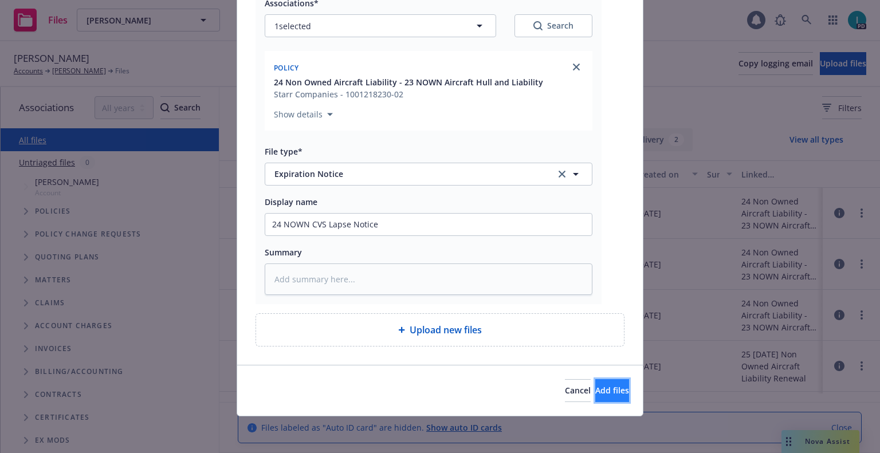
click at [595, 382] on button "Add files" at bounding box center [612, 390] width 34 height 23
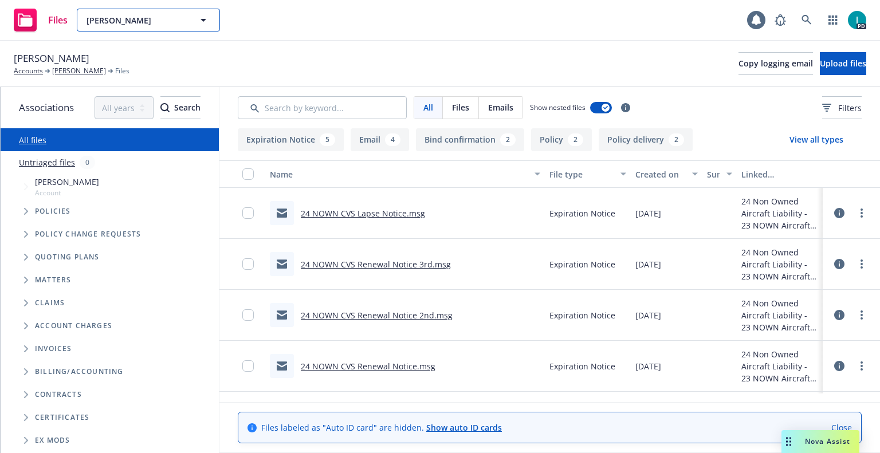
click at [164, 22] on span "[PERSON_NAME]" at bounding box center [136, 20] width 99 height 12
paste input "[PERSON_NAME]"
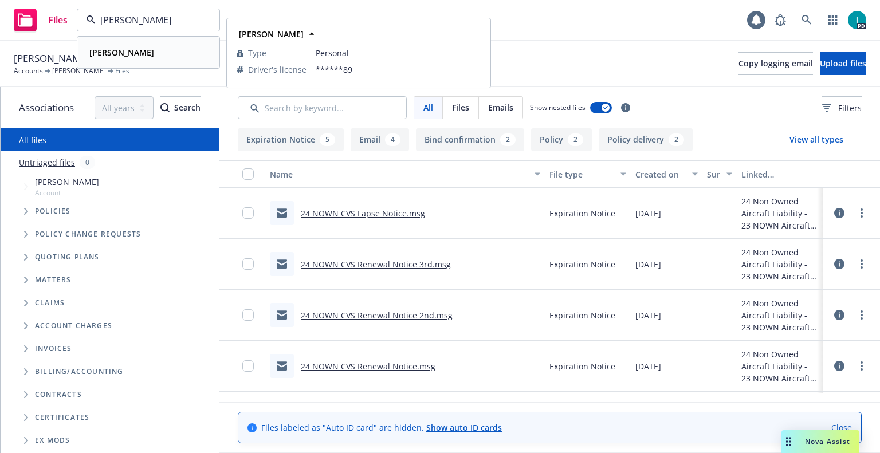
click at [157, 55] on div "[PERSON_NAME]" at bounding box center [148, 52] width 127 height 17
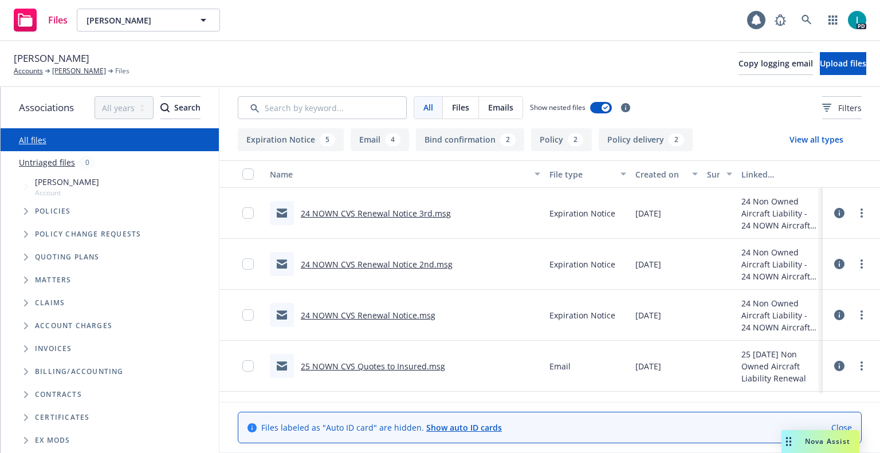
click at [347, 212] on link "24 NOWN CVS Renewal Notice 3rd.msg" at bounding box center [376, 213] width 150 height 11
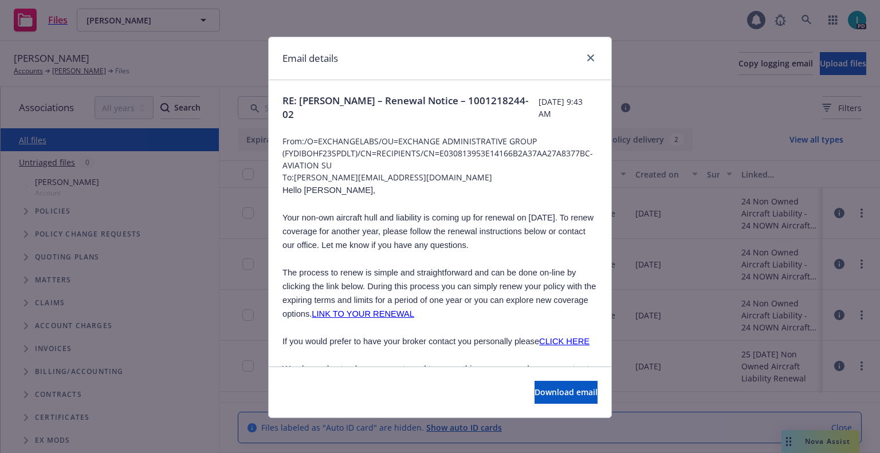
click at [413, 184] on p "Hello Joshua," at bounding box center [440, 190] width 315 height 14
drag, startPoint x: 413, startPoint y: 184, endPoint x: 345, endPoint y: 181, distance: 68.3
click at [370, 187] on p "Hello Joshua," at bounding box center [440, 190] width 315 height 14
click at [401, 178] on span "To: joshua@netsolutionsinc.net" at bounding box center [440, 177] width 315 height 12
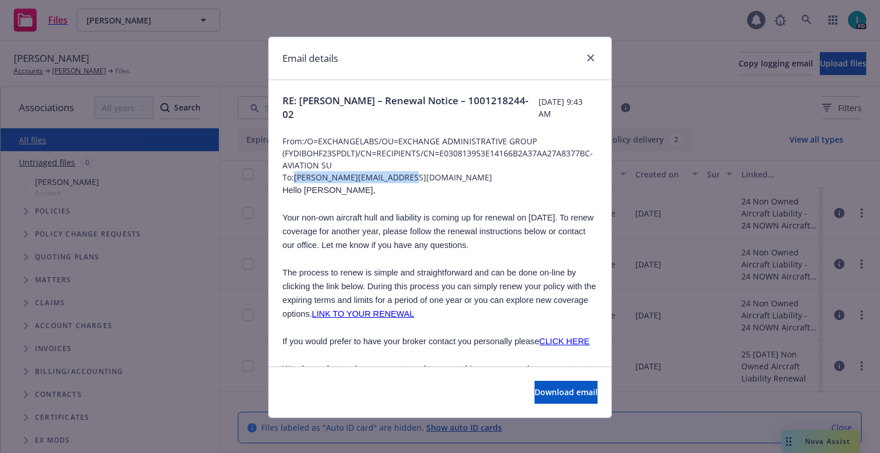
drag, startPoint x: 410, startPoint y: 175, endPoint x: 292, endPoint y: 178, distance: 118.1
click at [292, 178] on span "To: joshua@netsolutionsinc.net" at bounding box center [440, 177] width 315 height 12
copy span "joshua@netsolutionsinc.net"
click at [311, 193] on span "Hello Joshua," at bounding box center [329, 190] width 93 height 9
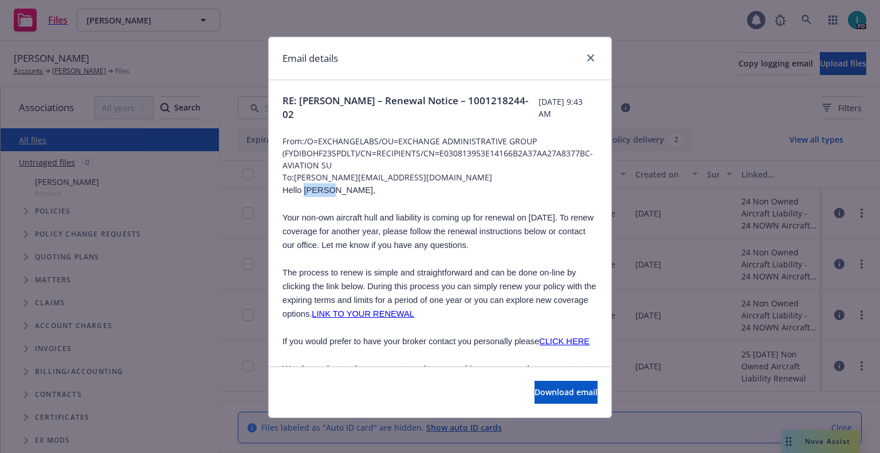
copy span "Joshua"
click at [587, 58] on icon "close" at bounding box center [590, 57] width 7 height 7
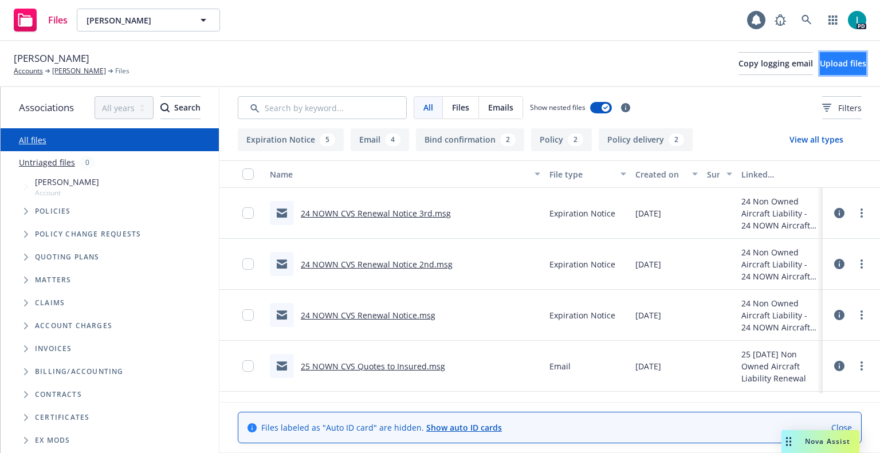
click at [820, 62] on span "Upload files" at bounding box center [843, 63] width 46 height 11
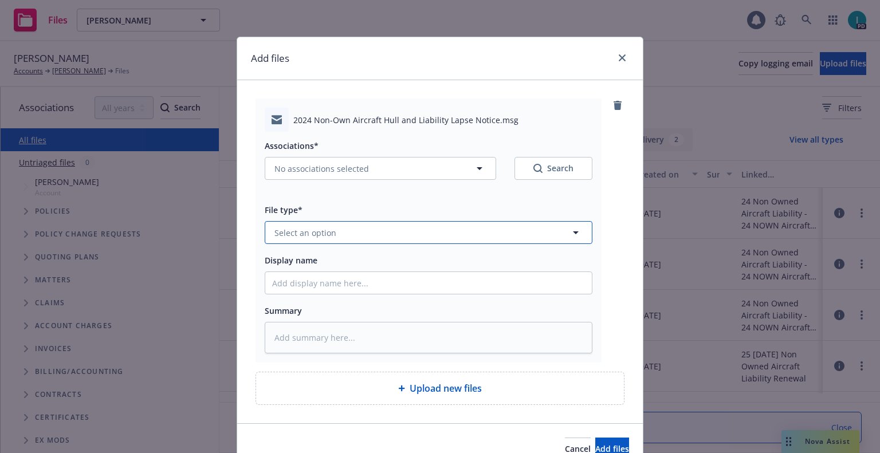
click at [334, 227] on button "Select an option" at bounding box center [429, 232] width 328 height 23
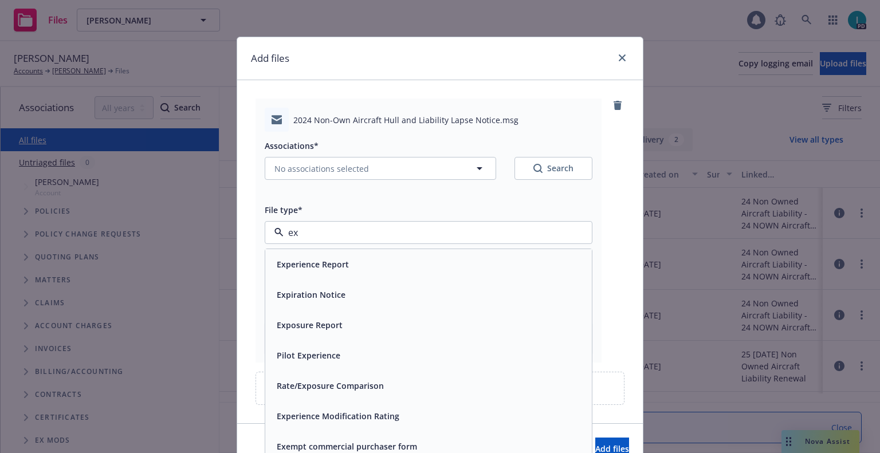
click at [312, 292] on span "Expiration Notice" at bounding box center [311, 295] width 69 height 12
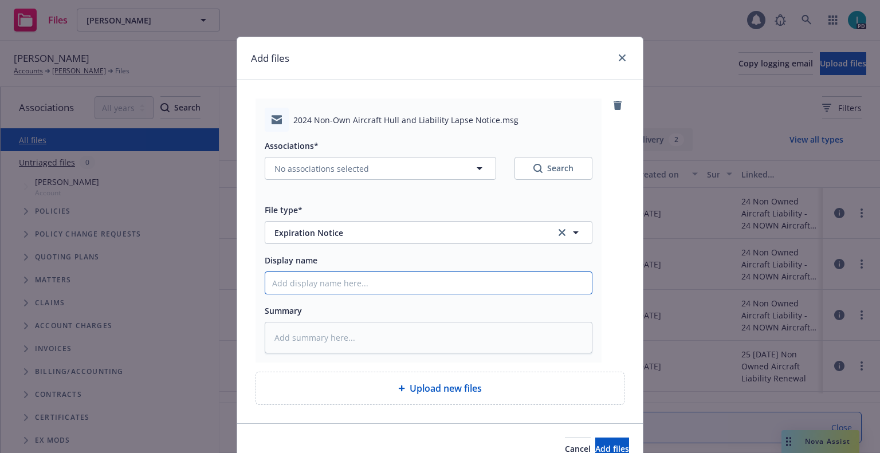
click at [315, 287] on input "Display name" at bounding box center [428, 283] width 327 height 22
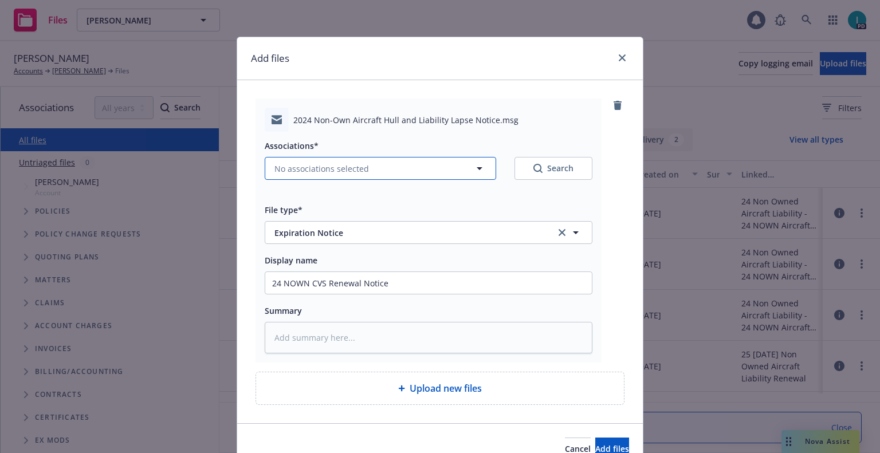
click at [319, 161] on button "No associations selected" at bounding box center [381, 168] width 232 height 23
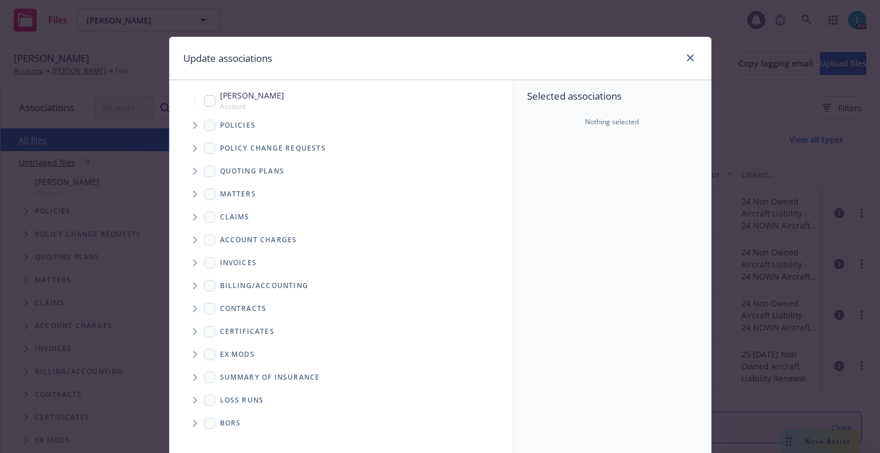
click at [193, 127] on icon "Tree Example" at bounding box center [195, 125] width 5 height 7
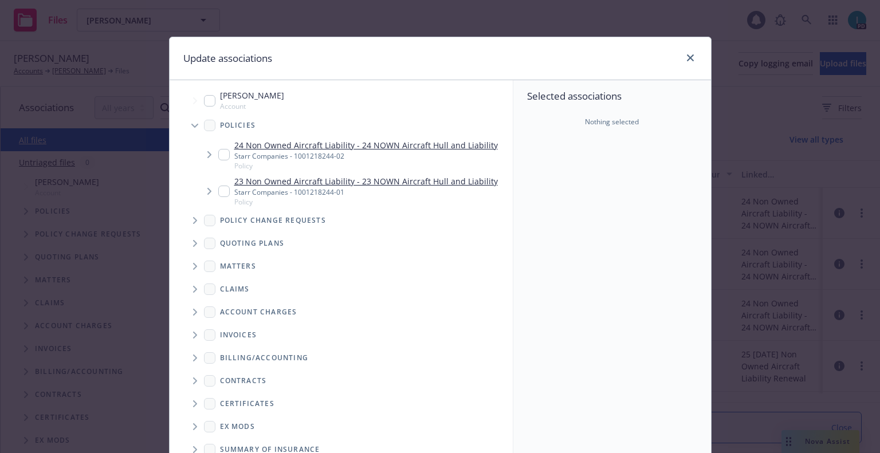
click at [222, 155] on input "Tree Example" at bounding box center [223, 154] width 11 height 11
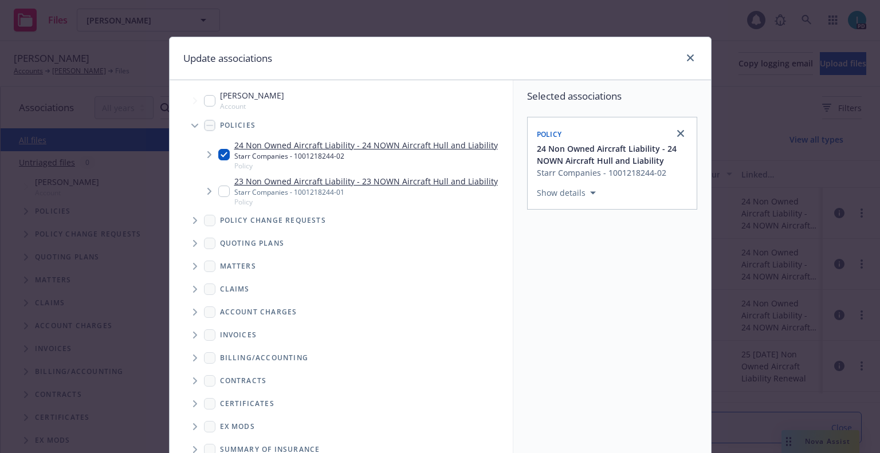
scroll to position [116, 0]
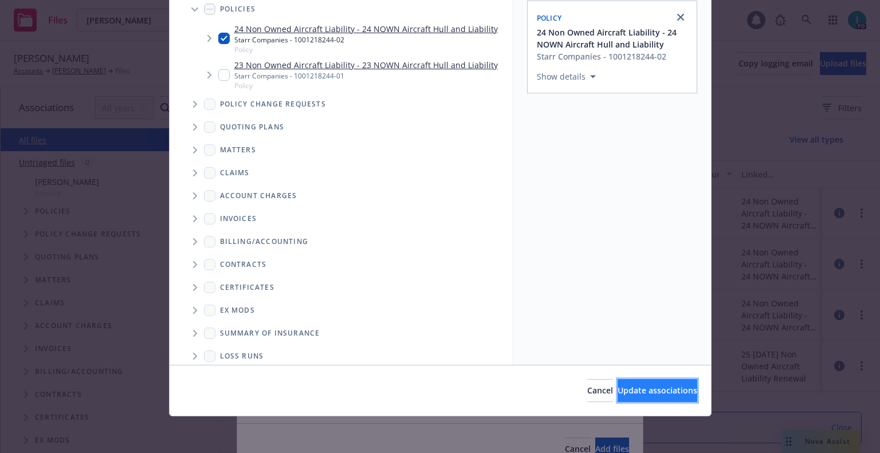
click at [671, 386] on span "Update associations" at bounding box center [658, 390] width 80 height 11
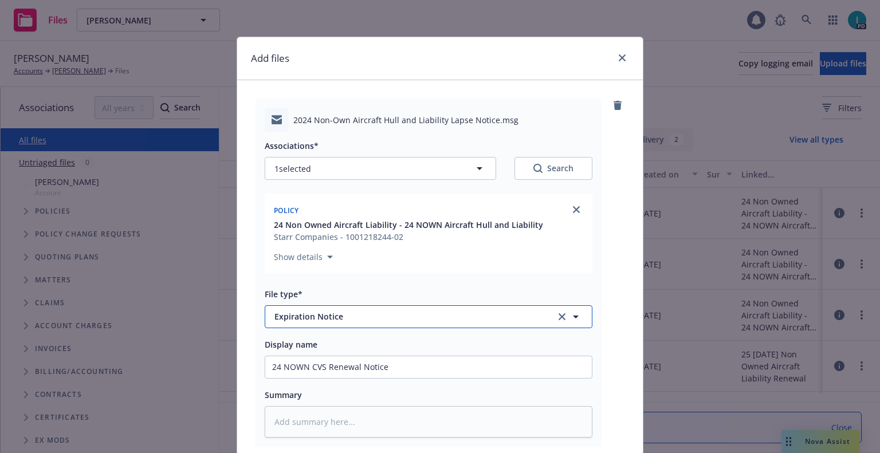
click at [382, 319] on span "Expiration Notice" at bounding box center [407, 317] width 265 height 12
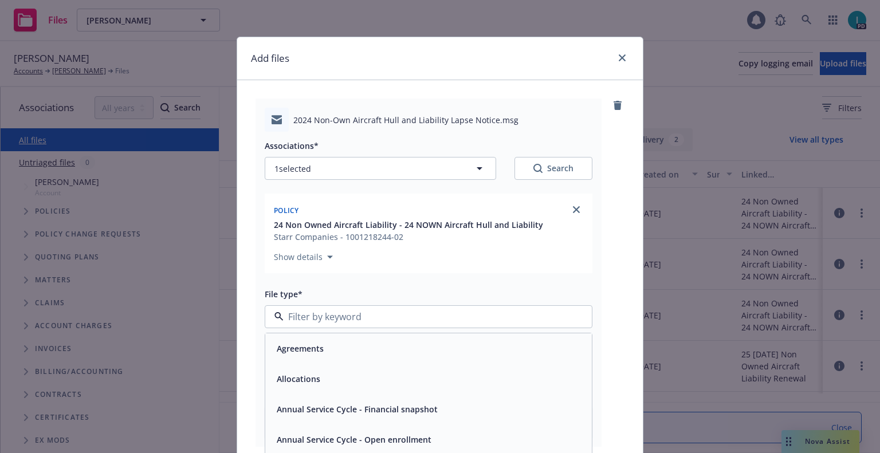
click at [504, 274] on div "Policy 24 Non Owned Aircraft Liability - 24 NOWN Aircraft Hull and Liability St…" at bounding box center [429, 236] width 328 height 84
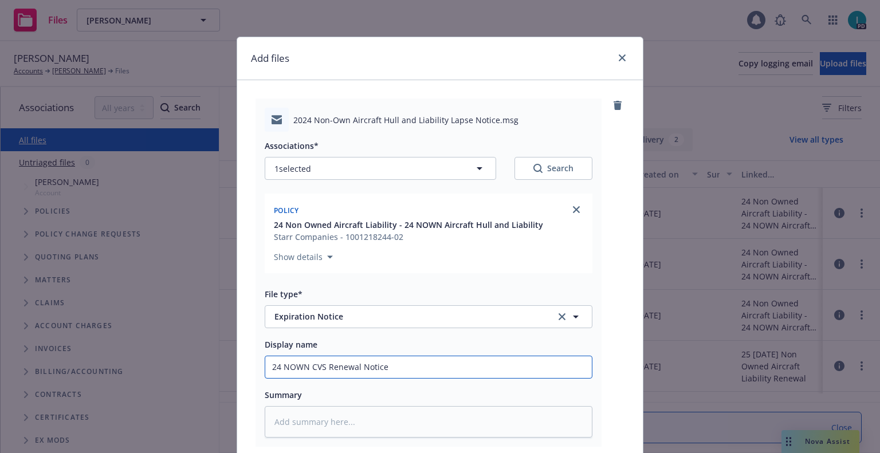
click at [427, 368] on input "24 NOWN CVS Renewal Notice" at bounding box center [428, 367] width 327 height 22
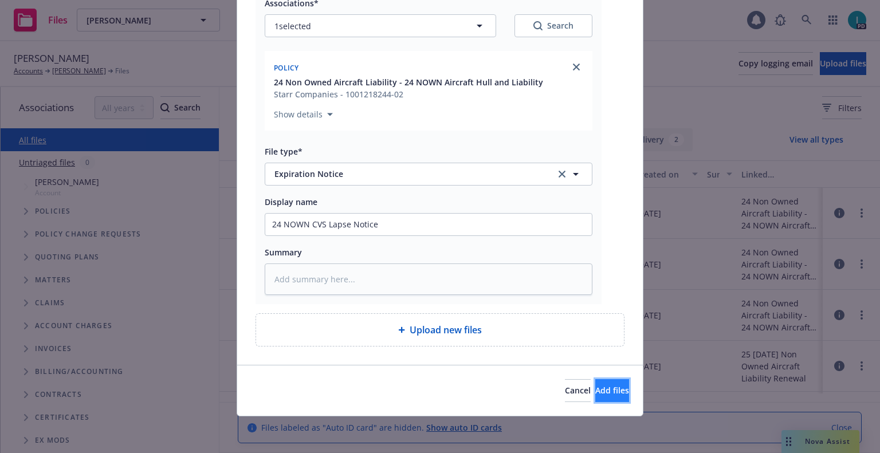
click at [595, 390] on span "Add files" at bounding box center [612, 390] width 34 height 11
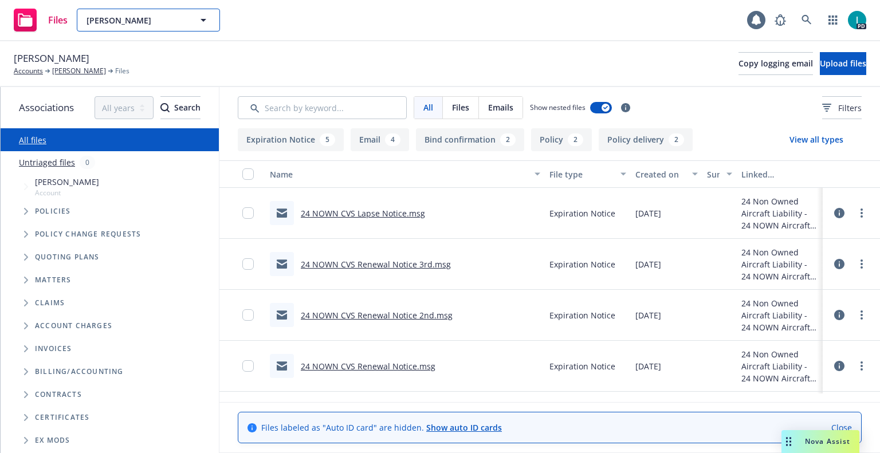
click at [122, 21] on span "[PERSON_NAME]" at bounding box center [136, 20] width 99 height 12
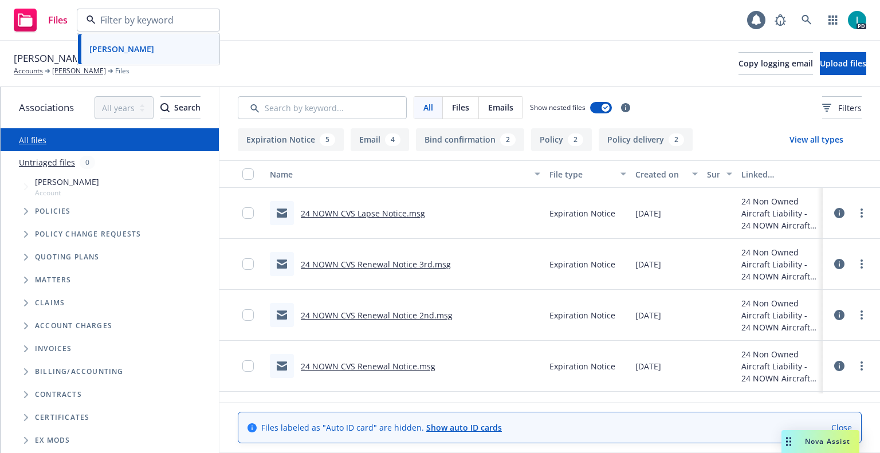
paste input "[PERSON_NAME]"
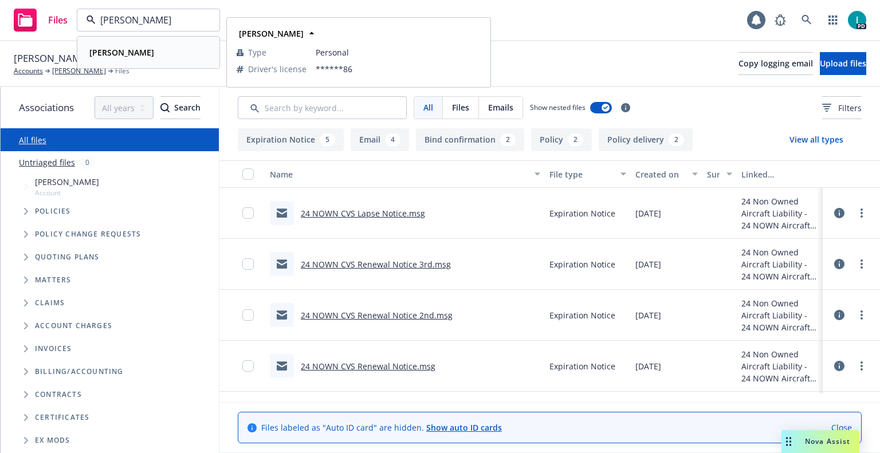
click at [151, 50] on div "[PERSON_NAME]" at bounding box center [148, 52] width 127 height 17
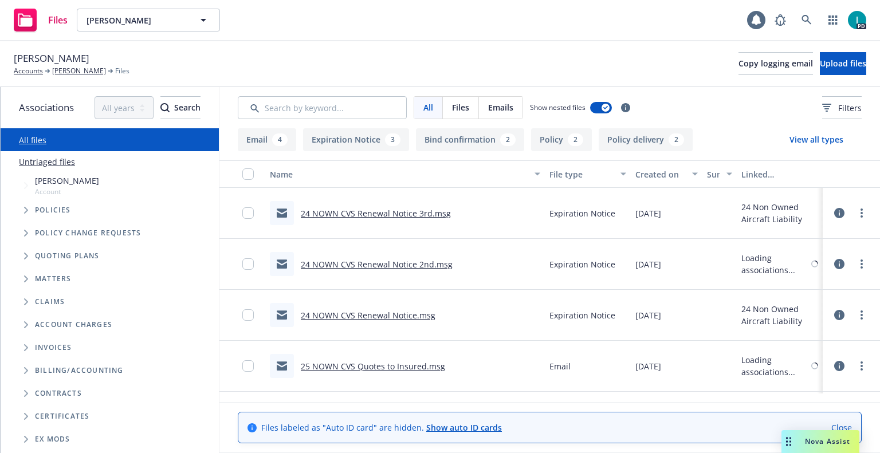
drag, startPoint x: 405, startPoint y: 214, endPoint x: 399, endPoint y: 214, distance: 5.8
click at [399, 214] on link "24 NOWN CVS Renewal Notice 3rd.msg" at bounding box center [376, 213] width 150 height 11
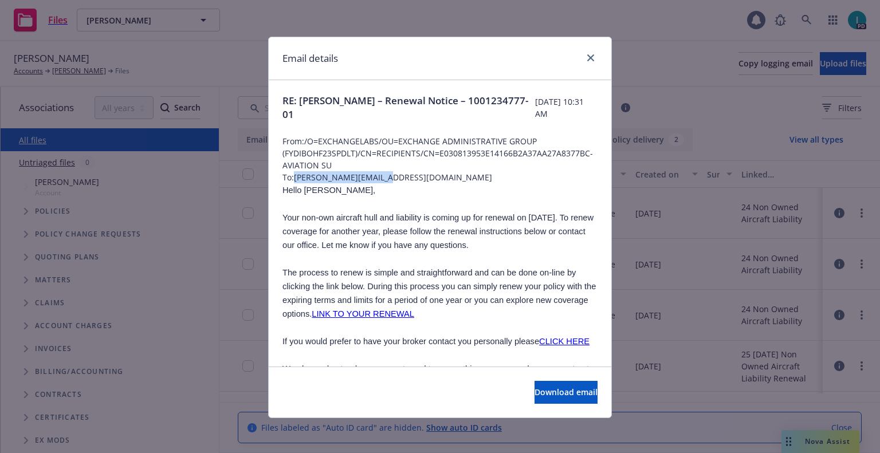
drag, startPoint x: 397, startPoint y: 178, endPoint x: 292, endPoint y: 179, distance: 105.5
click at [292, 179] on span "To: john.allosa@gmail.com" at bounding box center [440, 177] width 315 height 12
copy span "john.allosa@gmail.com"
click at [380, 106] on span "RE: John Allosa – Renewal Notice – 1001234777-01" at bounding box center [409, 108] width 253 height 28
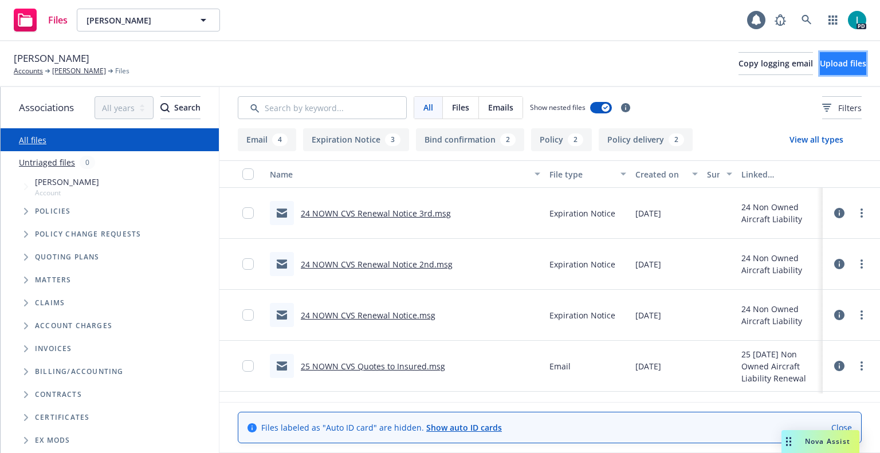
click at [826, 66] on span "Upload files" at bounding box center [843, 63] width 46 height 11
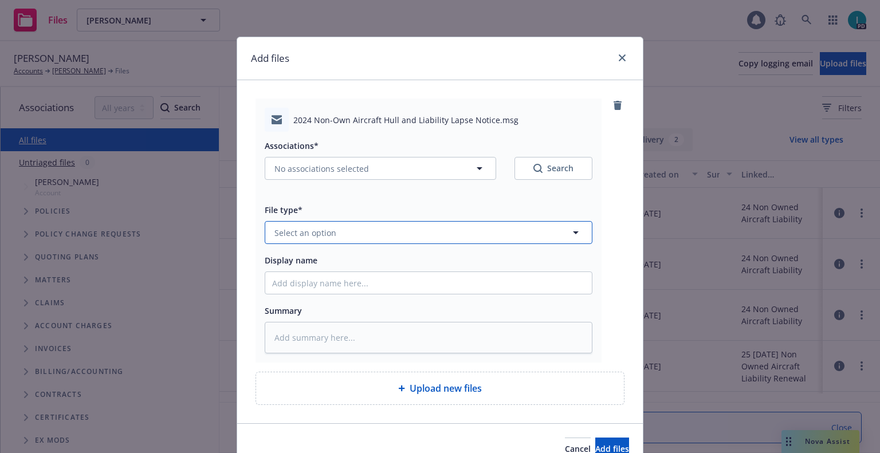
click at [334, 232] on button "Select an option" at bounding box center [429, 232] width 328 height 23
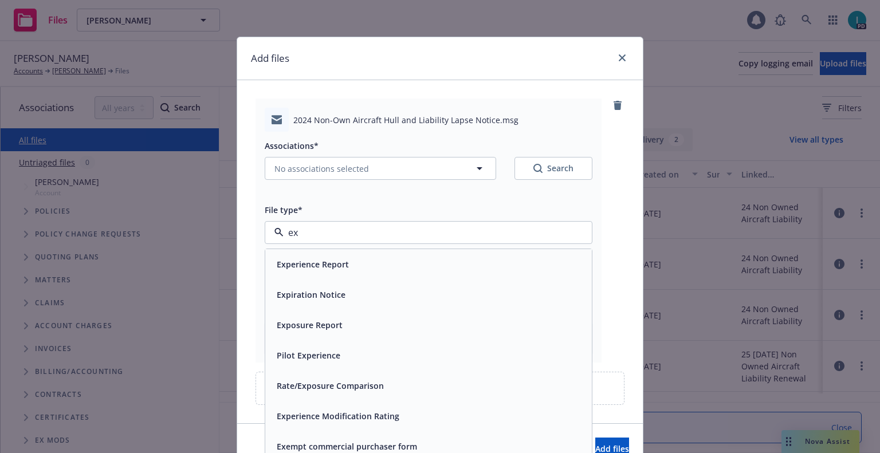
click at [323, 300] on span "Expiration Notice" at bounding box center [311, 295] width 69 height 12
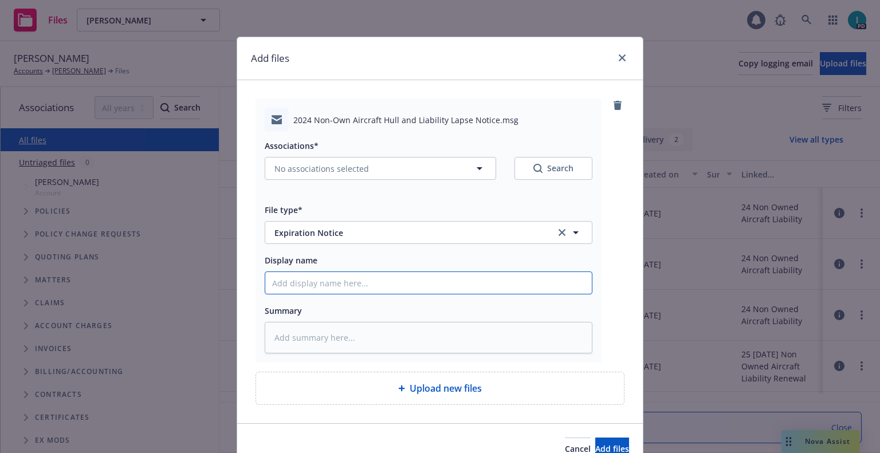
click at [342, 281] on input "Display name" at bounding box center [428, 283] width 327 height 22
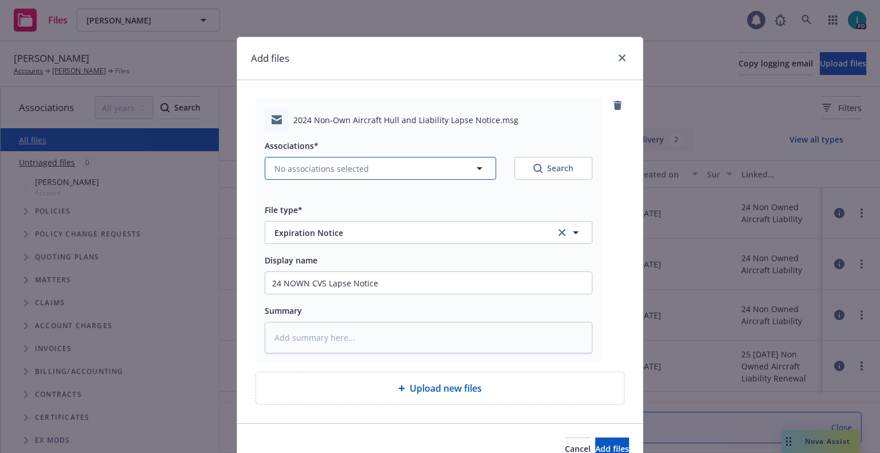
click at [311, 163] on span "No associations selected" at bounding box center [322, 169] width 95 height 12
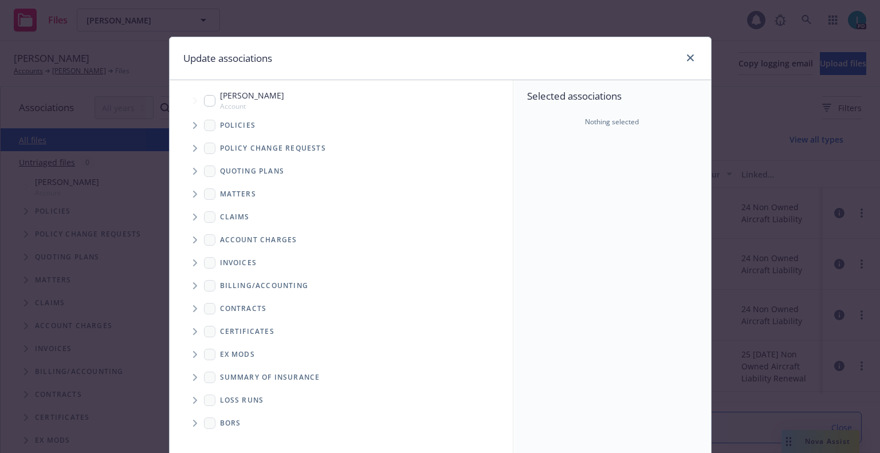
click at [193, 123] on icon "Tree Example" at bounding box center [195, 125] width 4 height 7
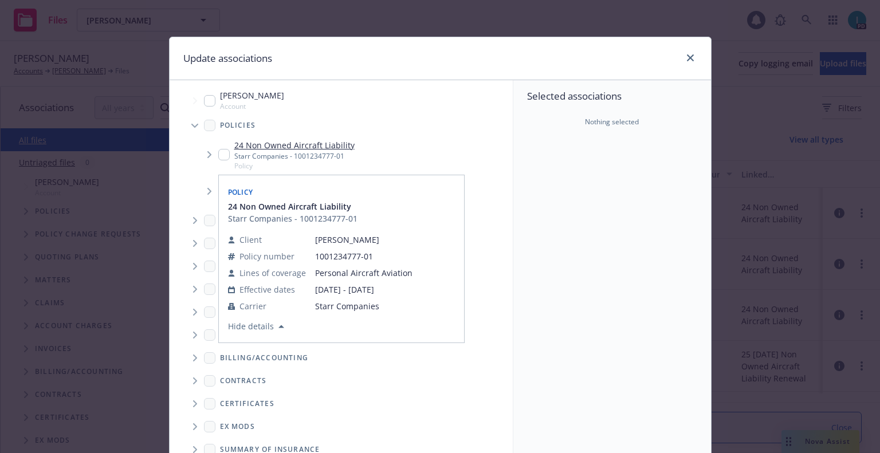
click at [221, 160] on input "Tree Example" at bounding box center [223, 154] width 11 height 11
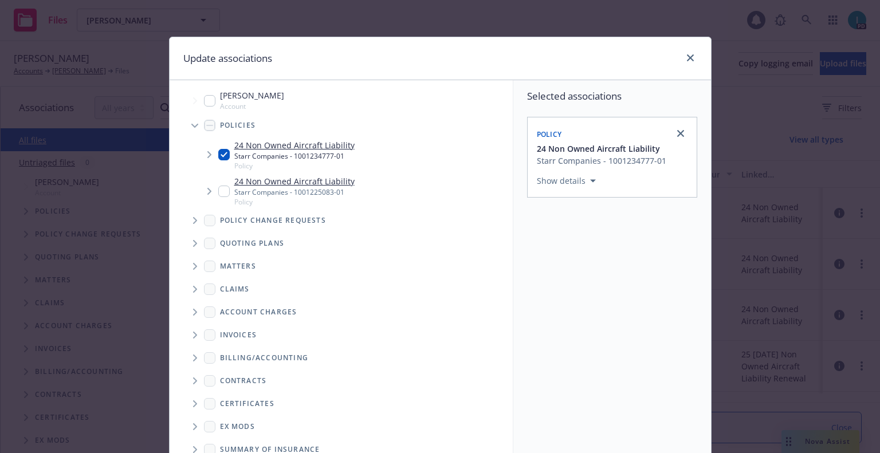
scroll to position [116, 0]
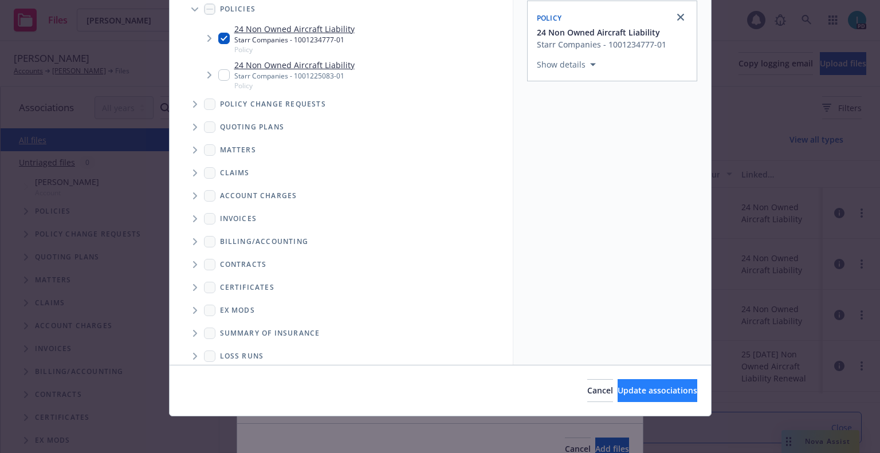
click at [616, 380] on div "Cancel Update associations" at bounding box center [441, 390] width 542 height 51
click at [621, 389] on span "Update associations" at bounding box center [658, 390] width 80 height 11
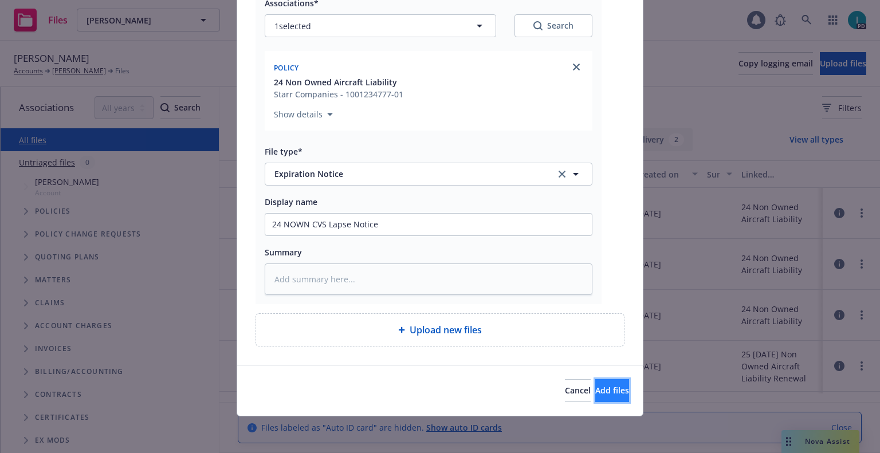
click at [595, 385] on span "Add files" at bounding box center [612, 390] width 34 height 11
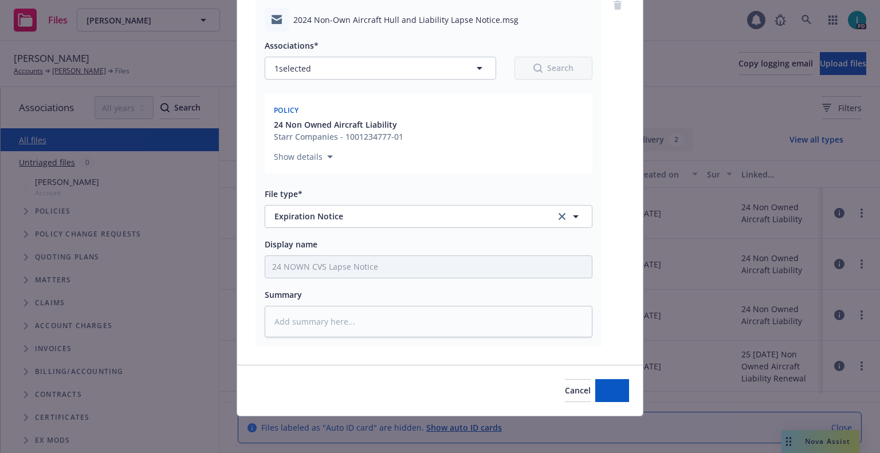
scroll to position [100, 0]
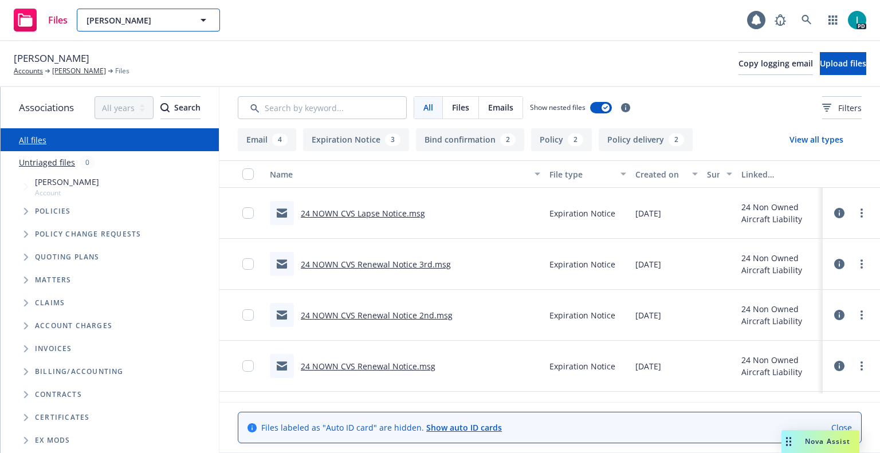
click at [154, 19] on span "[PERSON_NAME]" at bounding box center [136, 20] width 99 height 12
paste input "[PERSON_NAME]"
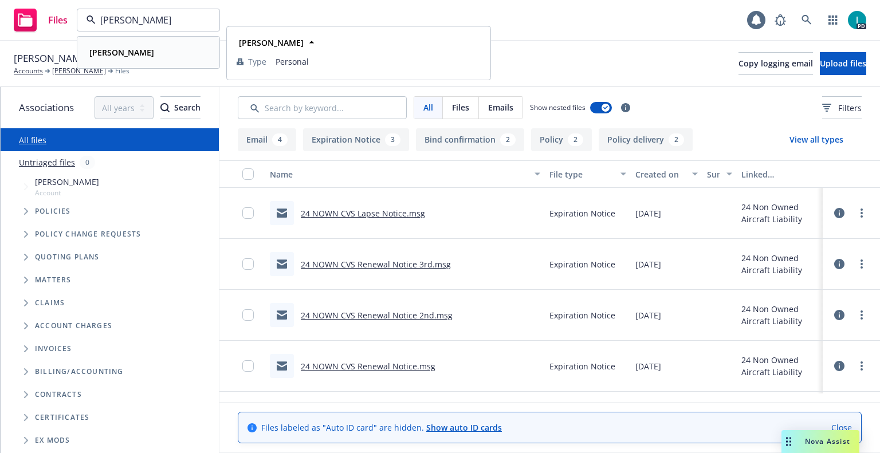
click at [147, 49] on div "[PERSON_NAME]" at bounding box center [148, 52] width 127 height 17
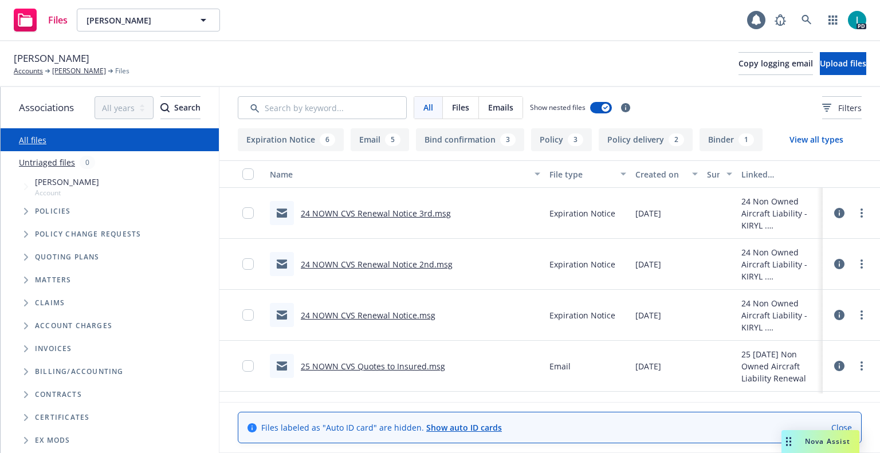
click at [360, 217] on link "24 NOWN CVS Renewal Notice 3rd.msg" at bounding box center [376, 213] width 150 height 11
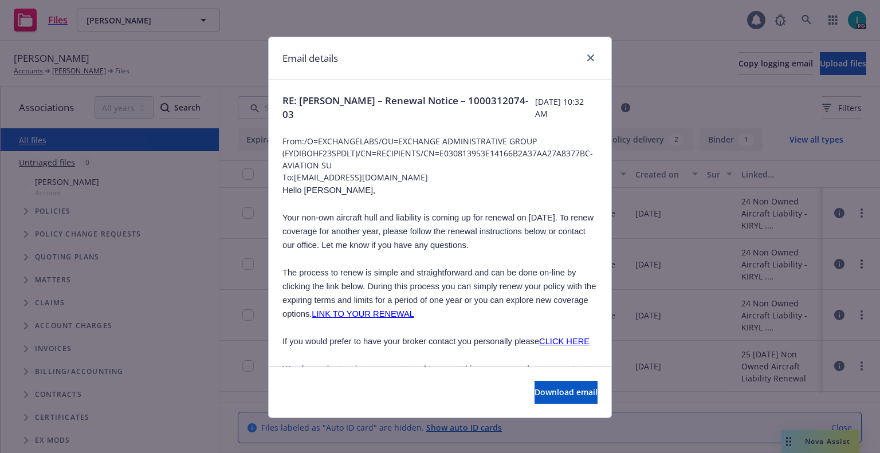
click at [303, 194] on span "Hello Kiryl," at bounding box center [329, 190] width 93 height 9
copy span "Kiryl"
drag, startPoint x: 381, startPoint y: 177, endPoint x: 293, endPoint y: 179, distance: 87.7
click at [293, 179] on span "To: 6569768@gmail.com" at bounding box center [440, 177] width 315 height 12
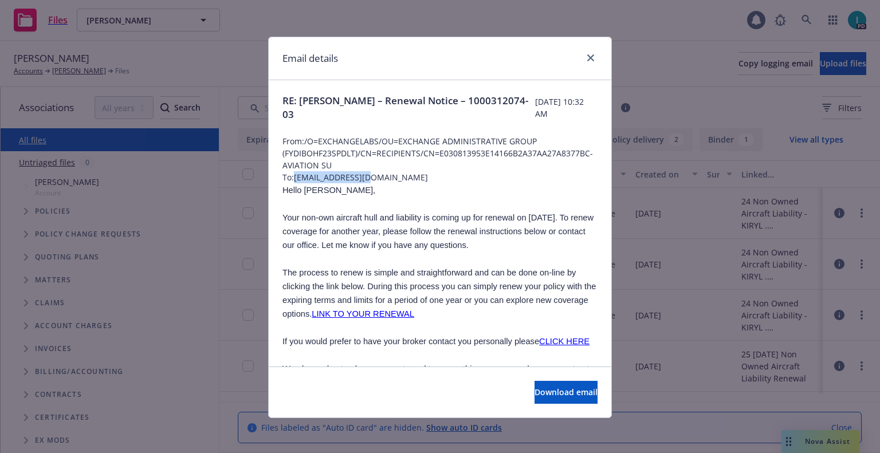
copy span "6569768@gmail.com"
click at [374, 188] on p "Hello Kiryl," at bounding box center [440, 190] width 315 height 14
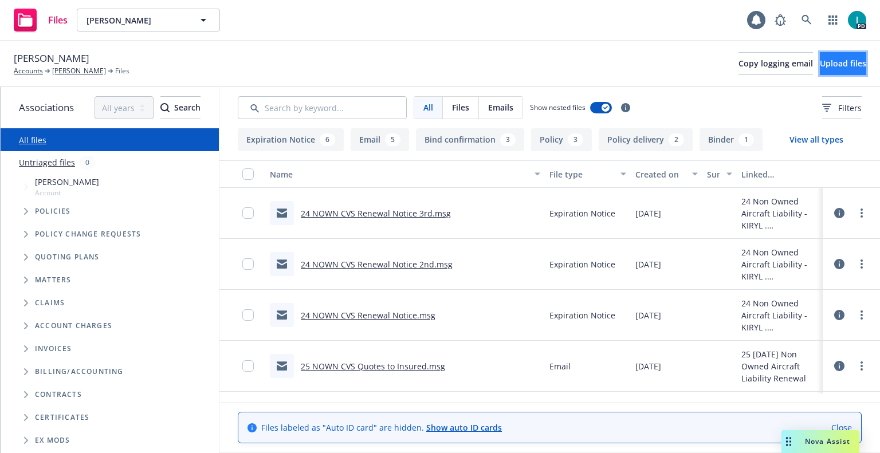
click at [820, 60] on span "Upload files" at bounding box center [843, 63] width 46 height 11
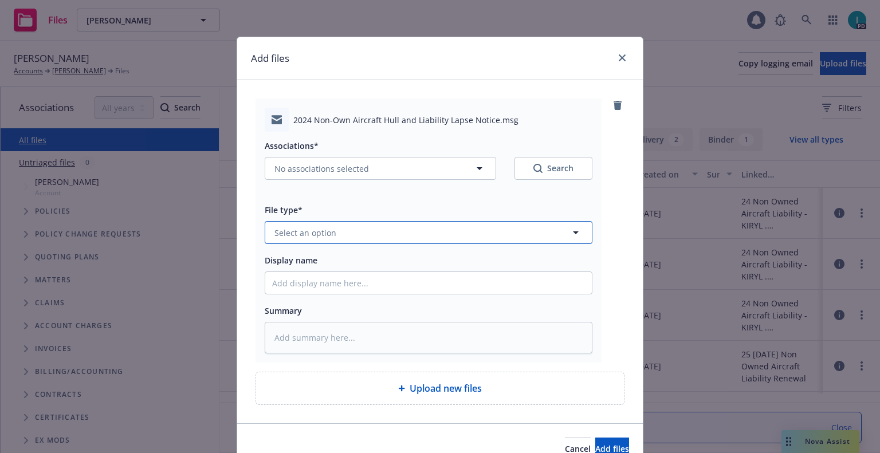
click at [287, 236] on span "Select an option" at bounding box center [306, 233] width 62 height 12
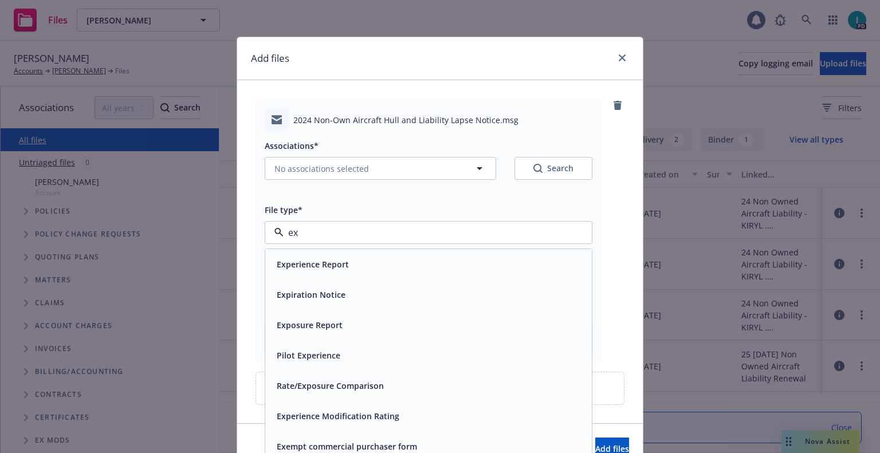
click at [332, 295] on span "Expiration Notice" at bounding box center [311, 295] width 69 height 12
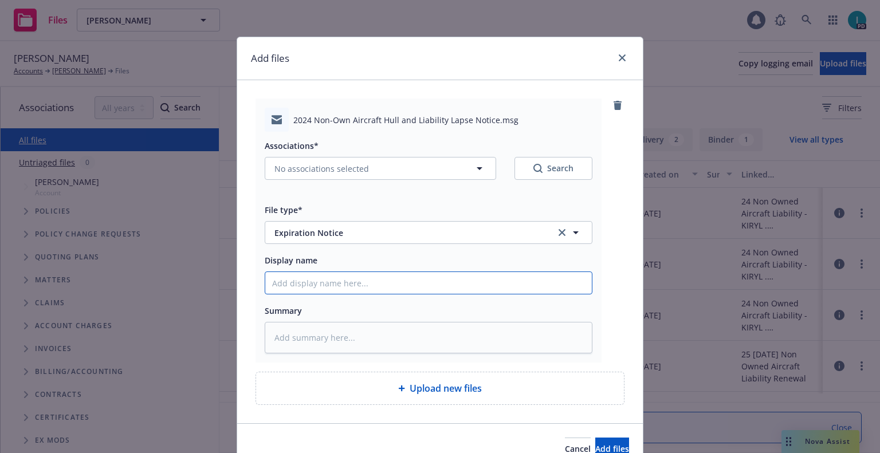
click at [361, 282] on input "Display name" at bounding box center [428, 283] width 327 height 22
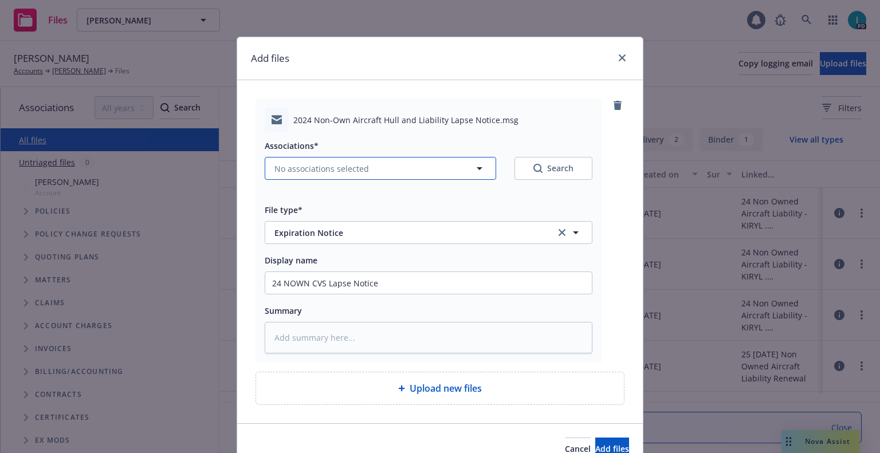
click at [296, 170] on span "No associations selected" at bounding box center [322, 169] width 95 height 12
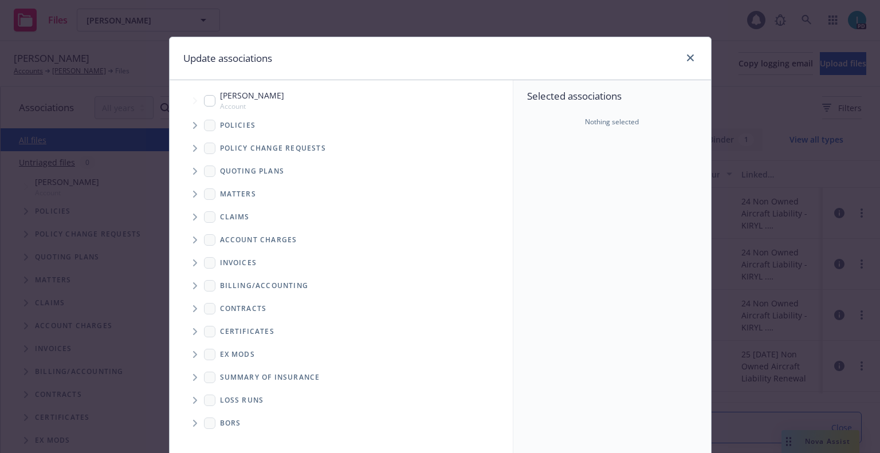
click at [195, 170] on span "Tree Example" at bounding box center [195, 171] width 18 height 18
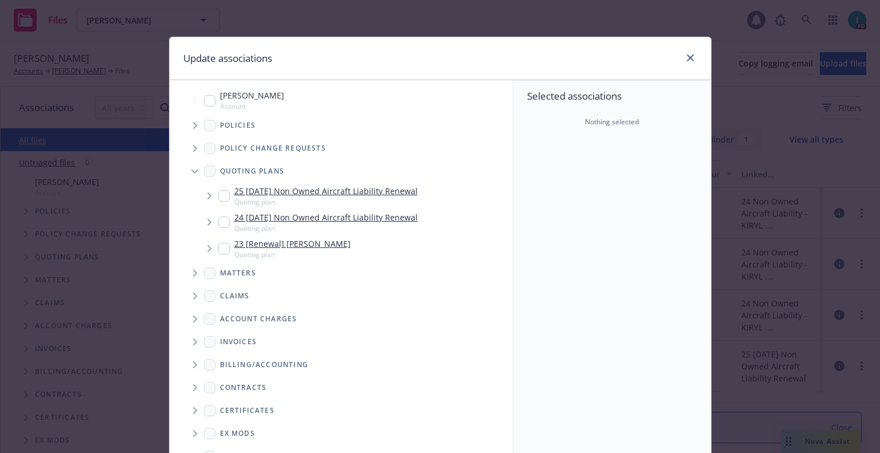
drag, startPoint x: 190, startPoint y: 127, endPoint x: 196, endPoint y: 134, distance: 9.3
click at [193, 126] on icon "Tree Example" at bounding box center [195, 125] width 5 height 7
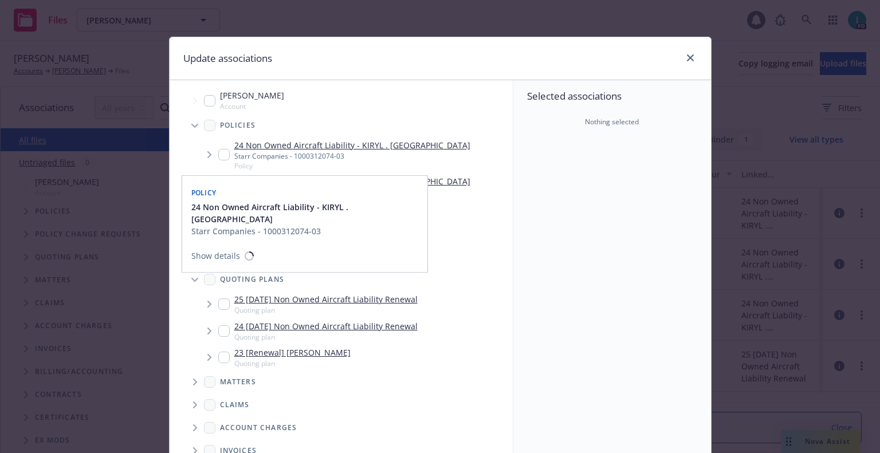
click at [218, 152] on input "Tree Example" at bounding box center [223, 154] width 11 height 11
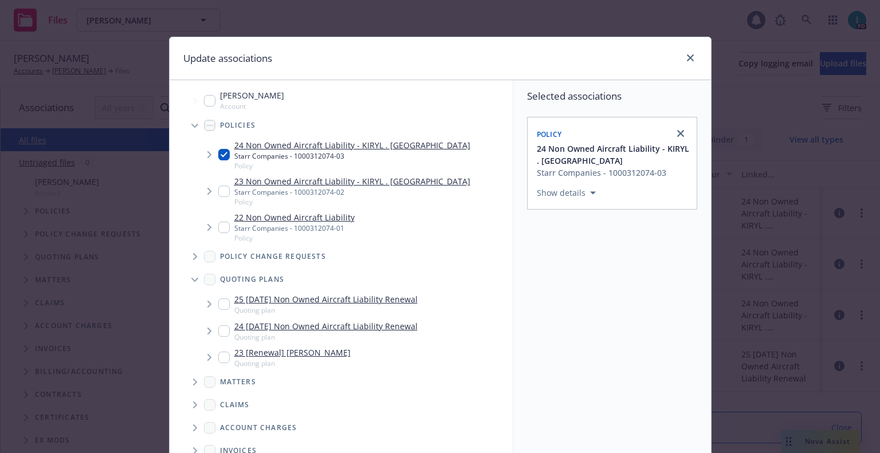
scroll to position [116, 0]
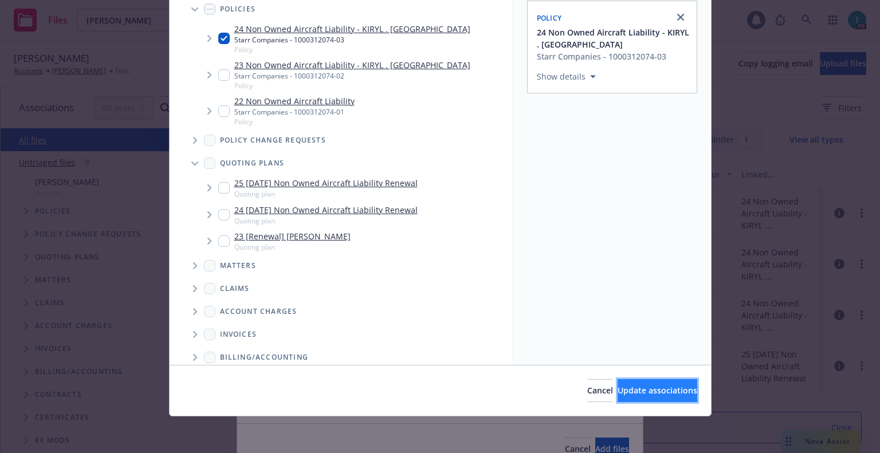
click at [618, 386] on span "Update associations" at bounding box center [658, 390] width 80 height 11
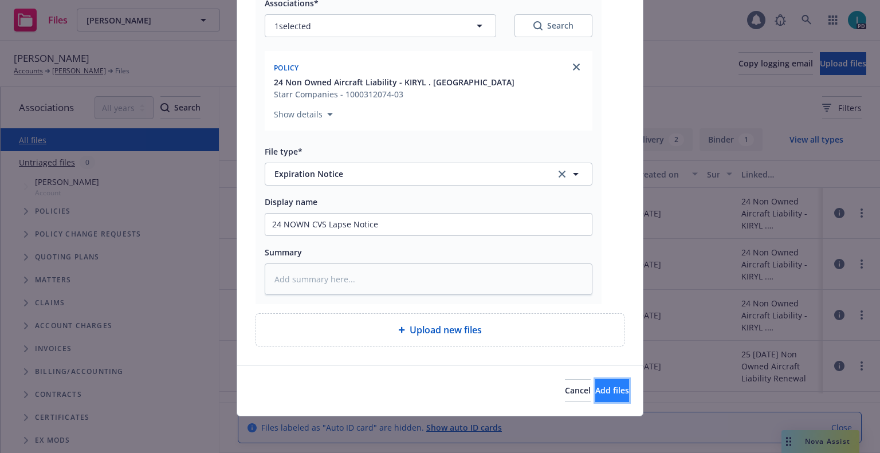
click at [595, 387] on span "Add files" at bounding box center [612, 390] width 34 height 11
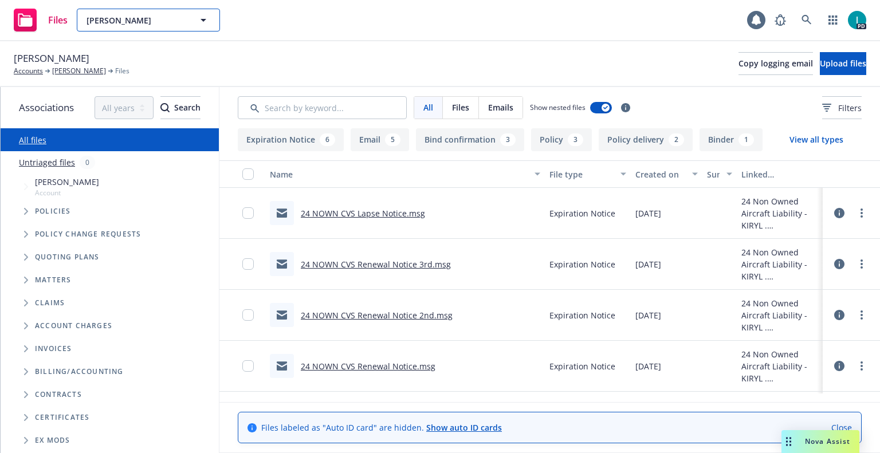
click at [130, 16] on span "[PERSON_NAME]" at bounding box center [136, 20] width 99 height 12
paste input "Darian Kadir"
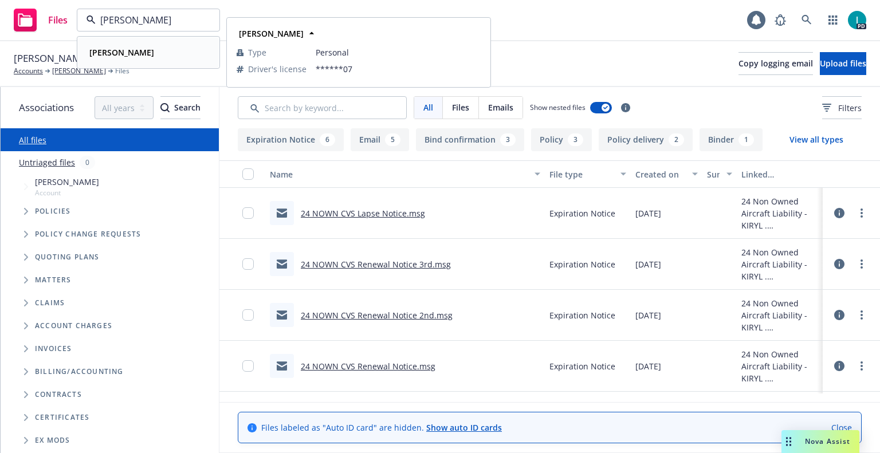
click at [144, 54] on div "Darian Kadir" at bounding box center [148, 52] width 127 height 17
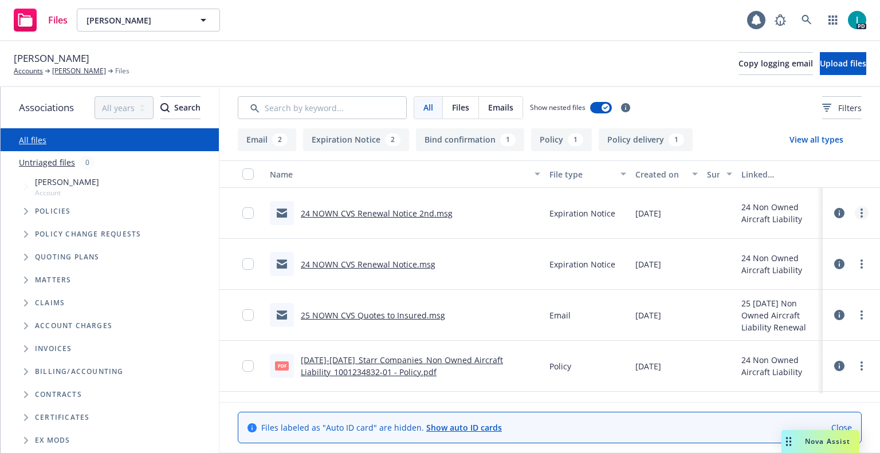
click at [865, 210] on div at bounding box center [851, 213] width 34 height 23
click at [861, 215] on icon "more" at bounding box center [862, 213] width 2 height 9
click at [808, 257] on link "Download" at bounding box center [810, 259] width 114 height 23
click at [820, 62] on span "Upload files" at bounding box center [843, 63] width 46 height 11
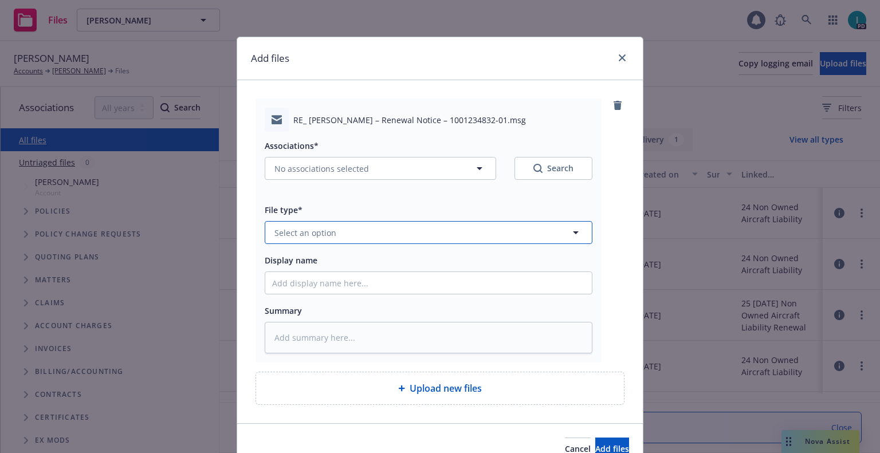
click at [343, 233] on button "Select an option" at bounding box center [429, 232] width 328 height 23
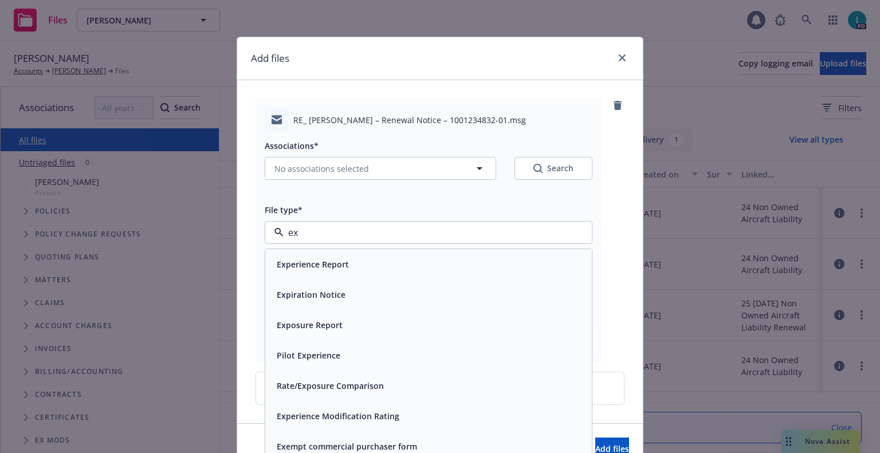
click at [330, 294] on span "Expiration Notice" at bounding box center [311, 295] width 69 height 12
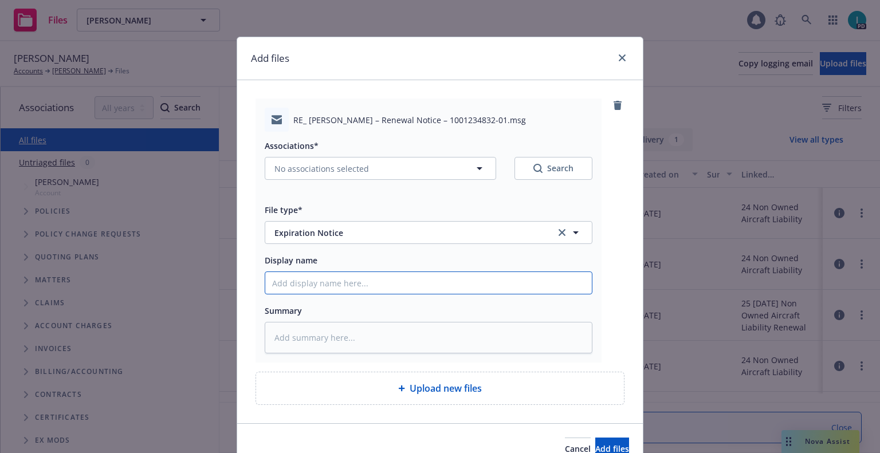
click at [331, 286] on input "Display name" at bounding box center [428, 283] width 327 height 22
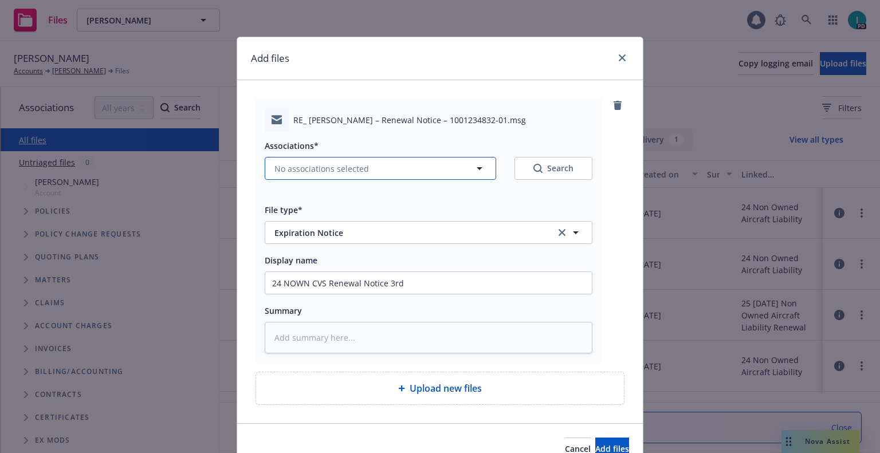
click at [338, 166] on span "No associations selected" at bounding box center [322, 169] width 95 height 12
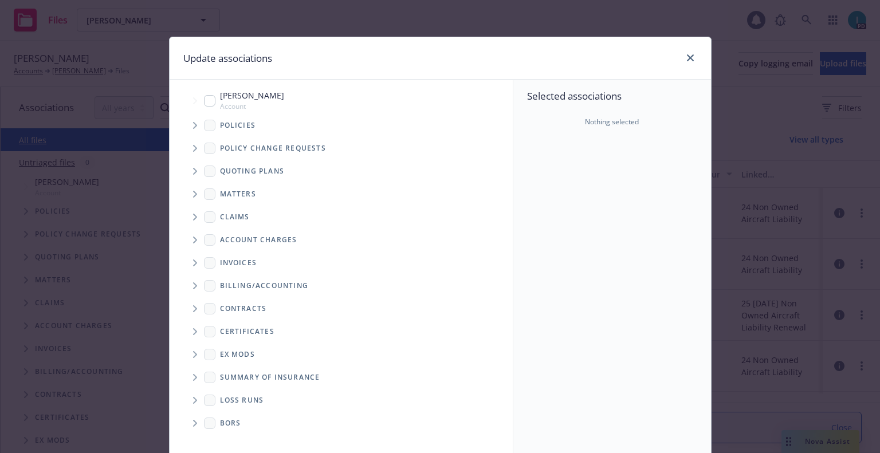
click at [191, 133] on span "Tree Example" at bounding box center [195, 125] width 18 height 18
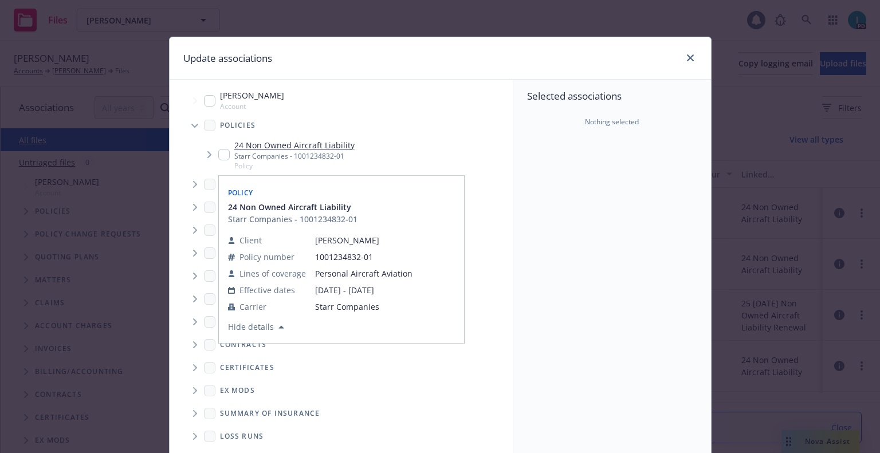
click at [222, 158] on input "Tree Example" at bounding box center [223, 154] width 11 height 11
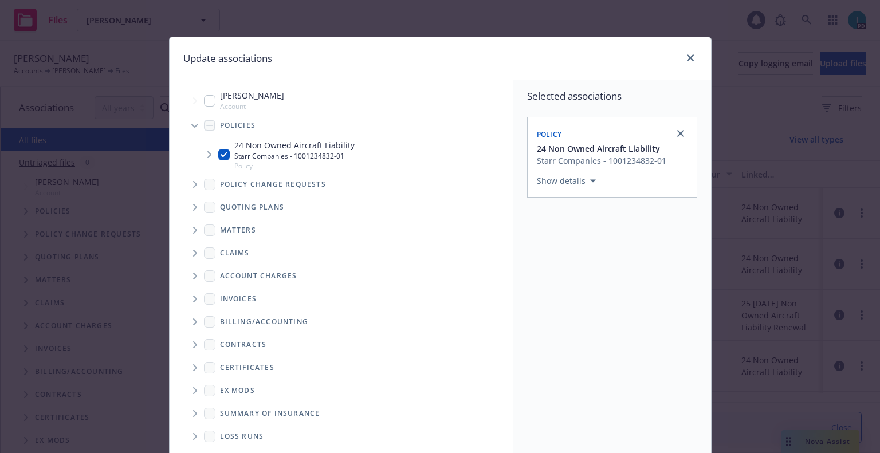
scroll to position [116, 0]
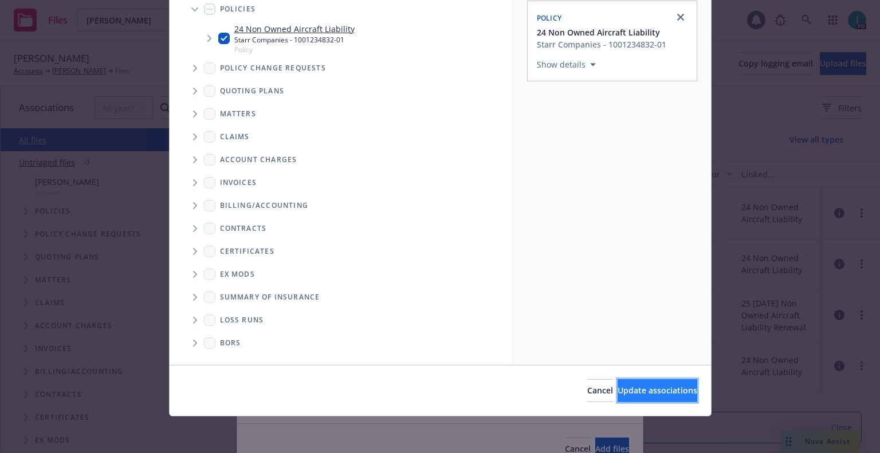
click at [622, 393] on span "Update associations" at bounding box center [658, 390] width 80 height 11
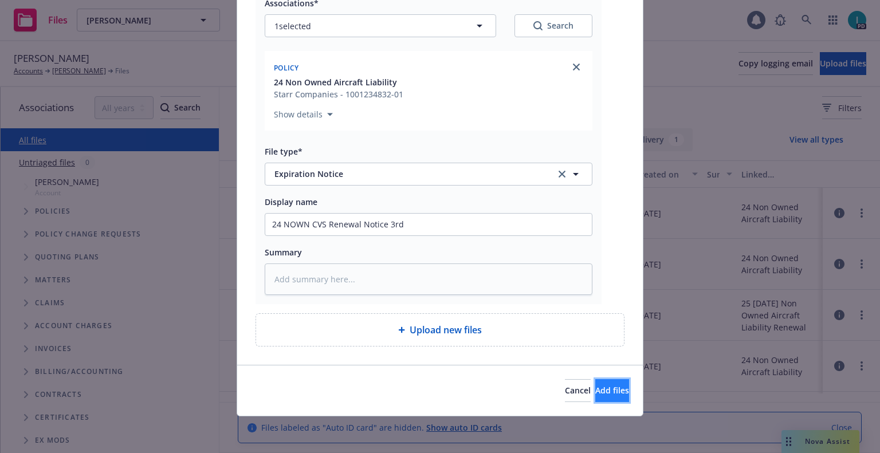
click at [597, 399] on button "Add files" at bounding box center [612, 390] width 34 height 23
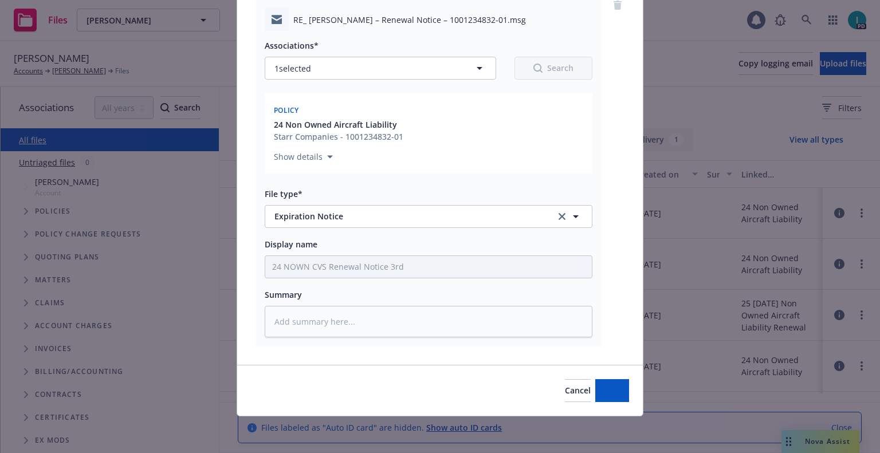
scroll to position [100, 0]
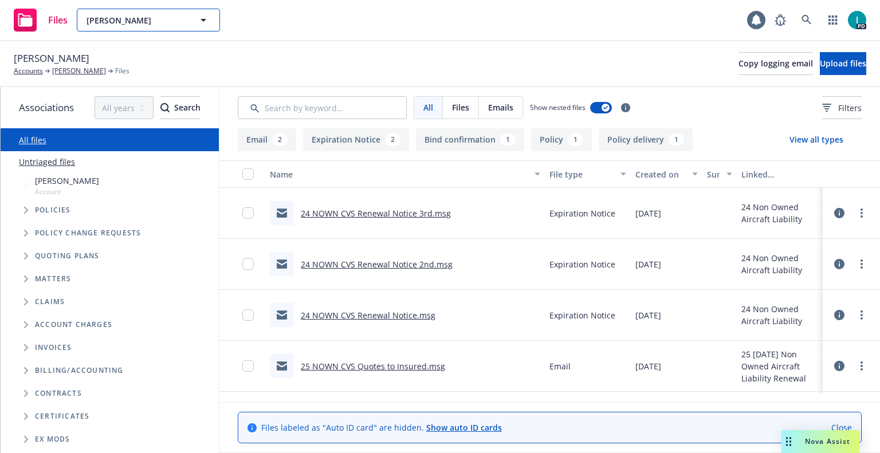
click at [103, 20] on span "Darian Kadir" at bounding box center [136, 20] width 99 height 12
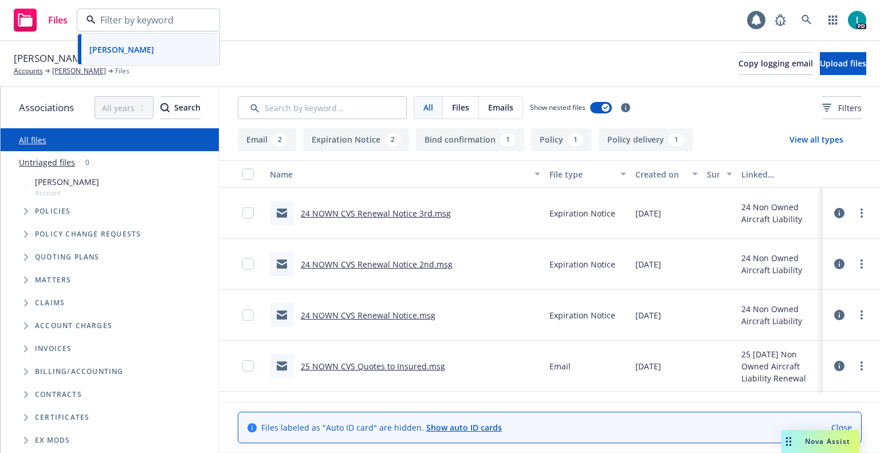
paste input "Ryan Sander"
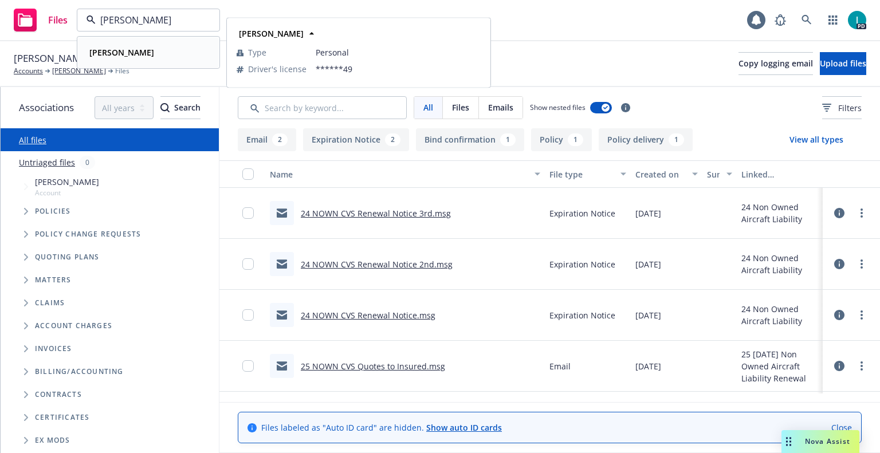
click at [134, 43] on div "Ryan Sander Type Personal Driver's license ******49" at bounding box center [148, 52] width 141 height 30
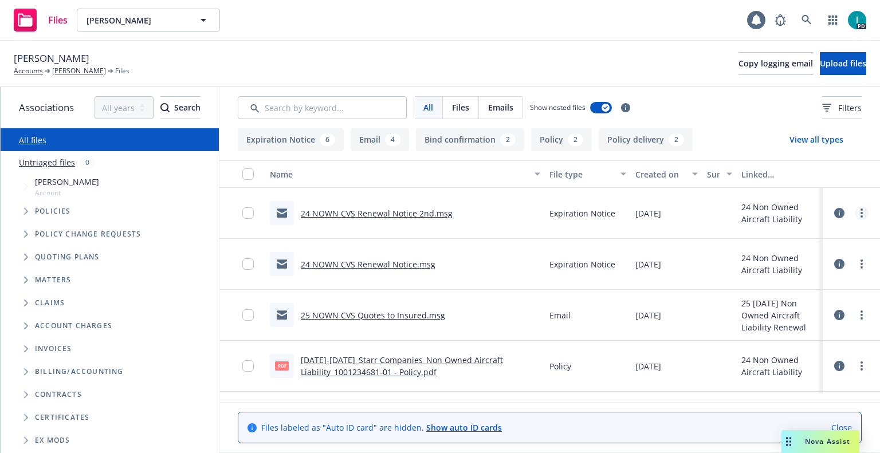
click at [861, 213] on circle "more" at bounding box center [862, 213] width 2 height 2
click at [794, 256] on link "Download" at bounding box center [810, 259] width 114 height 23
click at [820, 72] on button "Upload files" at bounding box center [843, 63] width 46 height 23
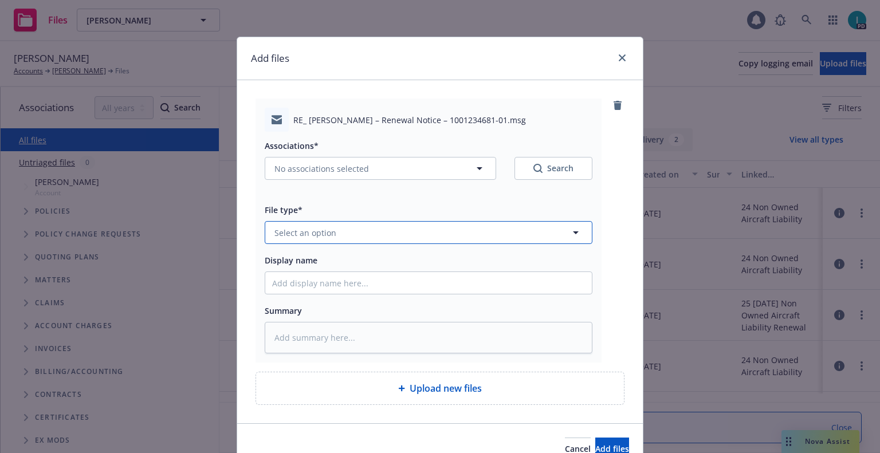
click at [370, 227] on button "Select an option" at bounding box center [429, 232] width 328 height 23
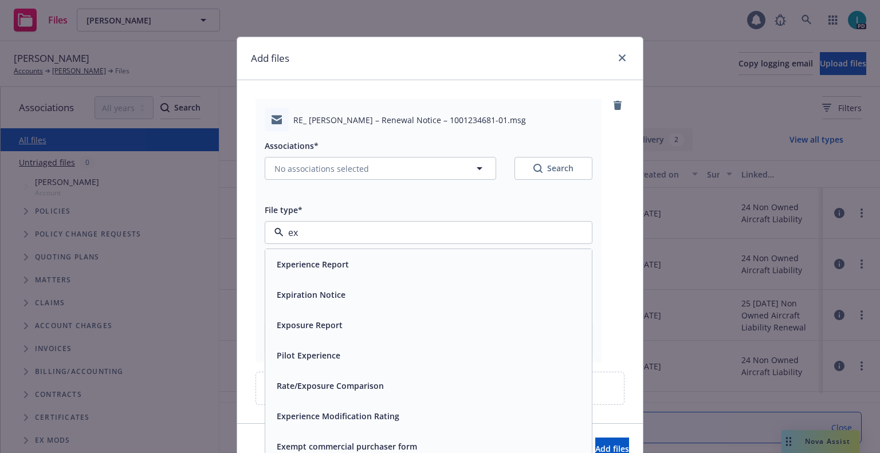
click at [327, 300] on span "Expiration Notice" at bounding box center [311, 295] width 69 height 12
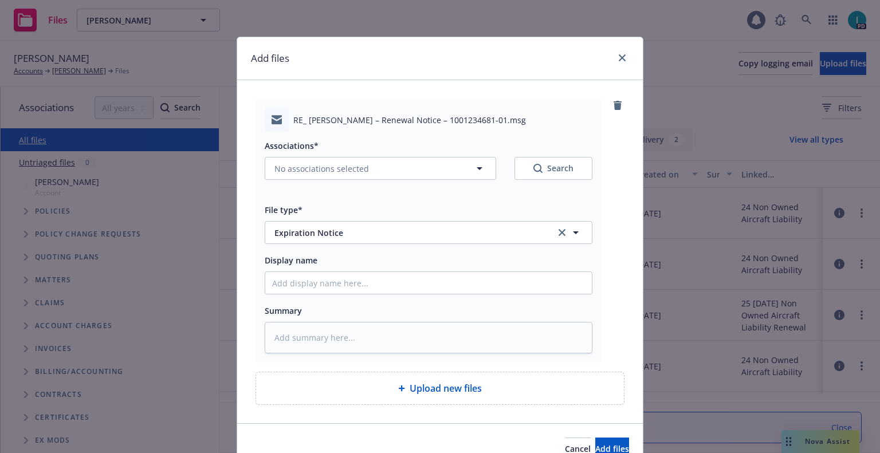
click at [340, 296] on div "Associations* No associations selected Search File type* Expiration Notice Expi…" at bounding box center [429, 243] width 328 height 222
click at [343, 289] on input "Display name" at bounding box center [428, 283] width 327 height 22
click at [317, 173] on span "No associations selected" at bounding box center [322, 169] width 95 height 12
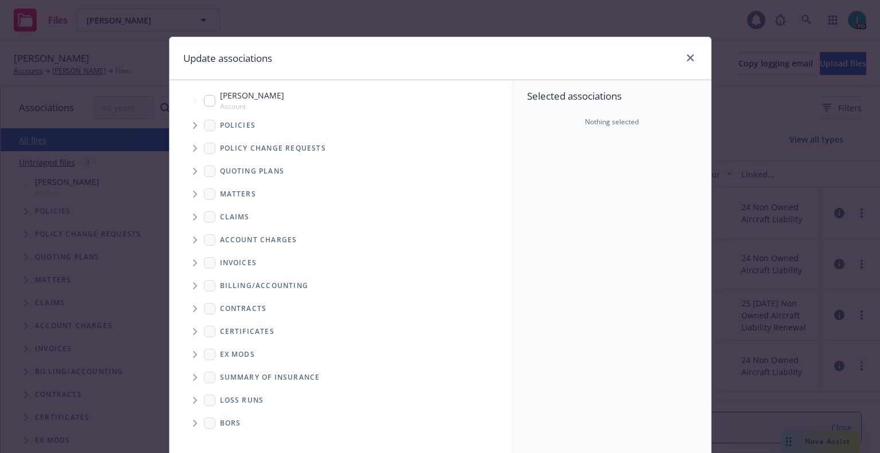
click at [191, 129] on span "Tree Example" at bounding box center [195, 125] width 18 height 18
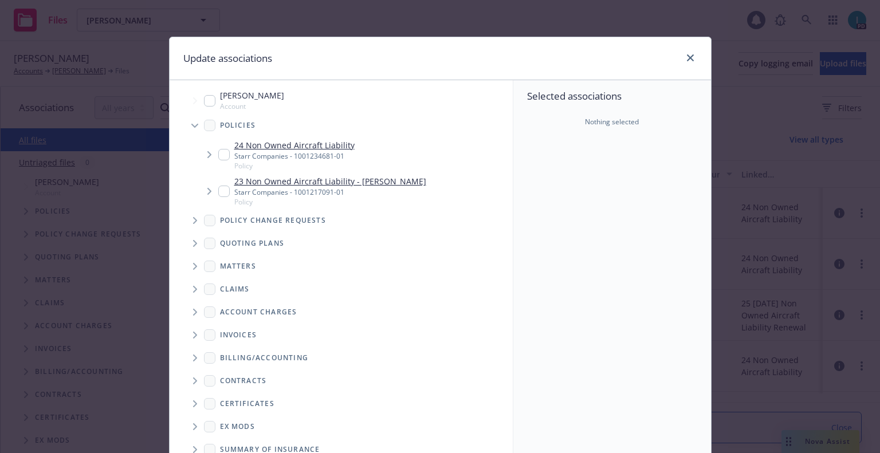
click at [221, 156] on input "Tree Example" at bounding box center [223, 154] width 11 height 11
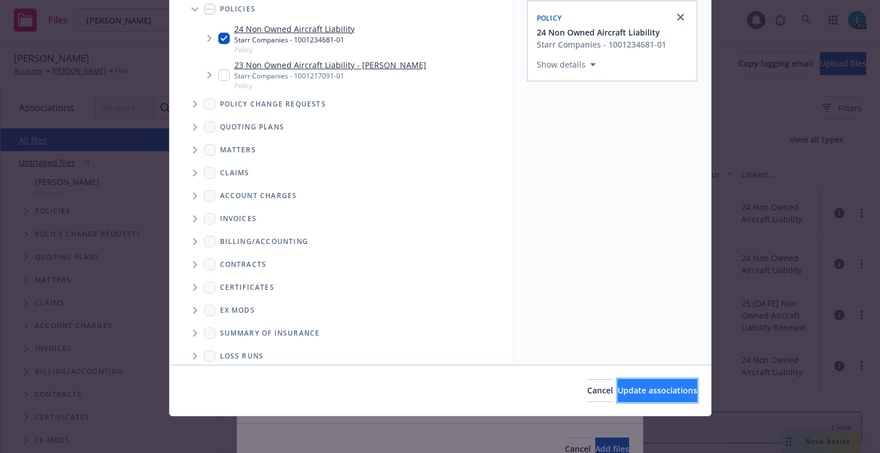
click at [664, 385] on button "Update associations" at bounding box center [658, 390] width 80 height 23
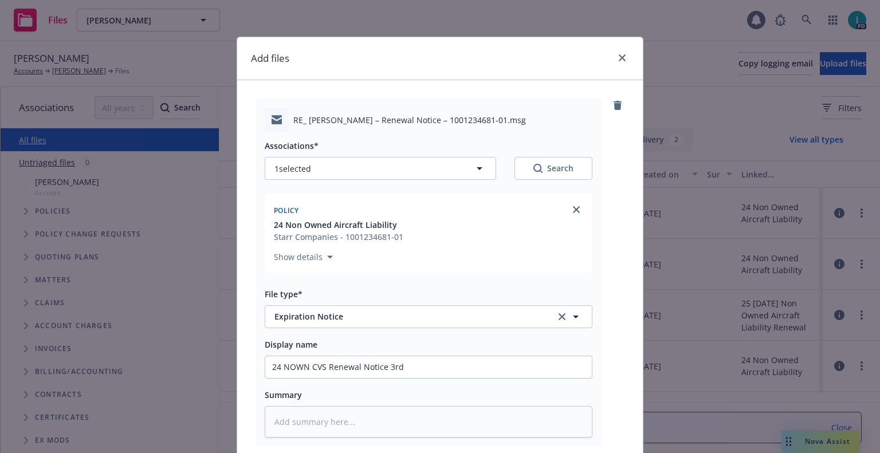
click at [298, 95] on div "RE_ Ryan Sander – Renewal Notice – 1001234681-01.msg Associations* 1 selected S…" at bounding box center [440, 294] width 406 height 428
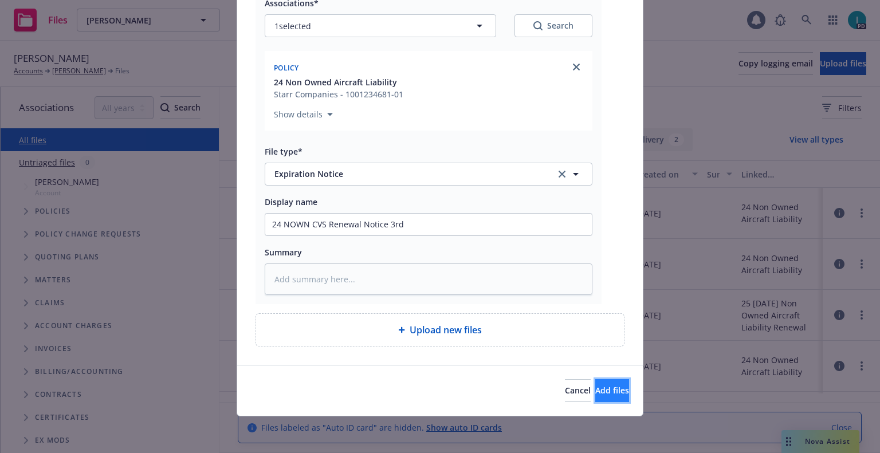
click at [595, 394] on span "Add files" at bounding box center [612, 390] width 34 height 11
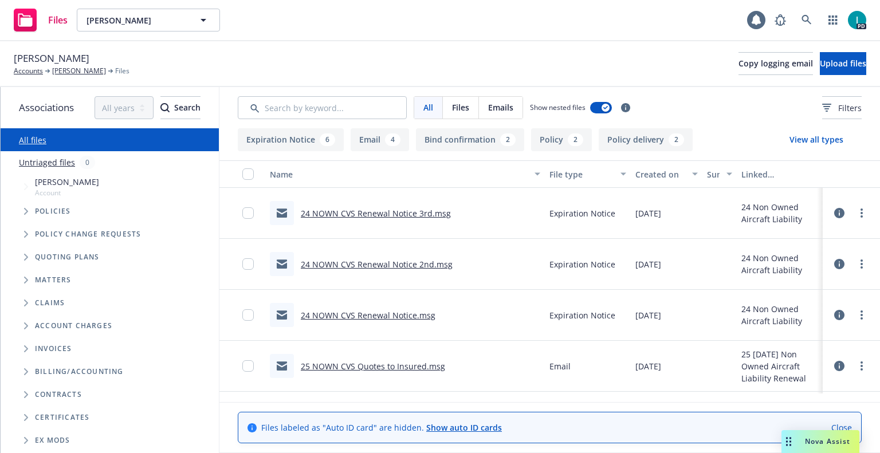
click at [126, 5] on div "Files Ryan Sander Ryan Sander 1 PD" at bounding box center [440, 20] width 880 height 41
click at [132, 15] on span "Ryan Sander" at bounding box center [136, 20] width 99 height 12
paste input "Dylan Bigham"
click at [157, 48] on div "Dylan Bigham" at bounding box center [148, 52] width 127 height 17
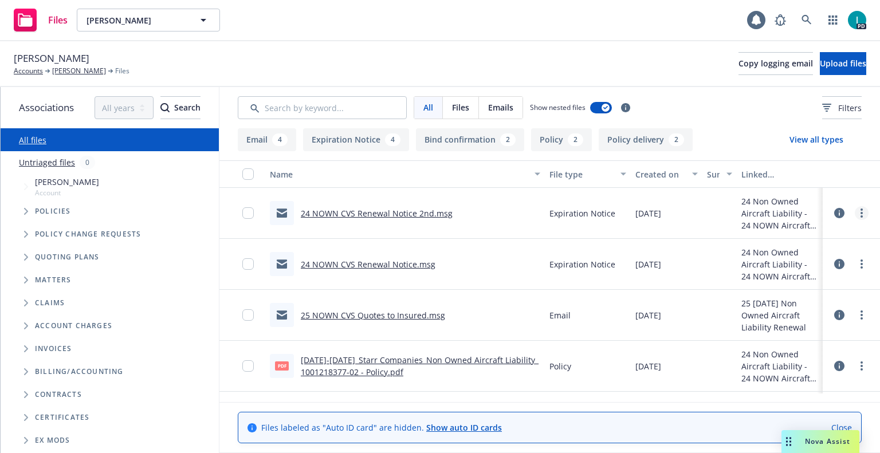
click at [861, 214] on icon "more" at bounding box center [862, 213] width 2 height 9
click at [792, 258] on link "Download" at bounding box center [810, 259] width 114 height 23
click at [820, 68] on span "Upload files" at bounding box center [843, 63] width 46 height 11
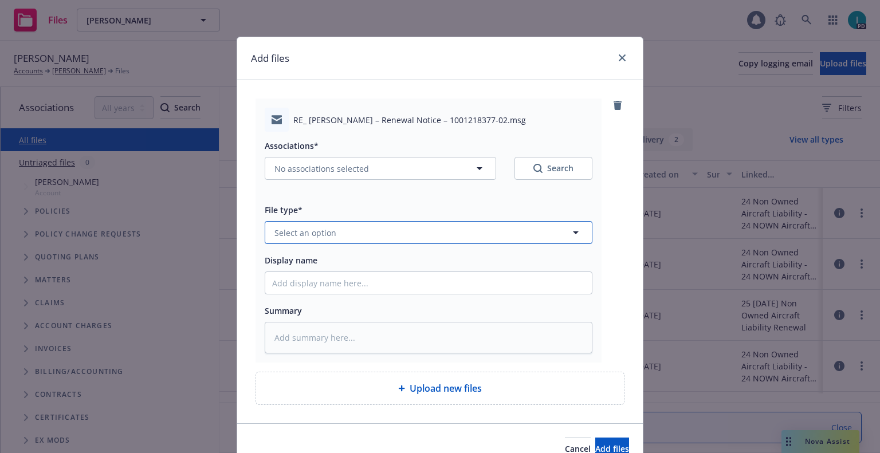
click at [343, 226] on button "Select an option" at bounding box center [429, 232] width 328 height 23
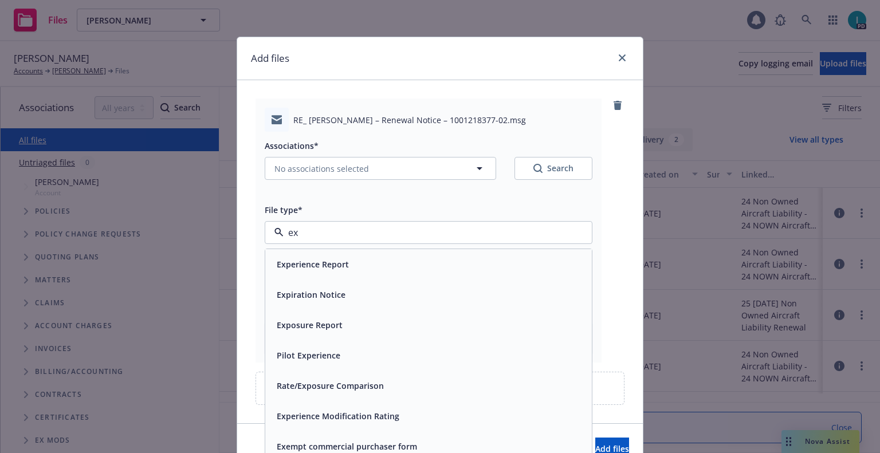
click at [329, 292] on span "Expiration Notice" at bounding box center [311, 295] width 69 height 12
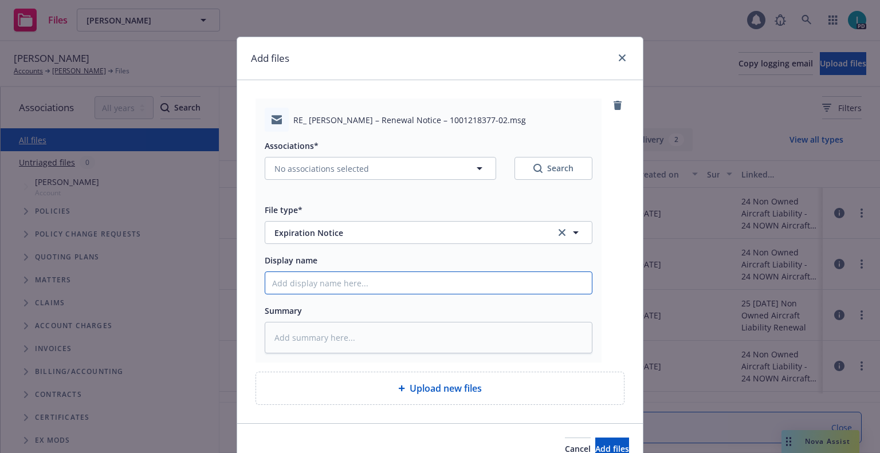
click at [329, 287] on input "Display name" at bounding box center [428, 283] width 327 height 22
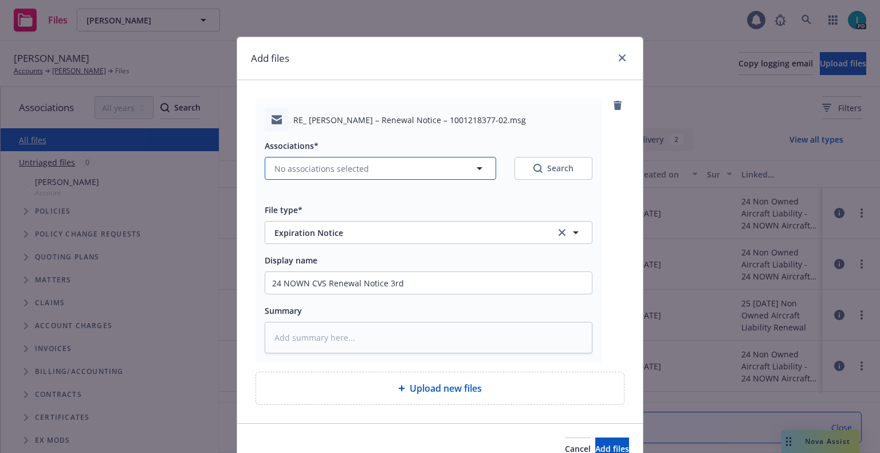
click at [328, 161] on button "No associations selected" at bounding box center [381, 168] width 232 height 23
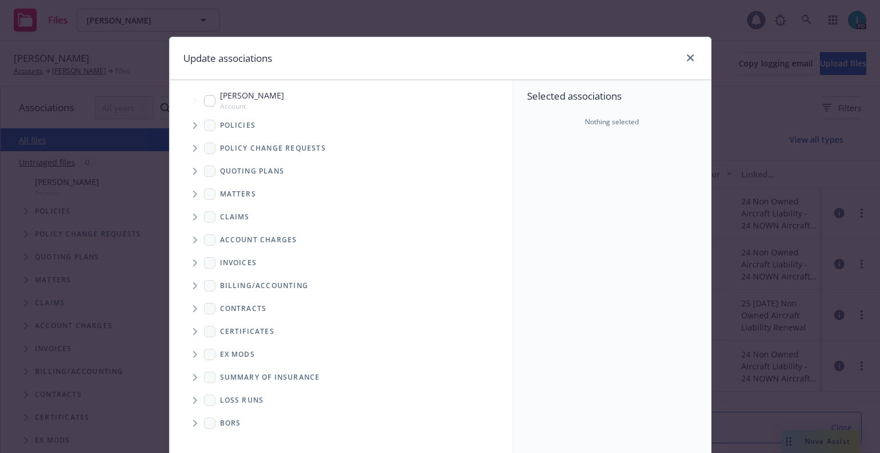
click at [193, 122] on icon "Tree Example" at bounding box center [195, 125] width 5 height 7
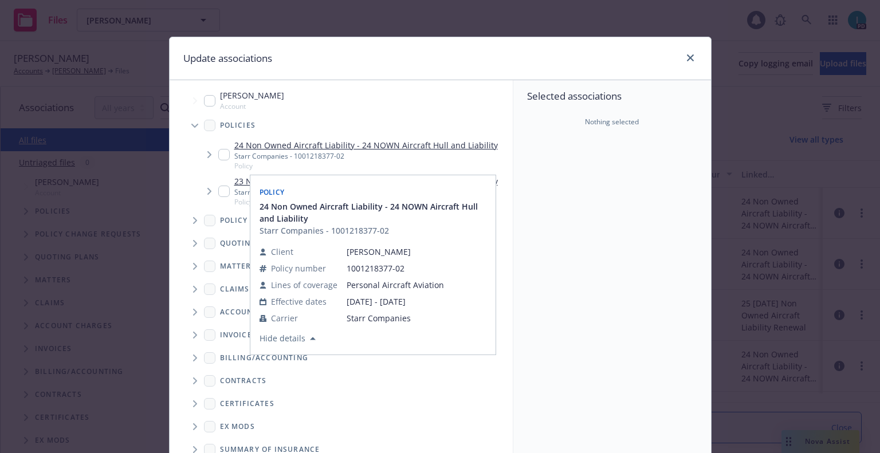
click at [221, 154] on input "Tree Example" at bounding box center [223, 154] width 11 height 11
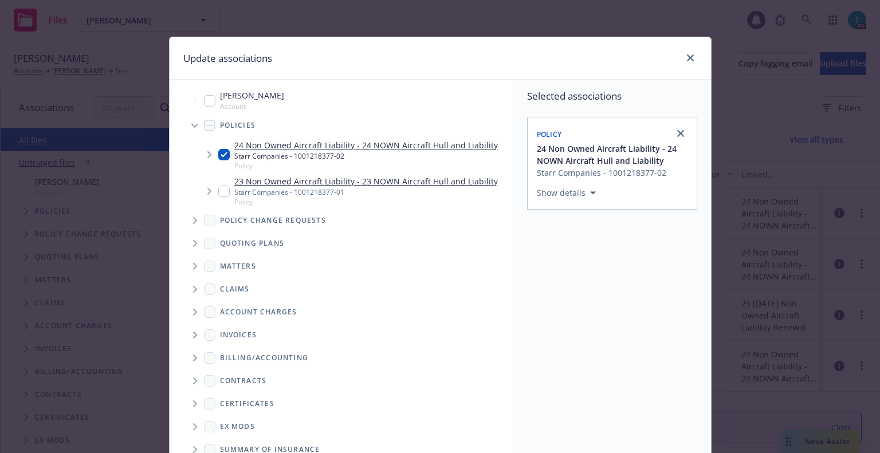
scroll to position [116, 0]
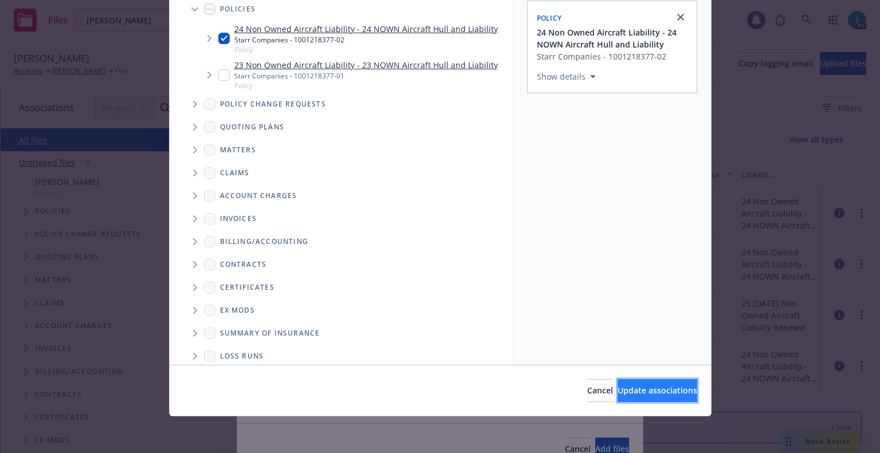
click at [618, 387] on span "Update associations" at bounding box center [658, 390] width 80 height 11
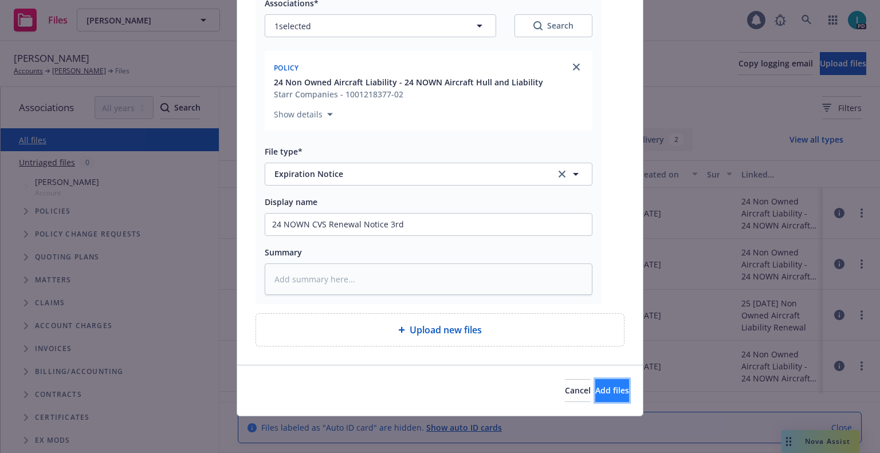
click at [595, 394] on span "Add files" at bounding box center [612, 390] width 34 height 11
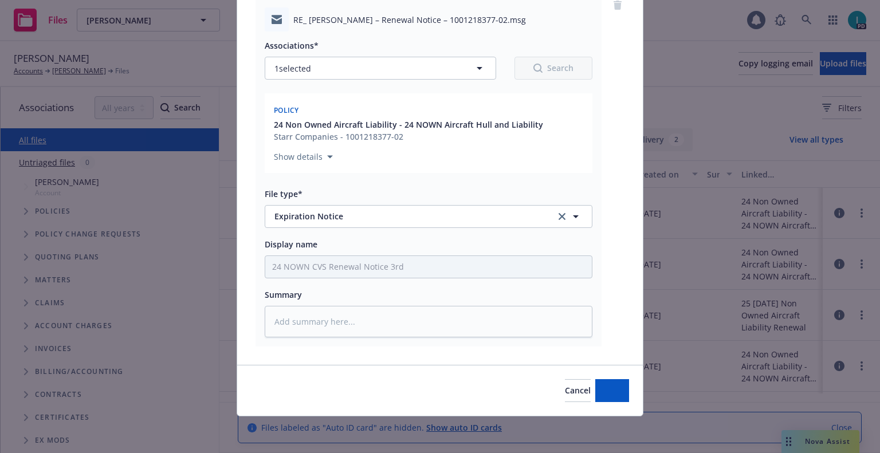
scroll to position [100, 0]
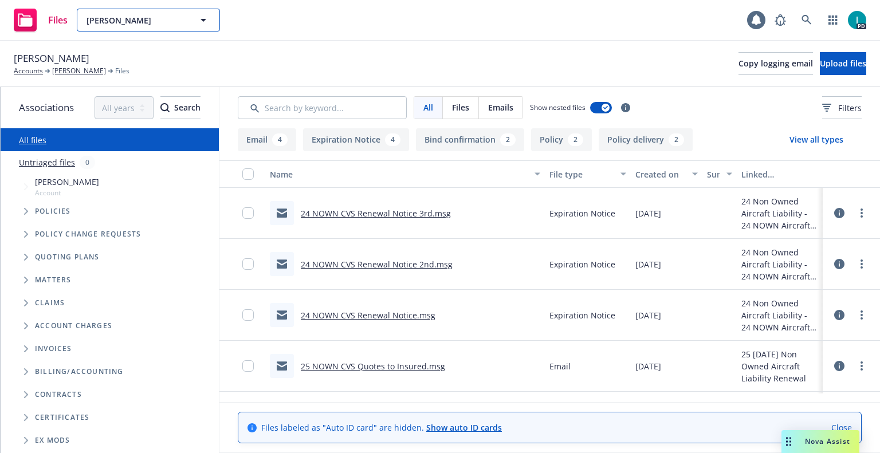
click at [122, 26] on button "Dylan Bigham" at bounding box center [148, 20] width 143 height 23
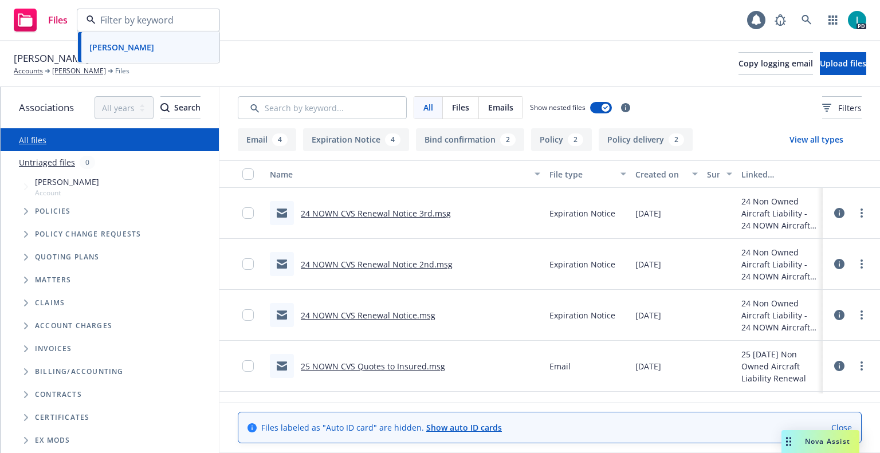
paste input "Jonathan Benson"
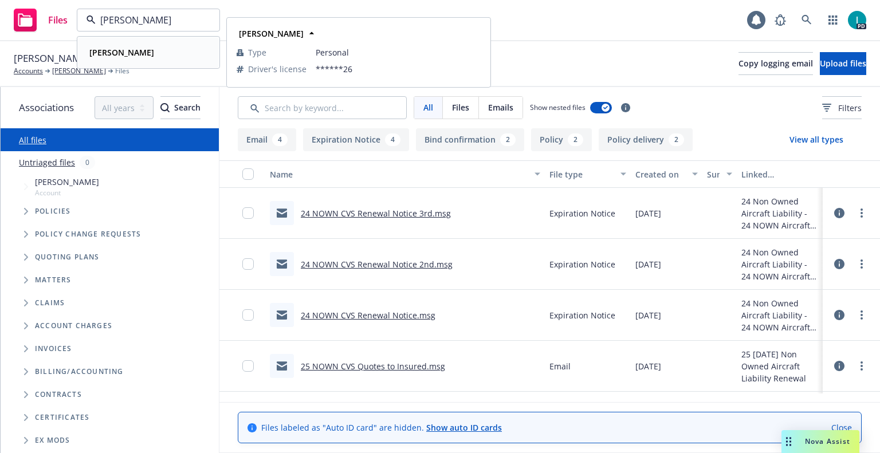
click at [165, 50] on div "Jonathan Benson" at bounding box center [148, 52] width 127 height 17
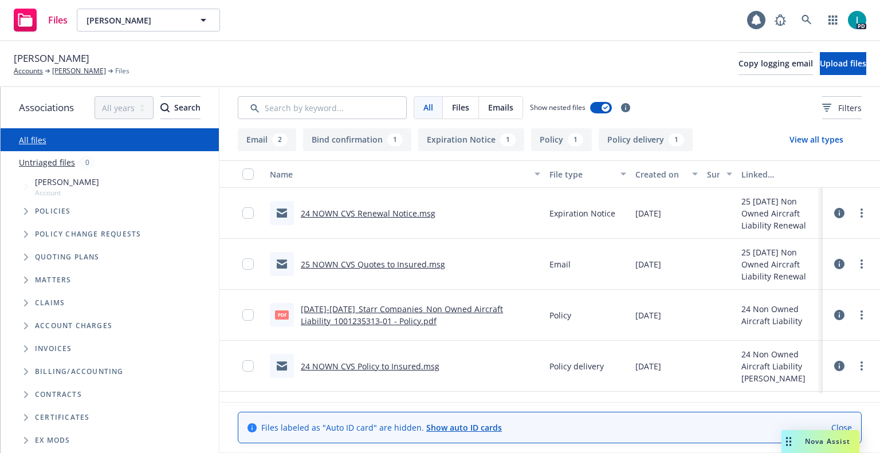
click at [855, 208] on div at bounding box center [851, 213] width 34 height 23
click at [861, 211] on icon "more" at bounding box center [862, 213] width 2 height 9
click at [813, 254] on link "Download" at bounding box center [810, 259] width 114 height 23
click at [820, 65] on span "Upload files" at bounding box center [843, 63] width 46 height 11
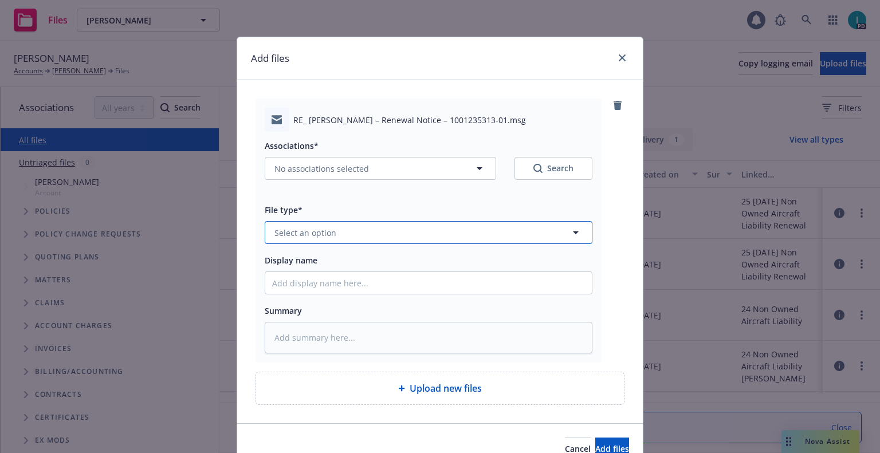
click at [312, 242] on button "Select an option" at bounding box center [429, 232] width 328 height 23
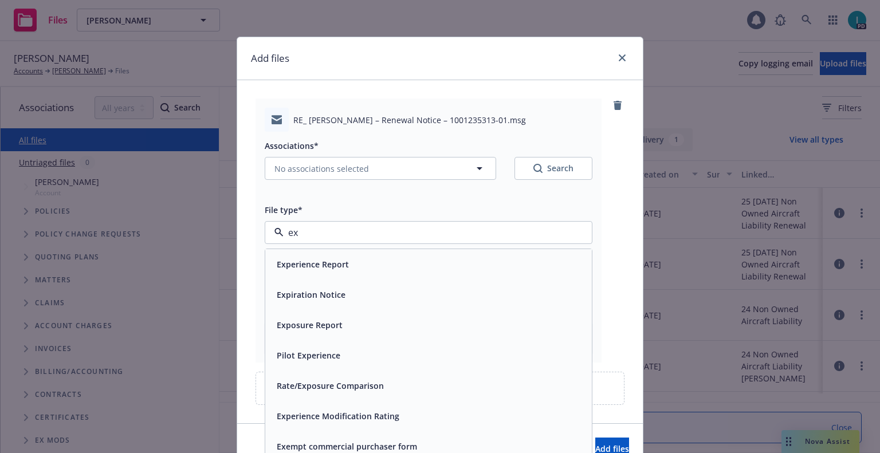
click at [311, 291] on span "Expiration Notice" at bounding box center [311, 295] width 69 height 12
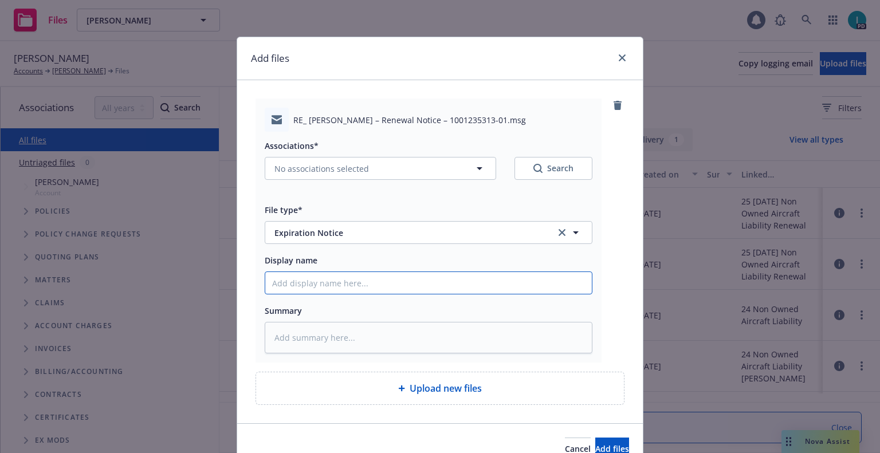
click at [313, 289] on input "Display name" at bounding box center [428, 283] width 327 height 22
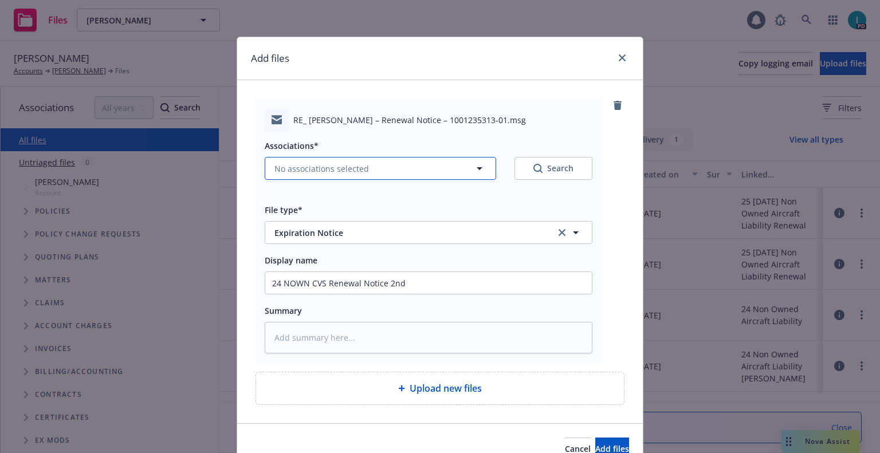
click at [325, 172] on span "No associations selected" at bounding box center [322, 169] width 95 height 12
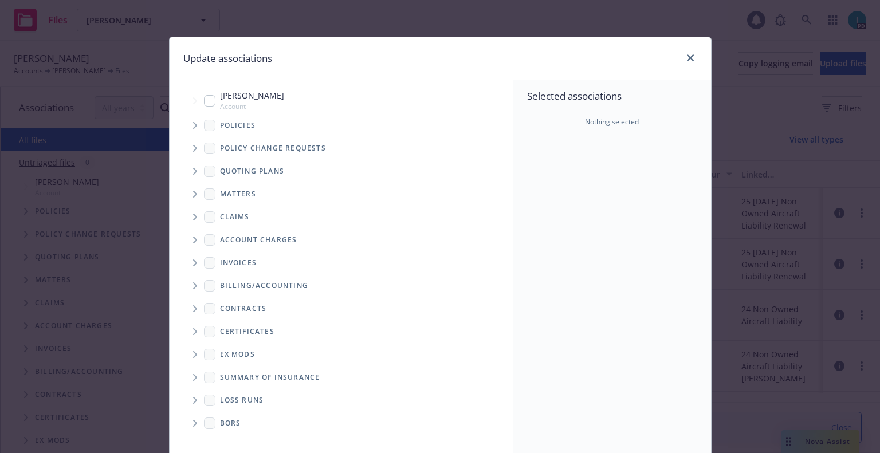
click at [187, 131] on span "Tree Example" at bounding box center [195, 125] width 18 height 18
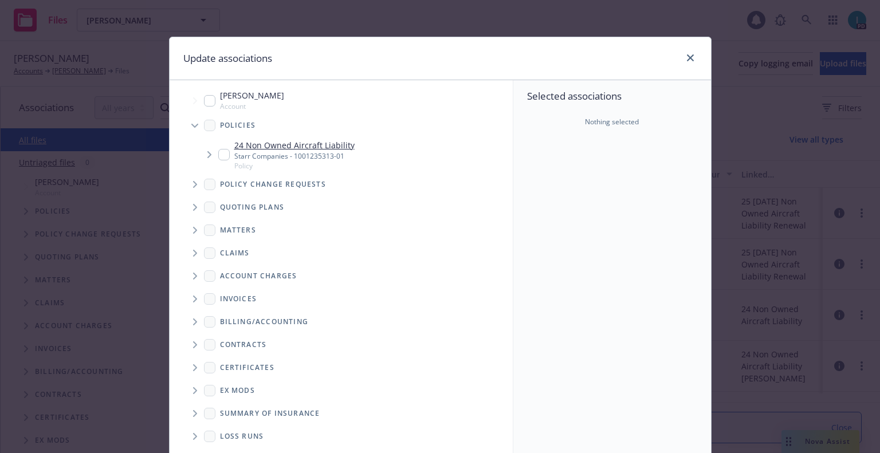
click at [218, 157] on input "Tree Example" at bounding box center [223, 154] width 11 height 11
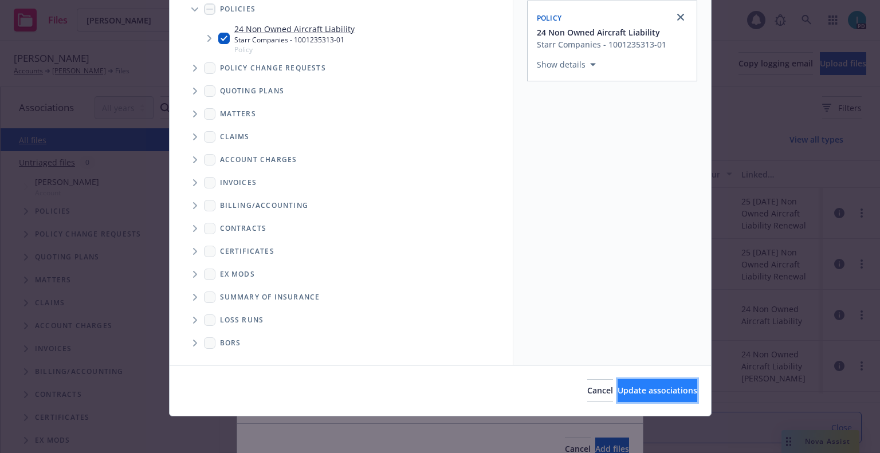
click at [628, 389] on span "Update associations" at bounding box center [658, 390] width 80 height 11
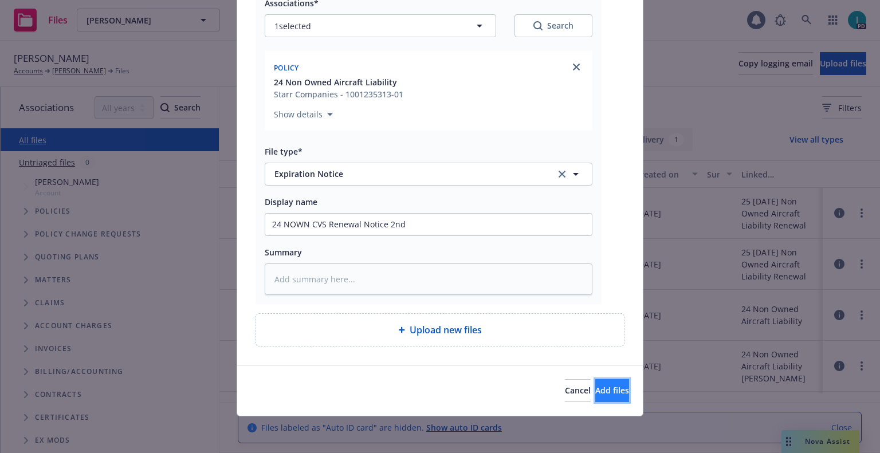
click at [595, 398] on button "Add files" at bounding box center [612, 390] width 34 height 23
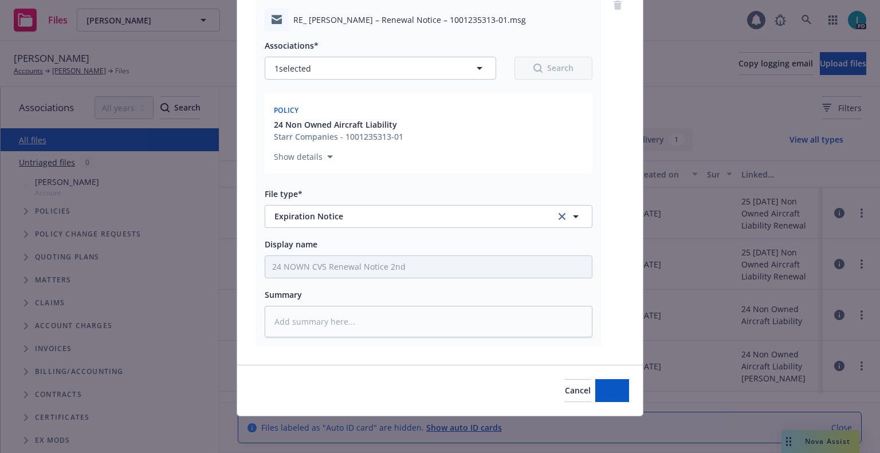
scroll to position [100, 0]
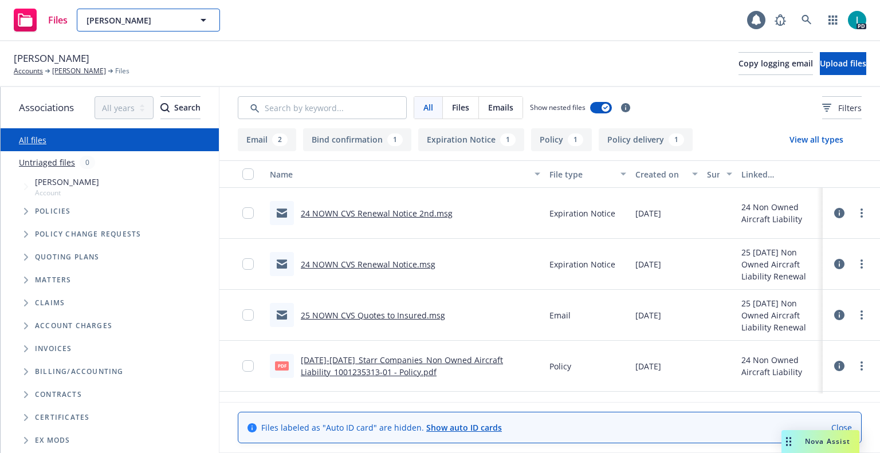
click at [123, 12] on button "Jonathan Benson" at bounding box center [148, 20] width 143 height 23
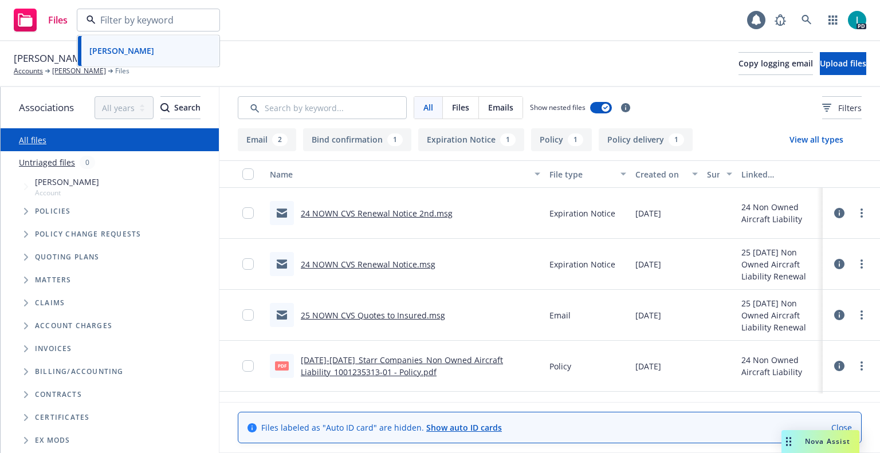
paste input "Seyed Sobhan Noudeh"
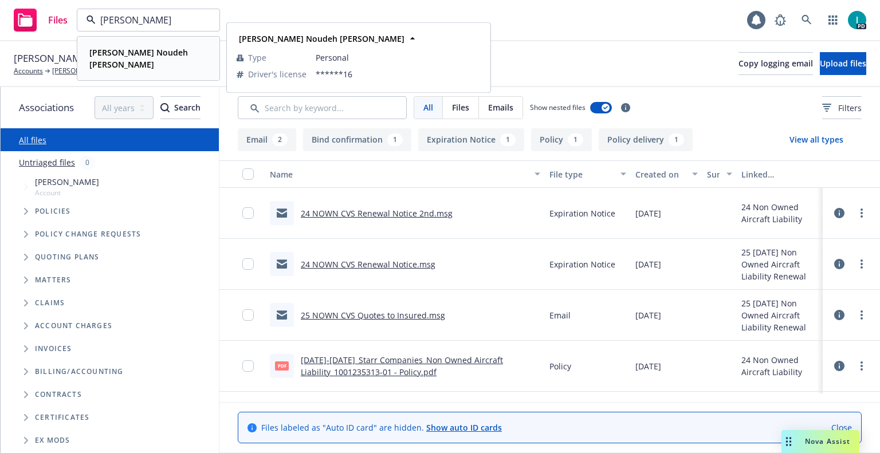
click at [147, 47] on strong "Seyed Sobhan Noudeh Farahani" at bounding box center [138, 58] width 99 height 23
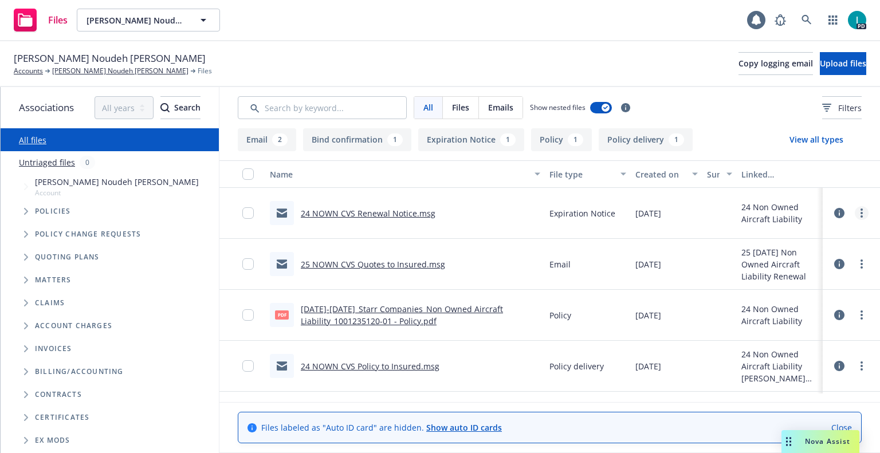
click at [861, 215] on icon "more" at bounding box center [862, 213] width 2 height 9
click at [804, 256] on link "Download" at bounding box center [810, 259] width 114 height 23
click at [820, 65] on span "Upload files" at bounding box center [843, 63] width 46 height 11
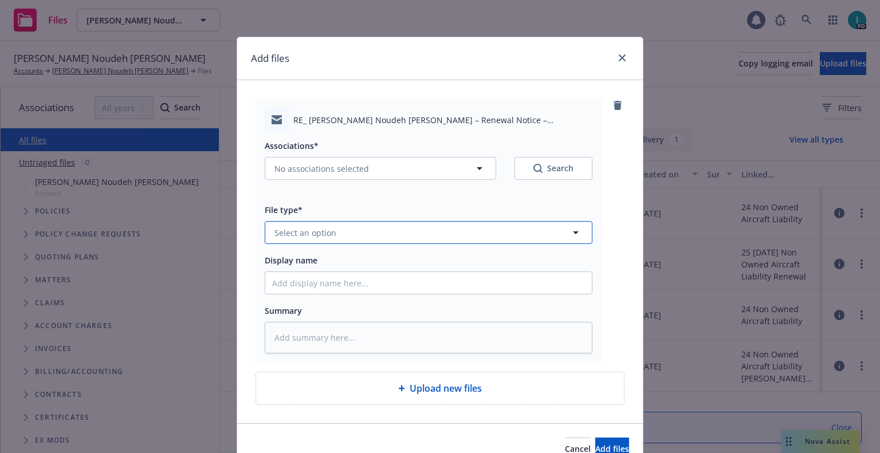
click at [318, 225] on button "Select an option" at bounding box center [429, 232] width 328 height 23
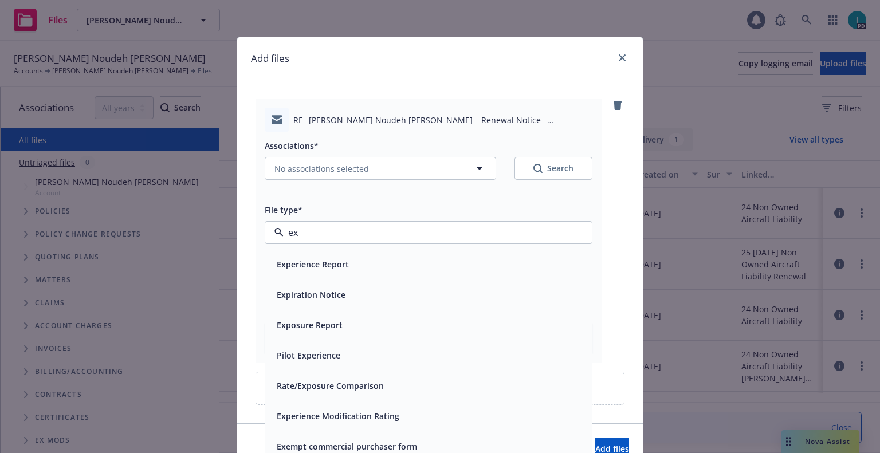
click at [314, 293] on span "Expiration Notice" at bounding box center [311, 295] width 69 height 12
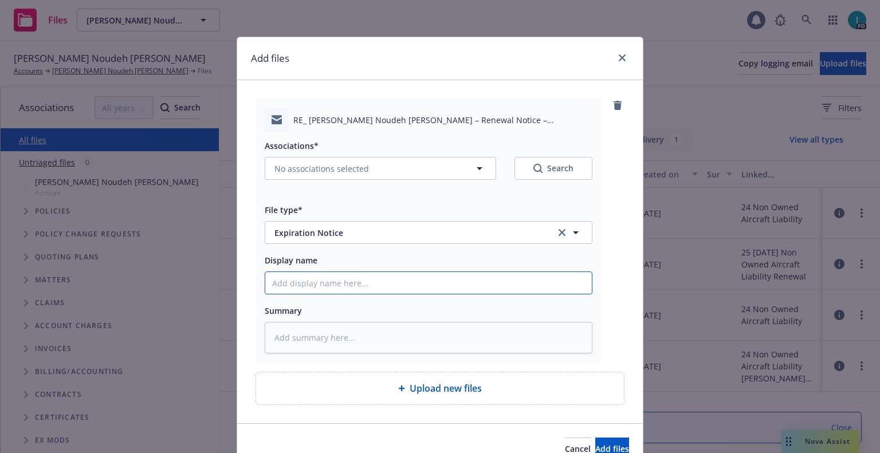
click at [328, 280] on input "Display name" at bounding box center [428, 283] width 327 height 22
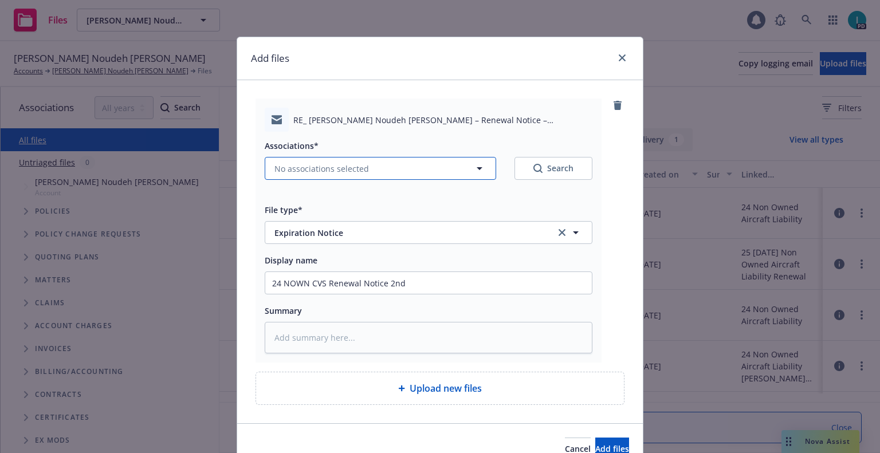
click at [293, 168] on span "No associations selected" at bounding box center [322, 169] width 95 height 12
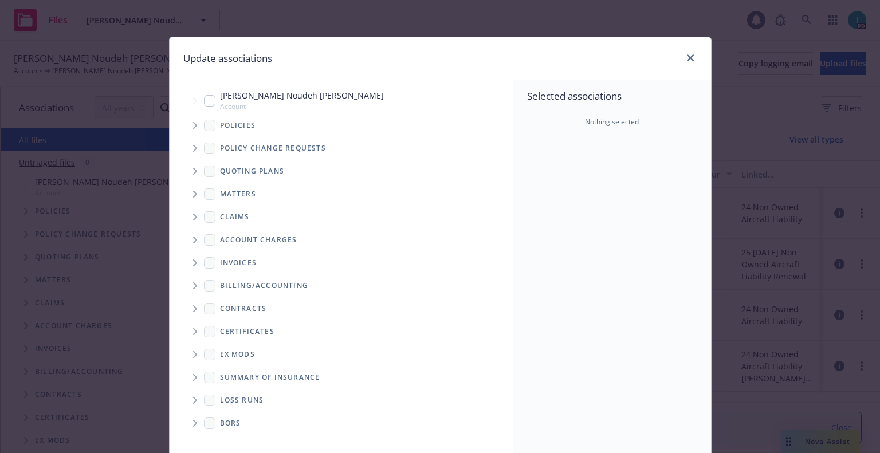
click at [193, 126] on icon "Tree Example" at bounding box center [195, 125] width 5 height 7
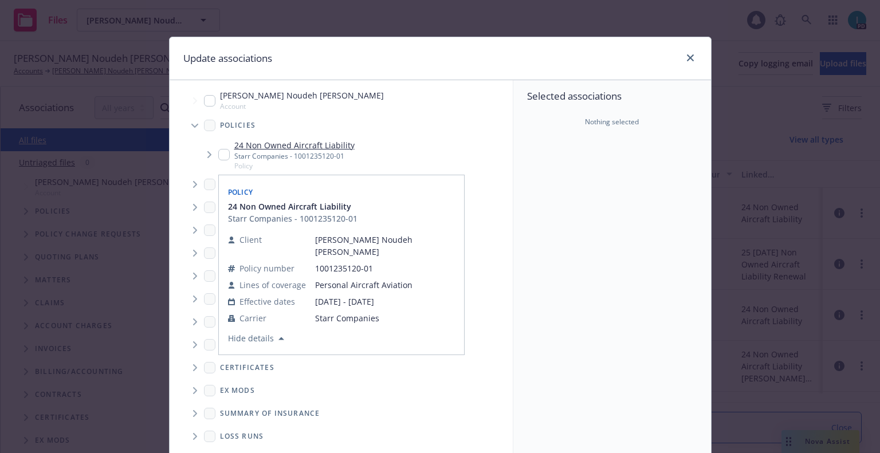
click at [218, 158] on input "Tree Example" at bounding box center [223, 154] width 11 height 11
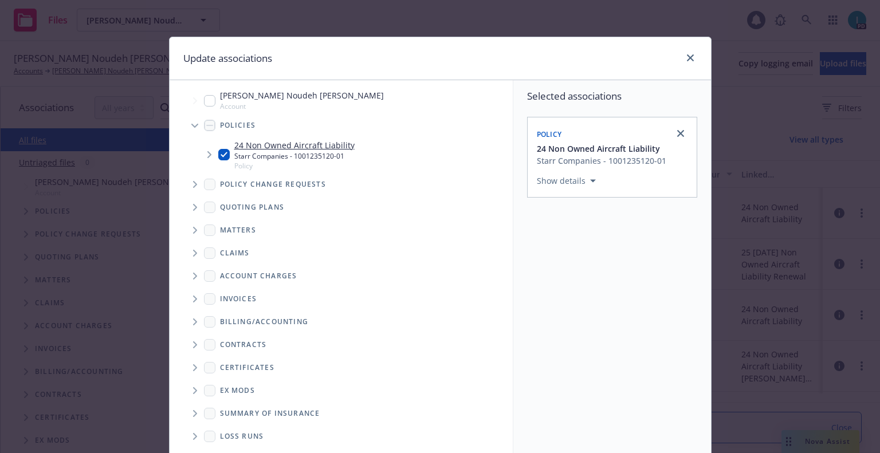
scroll to position [116, 0]
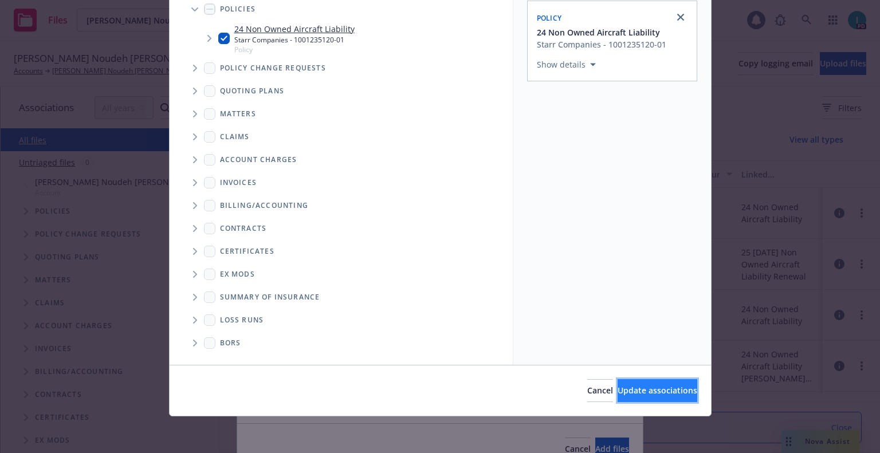
click at [628, 393] on span "Update associations" at bounding box center [658, 390] width 80 height 11
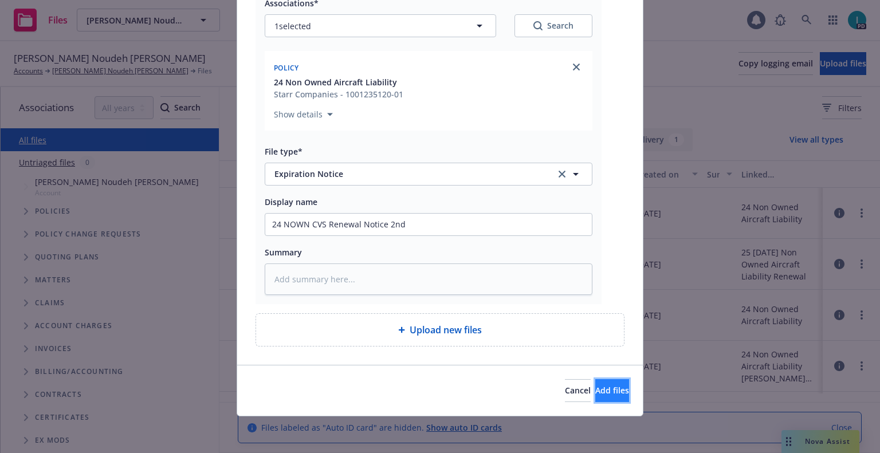
click at [599, 396] on button "Add files" at bounding box center [612, 390] width 34 height 23
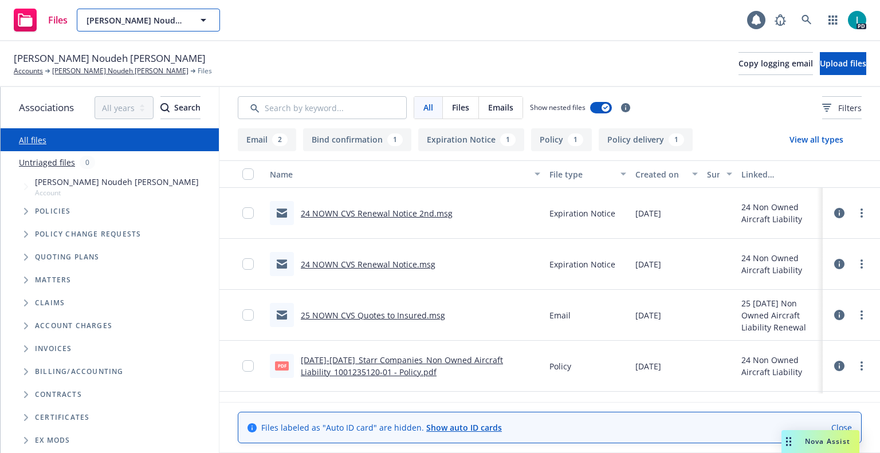
click at [106, 11] on button "Seyed Sobhan Noudeh Farahani" at bounding box center [148, 20] width 143 height 23
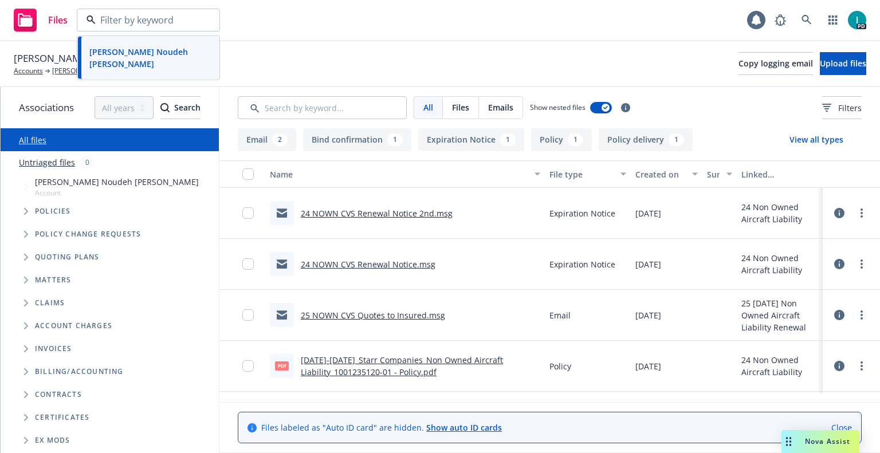
paste input "Frank Mehrer"
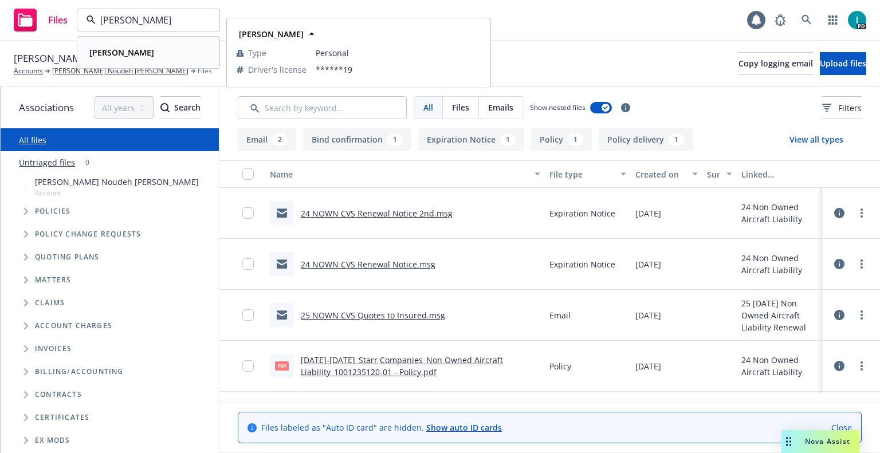
click at [176, 53] on div "Frank Mehrer" at bounding box center [148, 52] width 127 height 17
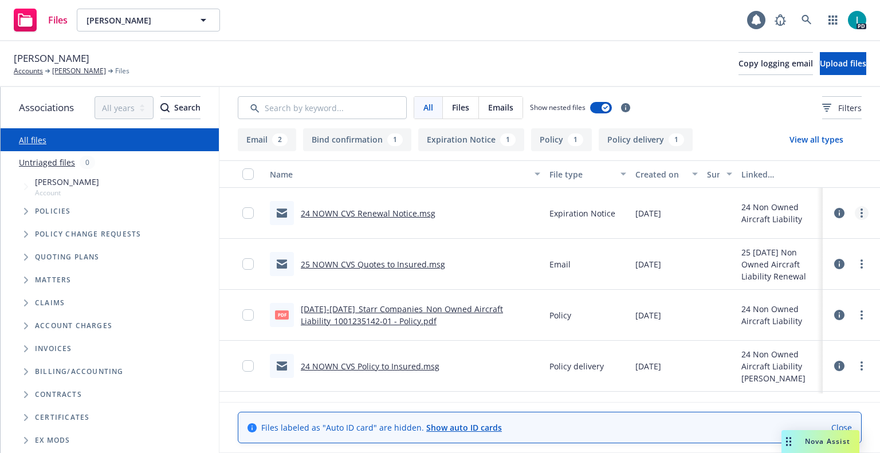
click at [858, 213] on link "more" at bounding box center [862, 213] width 14 height 14
click at [801, 260] on link "Download" at bounding box center [810, 259] width 114 height 23
click at [820, 61] on span "Upload files" at bounding box center [843, 63] width 46 height 11
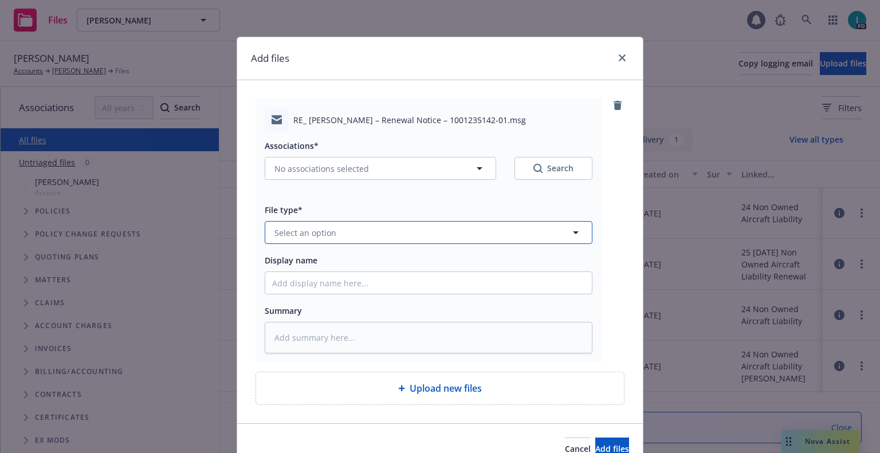
click at [338, 233] on button "Select an option" at bounding box center [429, 232] width 328 height 23
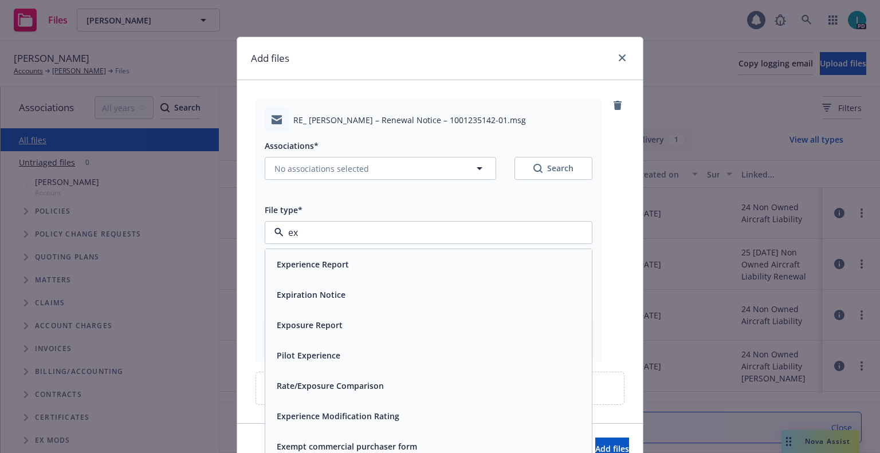
click at [312, 296] on span "Expiration Notice" at bounding box center [311, 295] width 69 height 12
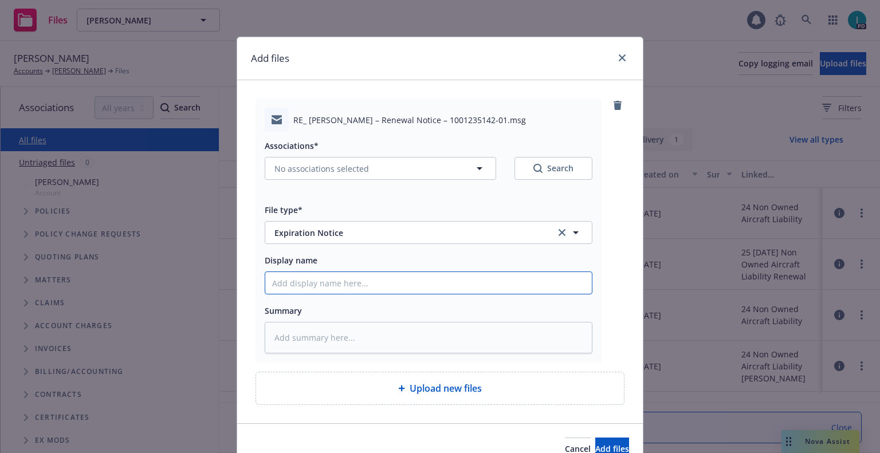
click at [313, 278] on input "Display name" at bounding box center [428, 283] width 327 height 22
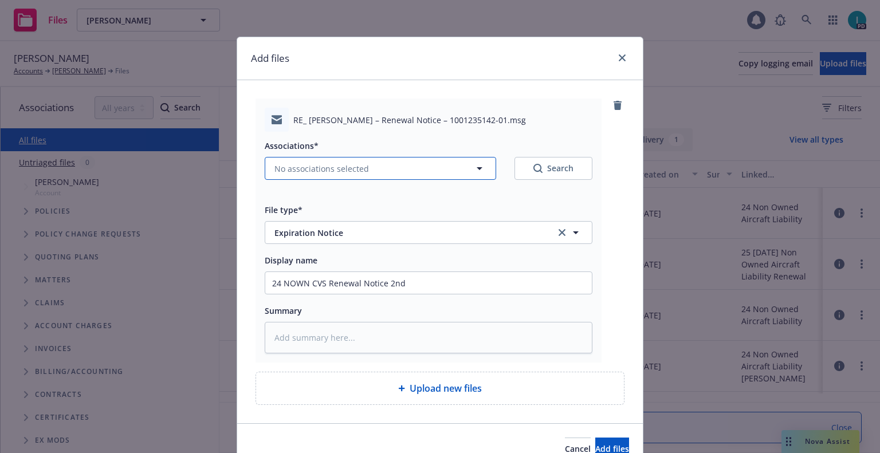
click at [328, 173] on span "No associations selected" at bounding box center [322, 169] width 95 height 12
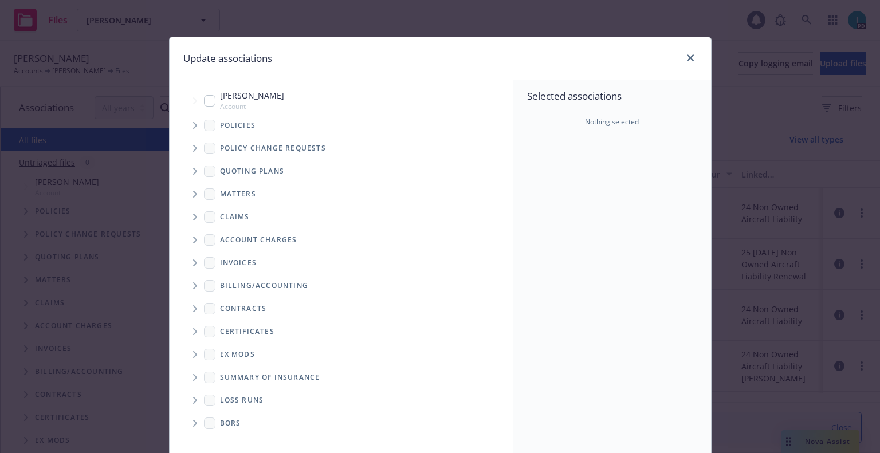
click at [186, 120] on span "Tree Example" at bounding box center [195, 125] width 18 height 18
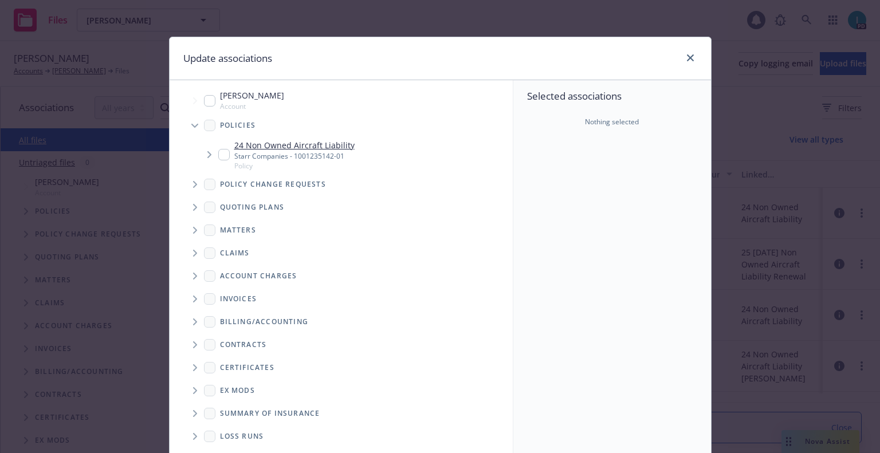
click at [218, 152] on input "Tree Example" at bounding box center [223, 154] width 11 height 11
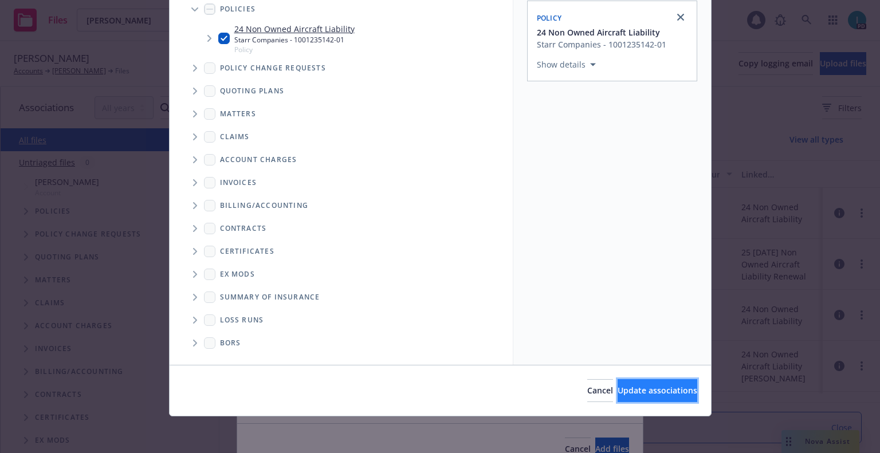
click at [618, 386] on button "Update associations" at bounding box center [658, 390] width 80 height 23
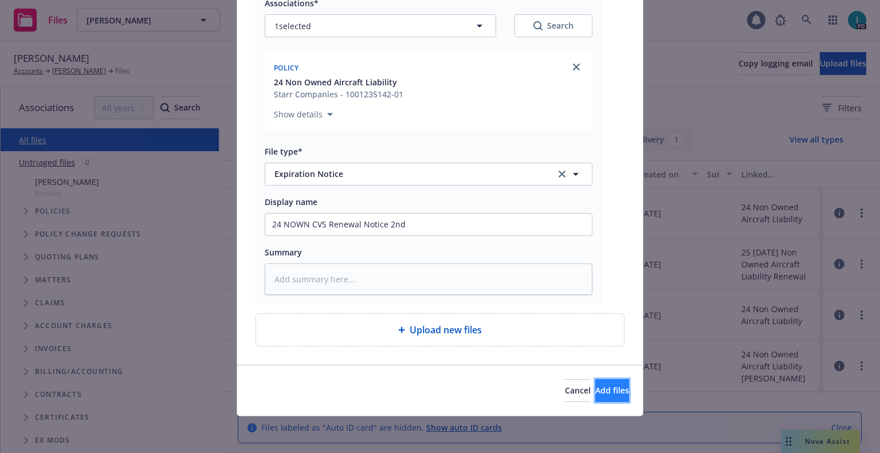
click at [595, 393] on span "Add files" at bounding box center [612, 390] width 34 height 11
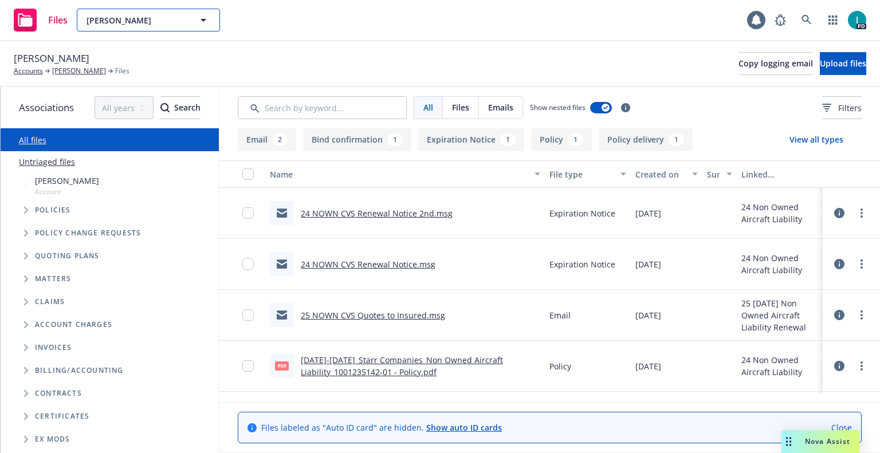
click at [151, 14] on span "Frank Mehrer" at bounding box center [136, 20] width 99 height 12
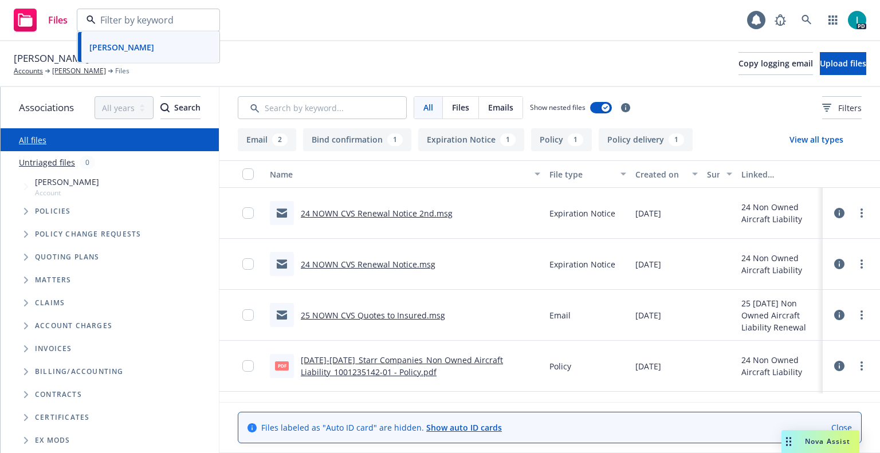
paste input "Ethan Morgan"
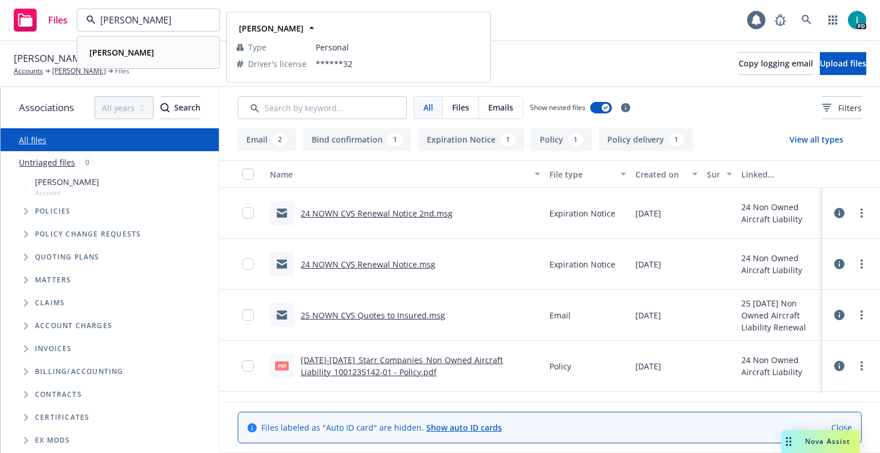
click at [163, 48] on div "Ethan Morgan" at bounding box center [148, 52] width 127 height 17
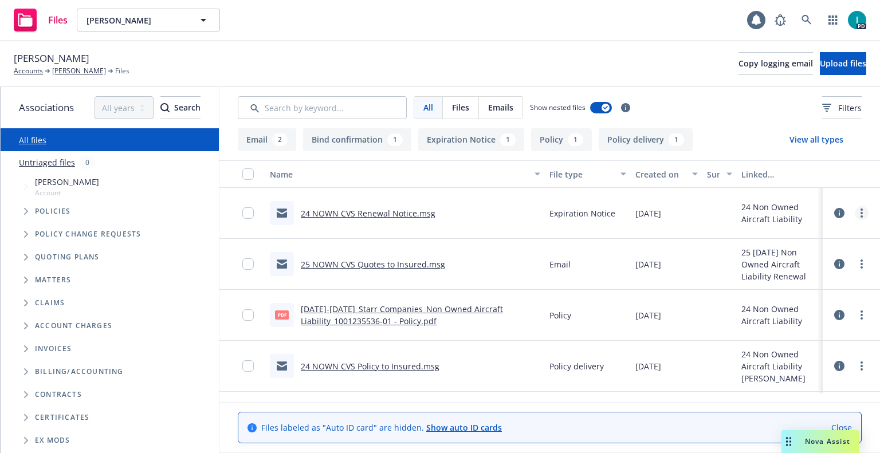
click at [861, 207] on link "more" at bounding box center [862, 213] width 14 height 14
click at [790, 255] on link "Download" at bounding box center [810, 259] width 114 height 23
click at [820, 63] on button "Upload files" at bounding box center [843, 63] width 46 height 23
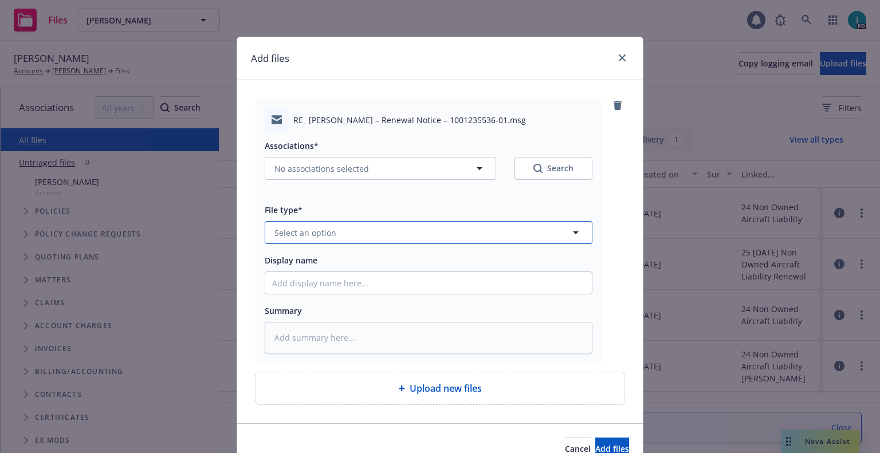
click at [354, 225] on button "Select an option" at bounding box center [429, 232] width 328 height 23
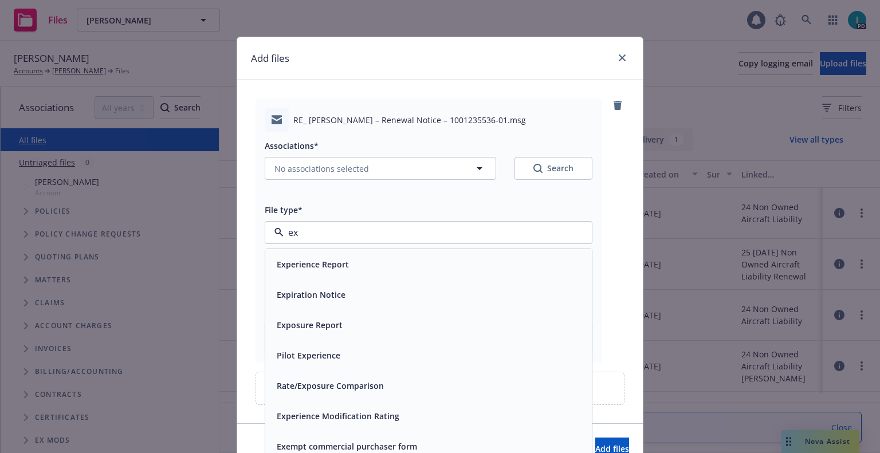
click at [338, 300] on span "Expiration Notice" at bounding box center [311, 295] width 69 height 12
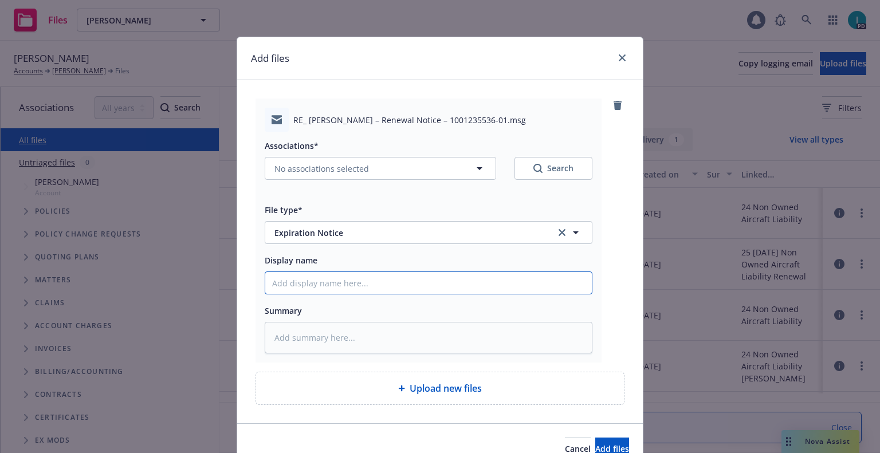
click at [347, 286] on input "Display name" at bounding box center [428, 283] width 327 height 22
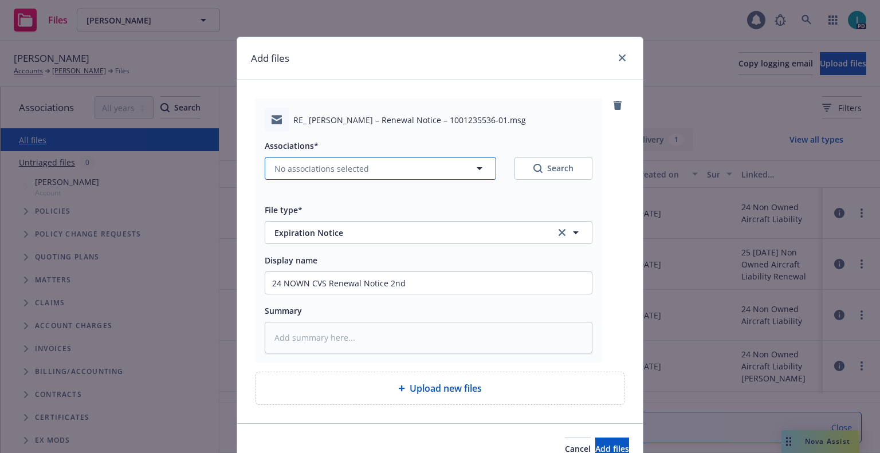
click at [339, 176] on button "No associations selected" at bounding box center [381, 168] width 232 height 23
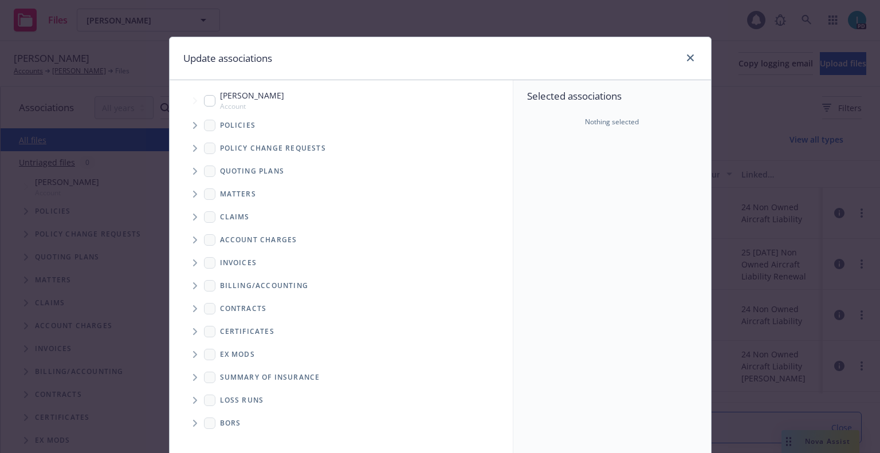
click at [190, 122] on span "Tree Example" at bounding box center [195, 125] width 18 height 18
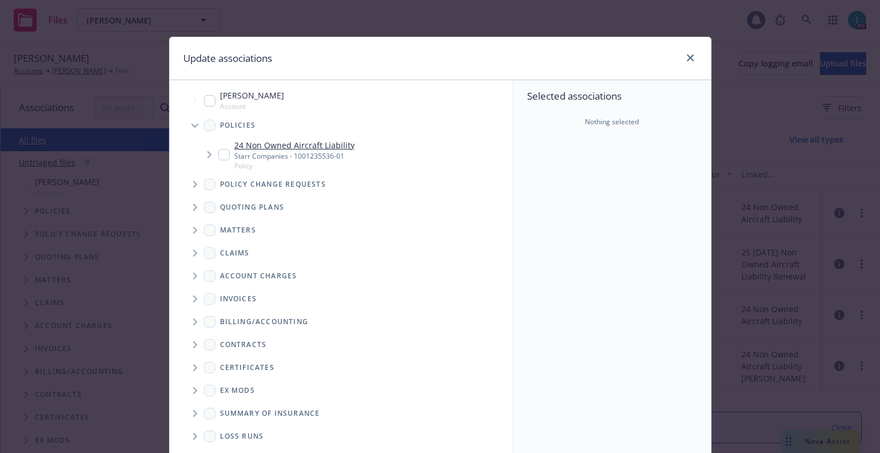
click at [220, 152] on input "Tree Example" at bounding box center [223, 154] width 11 height 11
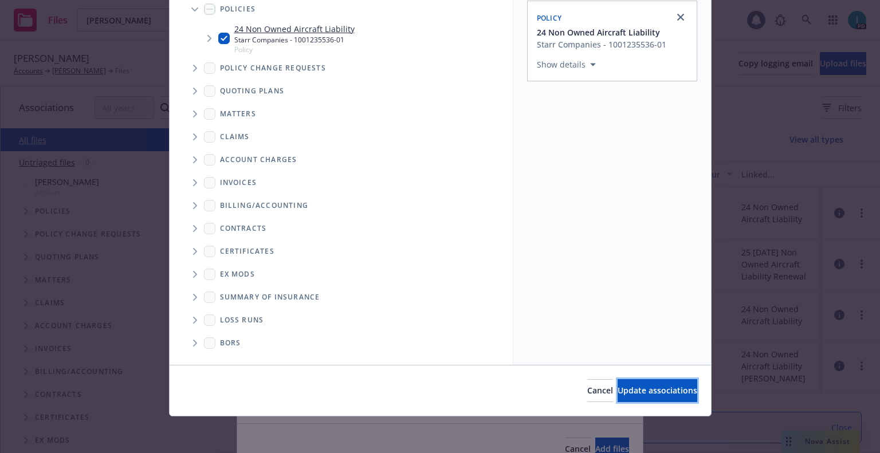
click at [618, 385] on button "Update associations" at bounding box center [658, 390] width 80 height 23
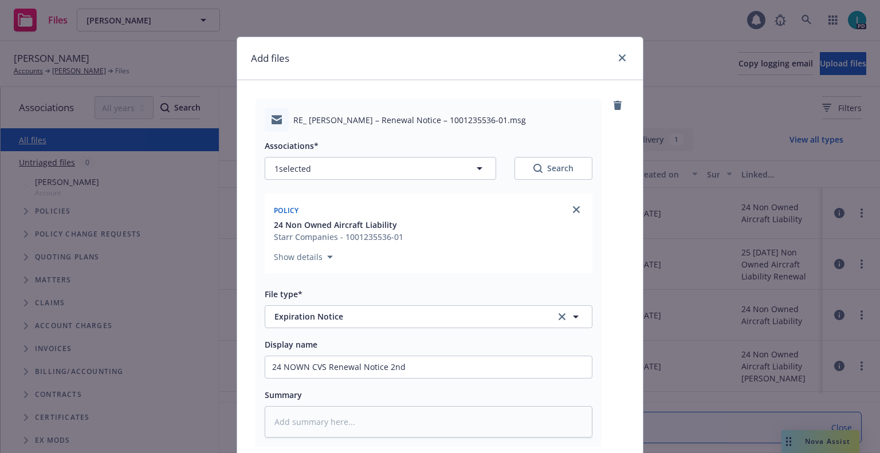
scroll to position [143, 0]
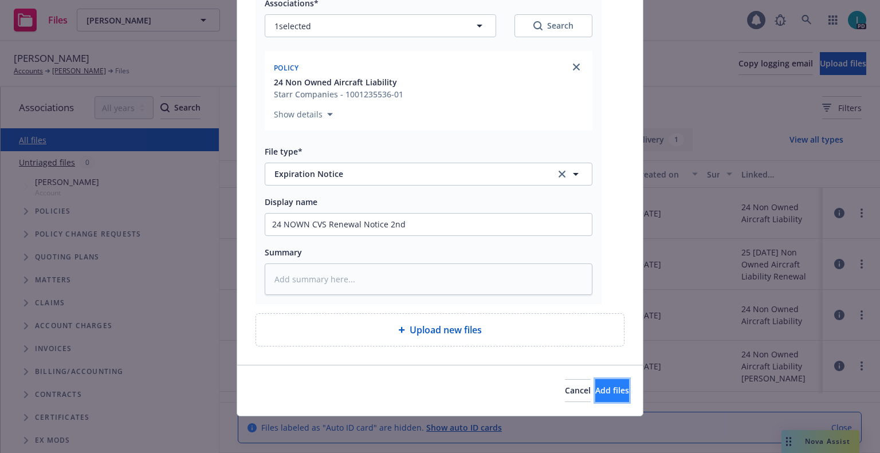
click at [595, 397] on button "Add files" at bounding box center [612, 390] width 34 height 23
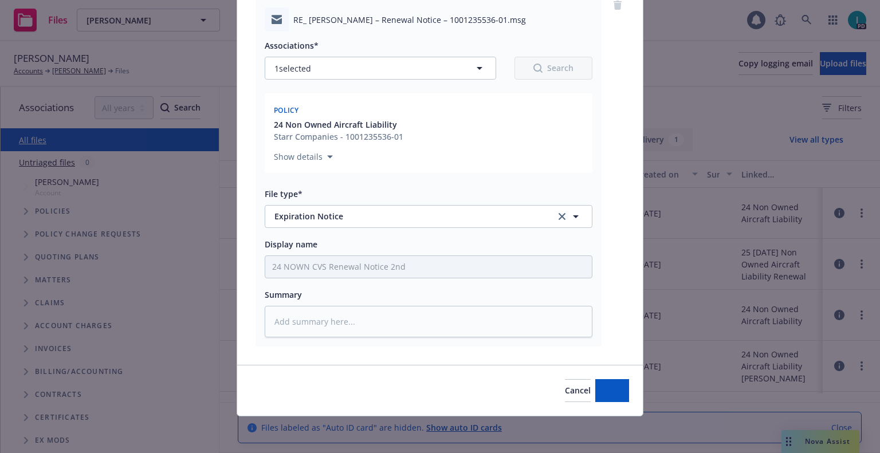
scroll to position [100, 0]
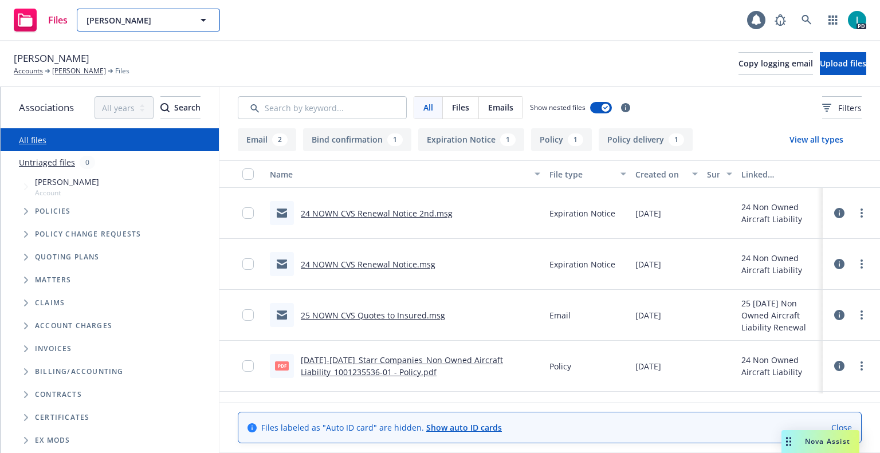
click at [113, 15] on span "Ethan Morgan" at bounding box center [136, 20] width 99 height 12
paste input "Keng Kiat Lim"
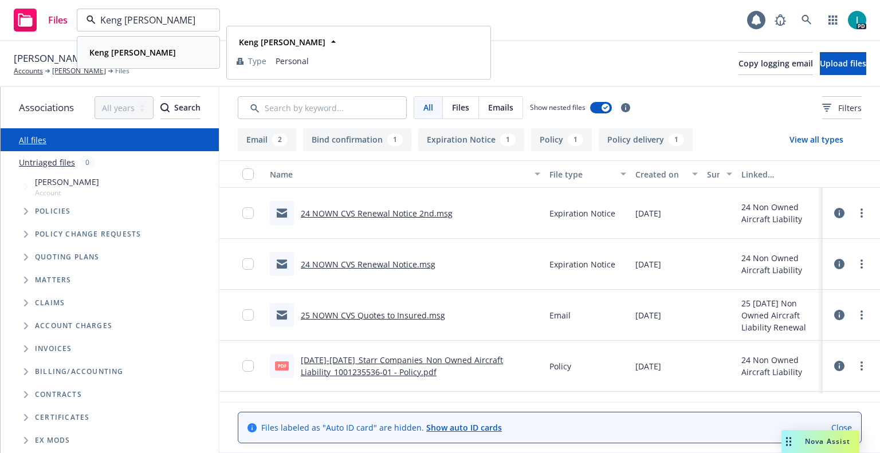
click at [139, 55] on strong "Keng Kiat Lim" at bounding box center [132, 52] width 87 height 11
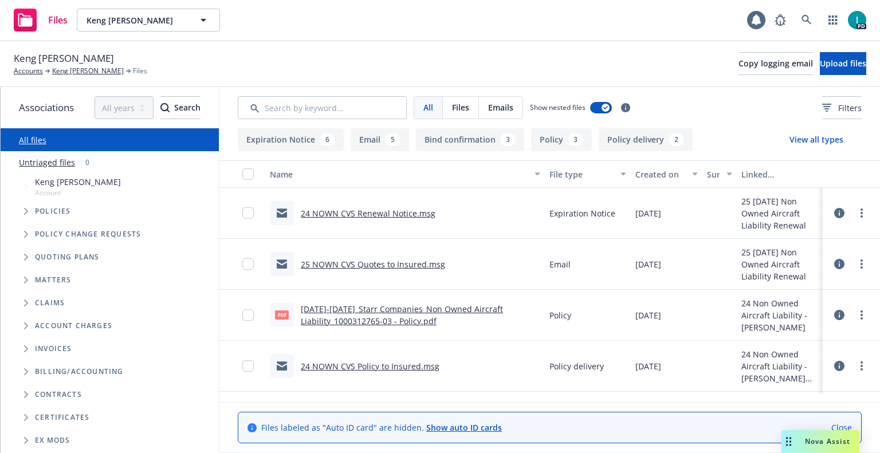
click at [857, 209] on link "more" at bounding box center [862, 213] width 14 height 14
click at [805, 254] on link "Download" at bounding box center [810, 259] width 114 height 23
click at [820, 55] on button "Upload files" at bounding box center [843, 63] width 46 height 23
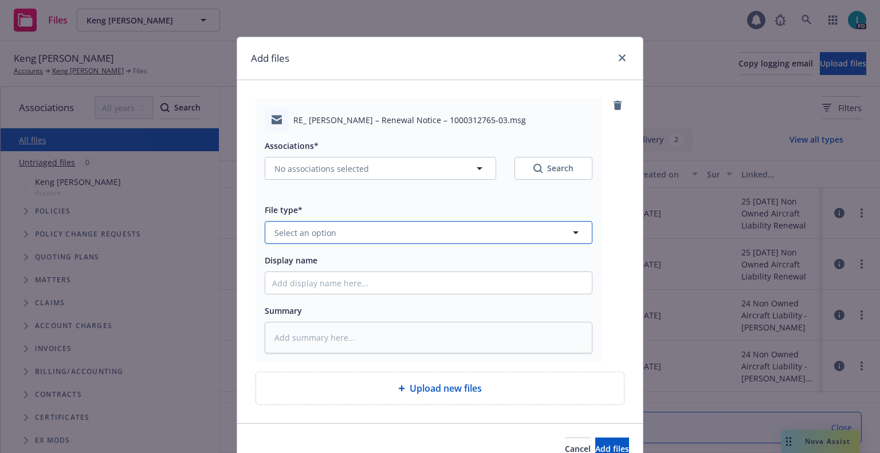
click at [334, 228] on button "Select an option" at bounding box center [429, 232] width 328 height 23
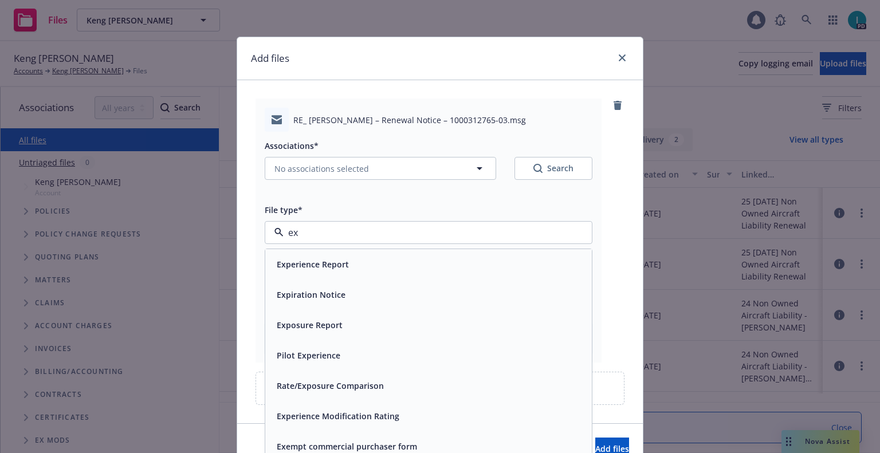
click at [327, 295] on span "Expiration Notice" at bounding box center [311, 295] width 69 height 12
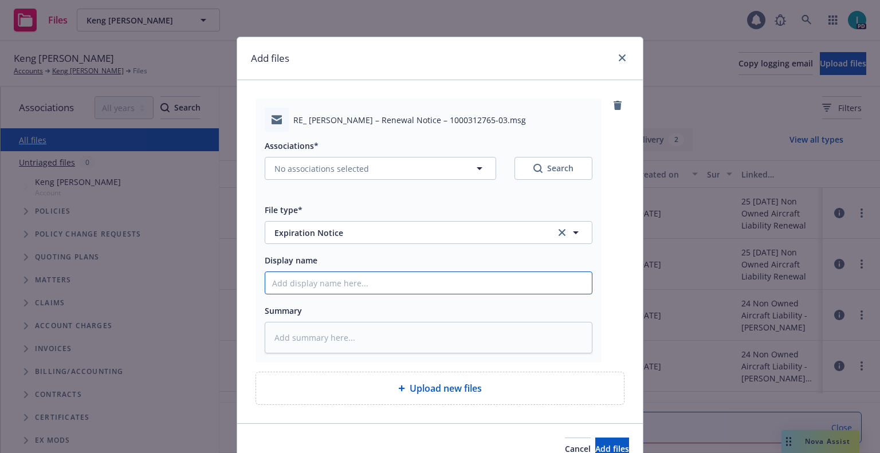
click at [334, 287] on input "Display name" at bounding box center [428, 283] width 327 height 22
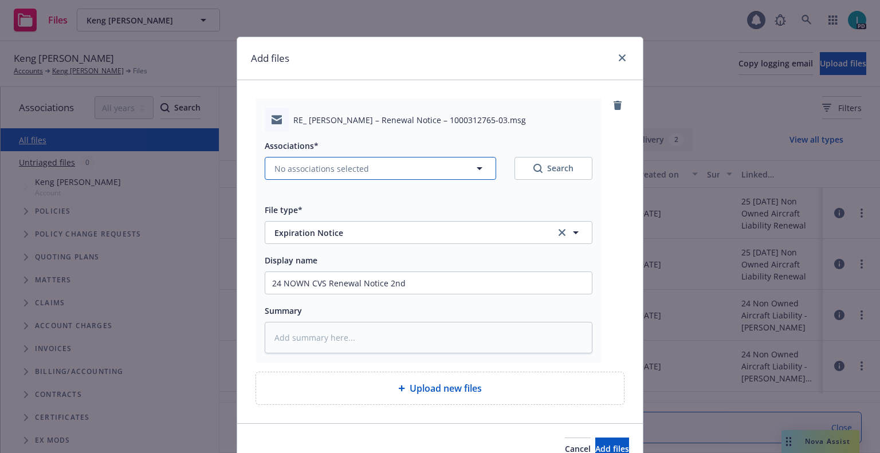
click at [332, 175] on button "No associations selected" at bounding box center [381, 168] width 232 height 23
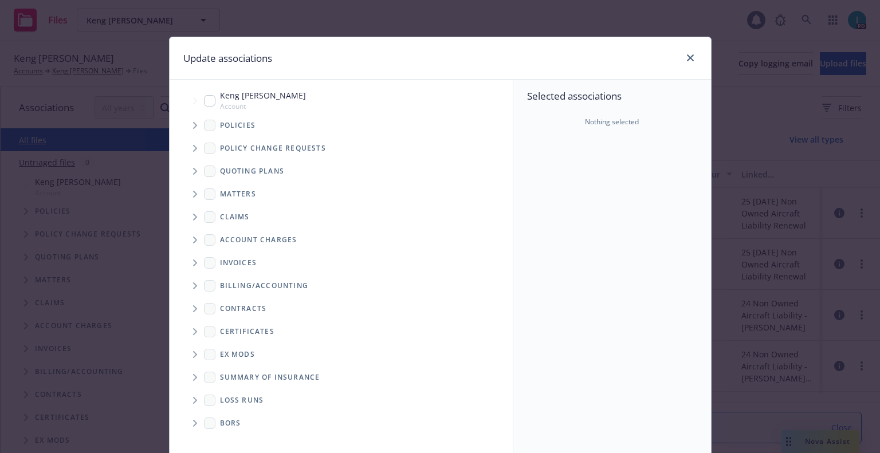
click at [193, 125] on icon "Tree Example" at bounding box center [195, 125] width 5 height 7
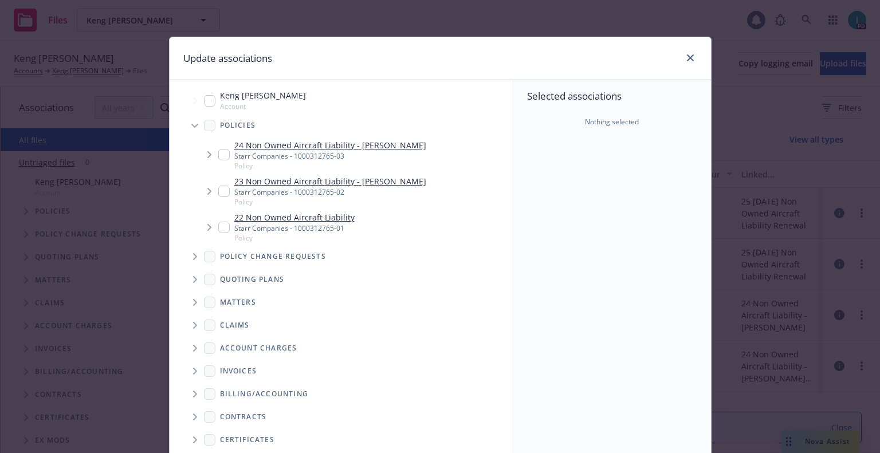
click at [218, 158] on input "Tree Example" at bounding box center [223, 154] width 11 height 11
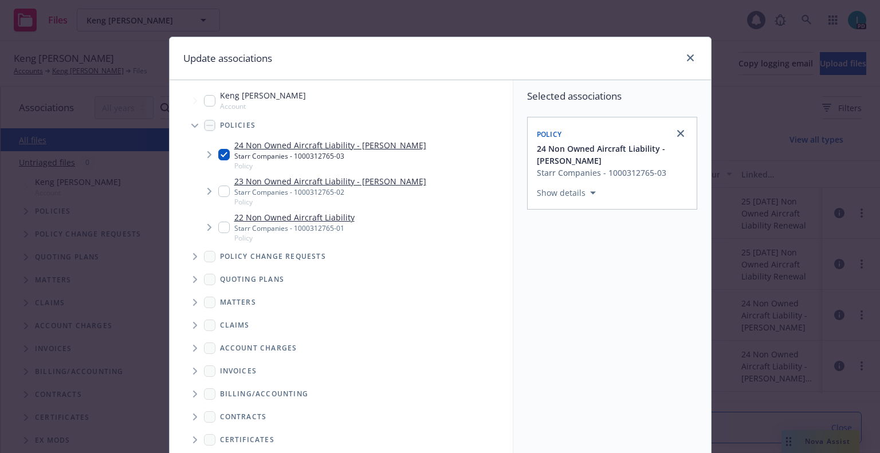
scroll to position [116, 0]
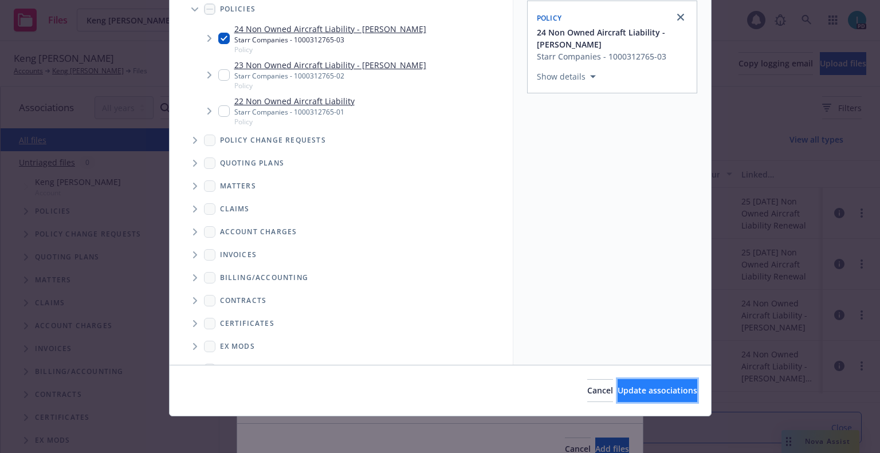
click at [622, 388] on span "Update associations" at bounding box center [658, 390] width 80 height 11
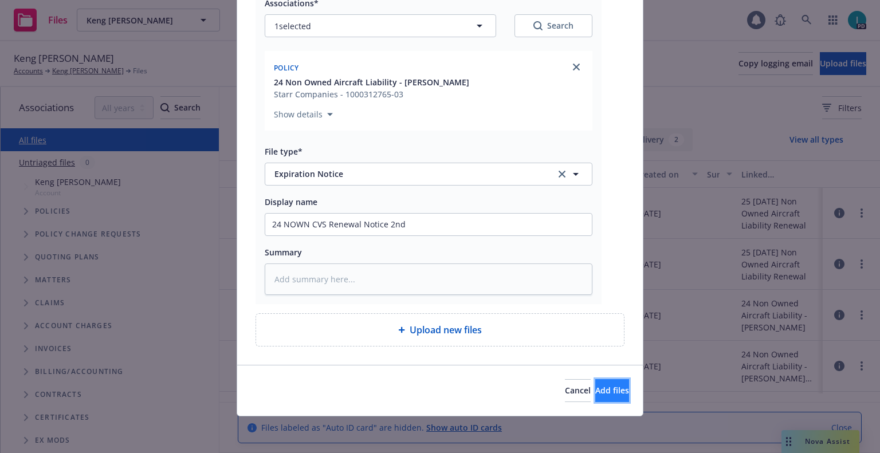
click at [605, 393] on span "Add files" at bounding box center [612, 390] width 34 height 11
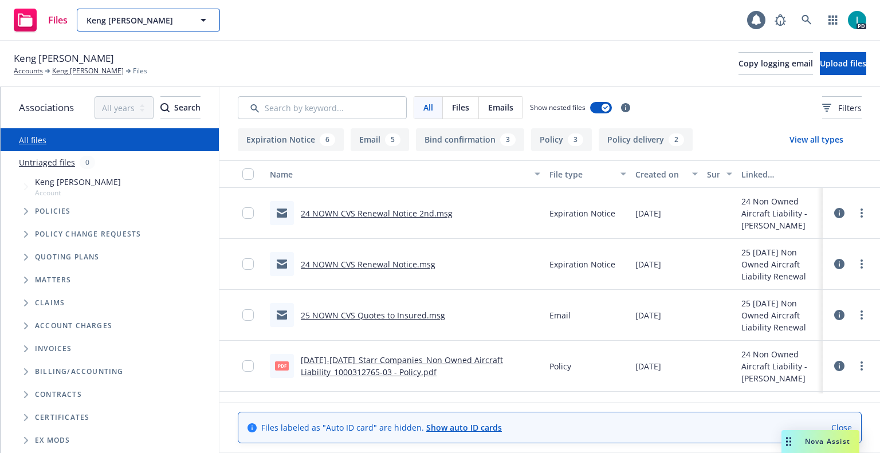
click at [116, 16] on span "Keng Kiat Lim" at bounding box center [136, 20] width 99 height 12
paste input "Scott Marrs"
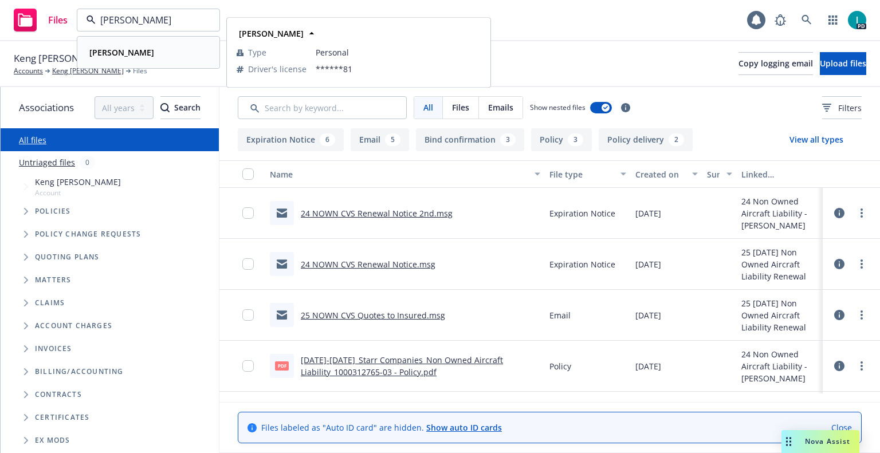
click at [148, 54] on div "Scott Marrs" at bounding box center [148, 52] width 127 height 17
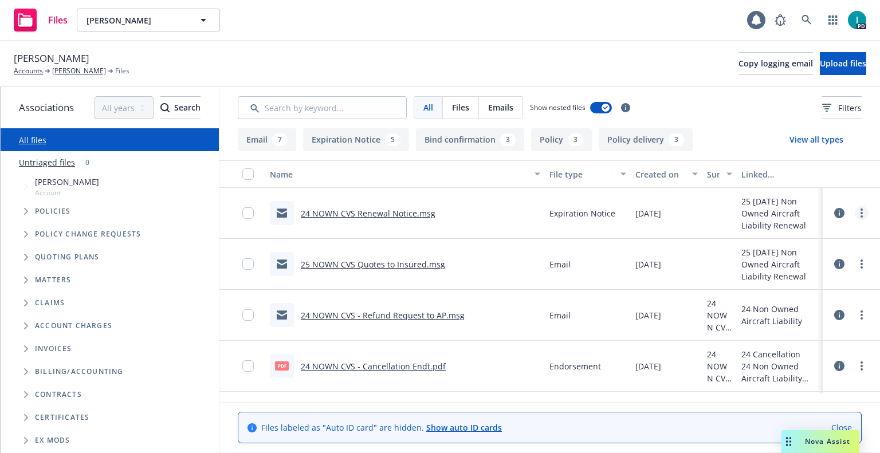
click at [861, 210] on circle "more" at bounding box center [862, 210] width 2 height 2
click at [797, 254] on link "Download" at bounding box center [810, 259] width 114 height 23
click at [820, 68] on span "Upload files" at bounding box center [843, 63] width 46 height 11
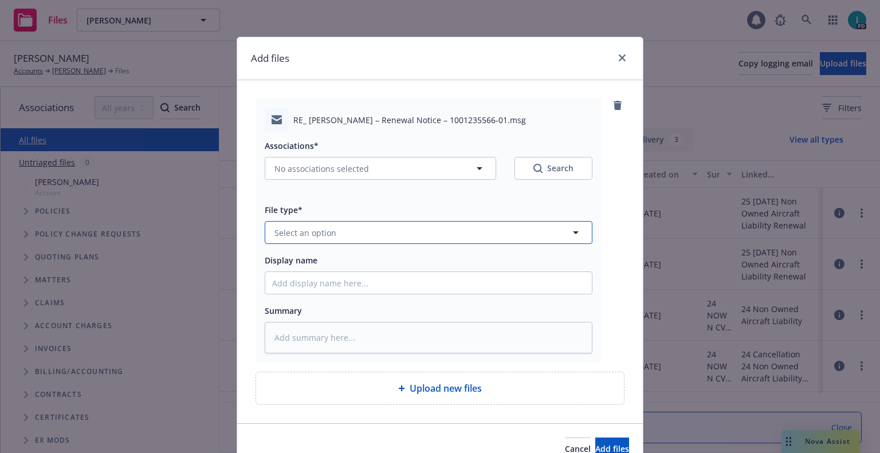
click at [339, 233] on button "Select an option" at bounding box center [429, 232] width 328 height 23
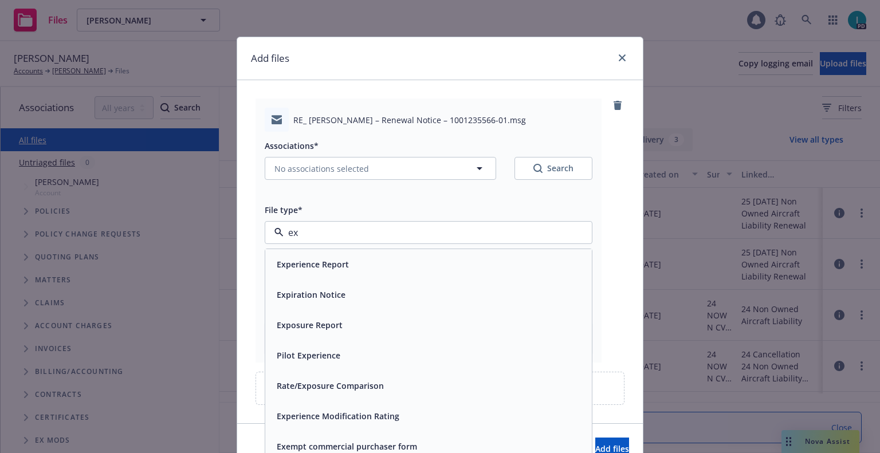
click at [332, 289] on span "Expiration Notice" at bounding box center [311, 295] width 69 height 12
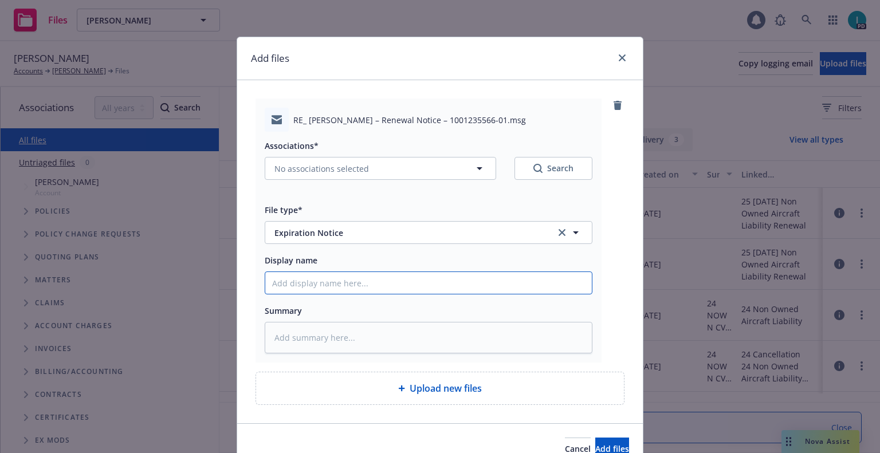
click at [332, 289] on input "Display name" at bounding box center [428, 283] width 327 height 22
click at [410, 277] on input "24 NOWN CVS Renewal Notice" at bounding box center [428, 283] width 327 height 22
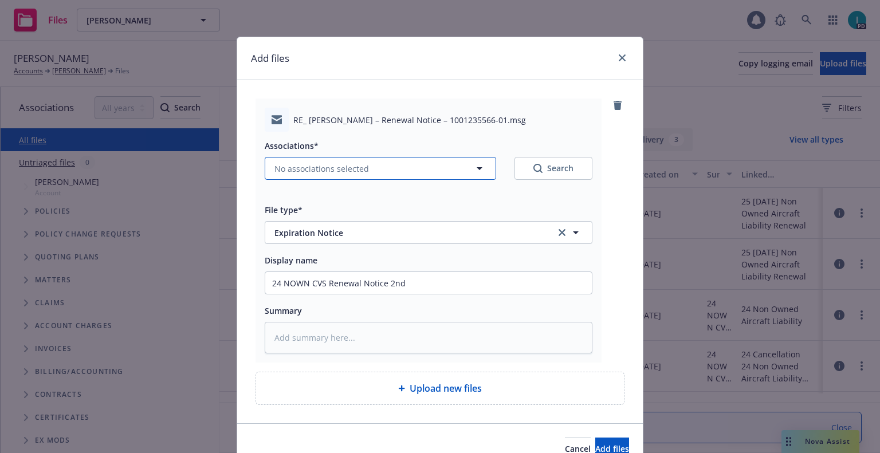
click at [321, 163] on span "No associations selected" at bounding box center [322, 169] width 95 height 12
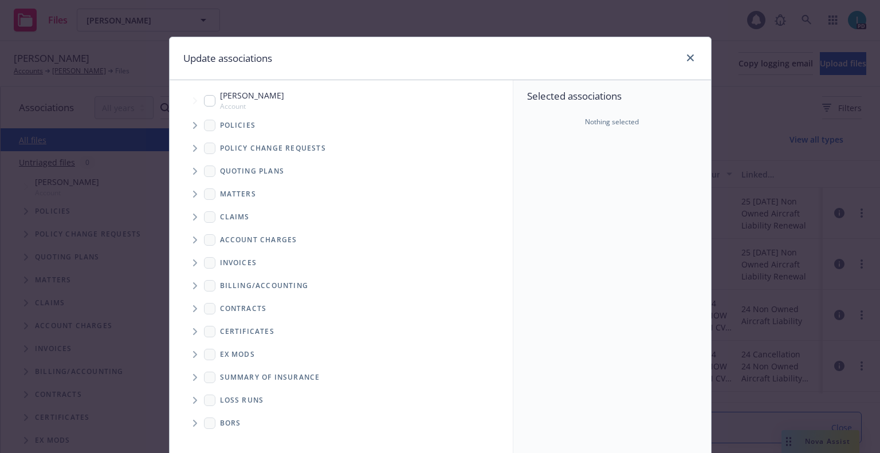
click at [193, 128] on icon "Tree Example" at bounding box center [195, 125] width 5 height 7
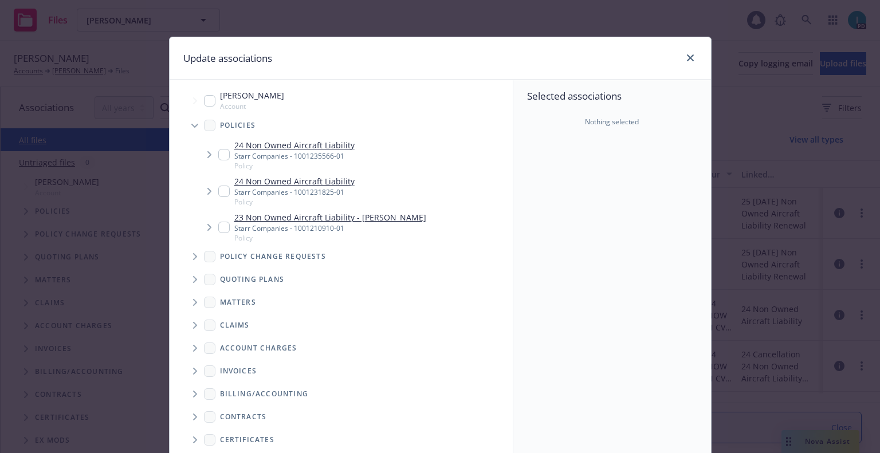
click at [218, 155] on input "Tree Example" at bounding box center [223, 154] width 11 height 11
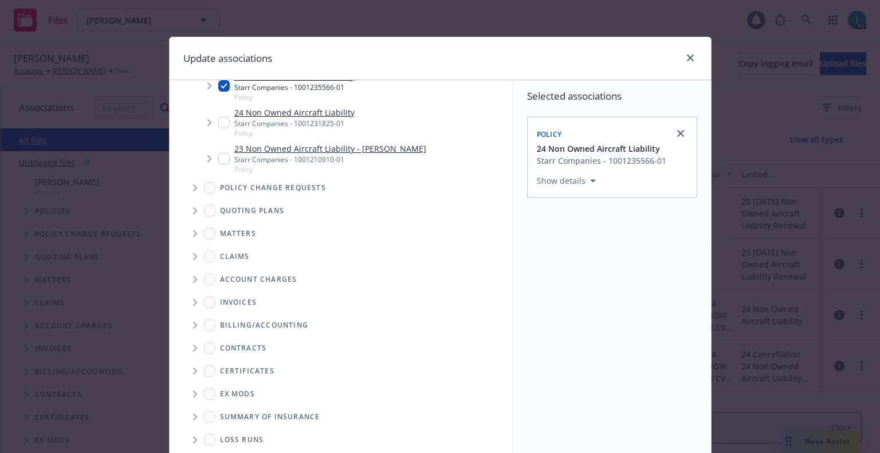
scroll to position [116, 0]
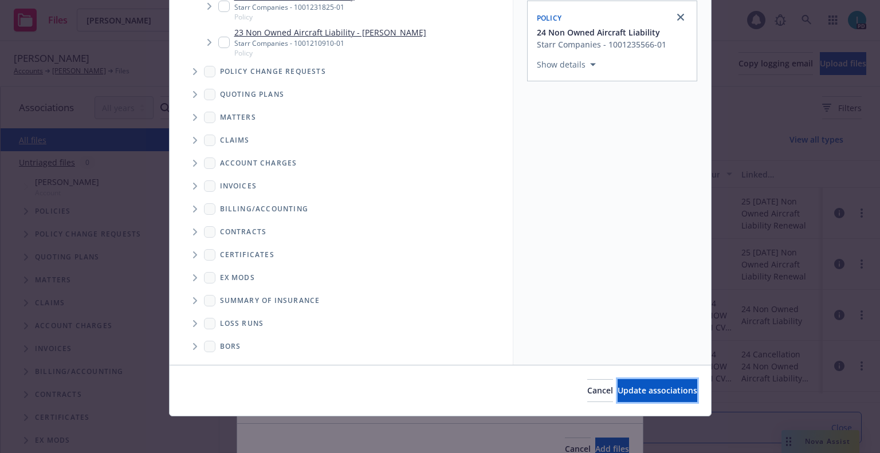
click at [619, 401] on button "Update associations" at bounding box center [658, 390] width 80 height 23
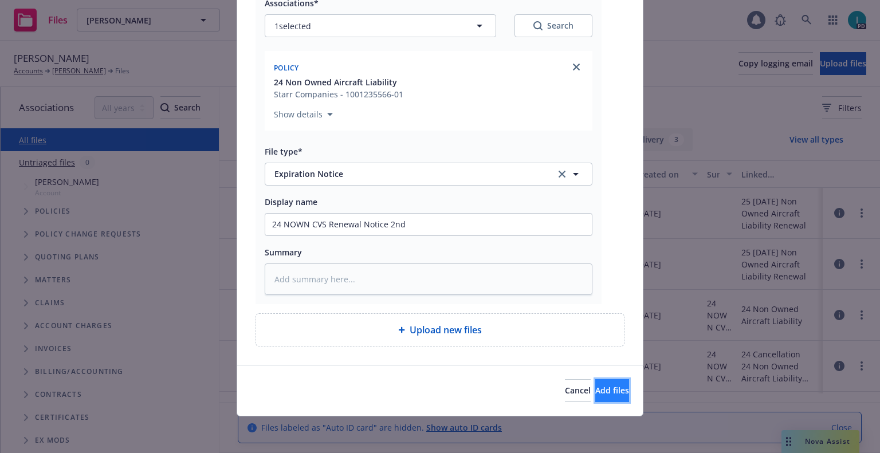
click at [597, 401] on button "Add files" at bounding box center [612, 390] width 34 height 23
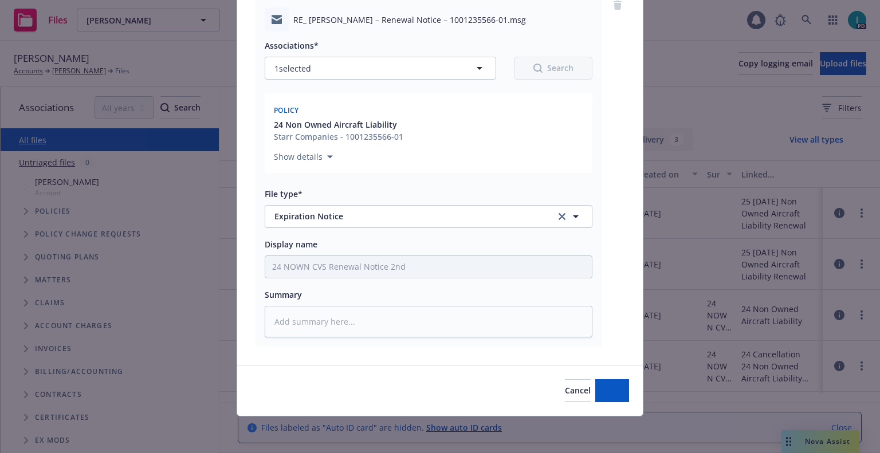
scroll to position [100, 0]
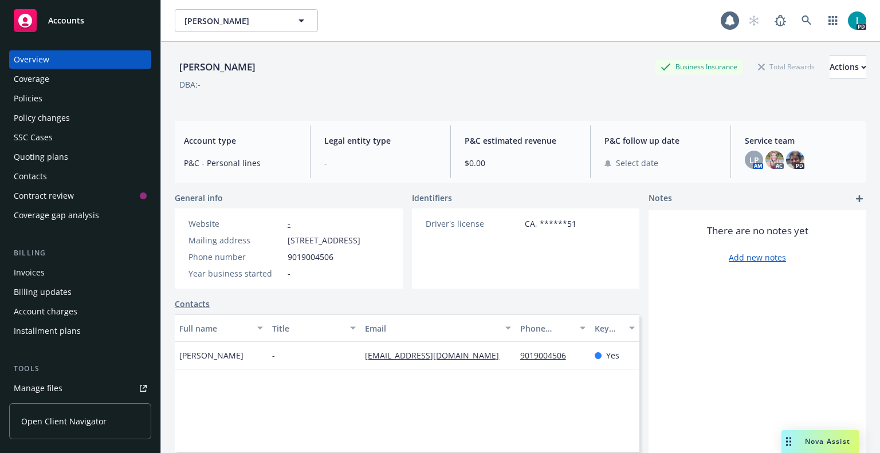
click at [46, 156] on div "Quoting plans" at bounding box center [41, 157] width 54 height 18
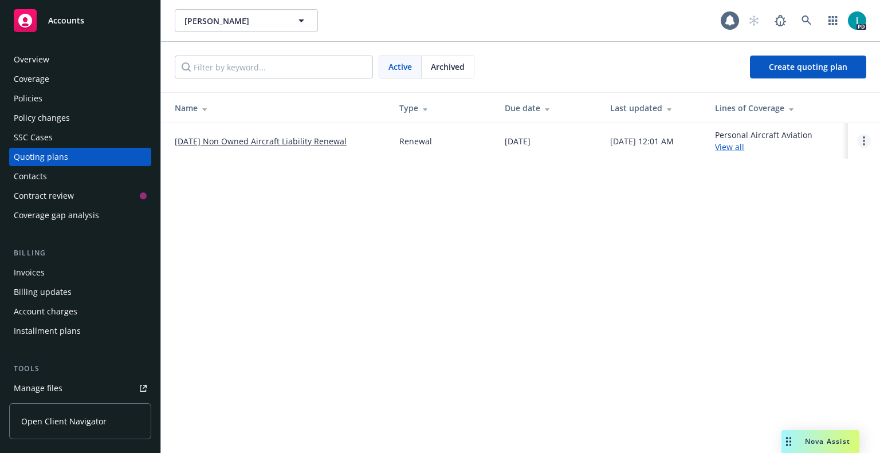
click at [864, 145] on circle "Open options" at bounding box center [864, 144] width 2 height 2
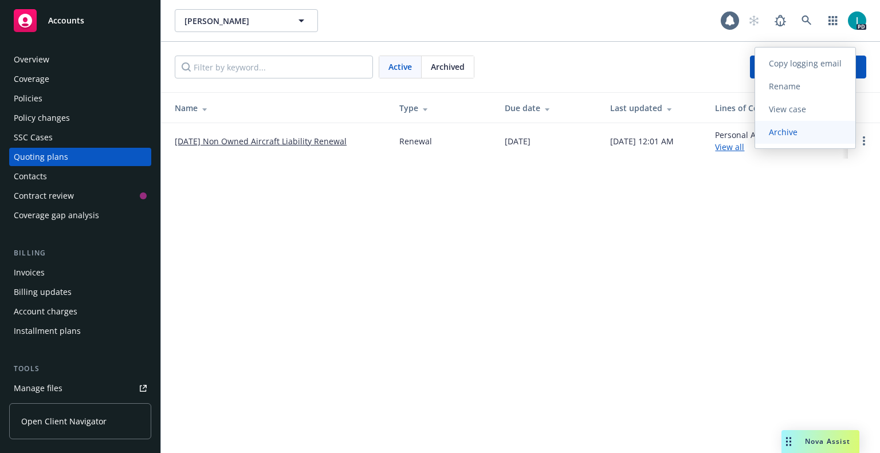
click at [801, 132] on span "Archive" at bounding box center [783, 132] width 56 height 11
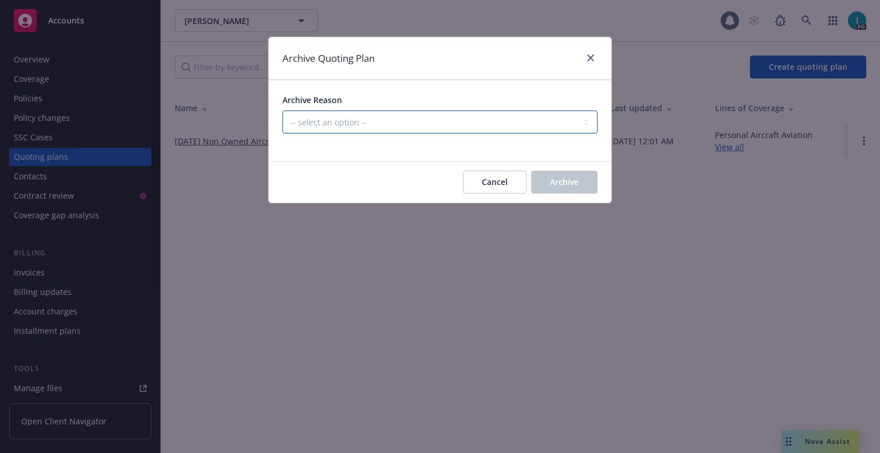
click at [336, 128] on select "-- select an option -- All policies in this renewal plan are auto-renewed Creat…" at bounding box center [440, 122] width 315 height 23
select select "ARCHIVED_RENEWAL_CANCELED"
click at [283, 111] on select "-- select an option -- All policies in this renewal plan are auto-renewed Creat…" at bounding box center [440, 122] width 315 height 23
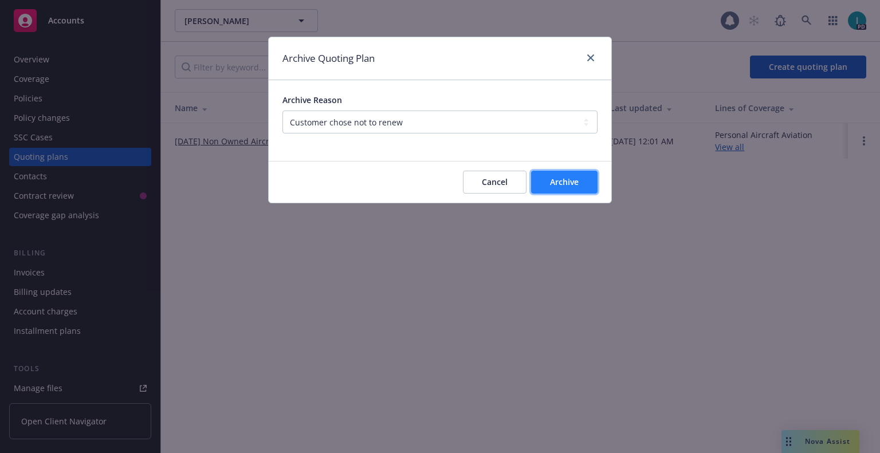
click at [579, 186] on button "Archive" at bounding box center [564, 182] width 66 height 23
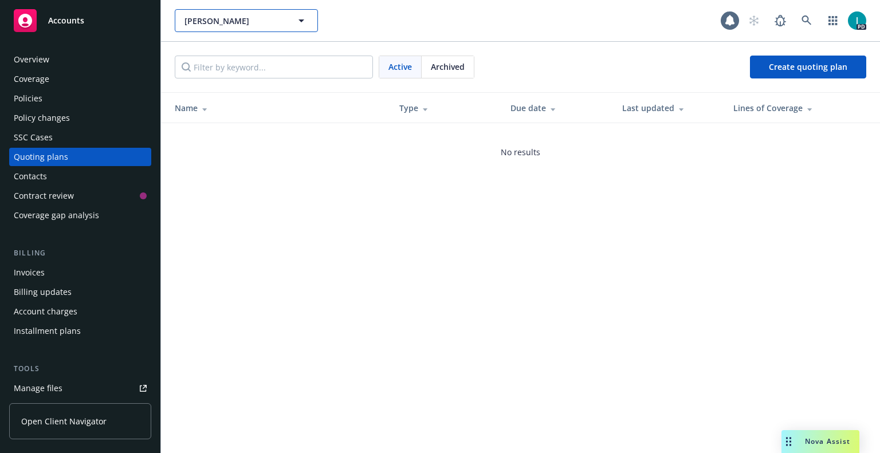
click at [211, 21] on span "[PERSON_NAME]" at bounding box center [234, 21] width 99 height 12
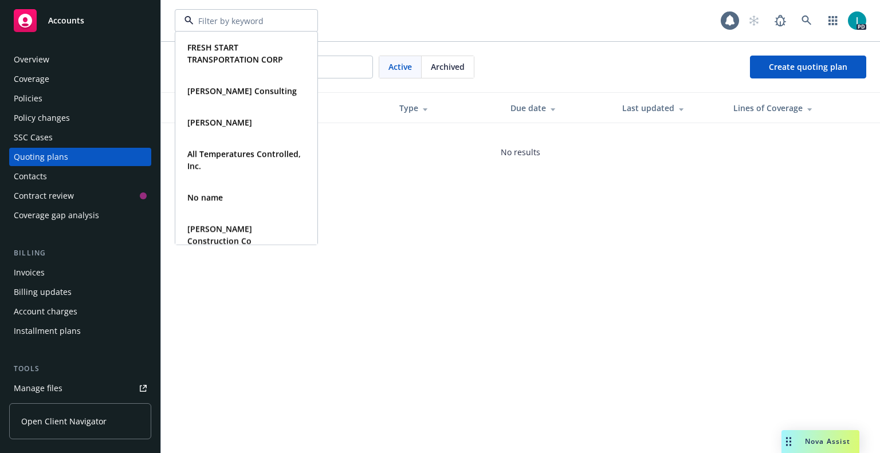
paste input "[PERSON_NAME]"
type input "[PERSON_NAME]"
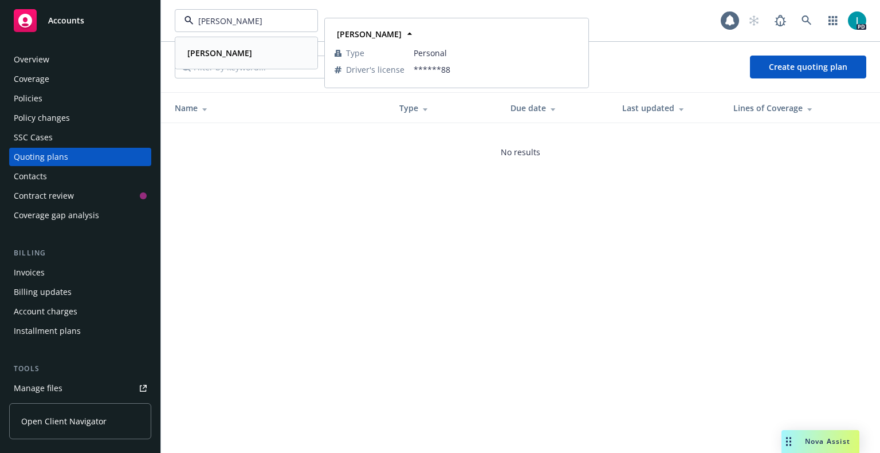
click at [225, 61] on div "[PERSON_NAME]" at bounding box center [219, 53] width 72 height 17
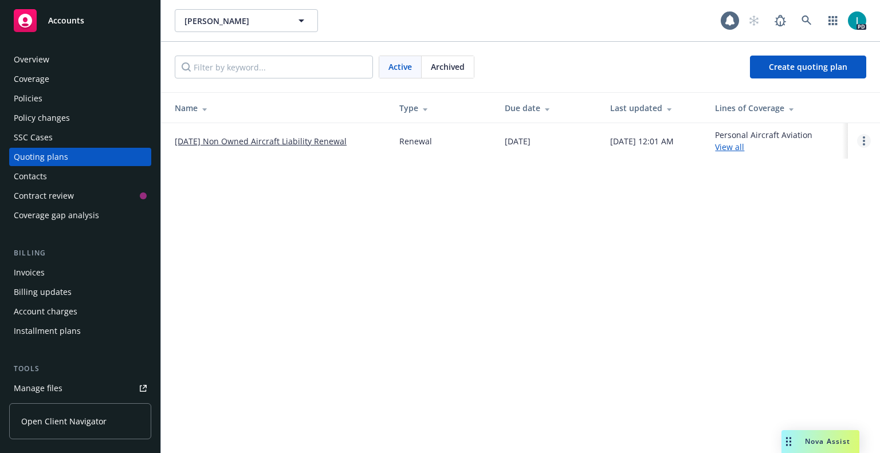
click at [860, 143] on link "Open options" at bounding box center [864, 141] width 14 height 14
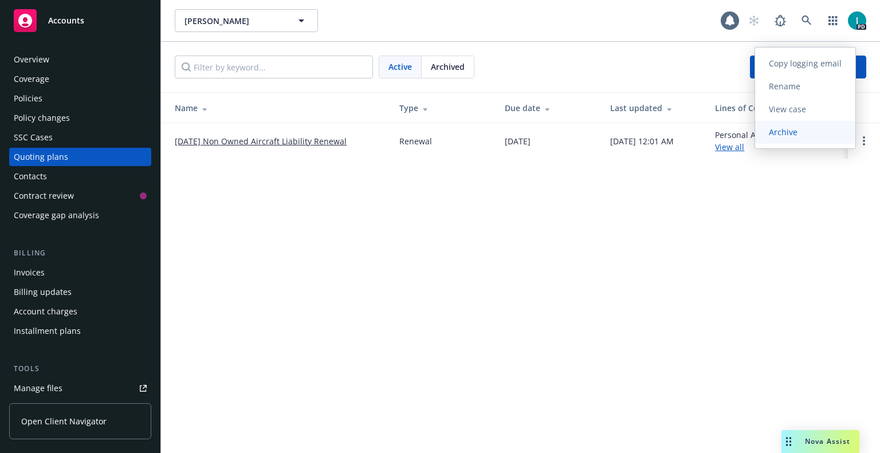
click at [813, 137] on link "Archive" at bounding box center [805, 132] width 100 height 23
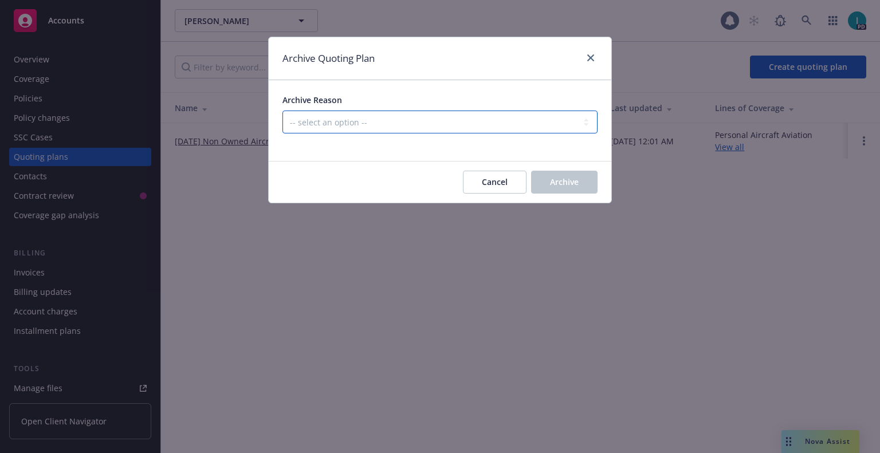
click at [405, 127] on select "-- select an option -- All policies in this renewal plan are auto-renewed Creat…" at bounding box center [440, 122] width 315 height 23
select select "ARCHIVED_RENEWAL_CANCELED"
click at [283, 111] on select "-- select an option -- All policies in this renewal plan are auto-renewed Creat…" at bounding box center [440, 122] width 315 height 23
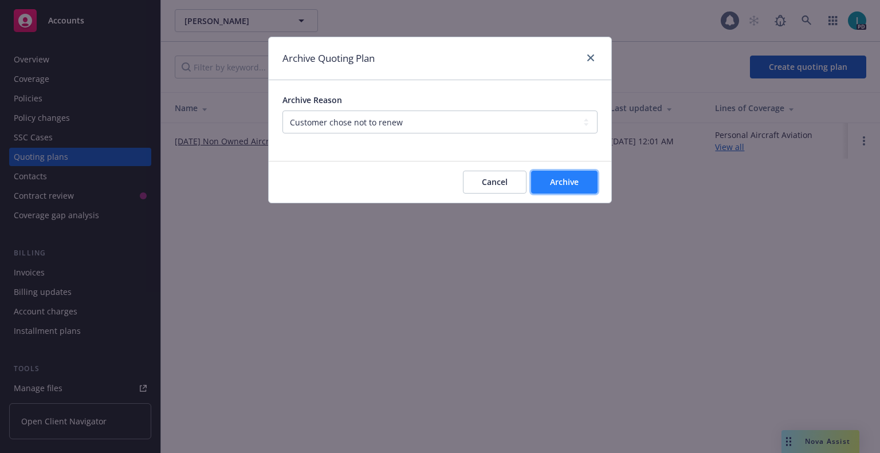
click at [560, 184] on span "Archive" at bounding box center [564, 182] width 29 height 11
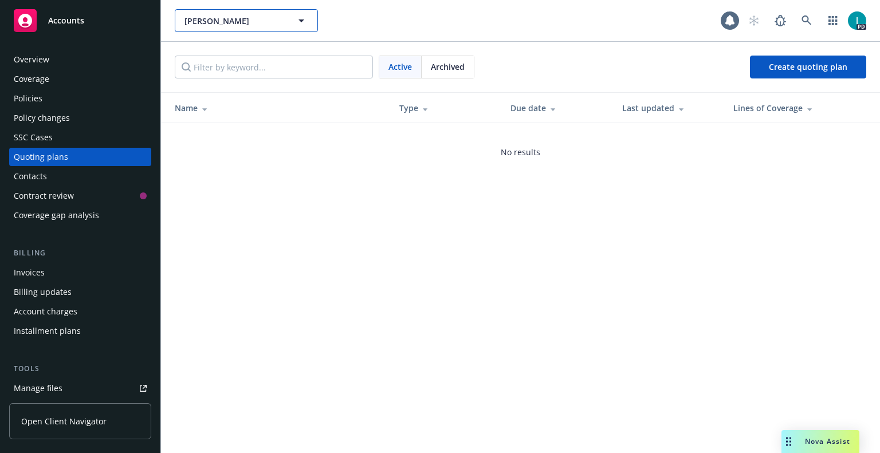
click at [211, 17] on span "[PERSON_NAME]" at bounding box center [234, 21] width 99 height 12
paste input "[PERSON_NAME]"
type input "[PERSON_NAME]"
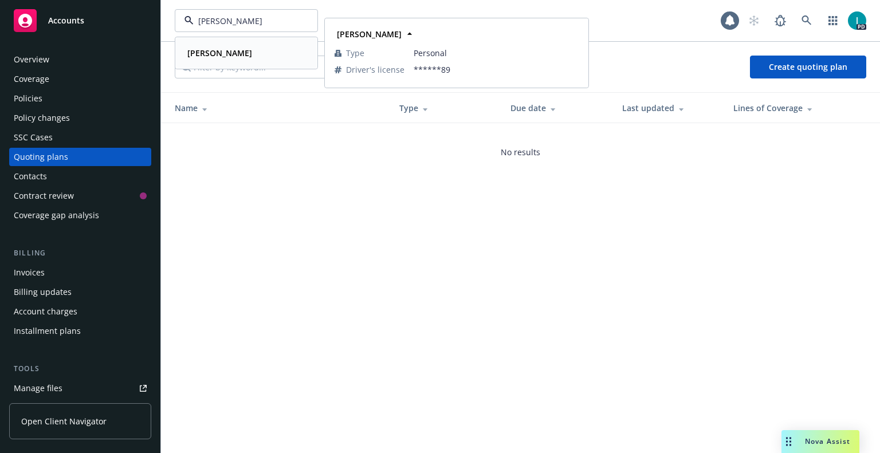
click at [214, 57] on strong "[PERSON_NAME]" at bounding box center [219, 53] width 65 height 11
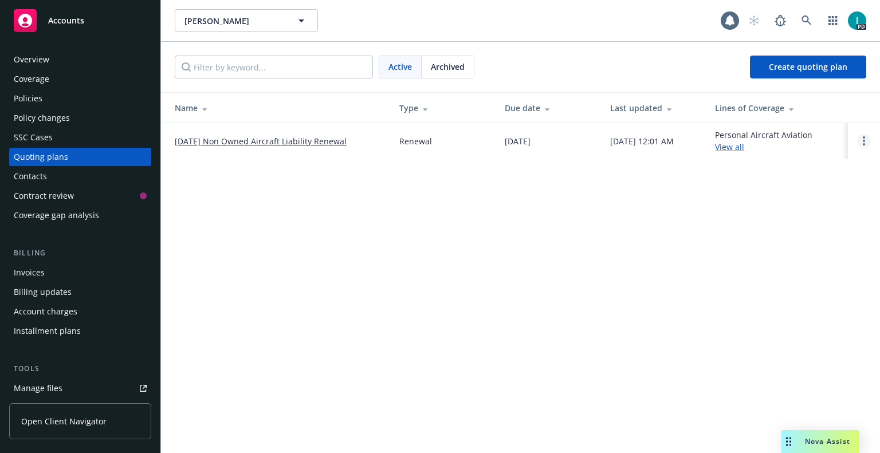
click at [868, 142] on link "Open options" at bounding box center [864, 141] width 14 height 14
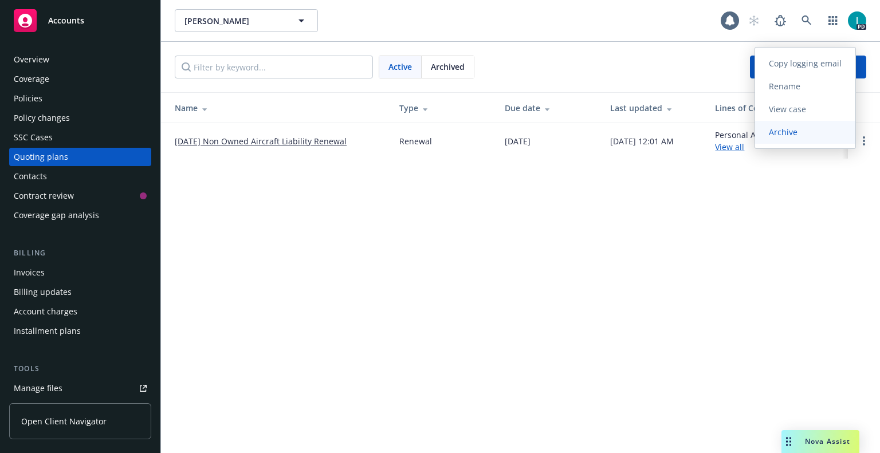
click at [787, 136] on span "Archive" at bounding box center [783, 132] width 56 height 11
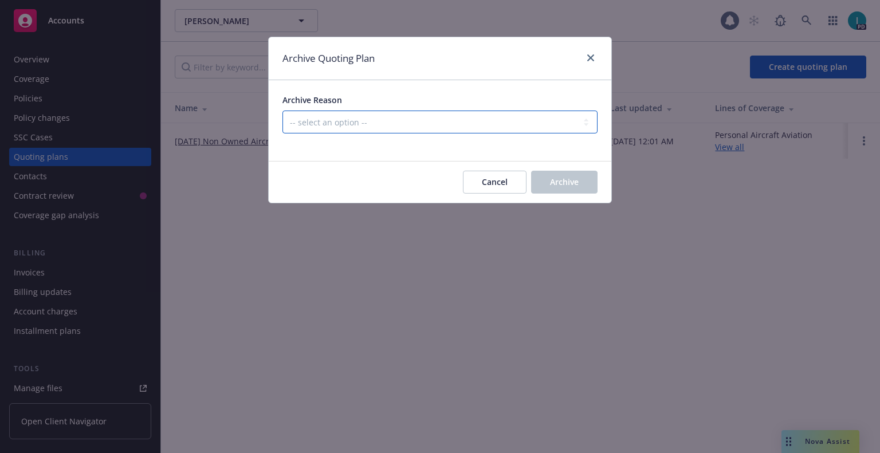
click at [334, 122] on select "-- select an option -- All policies in this renewal plan are auto-renewed Creat…" at bounding box center [440, 122] width 315 height 23
select select "ARCHIVED_RENEWAL_CANCELED"
click at [283, 111] on select "-- select an option -- All policies in this renewal plan are auto-renewed Creat…" at bounding box center [440, 122] width 315 height 23
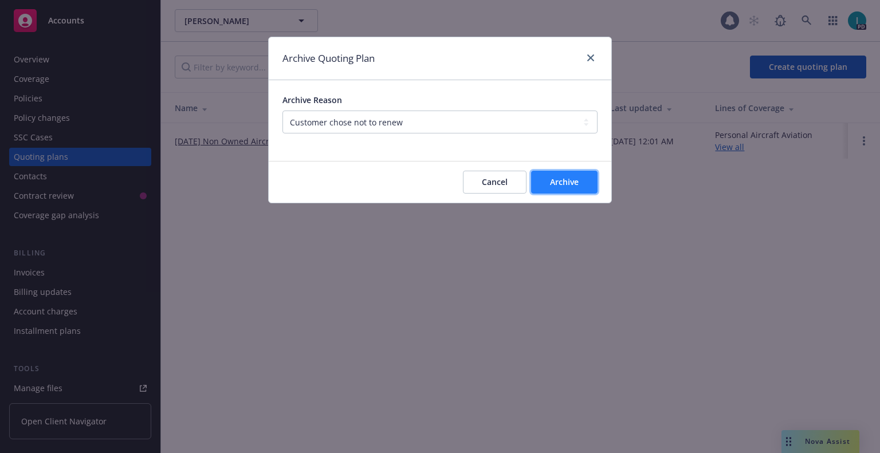
click at [545, 185] on button "Archive" at bounding box center [564, 182] width 66 height 23
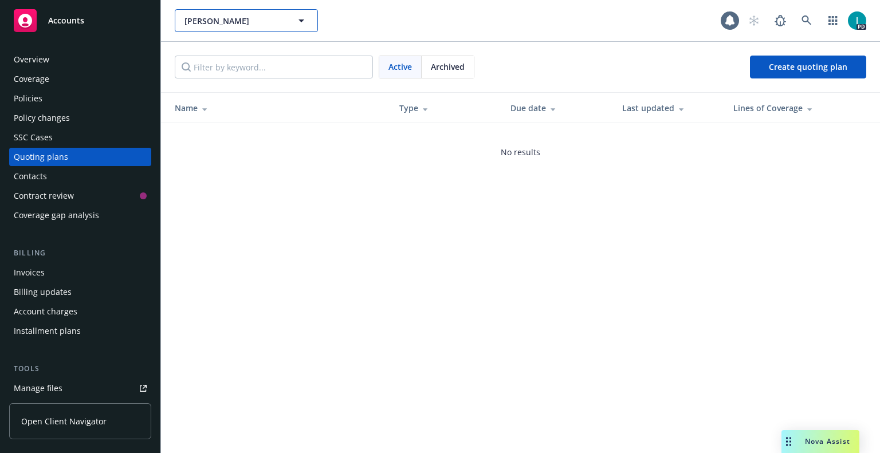
click at [241, 25] on span "[PERSON_NAME]" at bounding box center [234, 21] width 99 height 12
paste input "[PERSON_NAME]"
type input "[PERSON_NAME]"
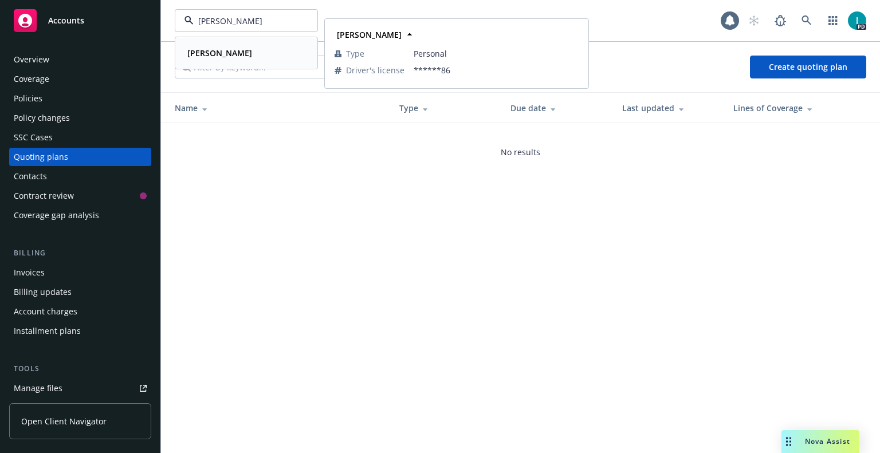
click at [238, 53] on div "[PERSON_NAME]" at bounding box center [246, 53] width 127 height 17
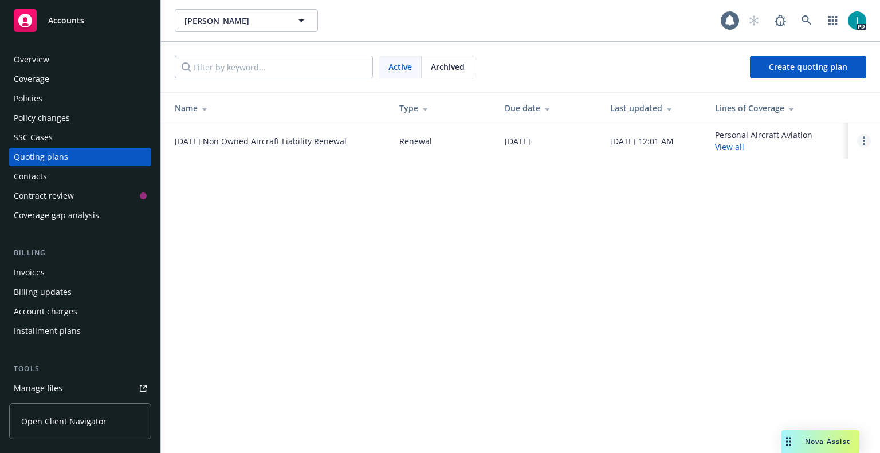
click at [868, 140] on link "Open options" at bounding box center [864, 141] width 14 height 14
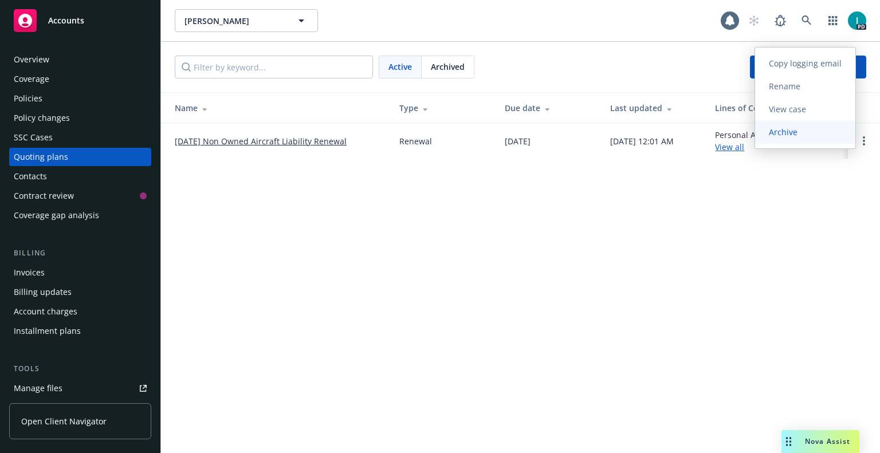
click at [790, 127] on span "Archive" at bounding box center [783, 132] width 56 height 11
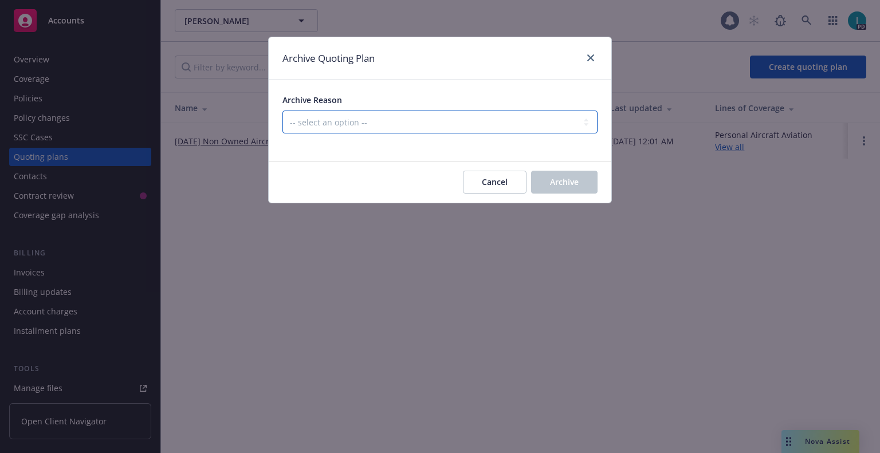
click at [343, 115] on select "-- select an option -- All policies in this renewal plan are auto-renewed Creat…" at bounding box center [440, 122] width 315 height 23
select select "ARCHIVED_RENEWAL_CANCELED"
click at [283, 111] on select "-- select an option -- All policies in this renewal plan are auto-renewed Creat…" at bounding box center [440, 122] width 315 height 23
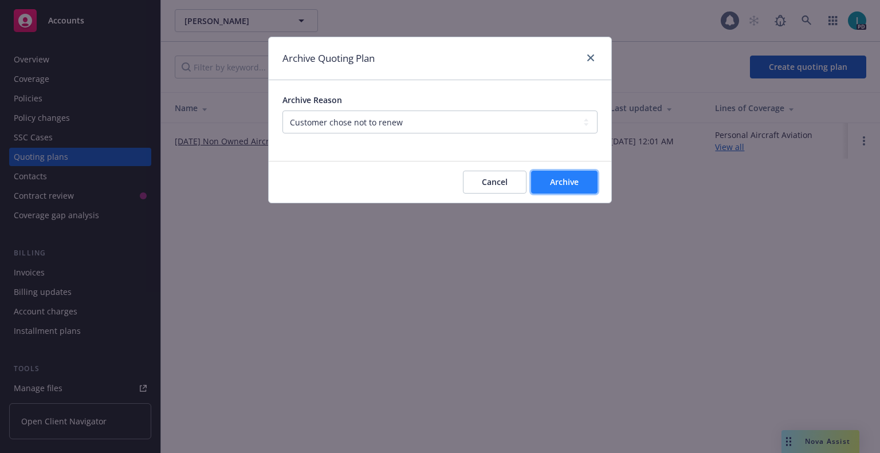
click at [586, 187] on button "Archive" at bounding box center [564, 182] width 66 height 23
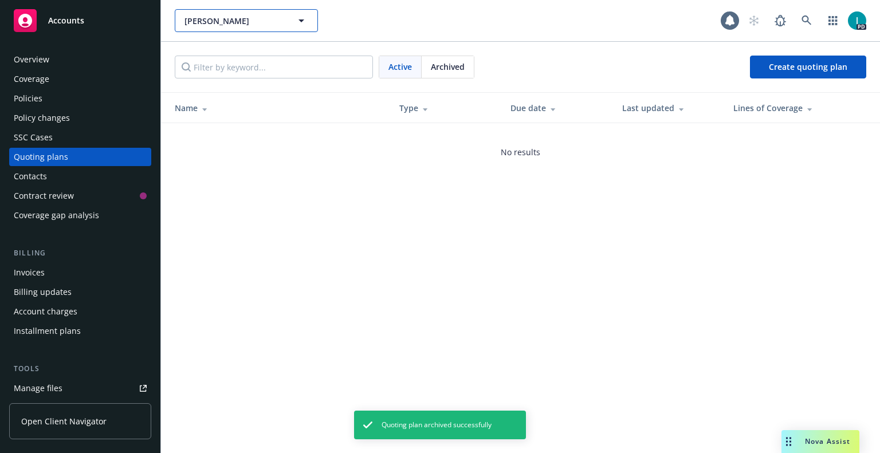
click at [206, 26] on span "[PERSON_NAME]" at bounding box center [234, 21] width 99 height 12
paste input "[PERSON_NAME]"
type input "[PERSON_NAME]"
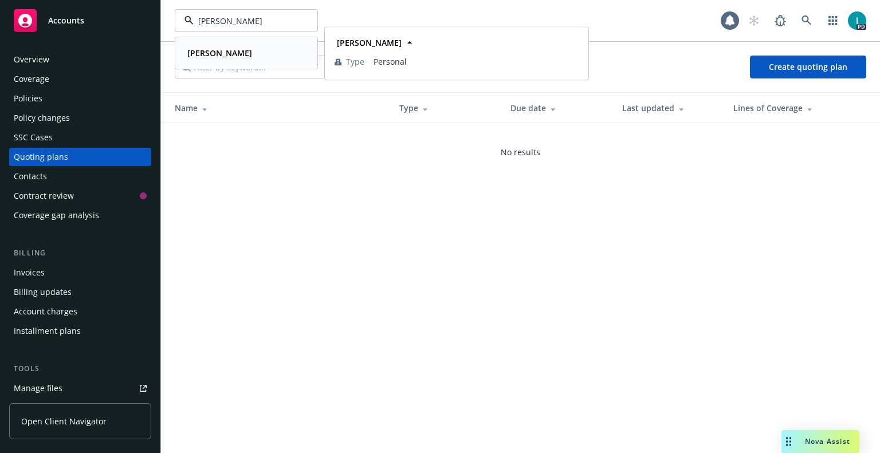
click at [224, 48] on strong "[PERSON_NAME]" at bounding box center [219, 53] width 65 height 11
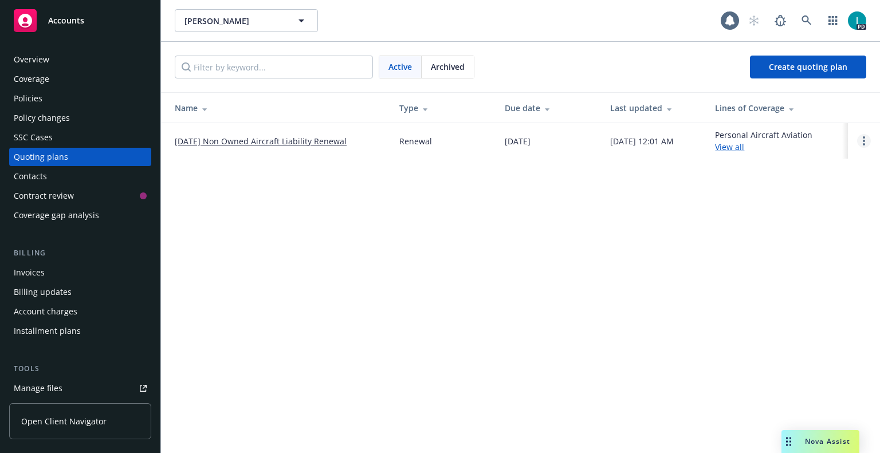
click at [863, 140] on link "Open options" at bounding box center [864, 141] width 14 height 14
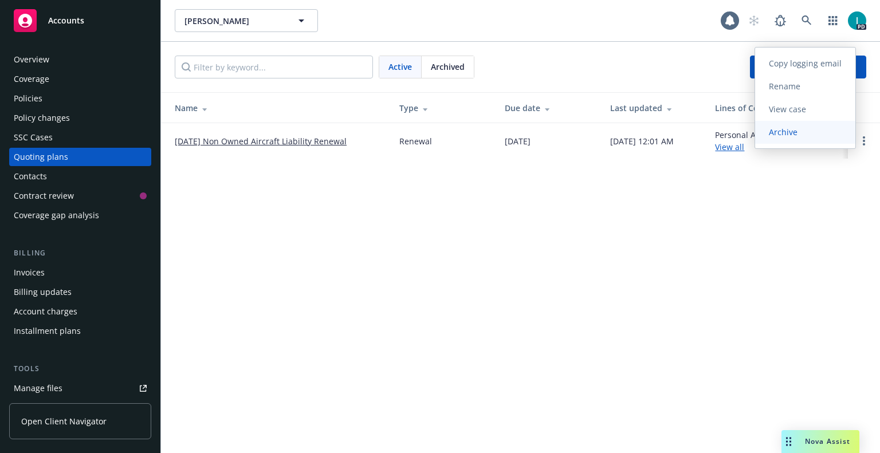
click at [808, 130] on span "Archive" at bounding box center [783, 132] width 56 height 11
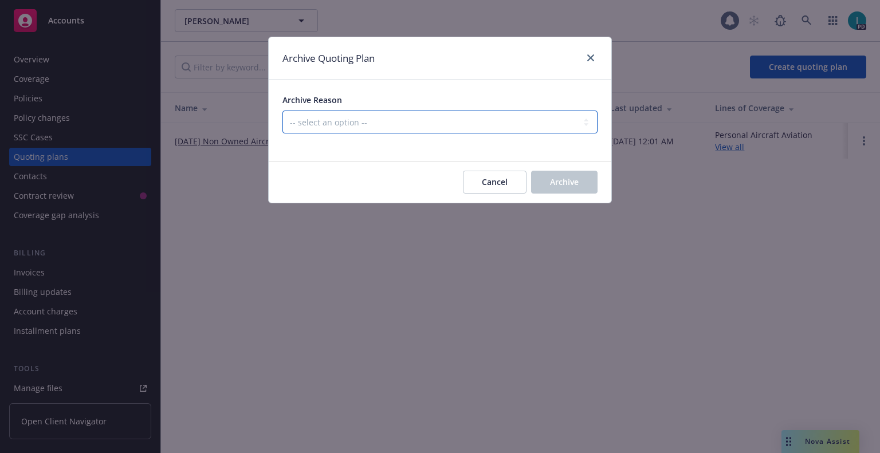
click at [331, 118] on select "-- select an option -- All policies in this renewal plan are auto-renewed Creat…" at bounding box center [440, 122] width 315 height 23
select select "ARCHIVED_RENEWAL_CANCELED"
click at [283, 111] on select "-- select an option -- All policies in this renewal plan are auto-renewed Creat…" at bounding box center [440, 122] width 315 height 23
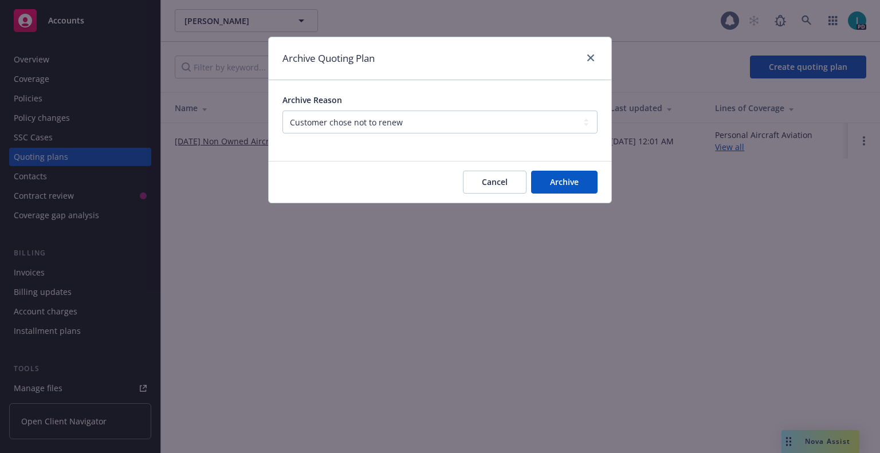
click at [598, 187] on div "Cancel Archive" at bounding box center [440, 182] width 343 height 41
click at [561, 183] on span "Archive" at bounding box center [564, 182] width 29 height 11
